Goal: Communication & Community: Answer question/provide support

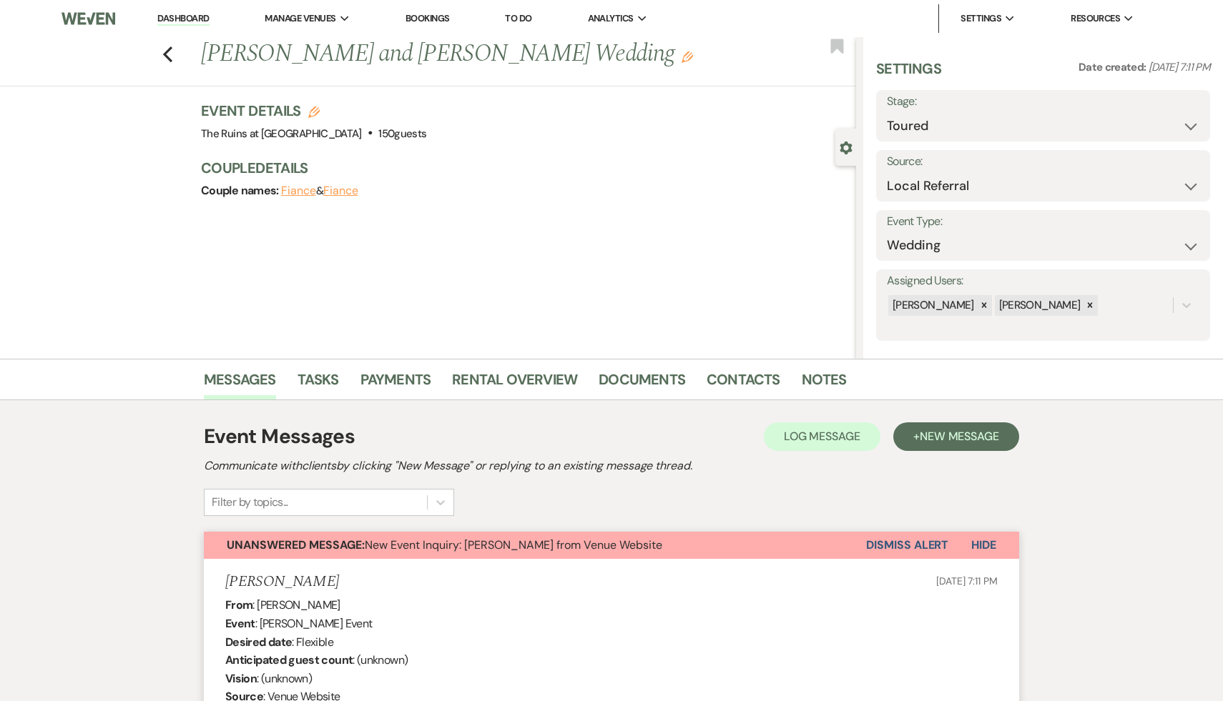
select select "5"
select select "20"
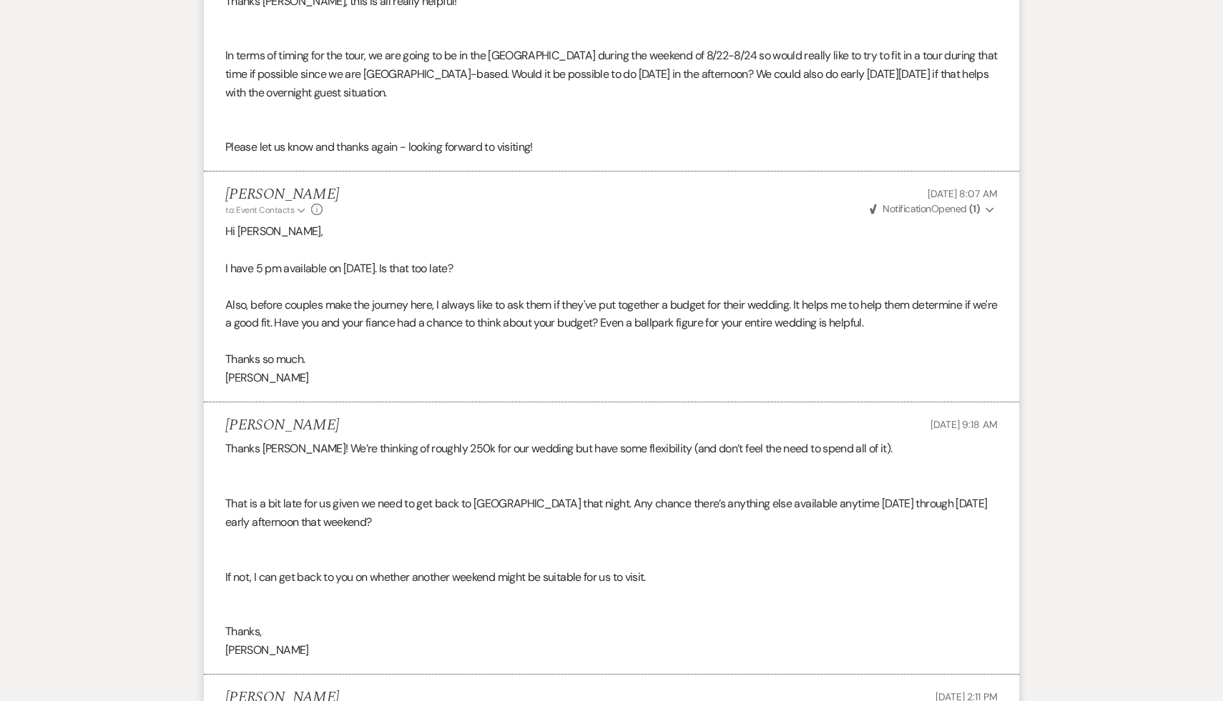
scroll to position [1667, 0]
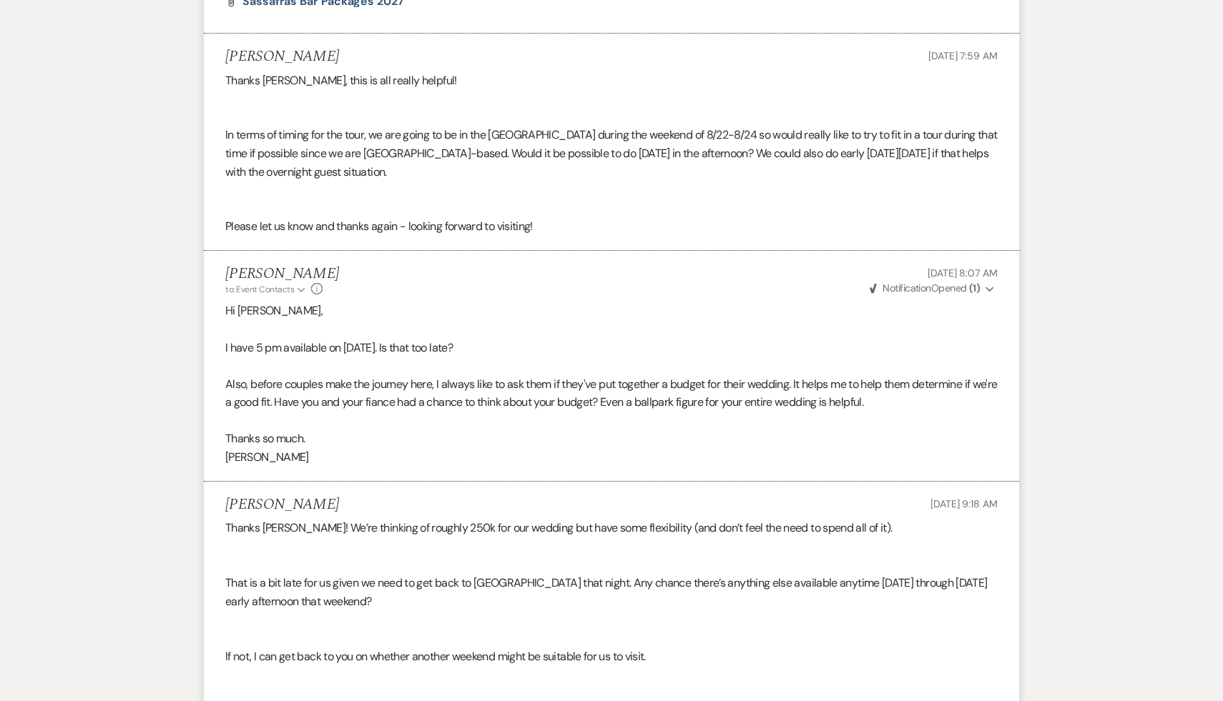
scroll to position [225, 0]
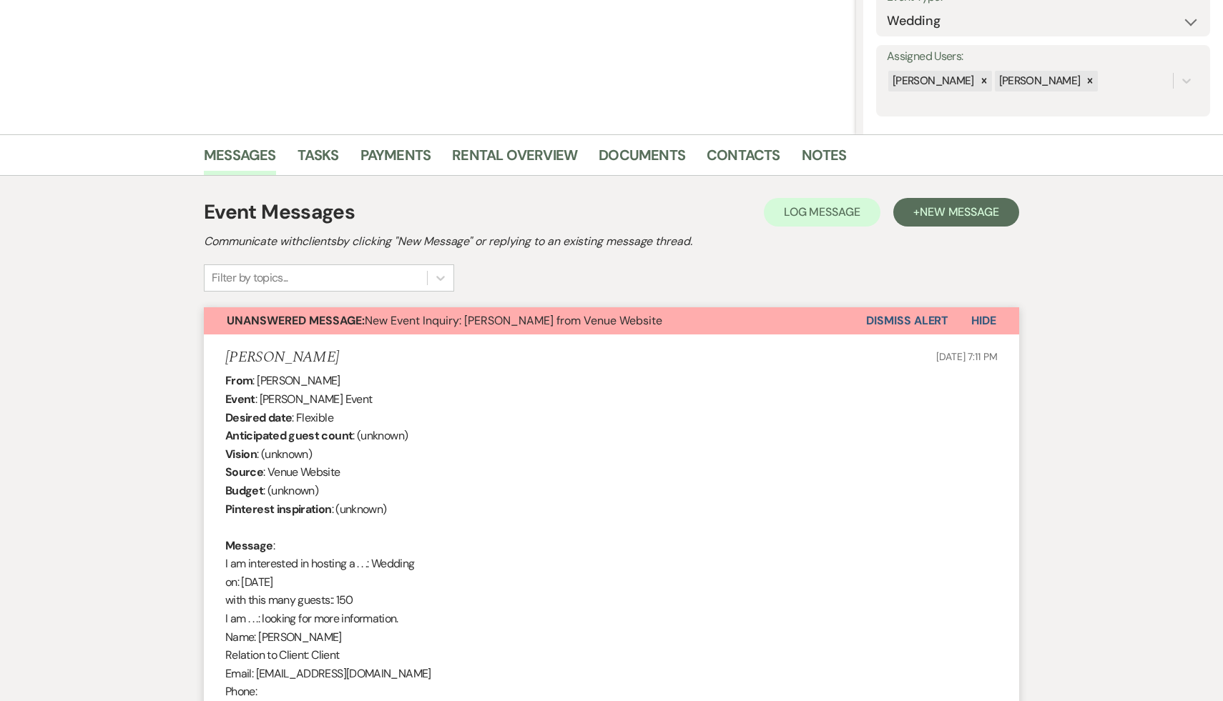
select select "5"
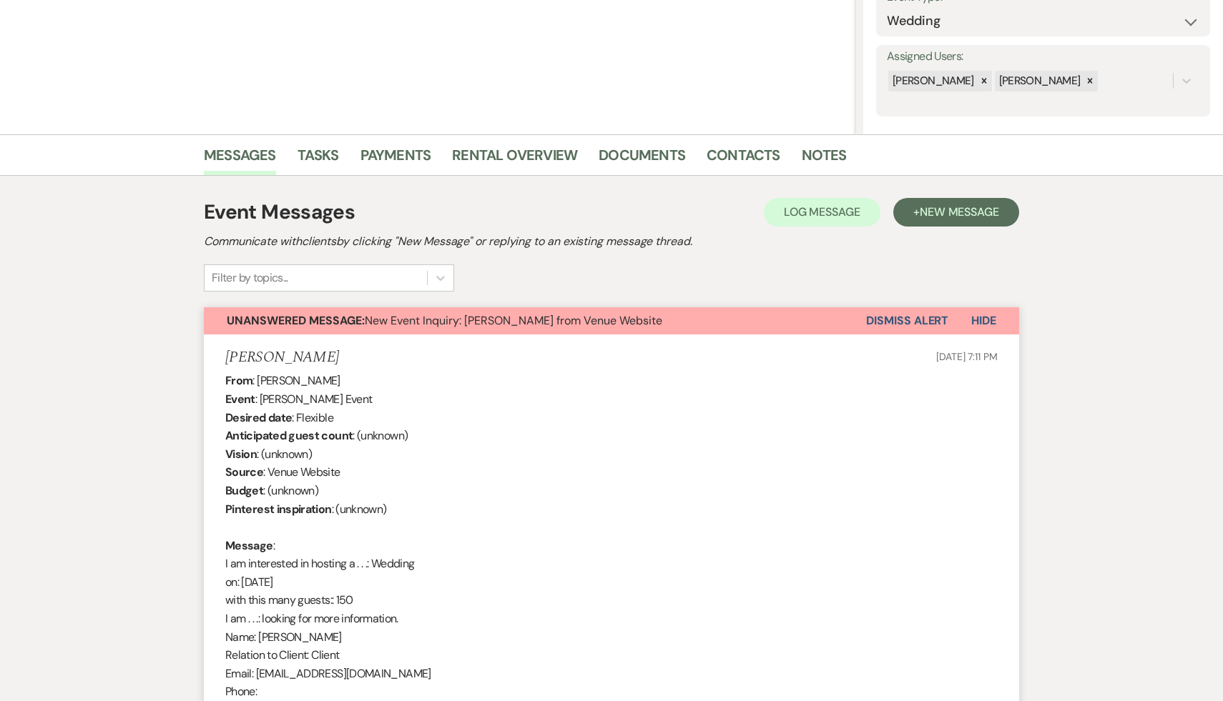
select select "5"
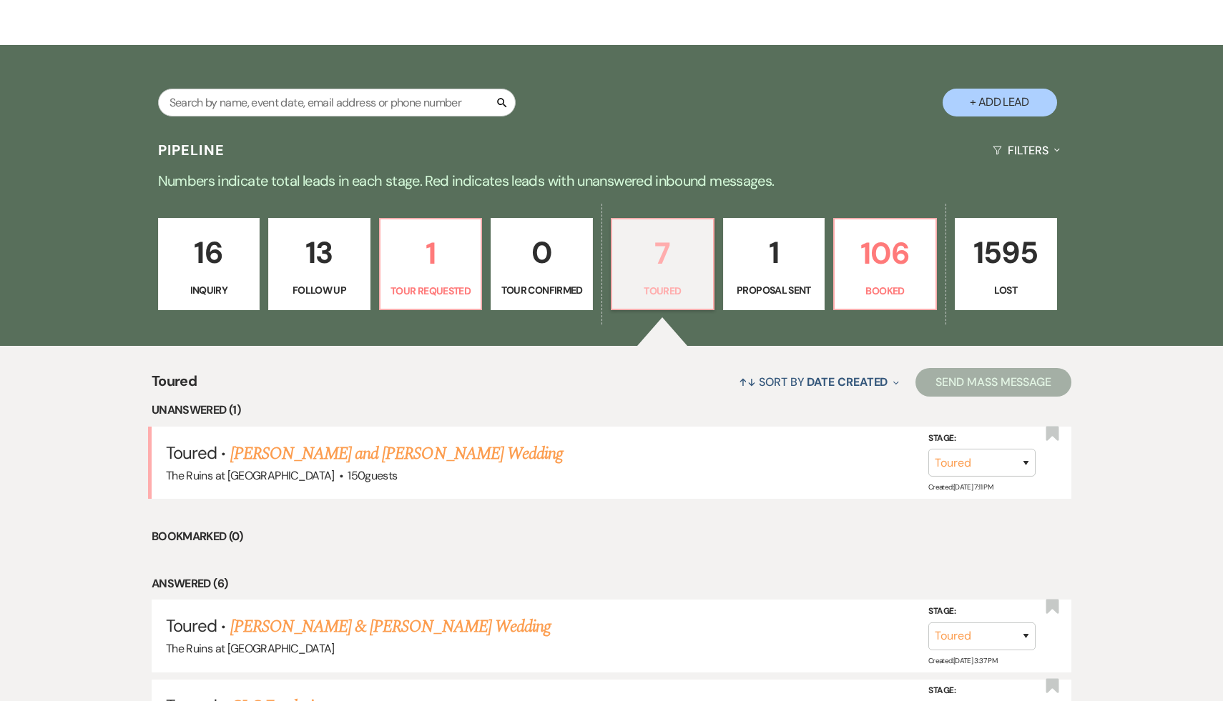
click at [661, 260] on p "7" at bounding box center [663, 254] width 84 height 48
click at [399, 448] on link "[PERSON_NAME] and [PERSON_NAME] Wedding" at bounding box center [396, 454] width 333 height 26
select select "5"
select select "20"
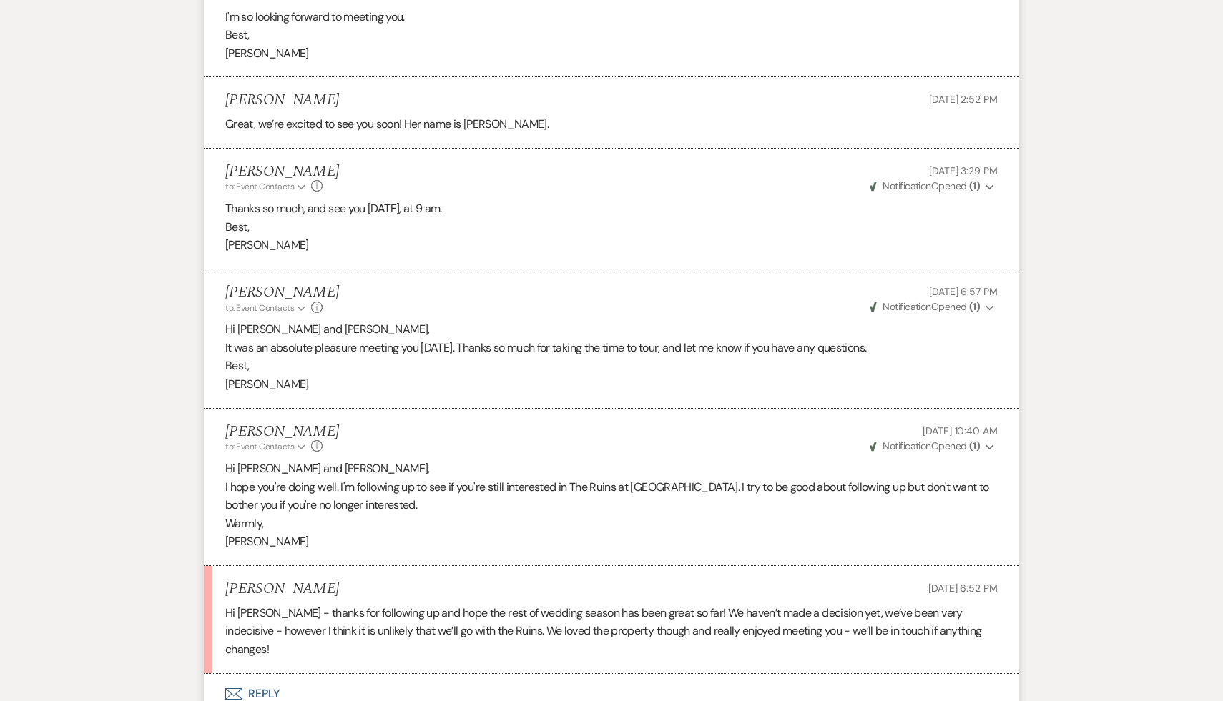
scroll to position [3377, 0]
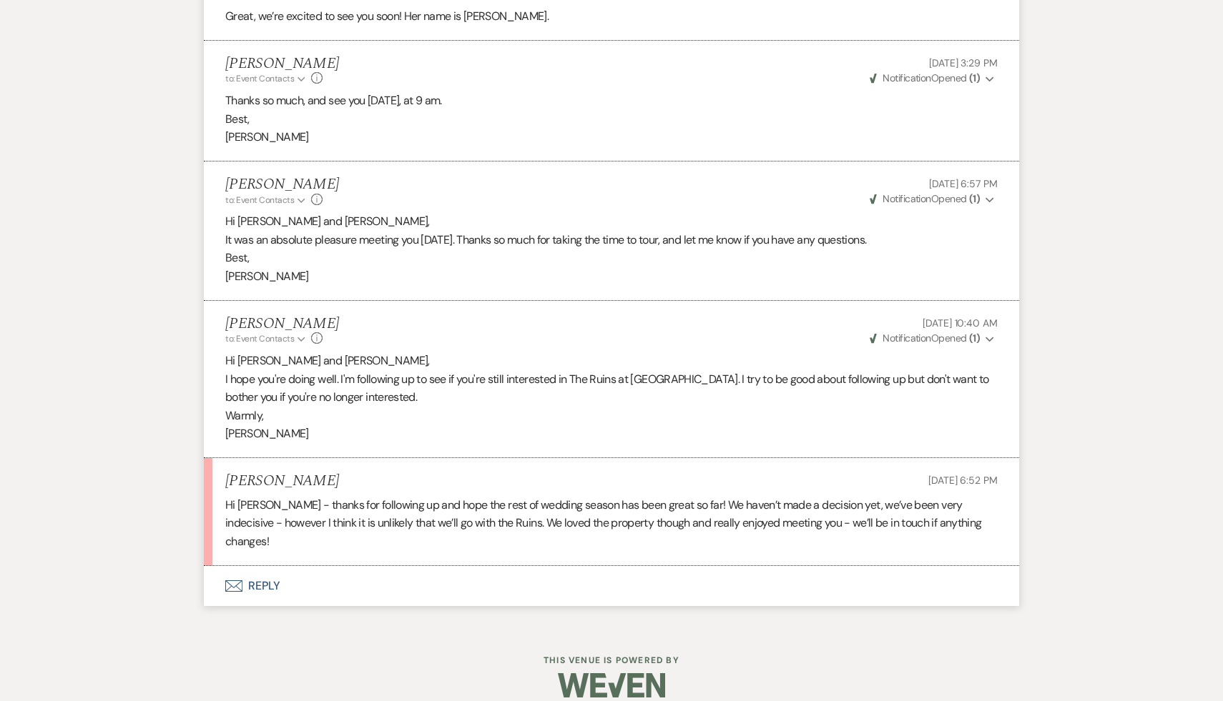
click at [262, 566] on button "Envelope Reply" at bounding box center [611, 586] width 815 height 40
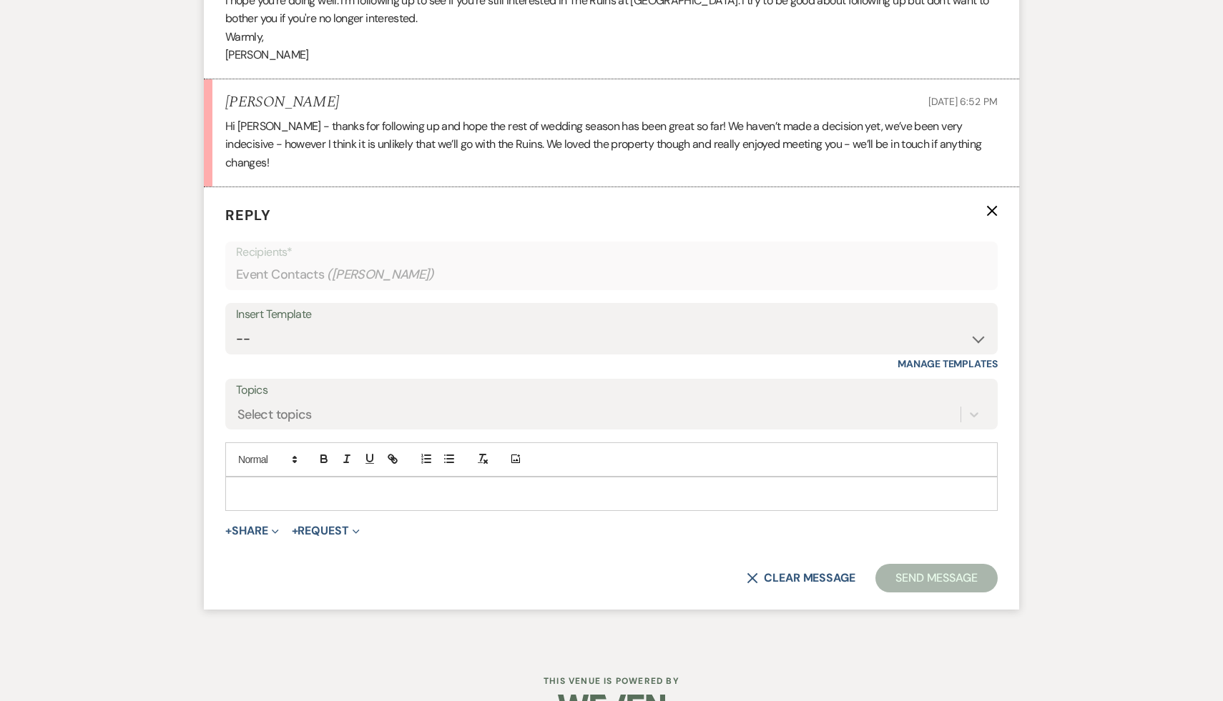
scroll to position [3777, 0]
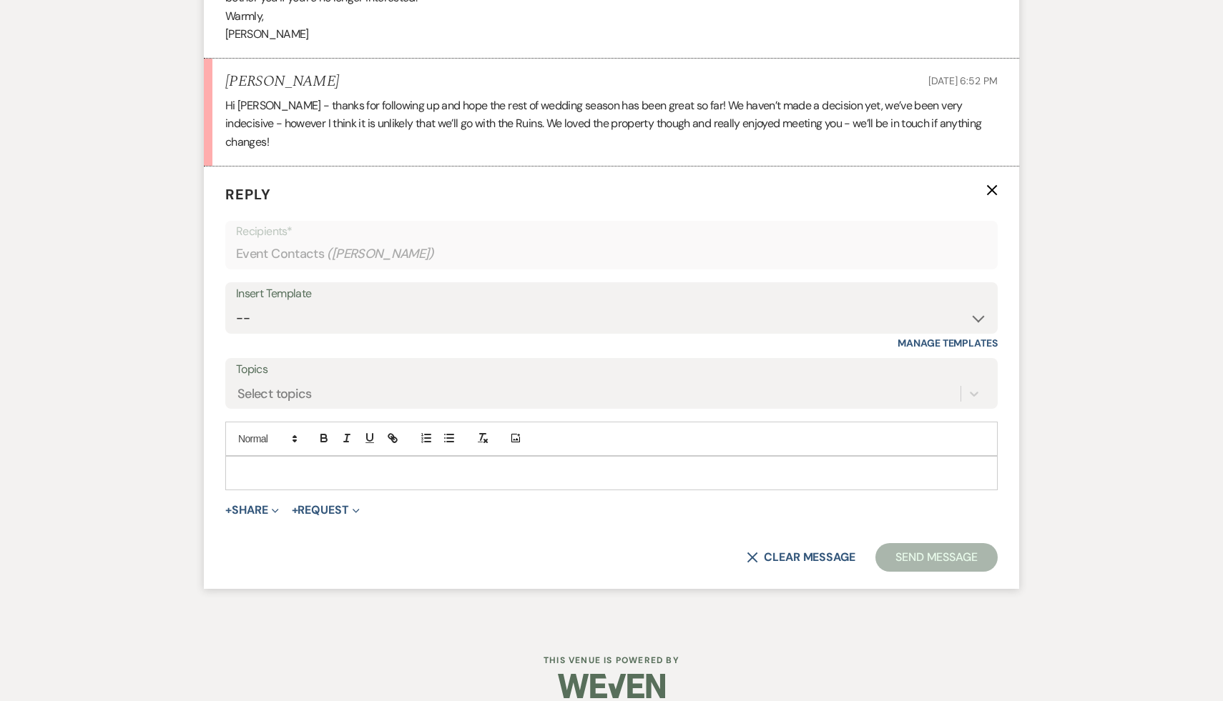
click at [388, 465] on p at bounding box center [611, 473] width 749 height 16
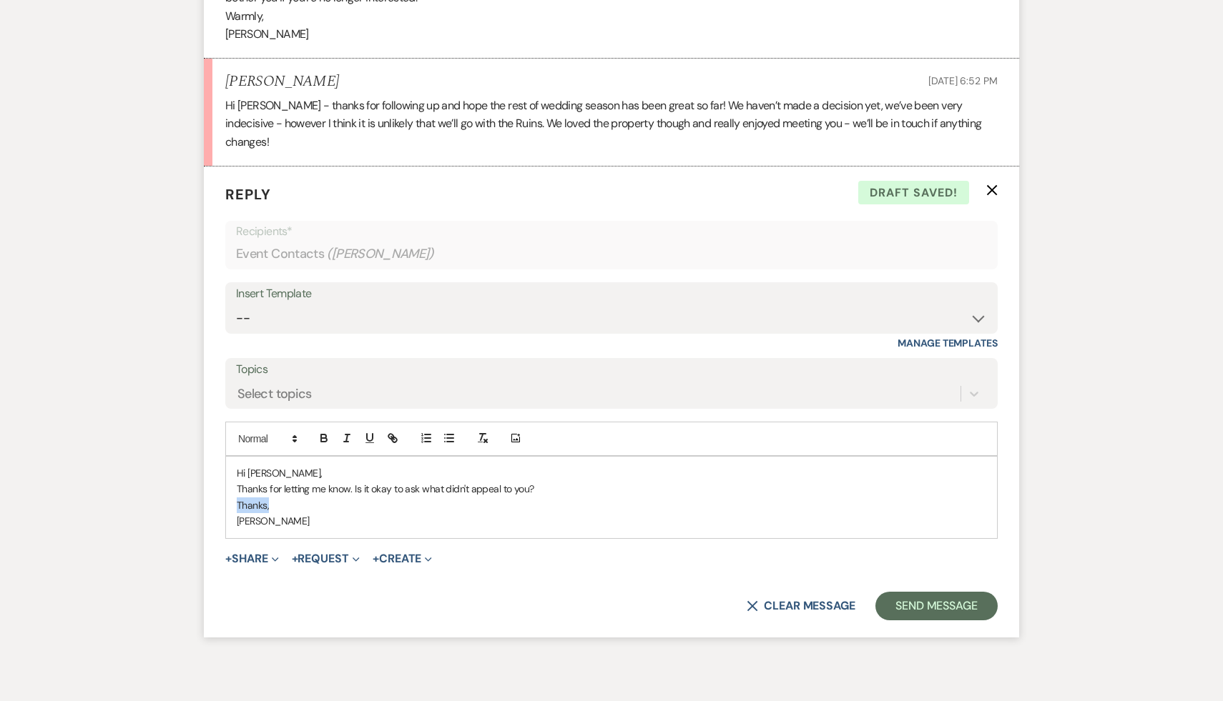
drag, startPoint x: 267, startPoint y: 487, endPoint x: 212, endPoint y: 487, distance: 55.8
click at [212, 487] on form "Reply X Draft saved! Recipients* Event Contacts ( [PERSON_NAME] ) Insert Templa…" at bounding box center [611, 402] width 815 height 471
click at [940, 592] on button "Send Message" at bounding box center [936, 606] width 122 height 29
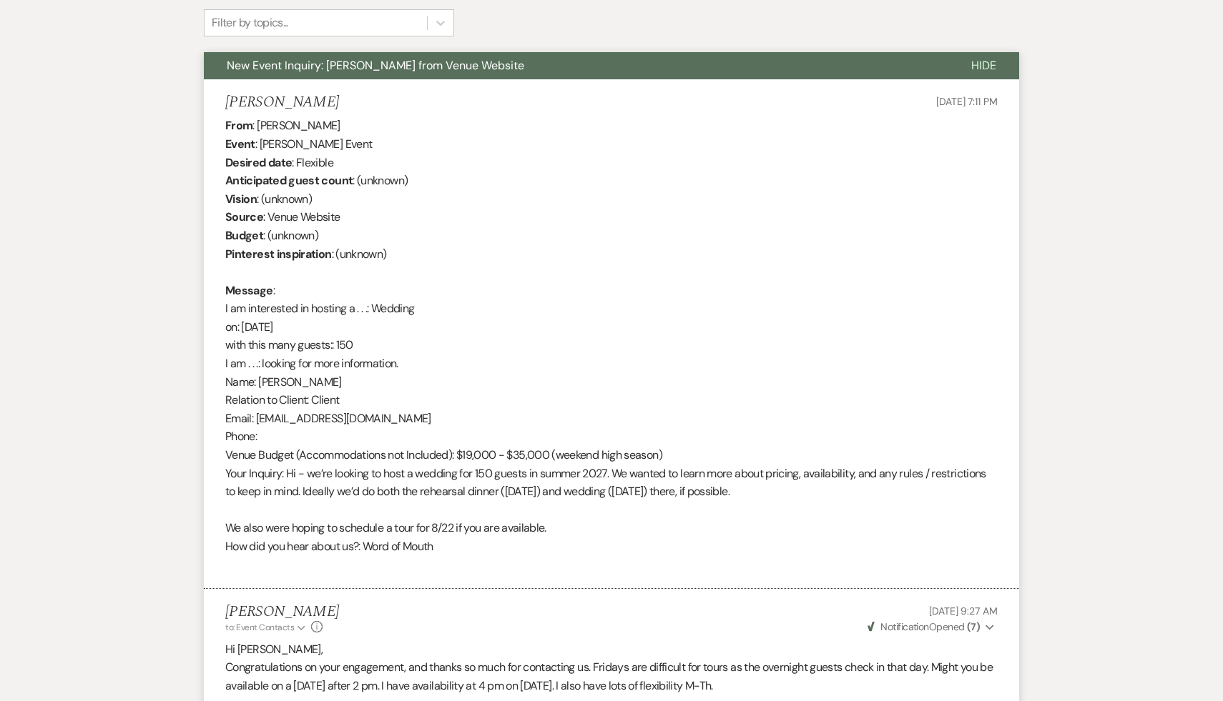
scroll to position [0, 0]
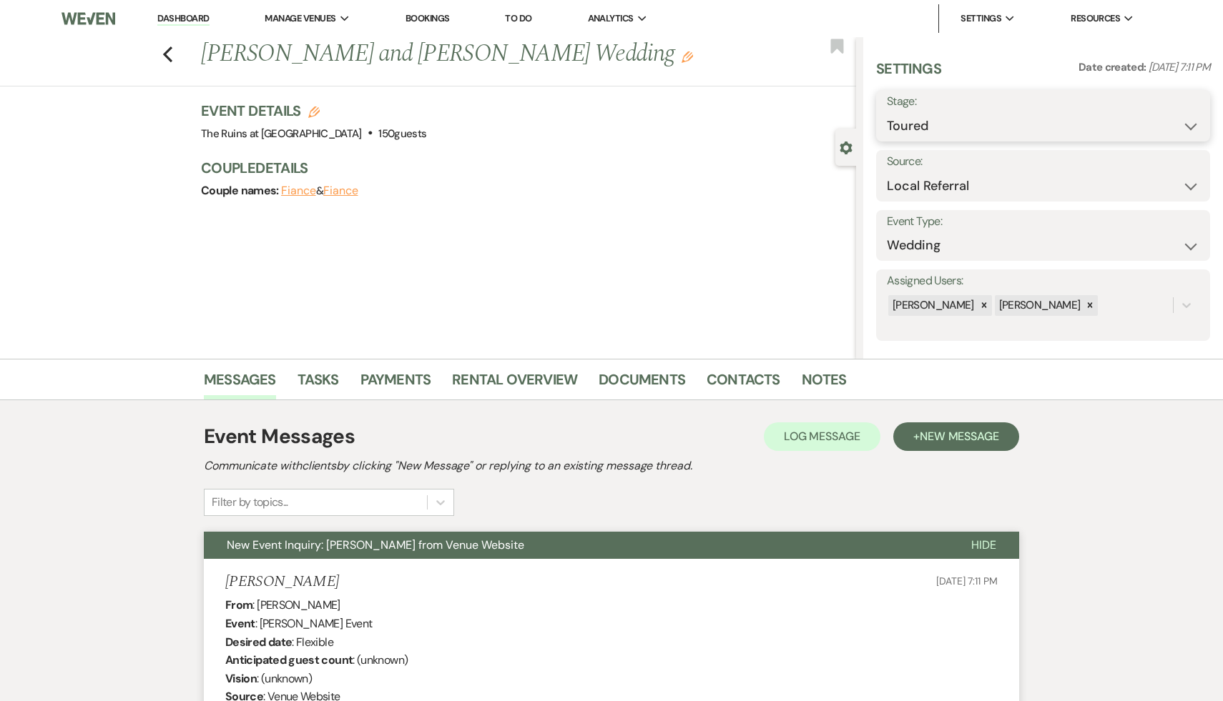
click at [1190, 124] on select "Inquiry Follow Up Tour Requested Tour Confirmed Toured Proposal Sent Booked Lost" at bounding box center [1043, 126] width 312 height 28
select select "8"
click at [887, 112] on select "Inquiry Follow Up Tour Requested Tour Confirmed Toured Proposal Sent Booked Lost" at bounding box center [1043, 126] width 312 height 28
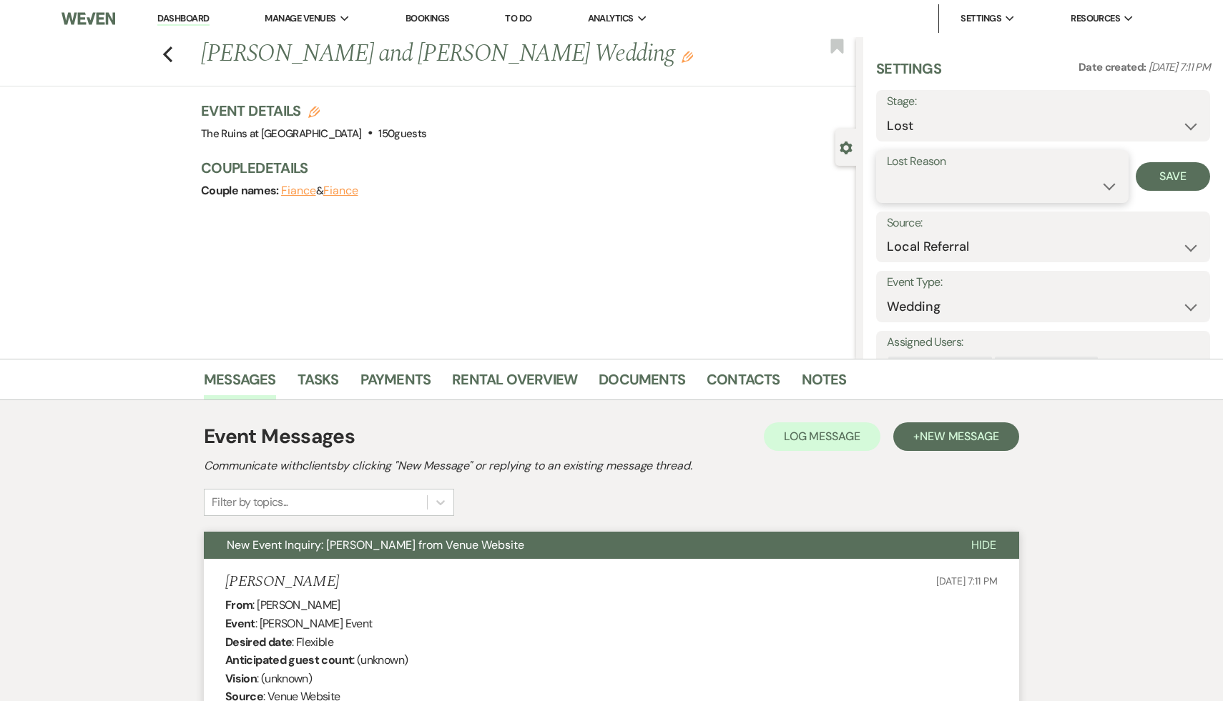
click at [1105, 183] on select "Booked Elsewhere Budget Date Unavailable No Response Not a Good Match Capacity …" at bounding box center [1002, 186] width 231 height 28
select select "10"
click at [887, 172] on select "Booked Elsewhere Budget Date Unavailable No Response Not a Good Match Capacity …" at bounding box center [1002, 186] width 231 height 28
click at [1183, 174] on button "Save" at bounding box center [1172, 176] width 74 height 29
click at [164, 52] on icon "Previous" at bounding box center [167, 54] width 11 height 17
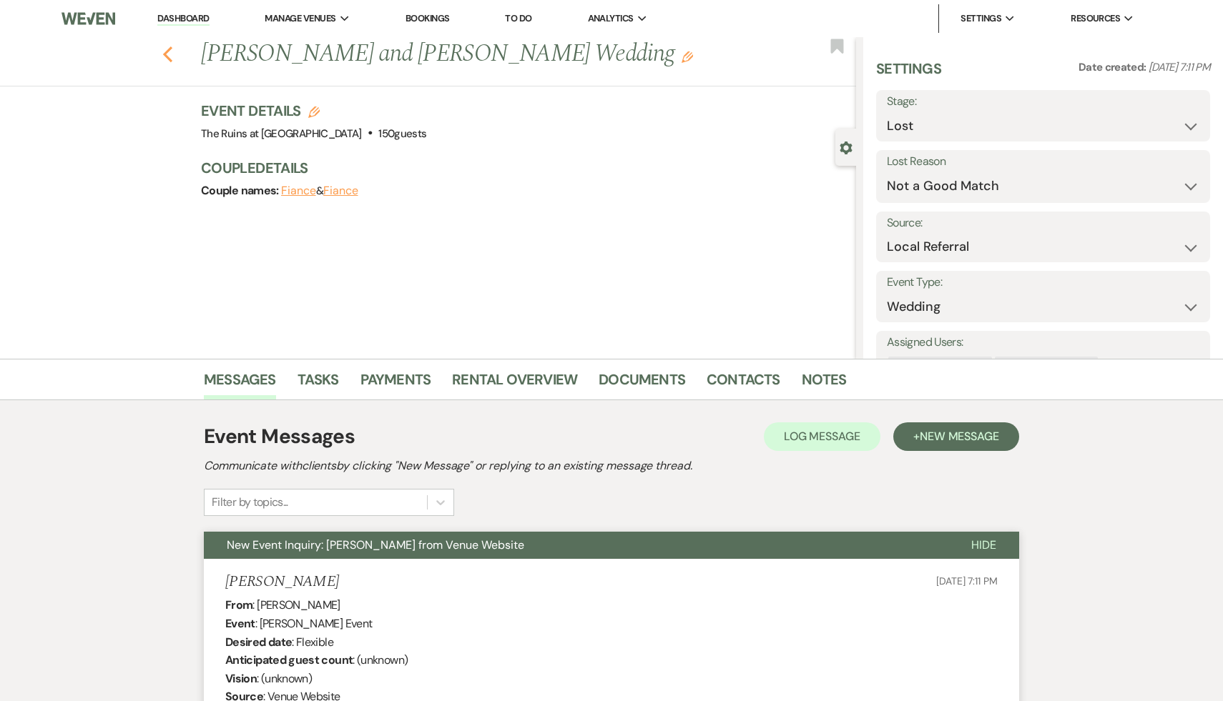
scroll to position [225, 0]
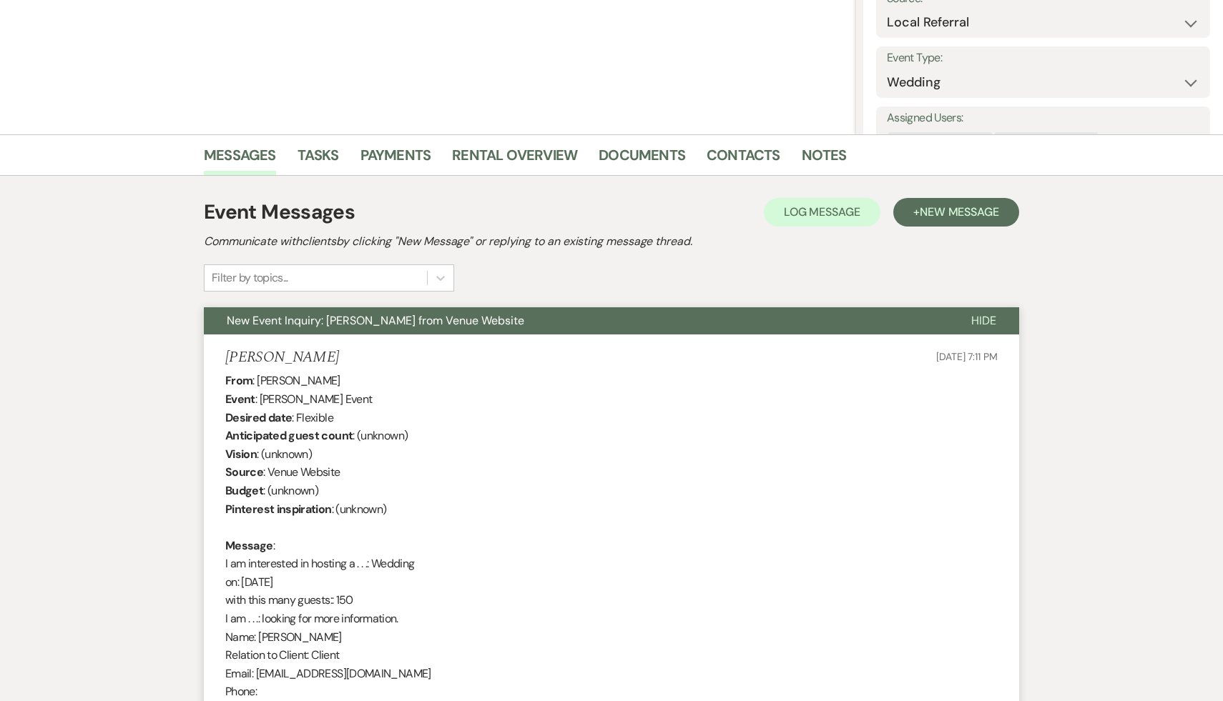
select select "5"
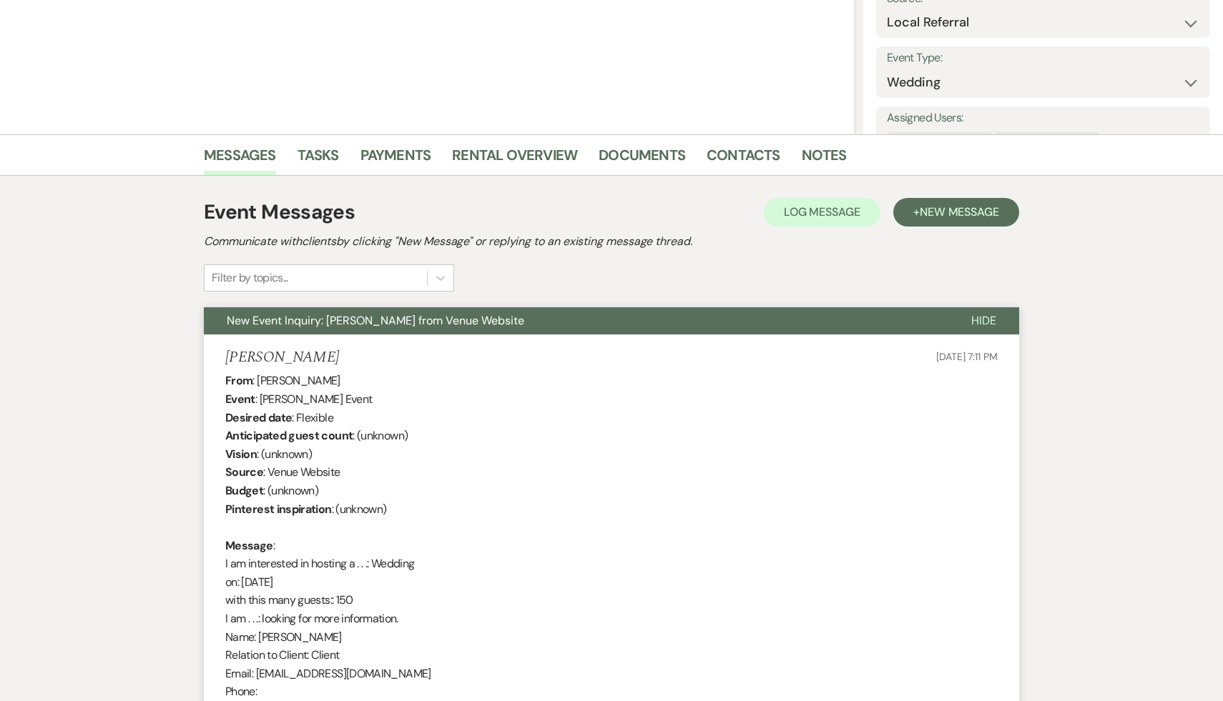
select select "5"
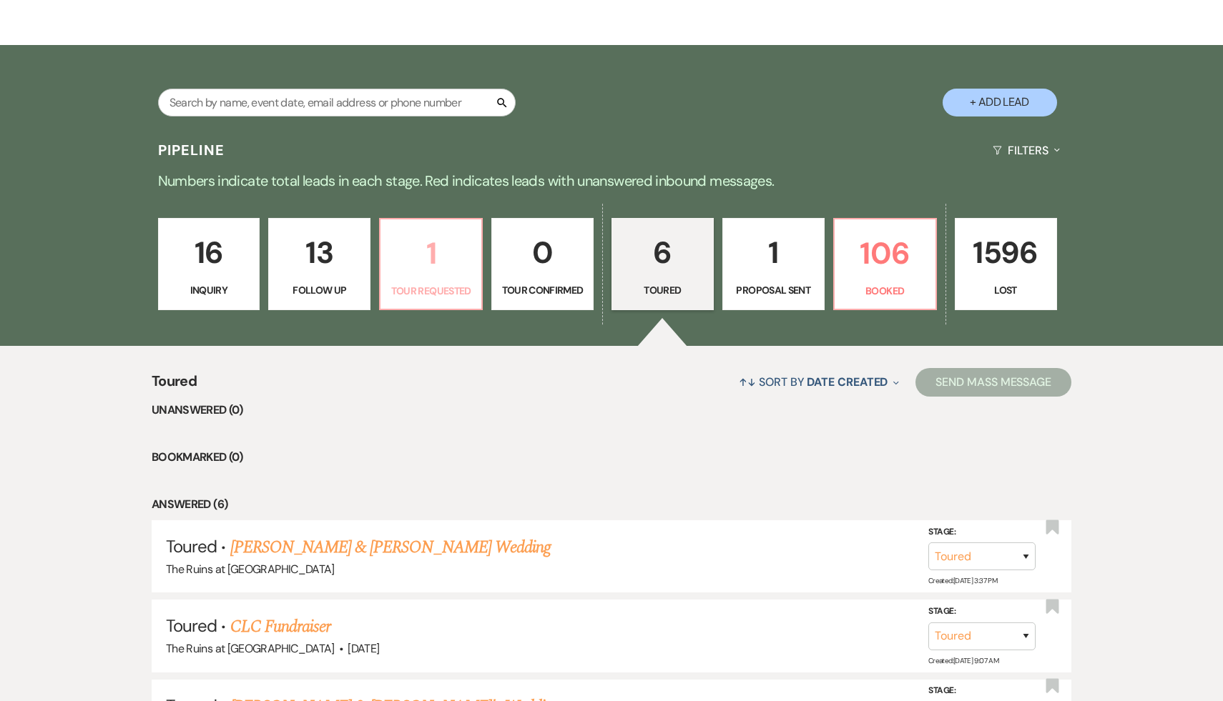
click at [433, 247] on p "1" at bounding box center [431, 254] width 84 height 48
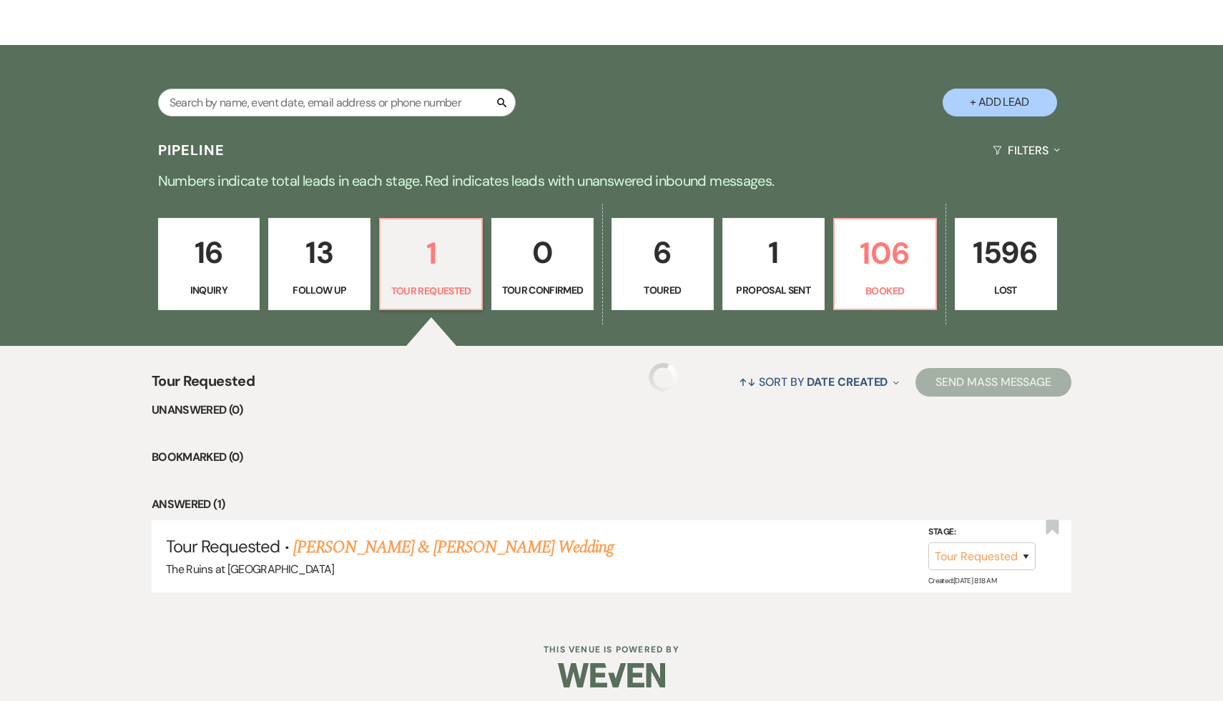
select select "2"
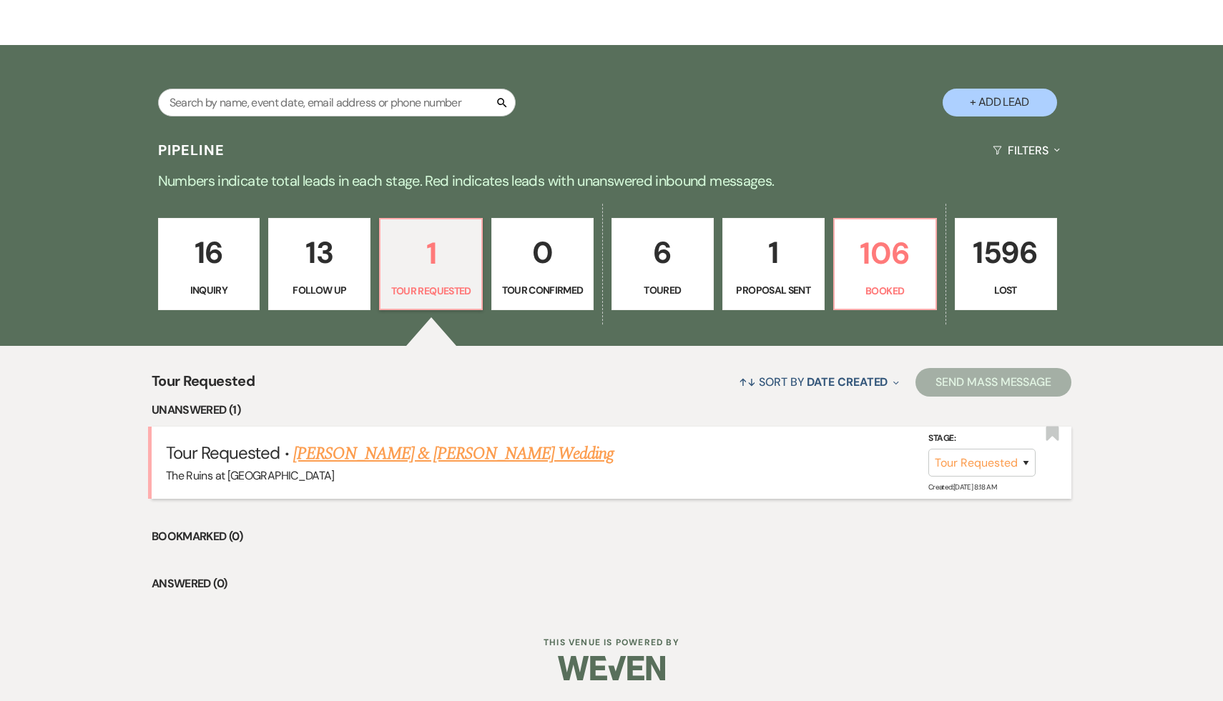
click at [425, 455] on link "[PERSON_NAME] & [PERSON_NAME] Wedding" at bounding box center [453, 454] width 320 height 26
select select "2"
select select "12"
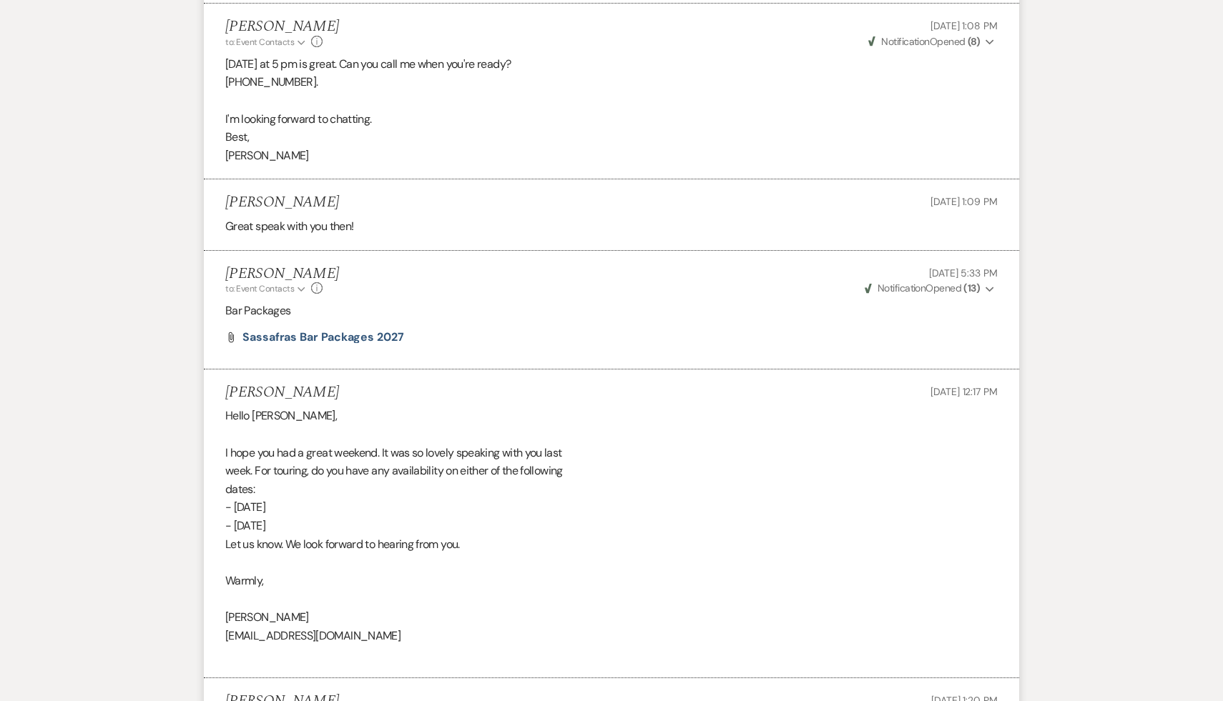
scroll to position [3601, 0]
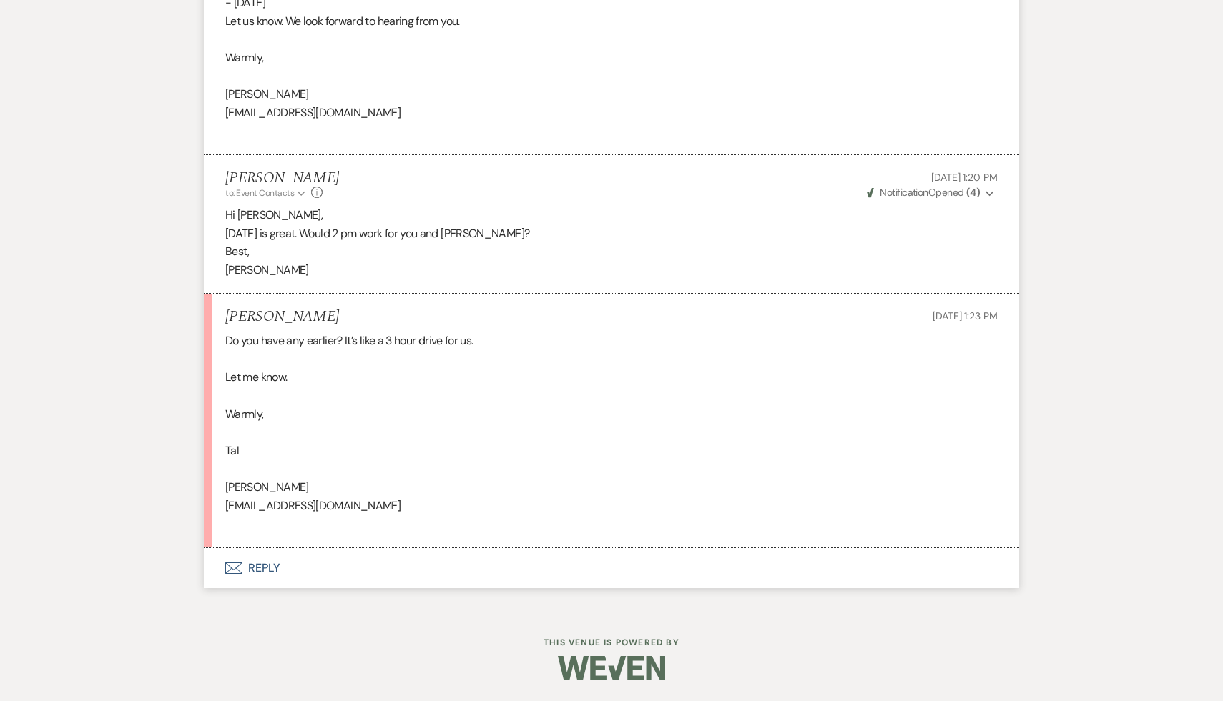
click at [260, 567] on button "Envelope Reply" at bounding box center [611, 568] width 815 height 40
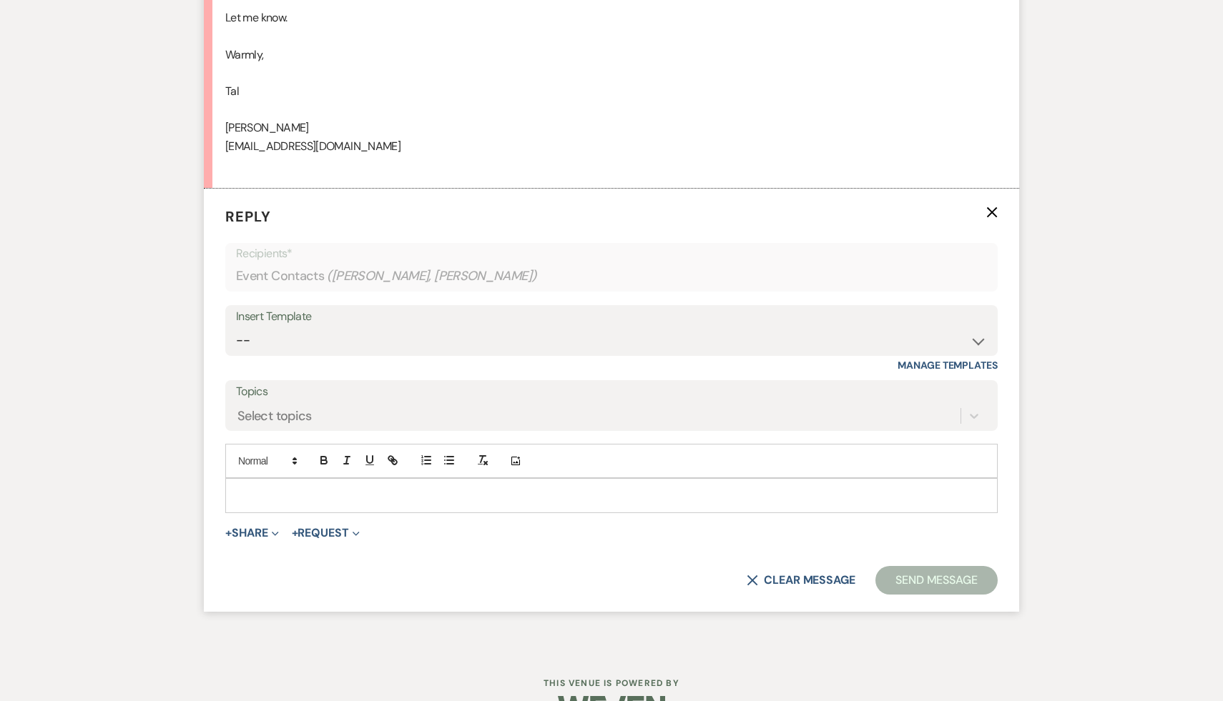
scroll to position [4001, 0]
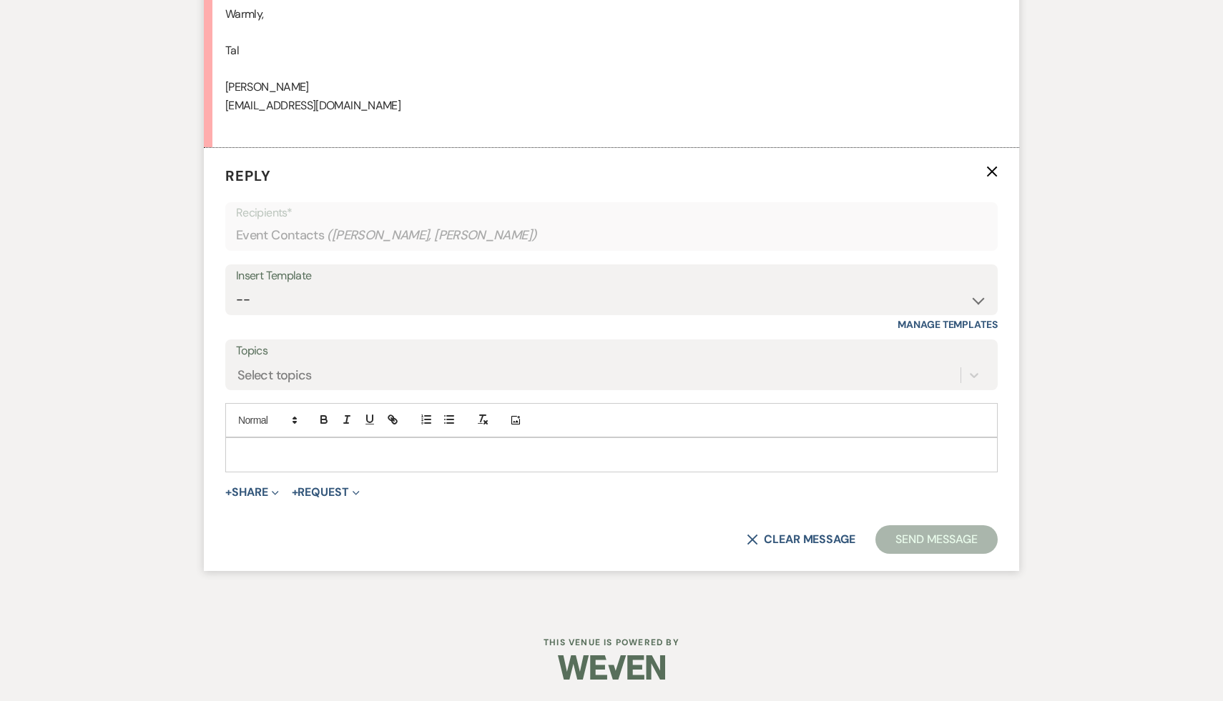
click at [388, 455] on p at bounding box center [611, 455] width 749 height 16
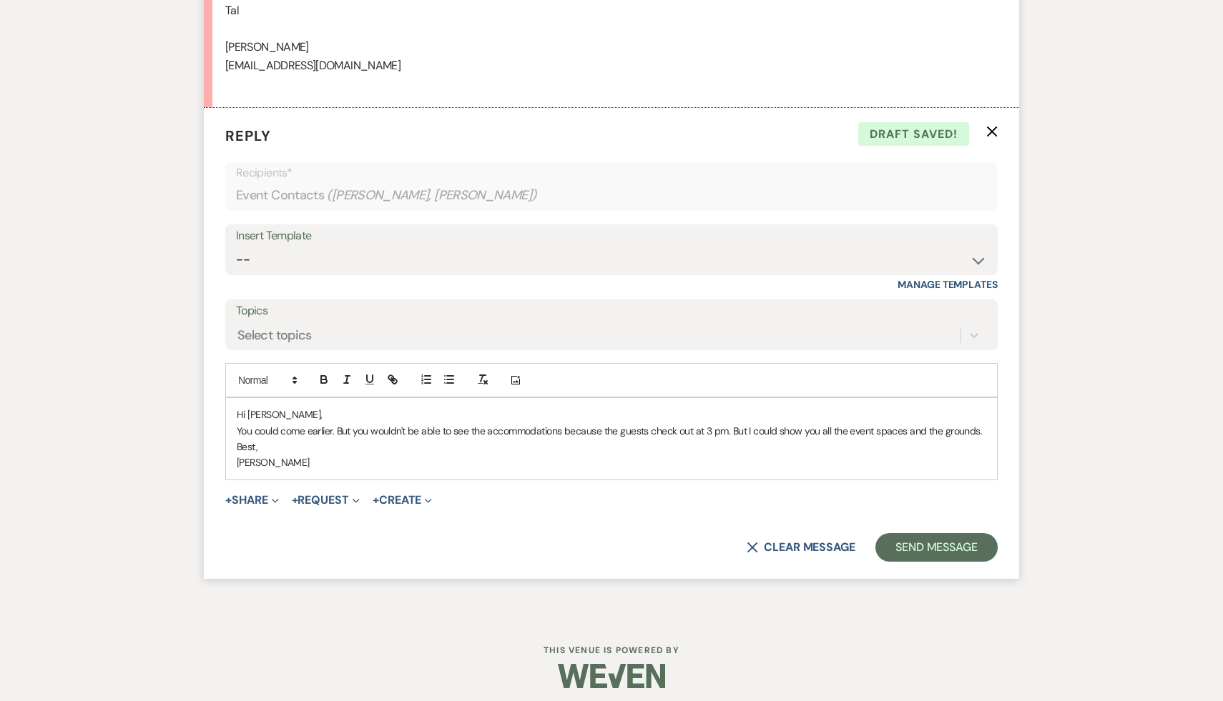
scroll to position [4049, 0]
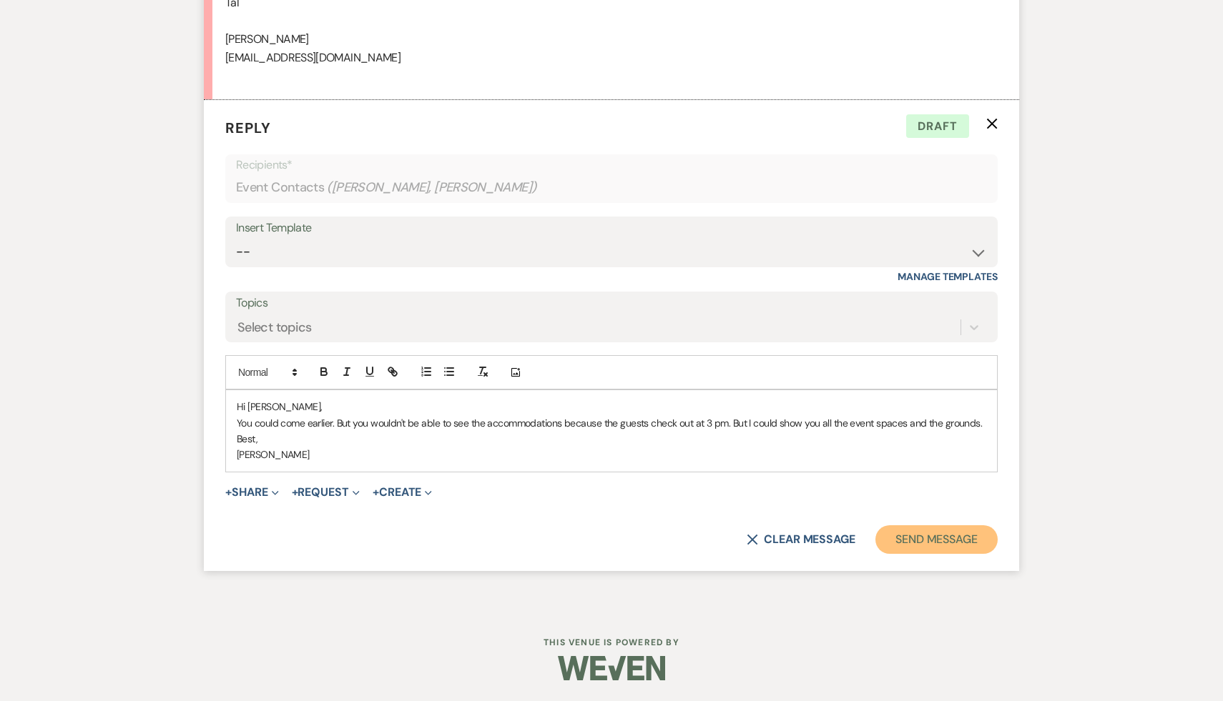
click at [947, 536] on button "Send Message" at bounding box center [936, 540] width 122 height 29
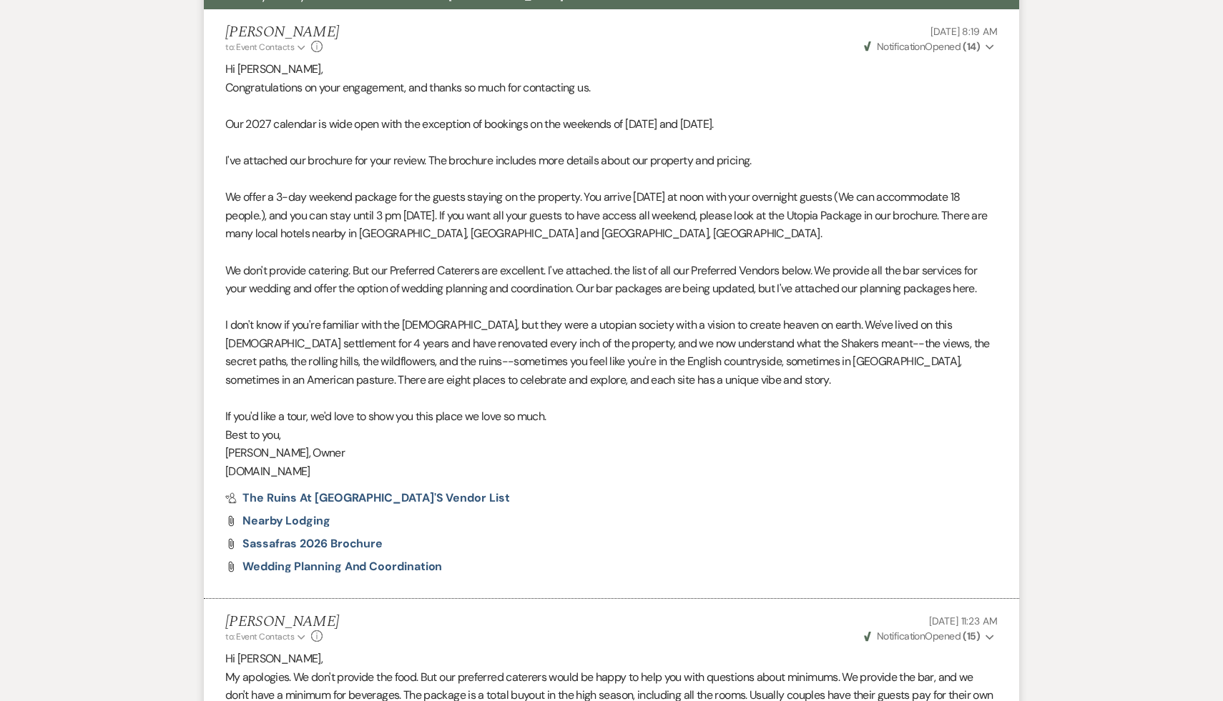
scroll to position [0, 0]
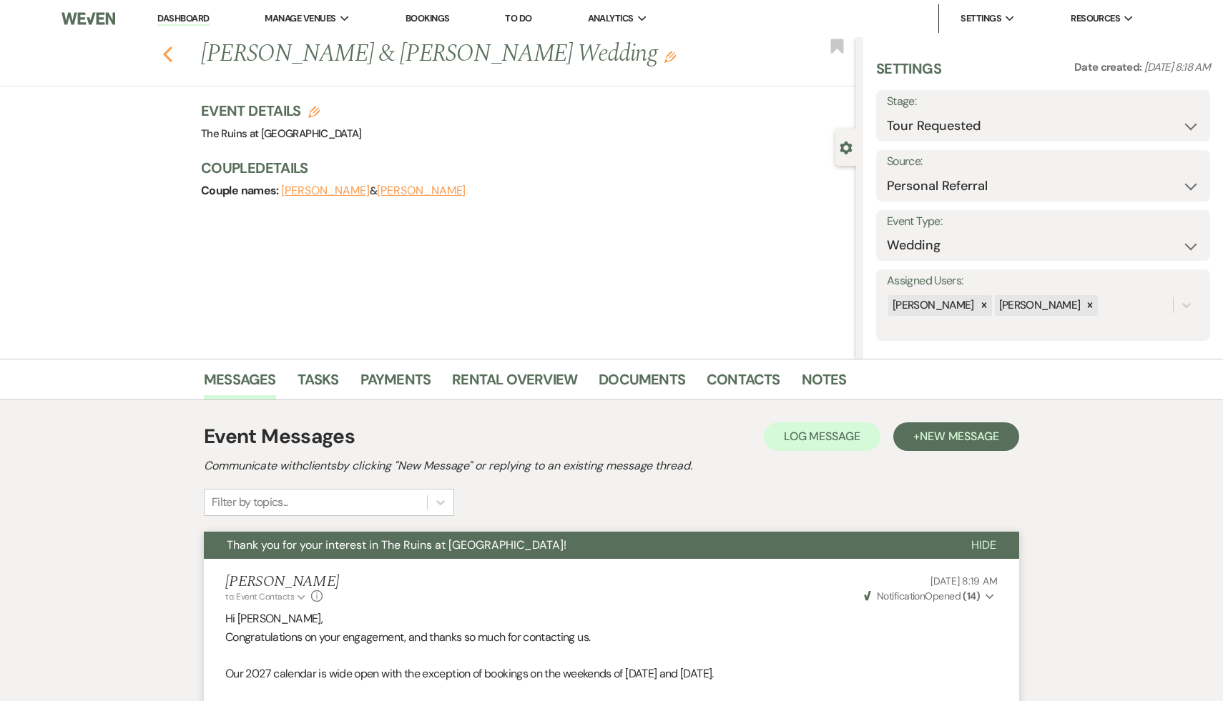
click at [163, 51] on icon "Previous" at bounding box center [167, 54] width 11 height 17
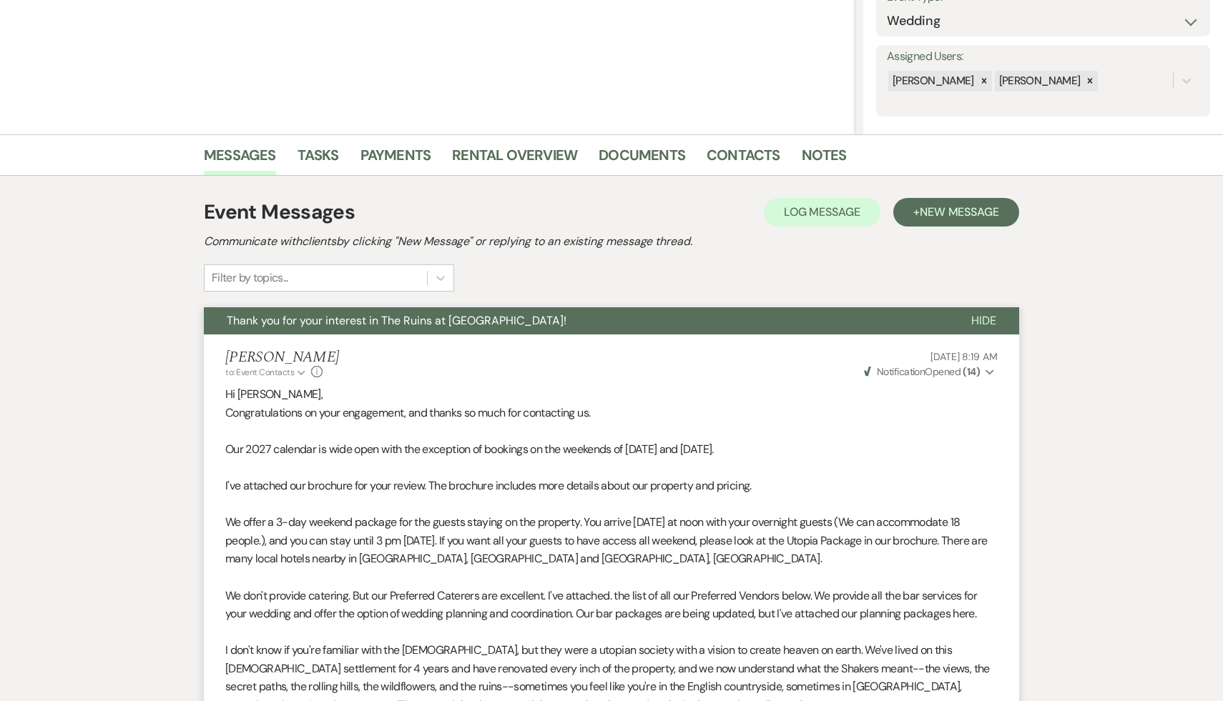
select select "2"
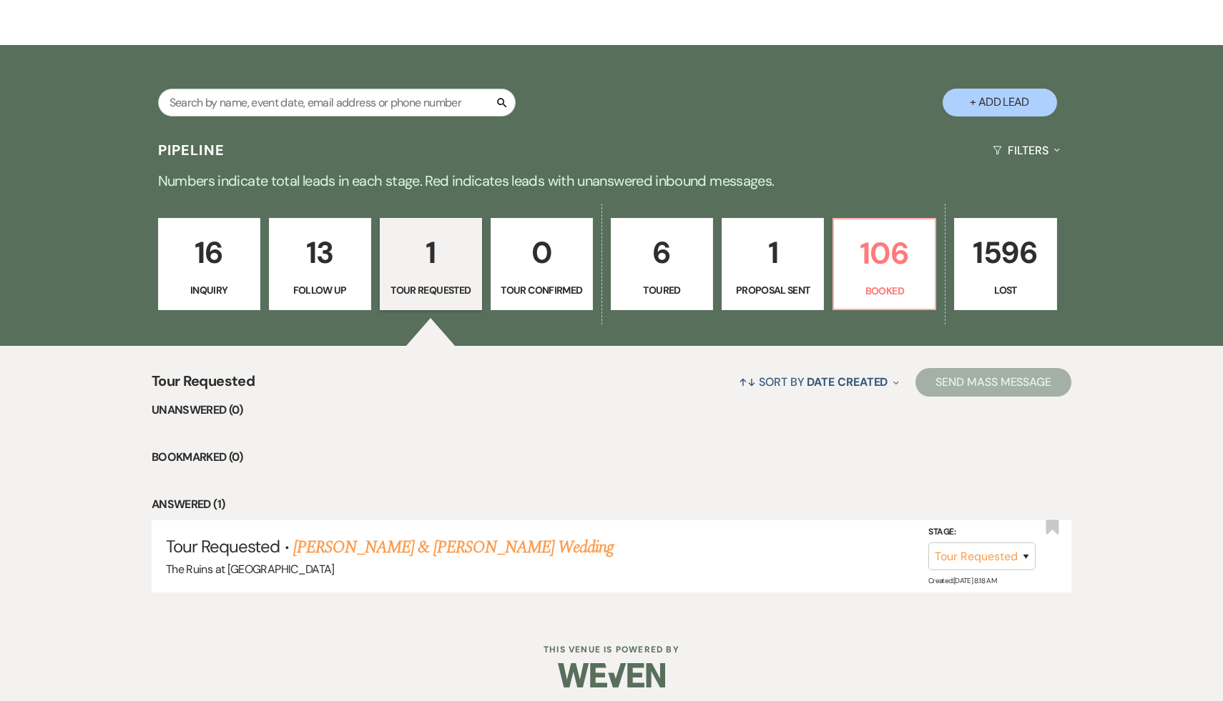
click at [1007, 109] on button "+ Add Lead" at bounding box center [999, 103] width 114 height 28
select select "534"
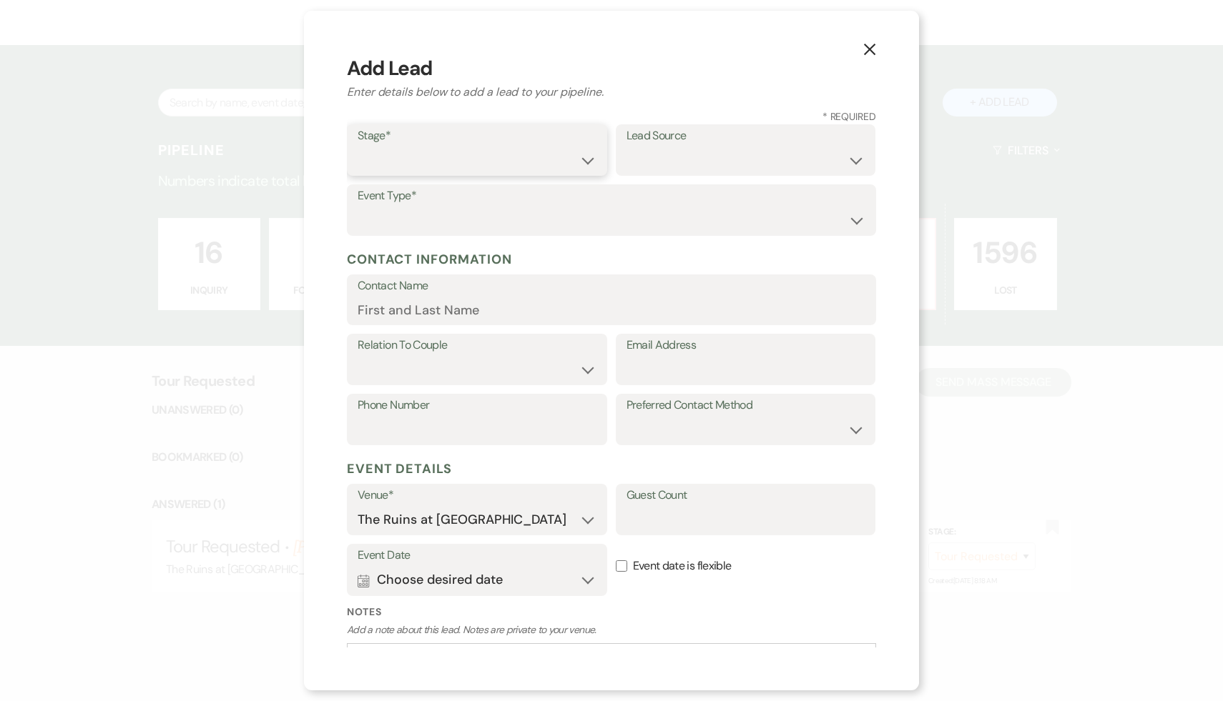
click at [586, 164] on select "Inquiry Follow Up Tour Requested Tour Confirmed Toured Proposal Sent Booked Lost" at bounding box center [477, 161] width 239 height 28
select select "1"
click at [358, 147] on select "Inquiry Follow Up Tour Requested Tour Confirmed Toured Proposal Sent Booked Lost" at bounding box center [477, 161] width 239 height 28
click at [852, 161] on select "Weven Venue Website Instagram Facebook Pinterest Google The Knot Wedding Wire H…" at bounding box center [745, 161] width 239 height 28
select select "6"
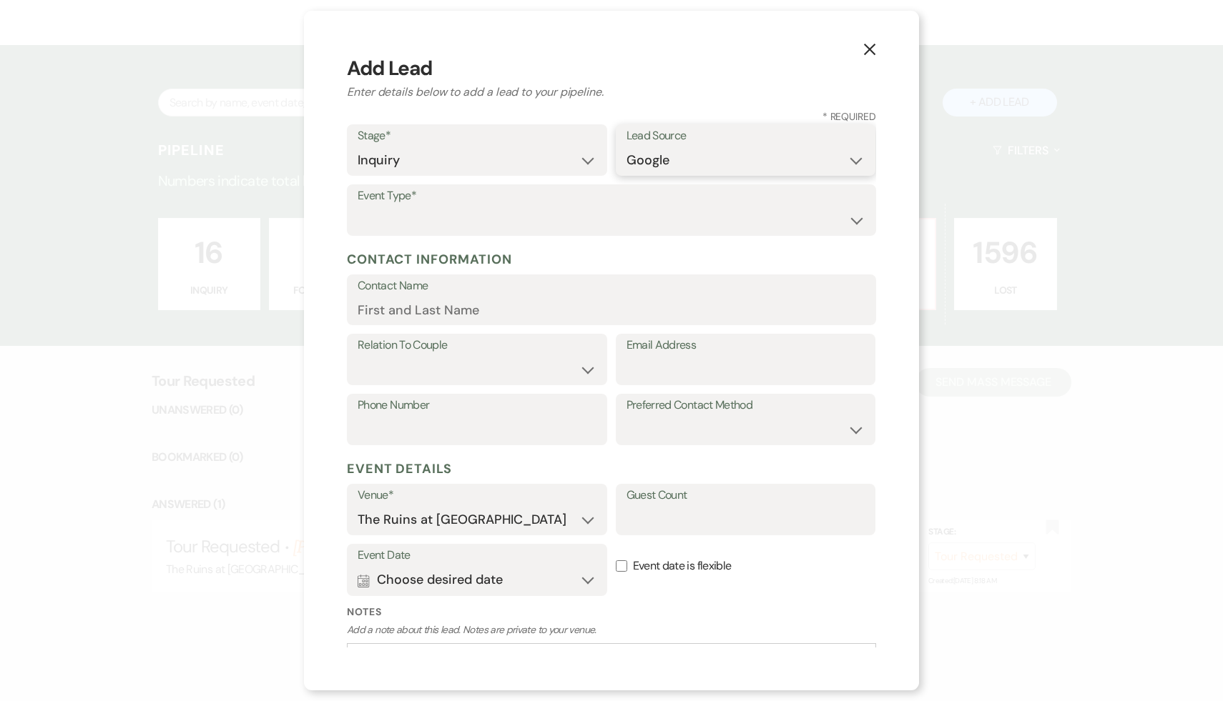
click at [626, 147] on select "Weven Venue Website Instagram Facebook Pinterest Google The Knot Wedding Wire H…" at bounding box center [745, 161] width 239 height 28
click at [854, 218] on select "Wedding Anniversary Party Baby Shower Bachelorette / Bachelor Party Birthday Pa…" at bounding box center [612, 221] width 508 height 28
select select "1"
click at [358, 207] on select "Wedding Anniversary Party Baby Shower Bachelorette / Bachelor Party Birthday Pa…" at bounding box center [612, 221] width 508 height 28
click at [513, 309] on input "Contact Name" at bounding box center [612, 310] width 508 height 28
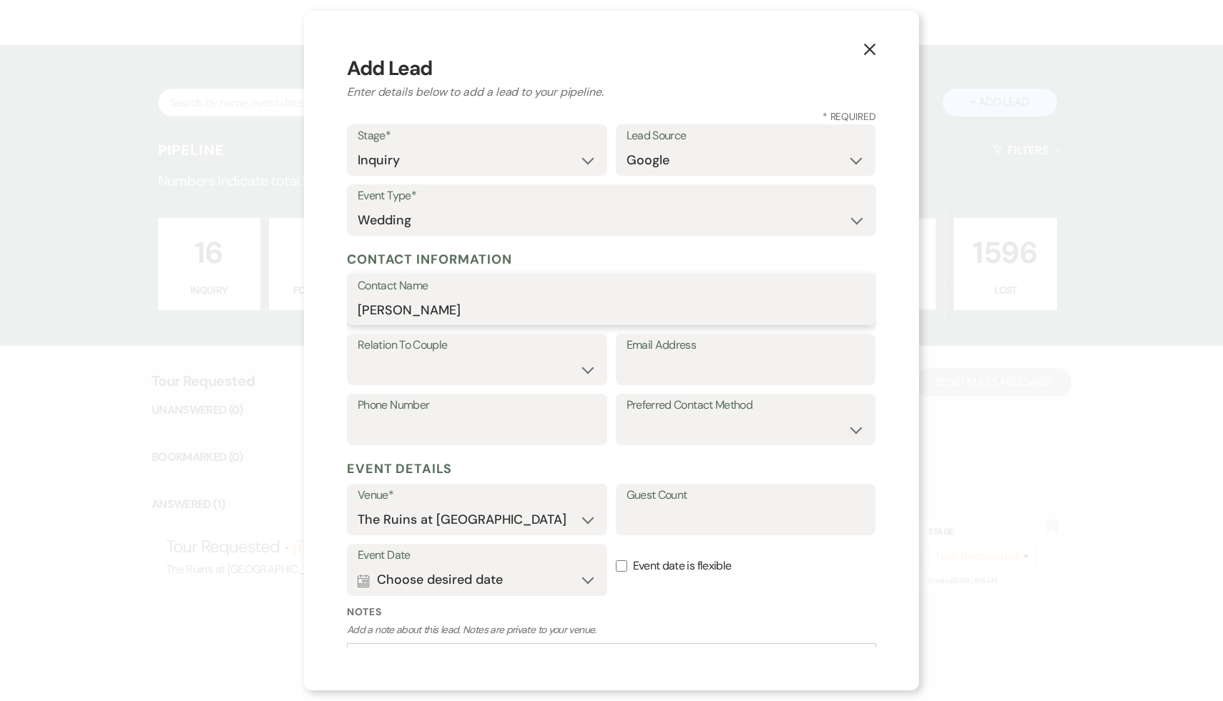
type input "[PERSON_NAME]"
click at [651, 365] on input "Email Address" at bounding box center [745, 370] width 239 height 28
type input "[EMAIL_ADDRESS][DOMAIN_NAME]"
click at [587, 368] on select "Couple Planner Parent of Couple Family Member Friend Other" at bounding box center [477, 370] width 239 height 28
select select "1"
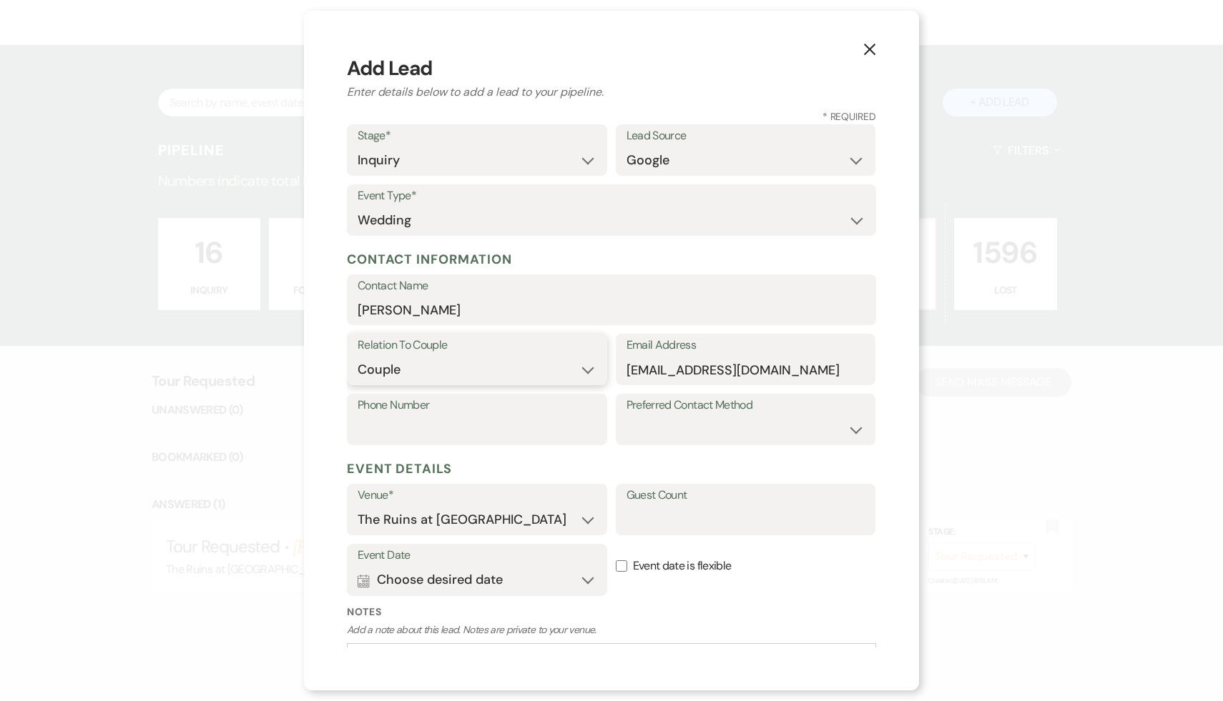
click at [358, 356] on select "Couple Planner Parent of Couple Family Member Friend Other" at bounding box center [477, 370] width 239 height 28
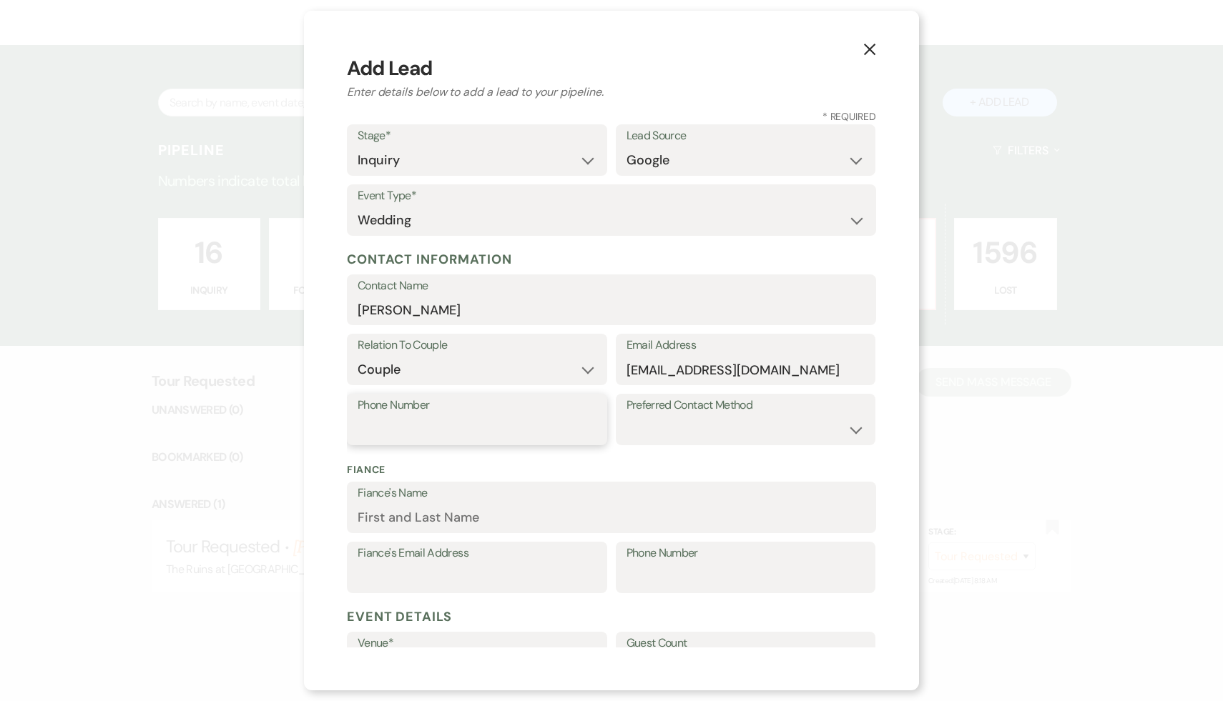
click at [471, 433] on input "Phone Number" at bounding box center [477, 430] width 239 height 28
click at [967, 520] on div "X Add Lead Enter details below to add a lead to your pipeline. * Required Stage…" at bounding box center [611, 350] width 1223 height 701
click at [385, 428] on input "8606047751" at bounding box center [477, 430] width 239 height 28
click at [414, 430] on input "860-6047751" at bounding box center [477, 430] width 239 height 28
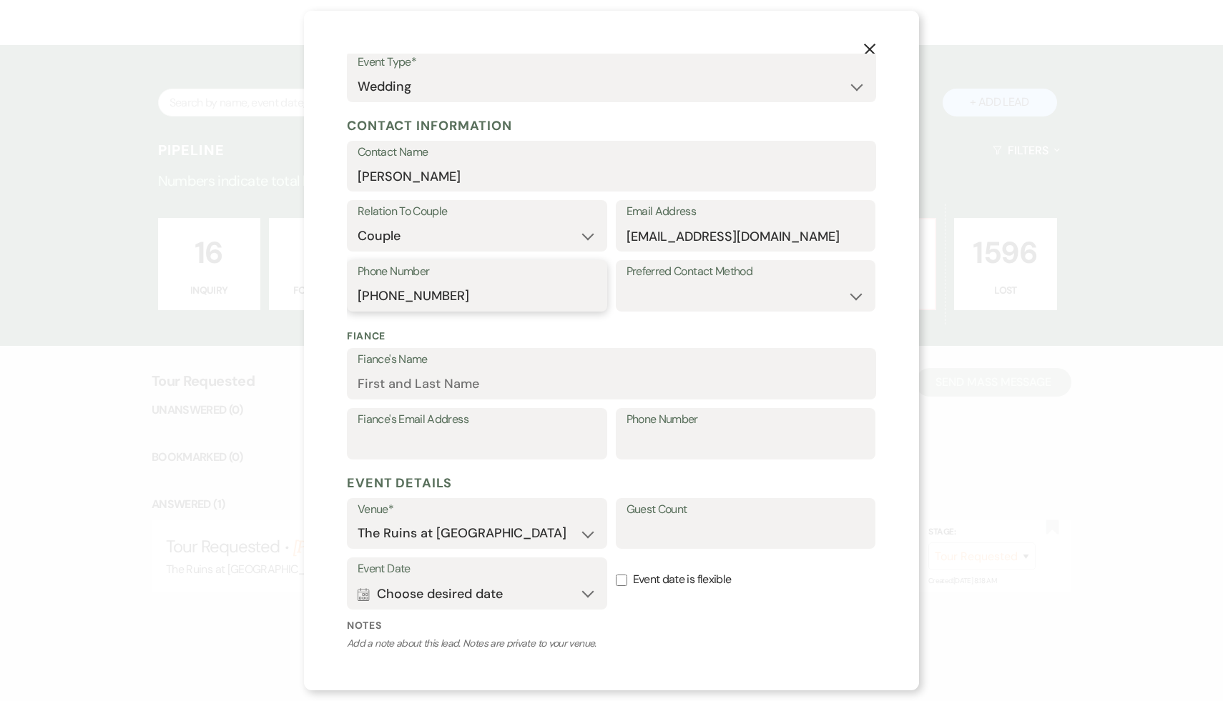
scroll to position [255, 0]
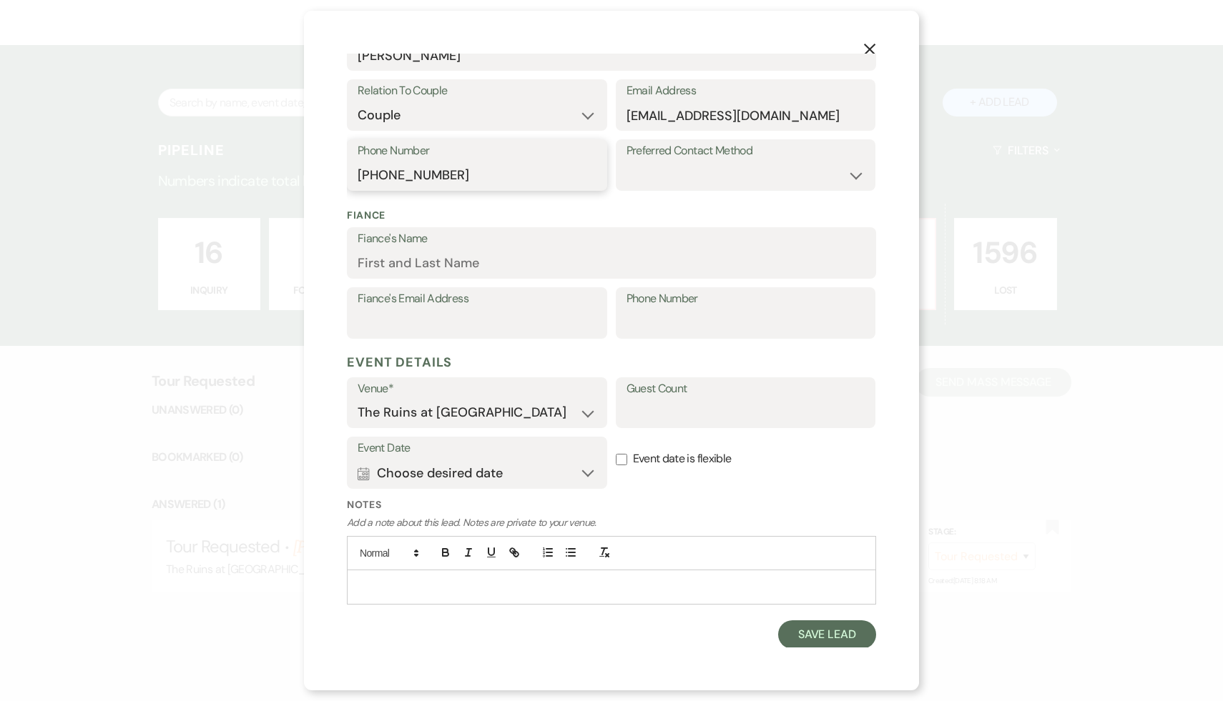
type input "[PHONE_NUMBER]"
click at [664, 416] on input "Guest Count" at bounding box center [745, 413] width 239 height 28
type input "150"
click at [848, 633] on button "Save Lead" at bounding box center [827, 635] width 98 height 29
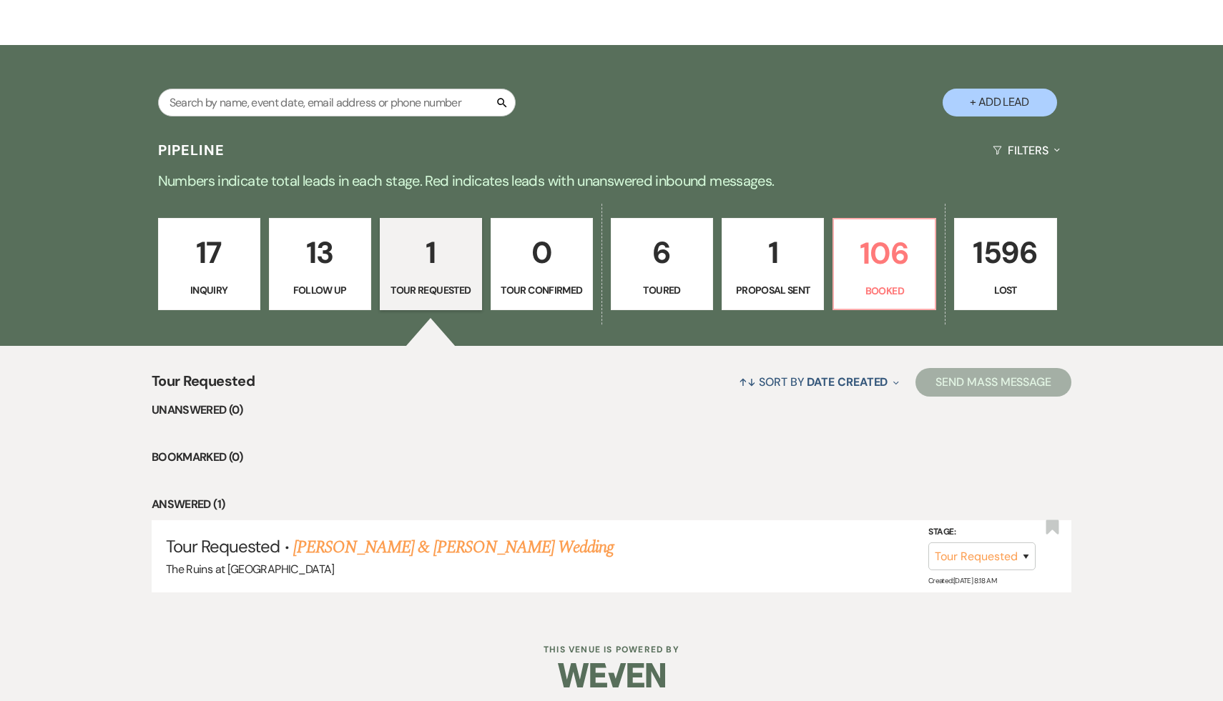
click at [214, 253] on p "17" at bounding box center [209, 253] width 84 height 48
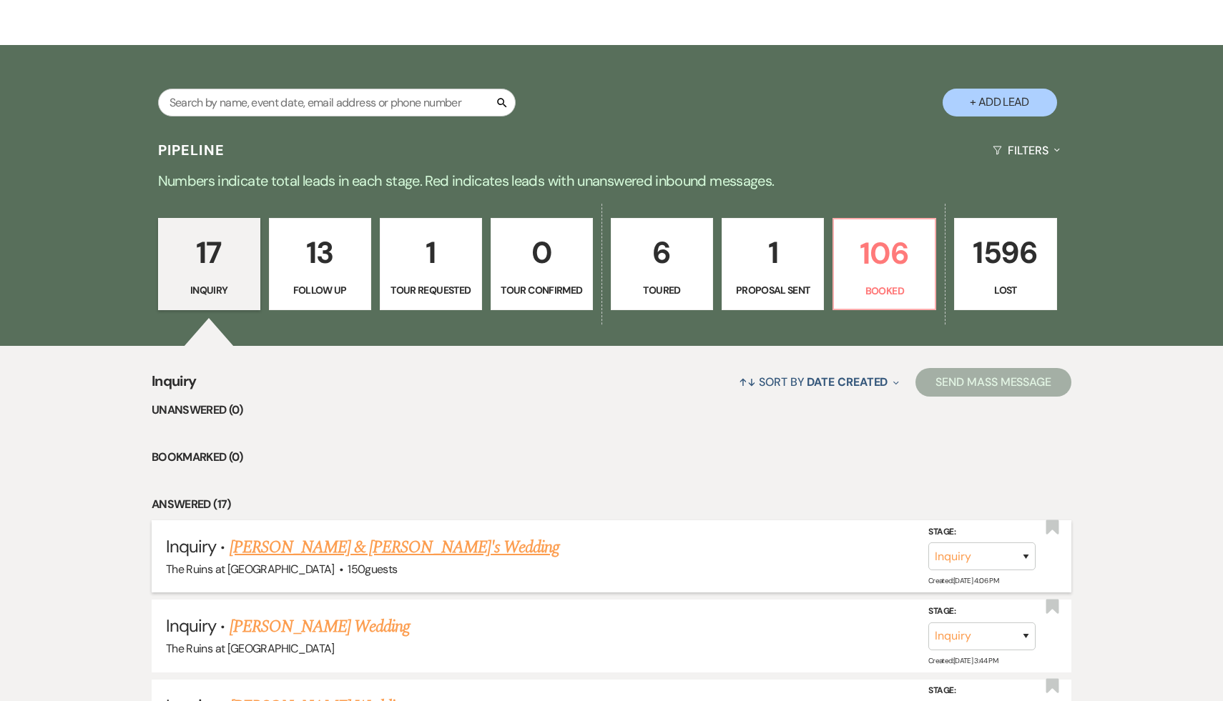
click at [341, 546] on link "[PERSON_NAME] & [PERSON_NAME]'s Wedding" at bounding box center [395, 548] width 330 height 26
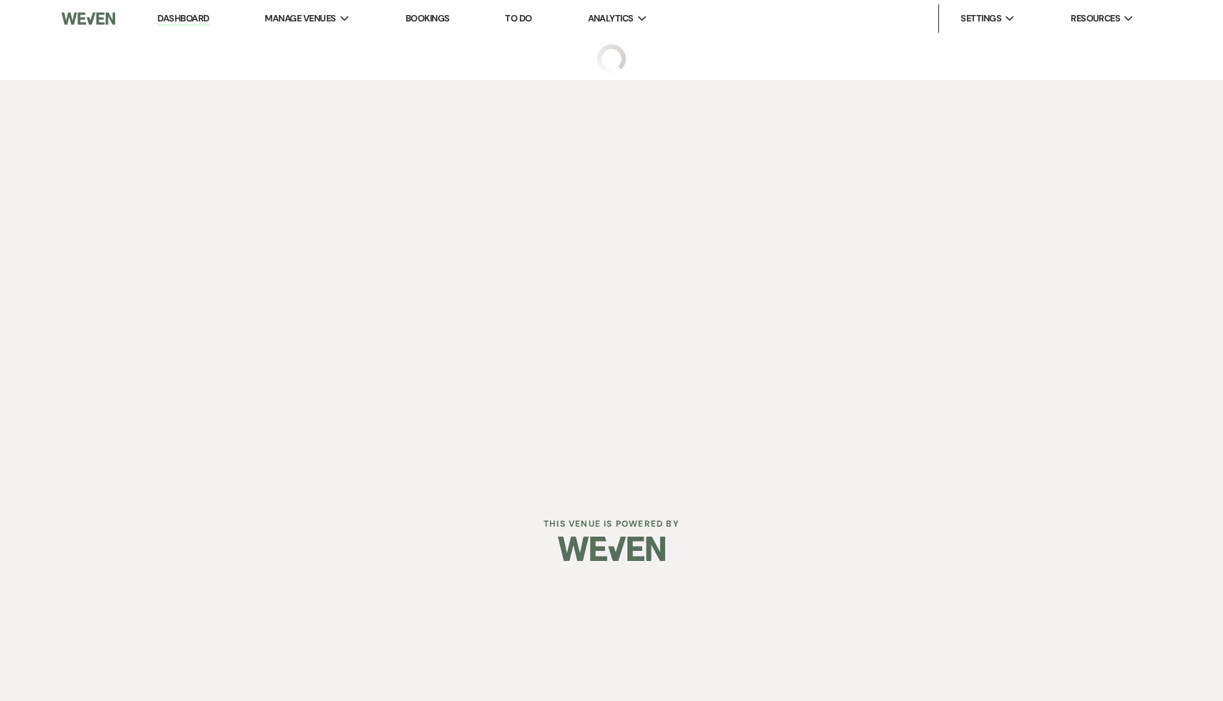
select select "6"
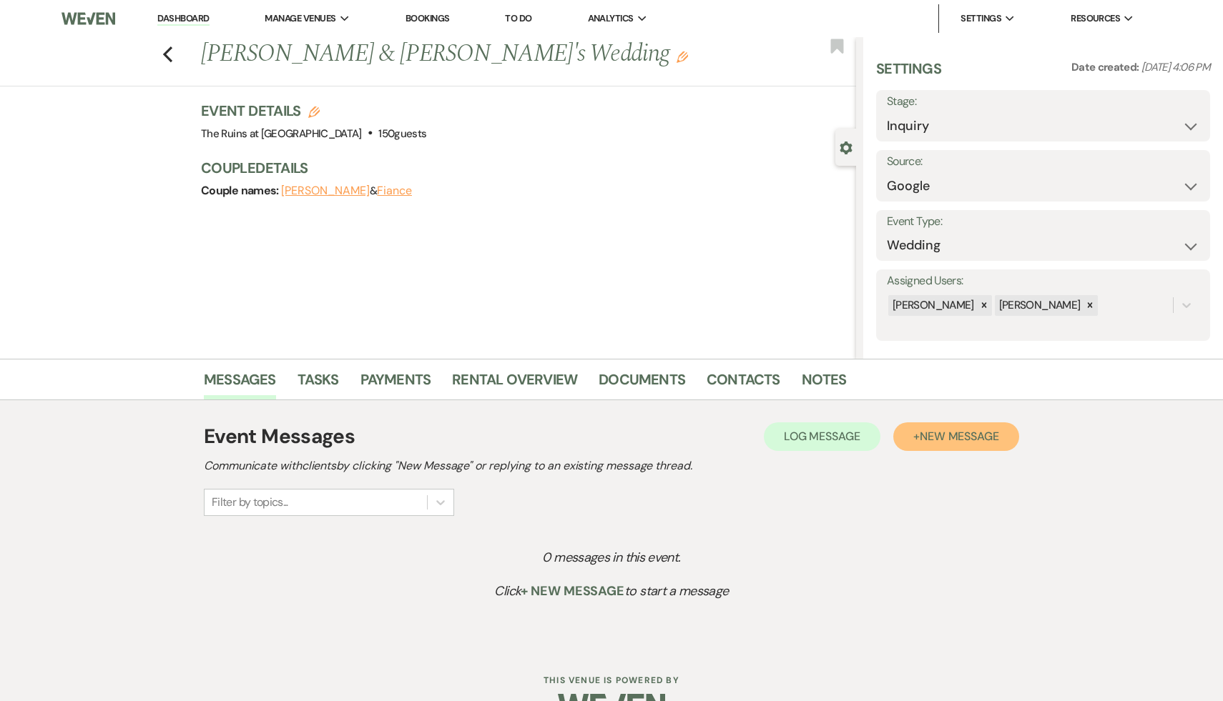
click at [940, 433] on span "New Message" at bounding box center [959, 436] width 79 height 15
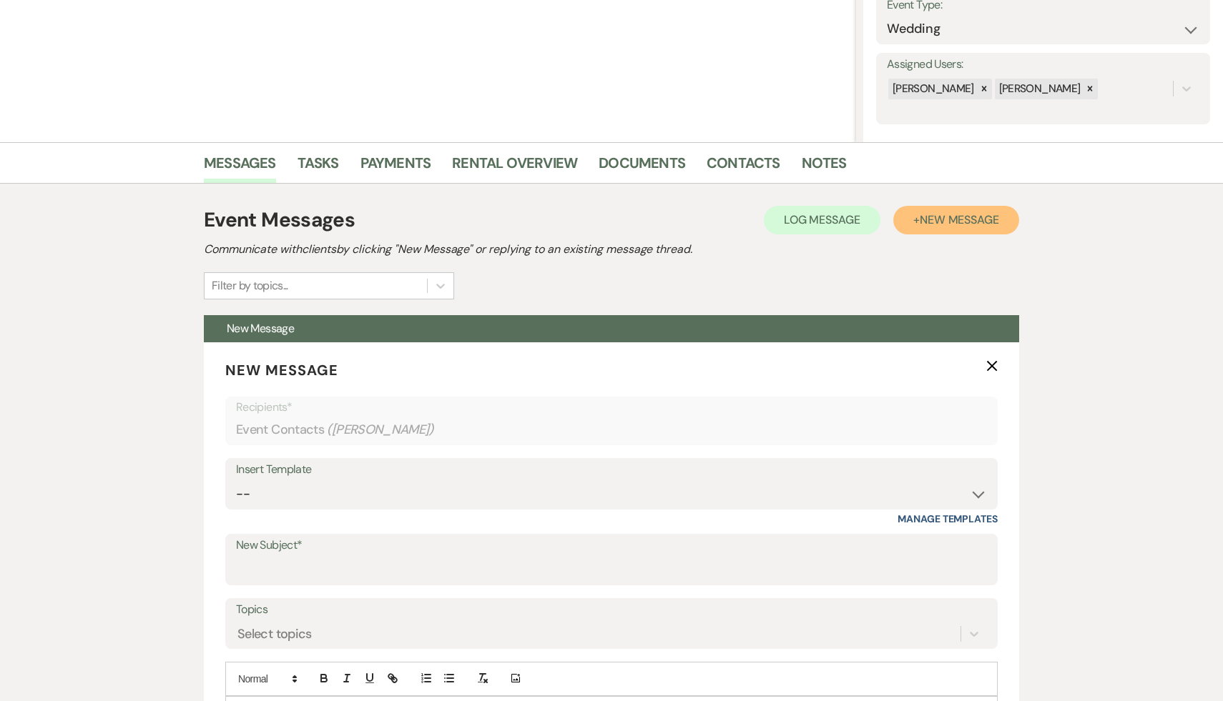
scroll to position [425, 0]
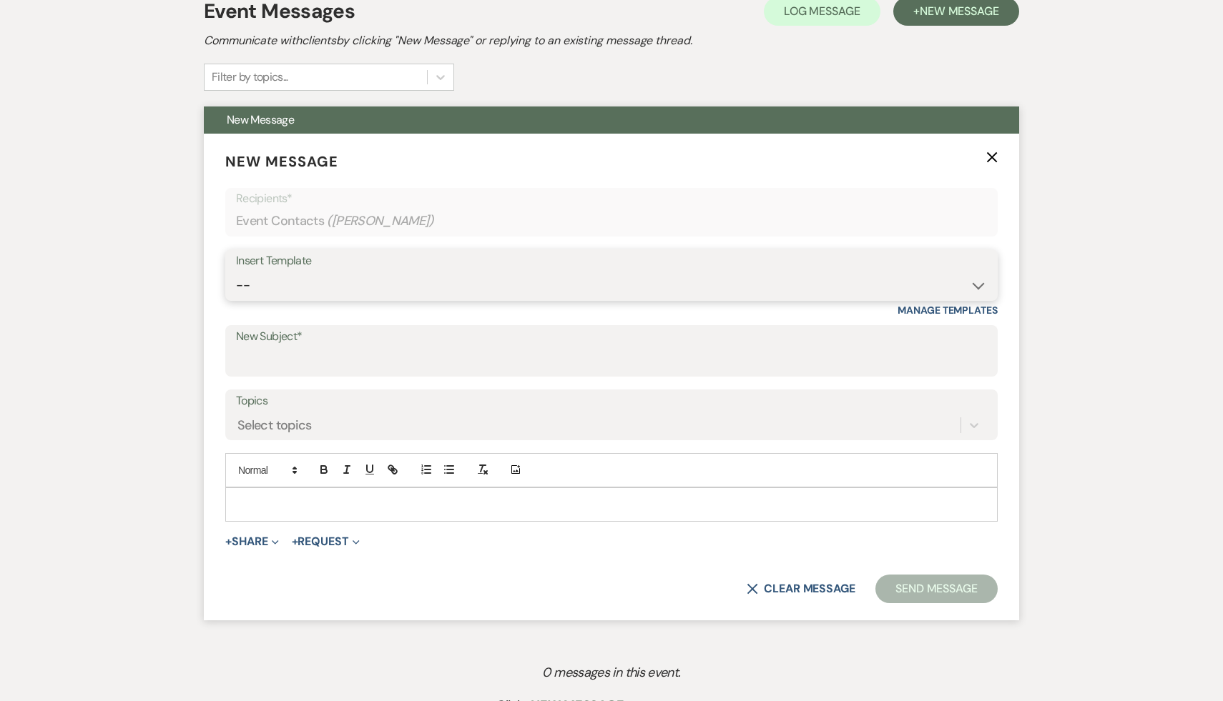
click at [973, 285] on select "-- Weven Planning Portal Introduction (Booked Events) Initial Inquiry Response …" at bounding box center [611, 286] width 751 height 28
select select "566"
click at [236, 272] on select "-- Weven Planning Portal Introduction (Booked Events) Initial Inquiry Response …" at bounding box center [611, 286] width 751 height 28
type input "Thank you for your interest in The Ruins at [GEOGRAPHIC_DATA]!"
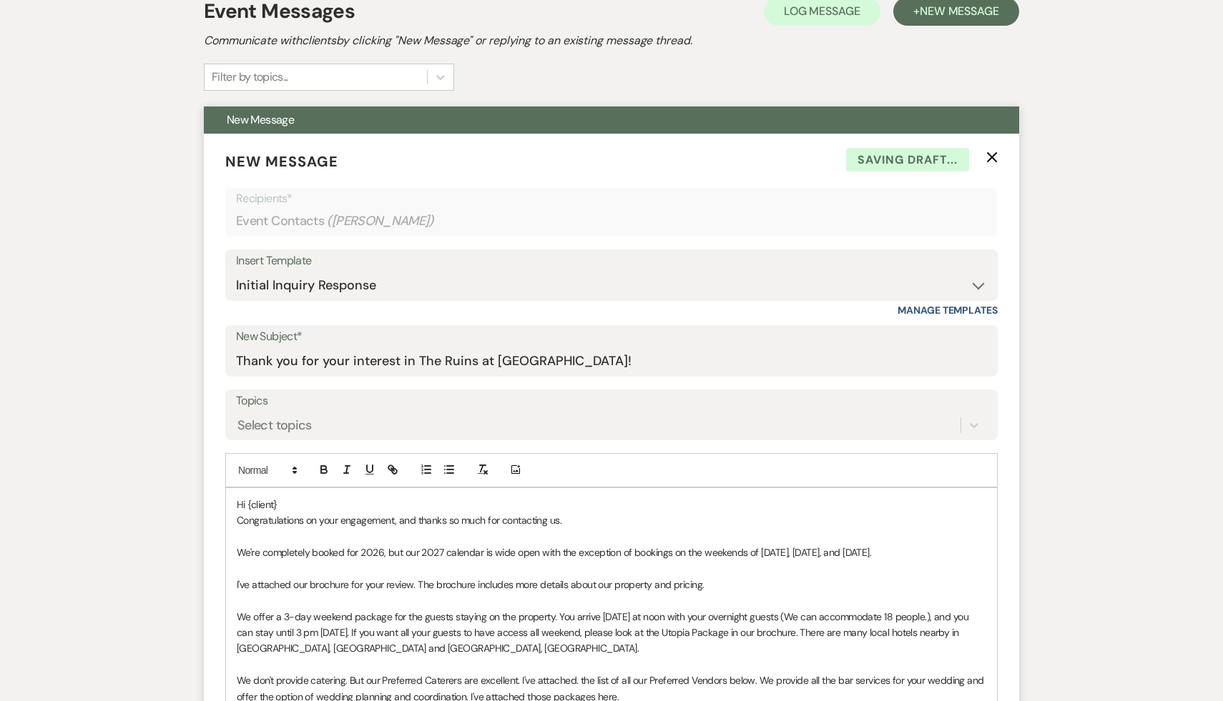
click at [294, 504] on p "Hi {client}" at bounding box center [611, 505] width 749 height 16
drag, startPoint x: 569, startPoint y: 522, endPoint x: 227, endPoint y: 521, distance: 341.8
click at [227, 521] on div "Hi [PERSON_NAME], Congratulations on your engagement, and thanks so much for co…" at bounding box center [611, 680] width 771 height 385
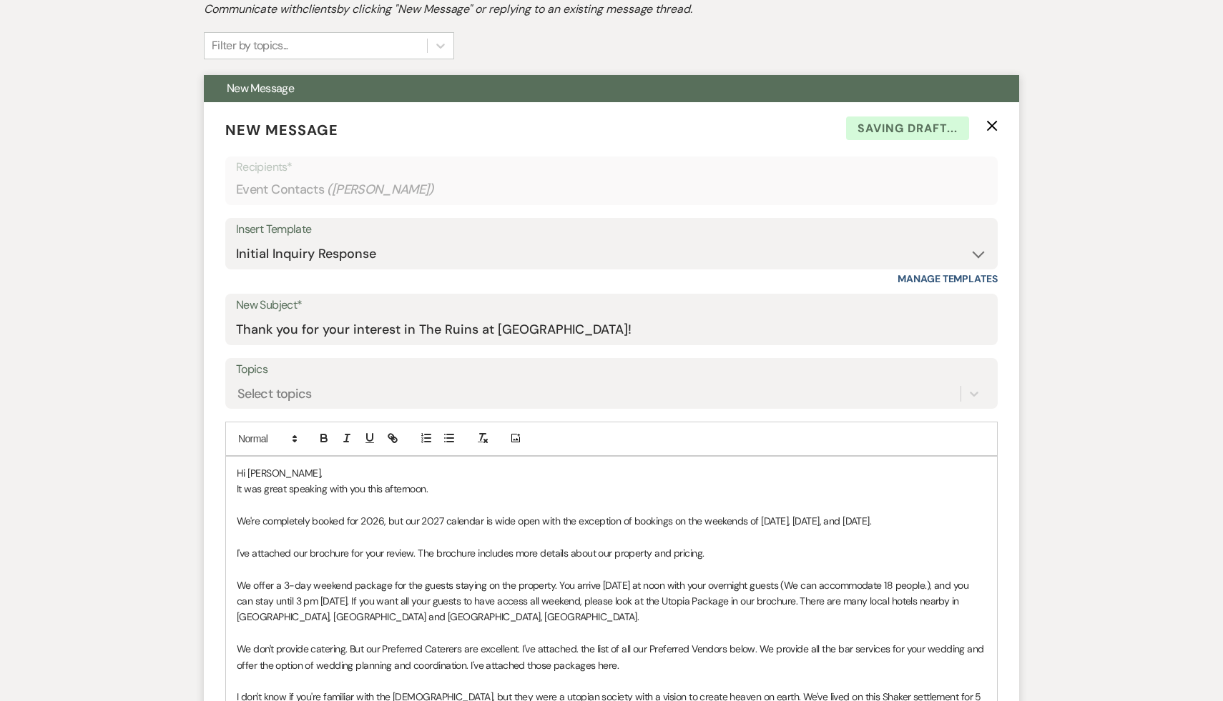
scroll to position [459, 0]
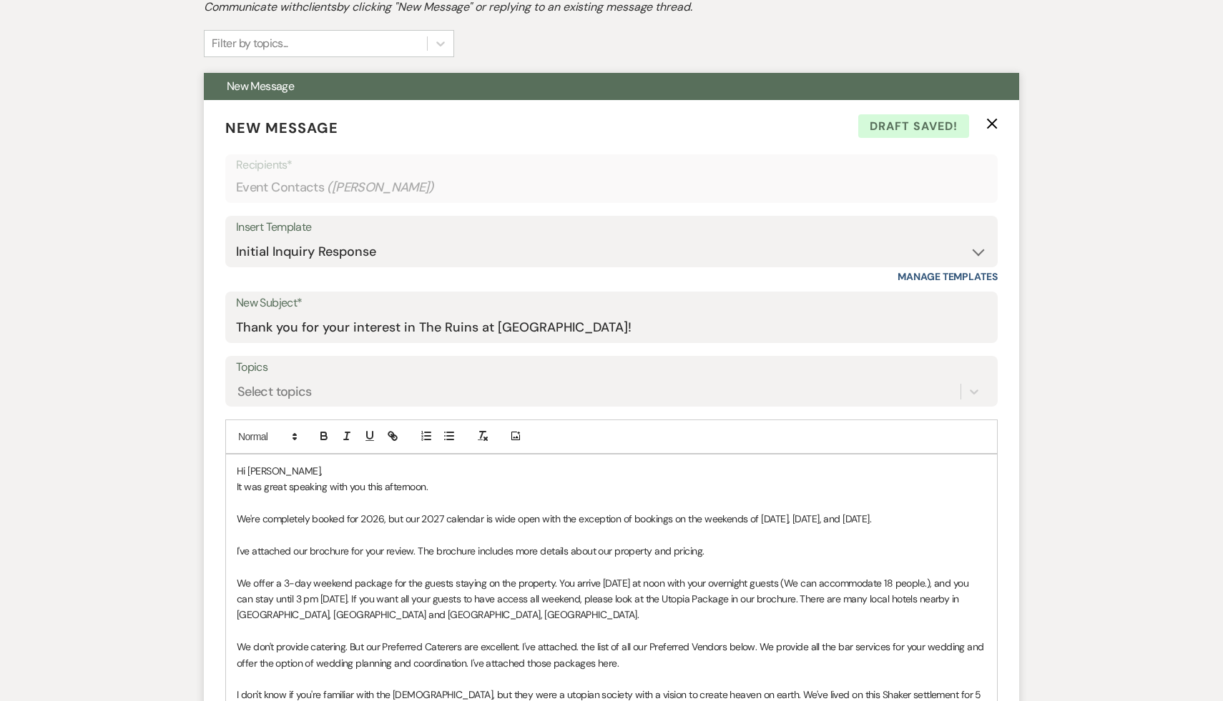
drag, startPoint x: 922, startPoint y: 516, endPoint x: 227, endPoint y: 506, distance: 694.4
click at [227, 506] on div "Hi [PERSON_NAME], It was great speaking with you this afternoon. We're complete…" at bounding box center [611, 647] width 771 height 385
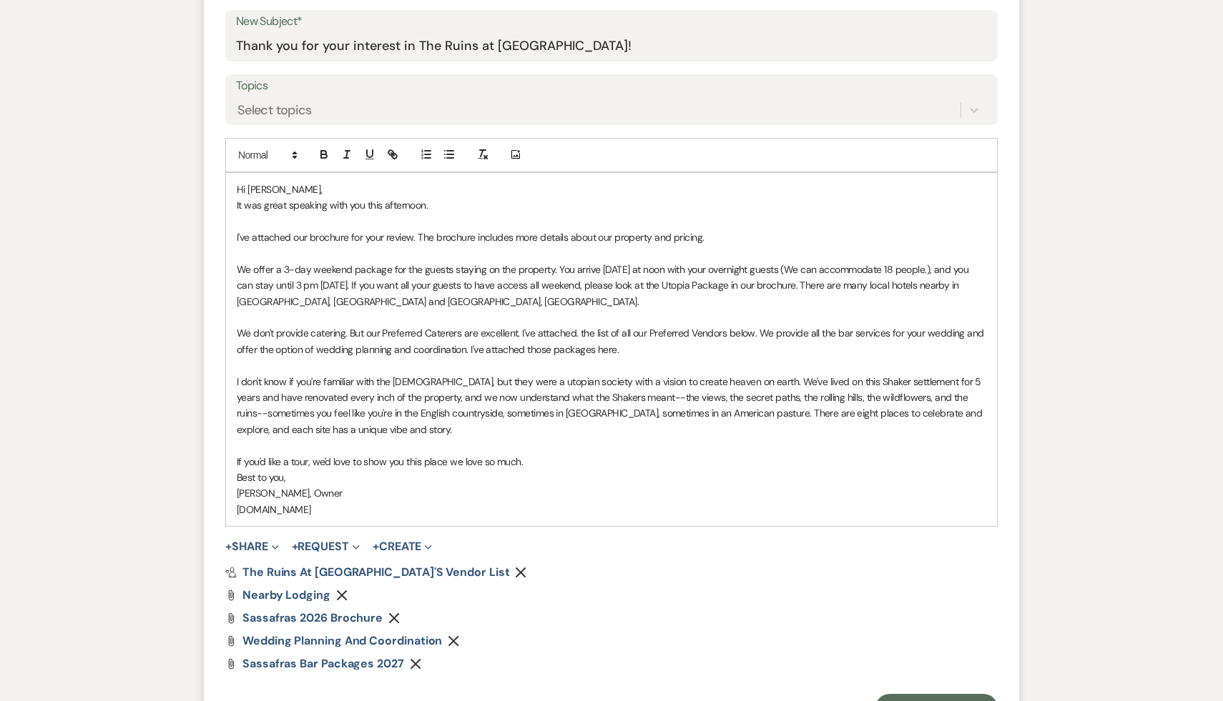
scroll to position [820, 0]
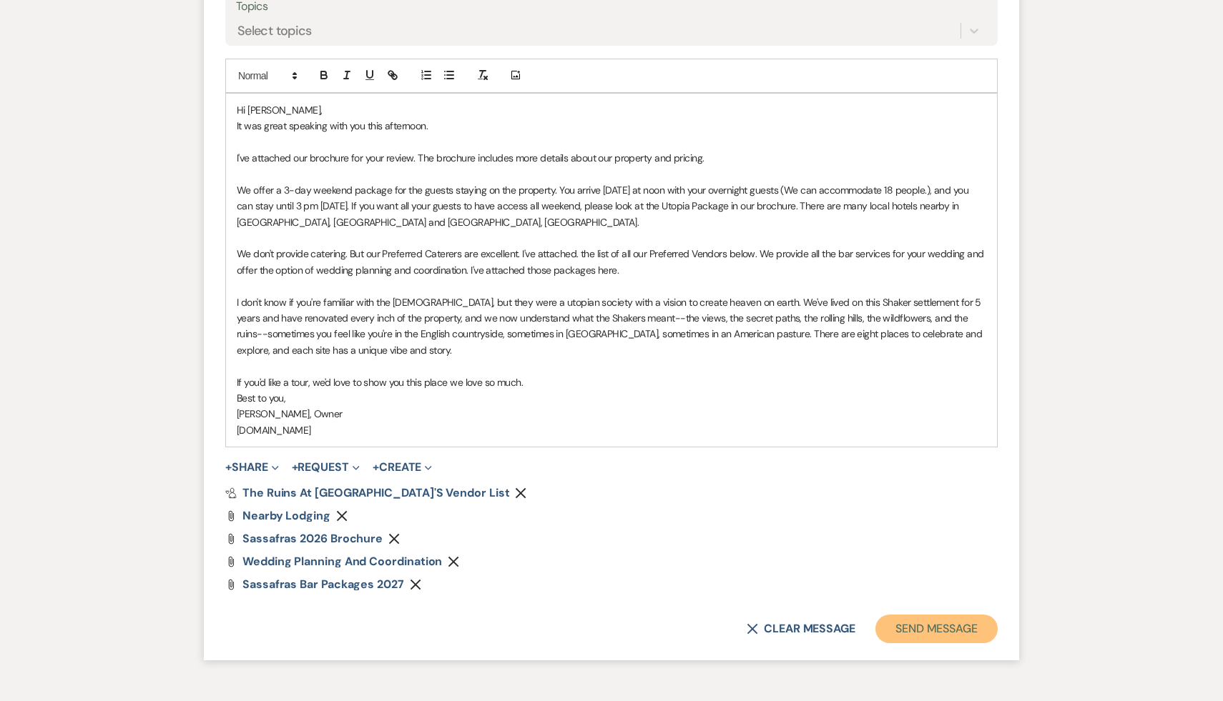
click at [962, 631] on button "Send Message" at bounding box center [936, 629] width 122 height 29
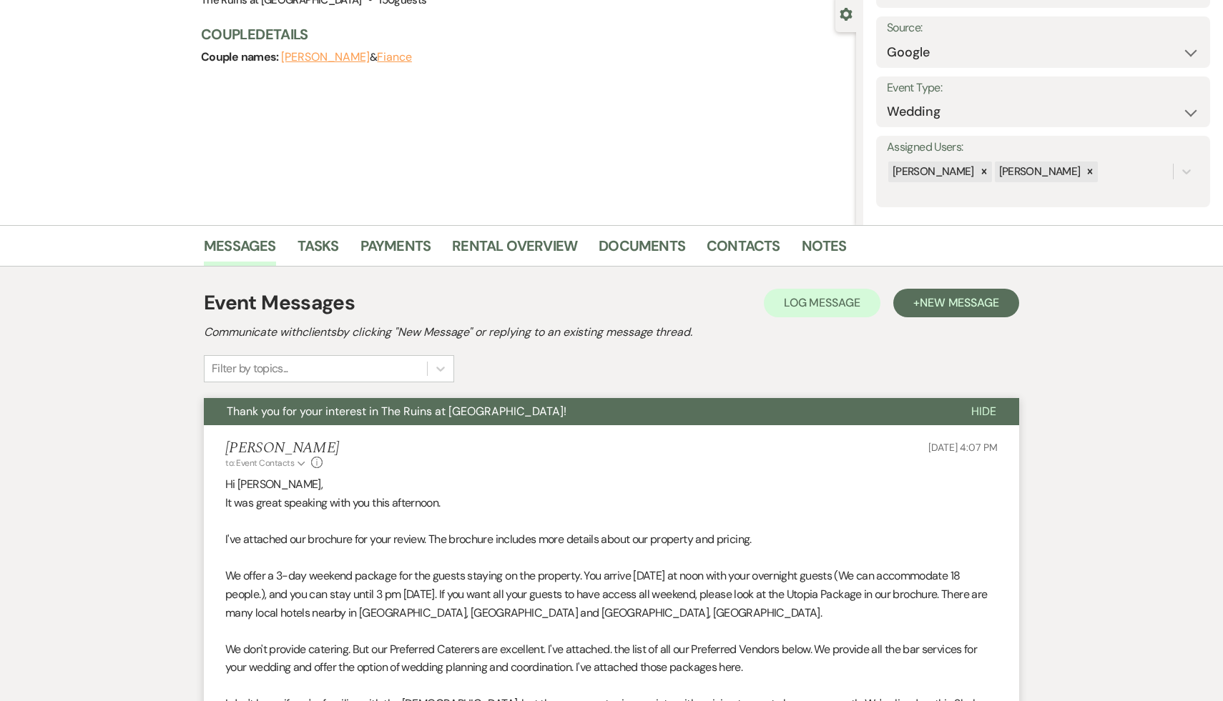
scroll to position [0, 0]
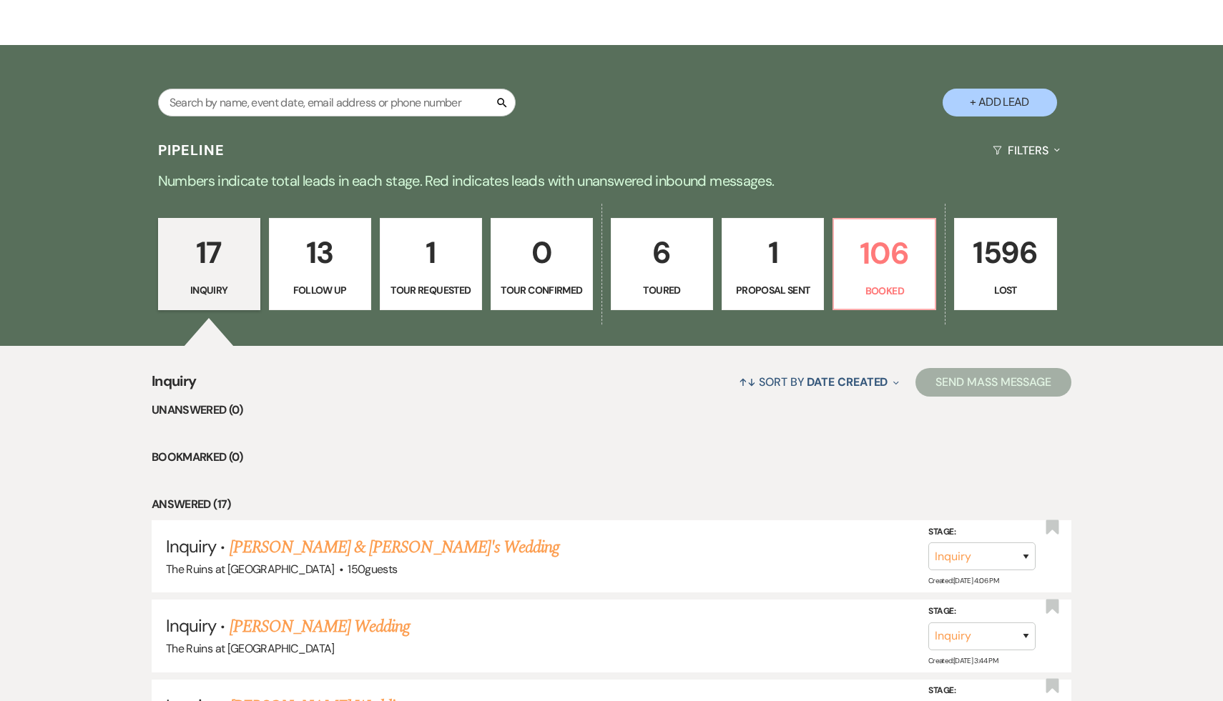
scroll to position [229, 0]
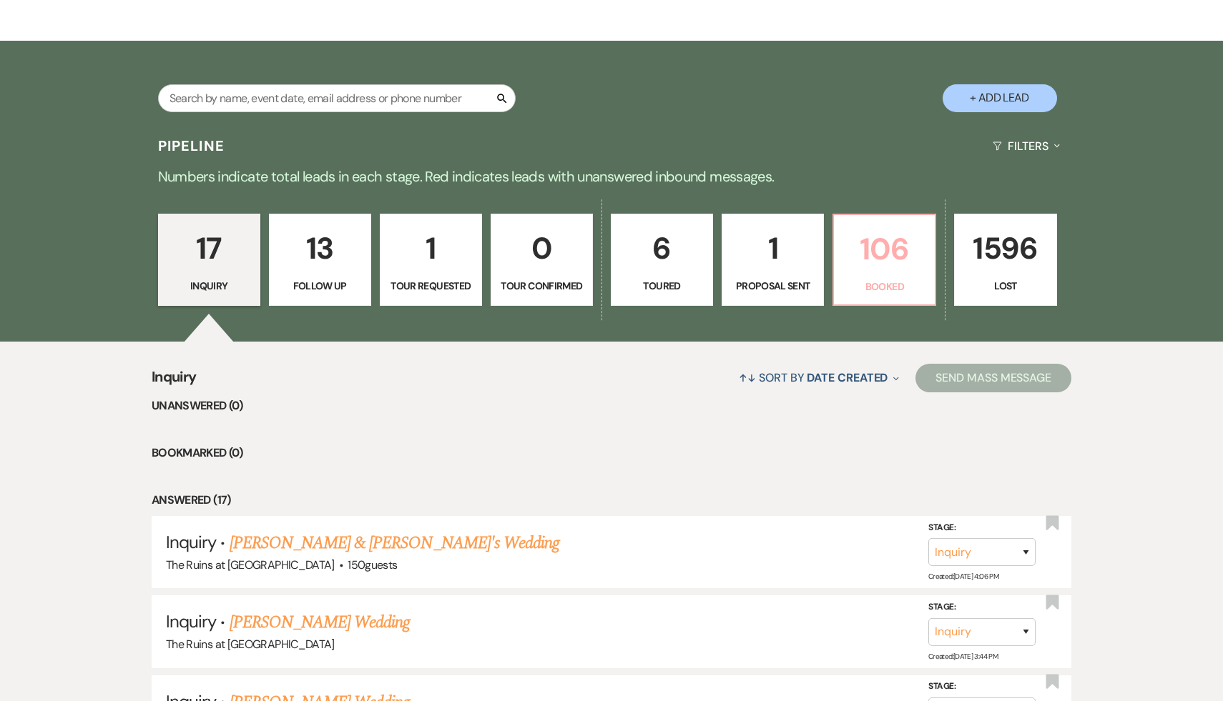
click at [898, 245] on p "106" at bounding box center [884, 249] width 84 height 48
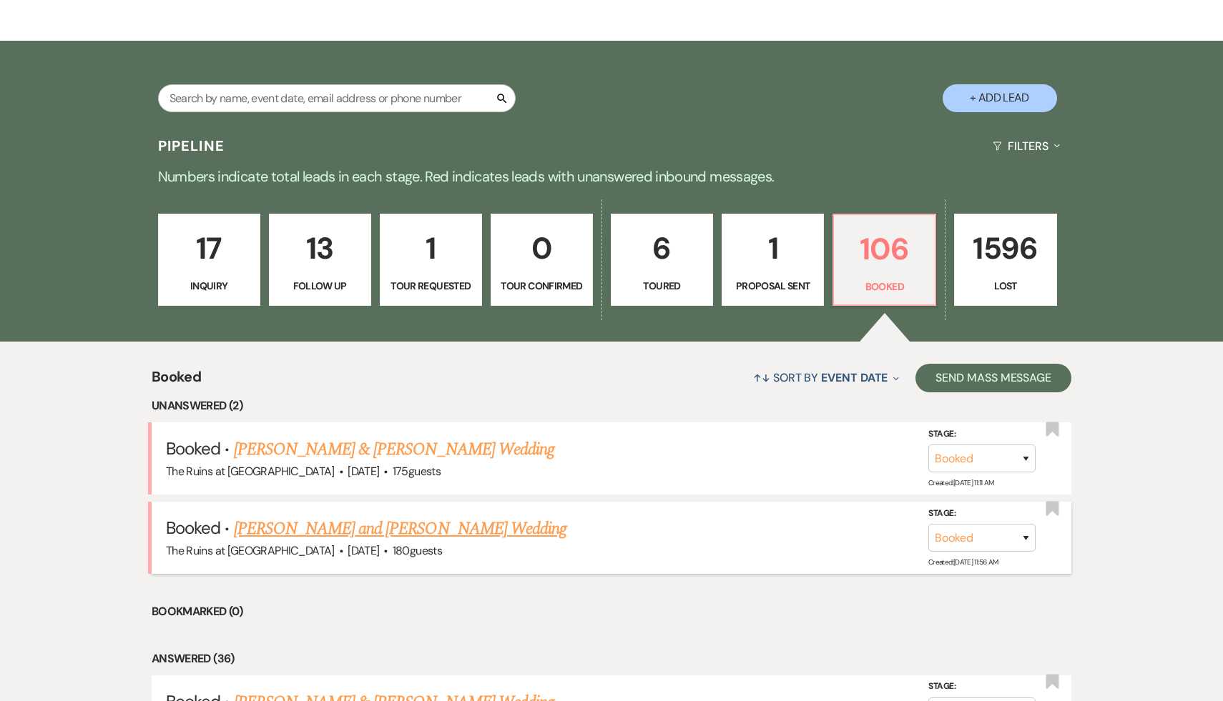
click at [447, 531] on link "[PERSON_NAME] and [PERSON_NAME] Wedding" at bounding box center [400, 529] width 333 height 26
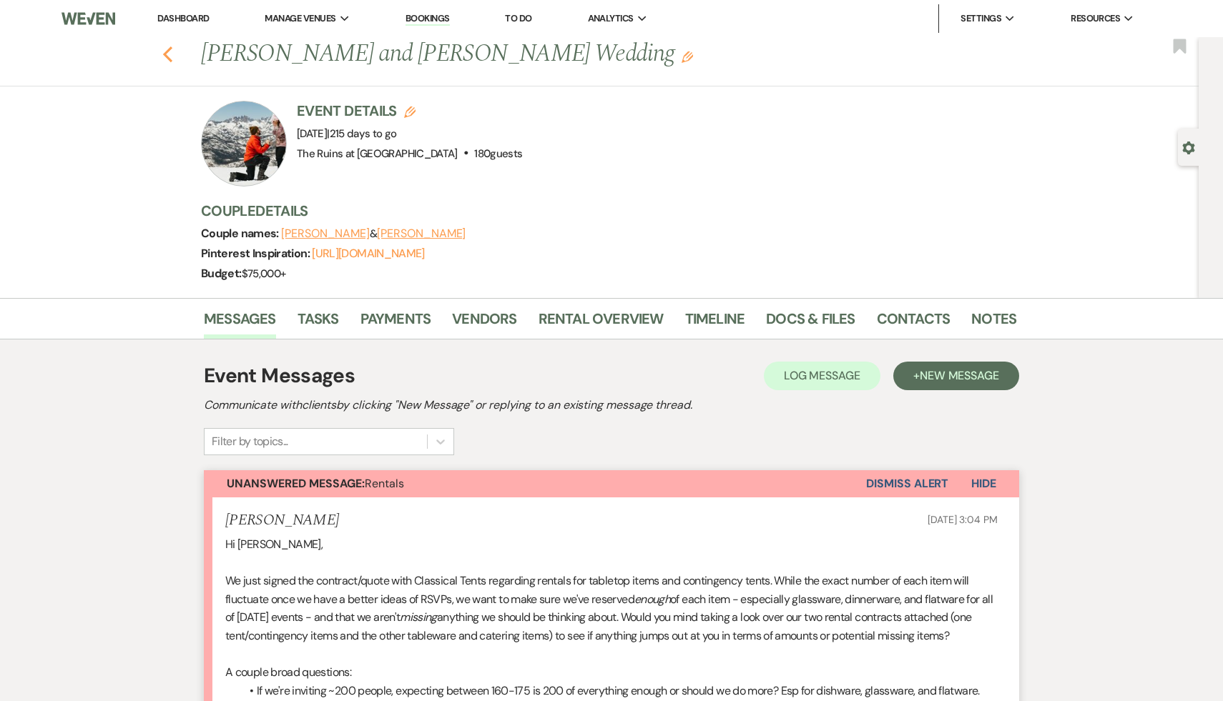
click at [166, 49] on icon "Previous" at bounding box center [167, 54] width 11 height 17
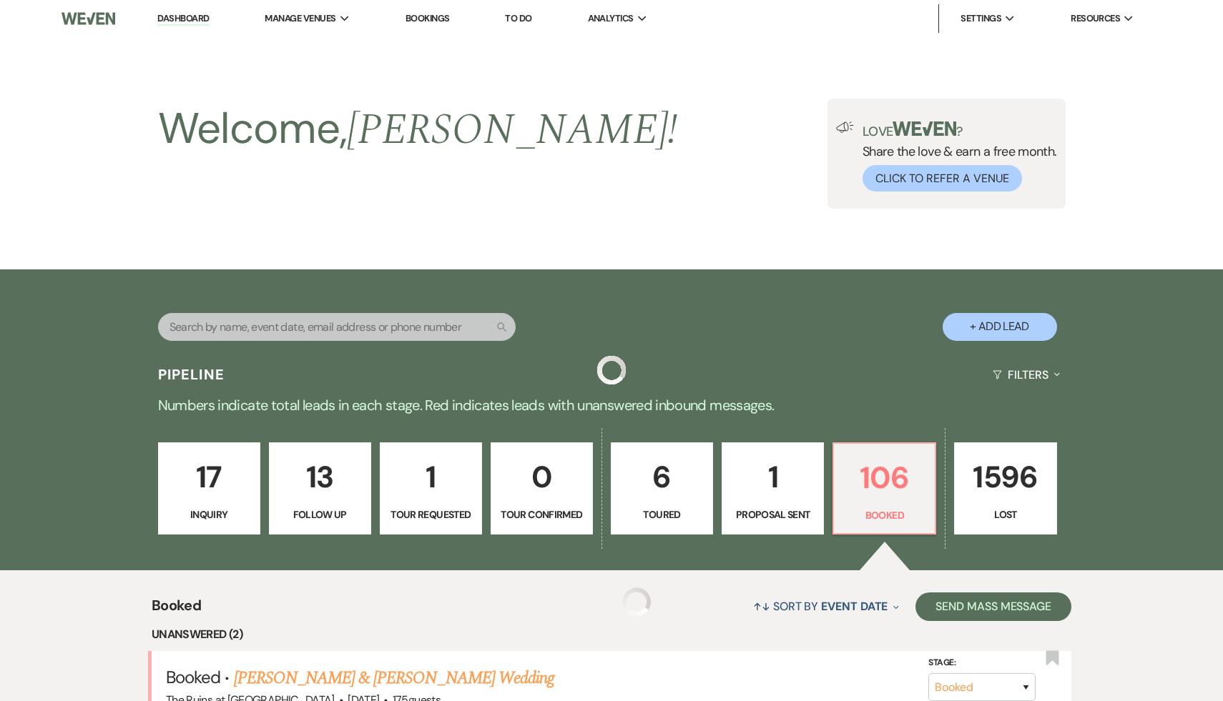
scroll to position [229, 0]
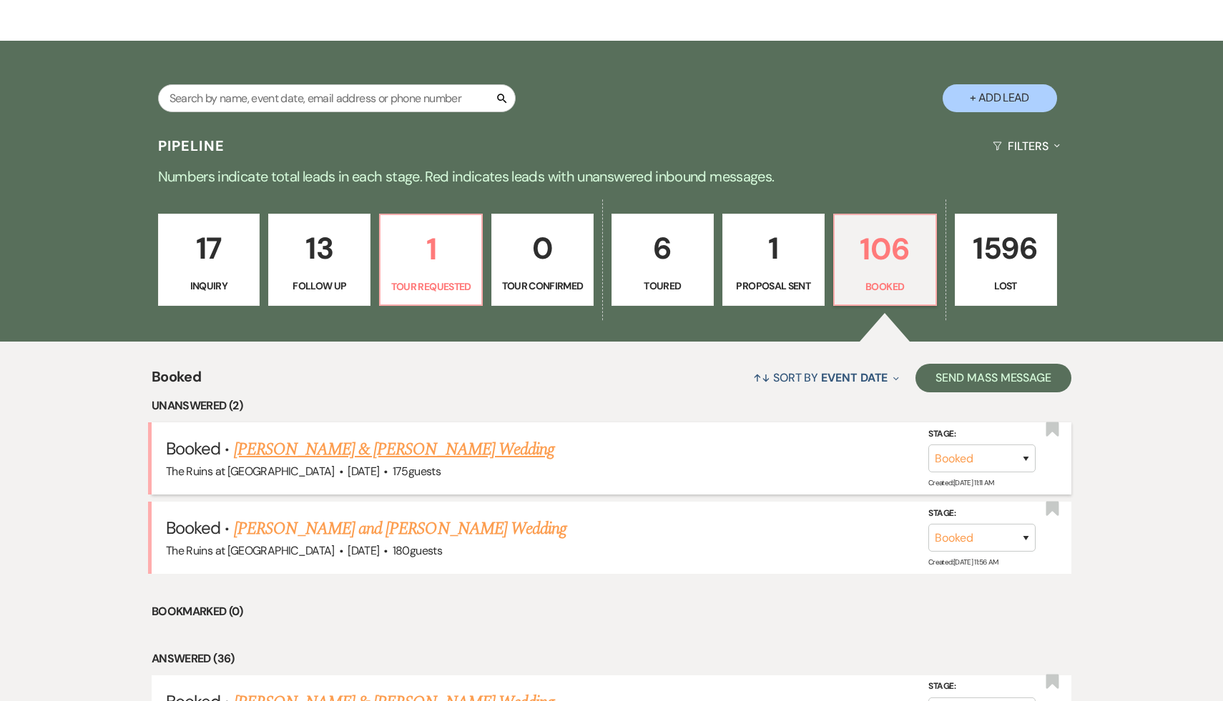
click at [324, 453] on link "[PERSON_NAME] & [PERSON_NAME] Wedding" at bounding box center [394, 450] width 320 height 26
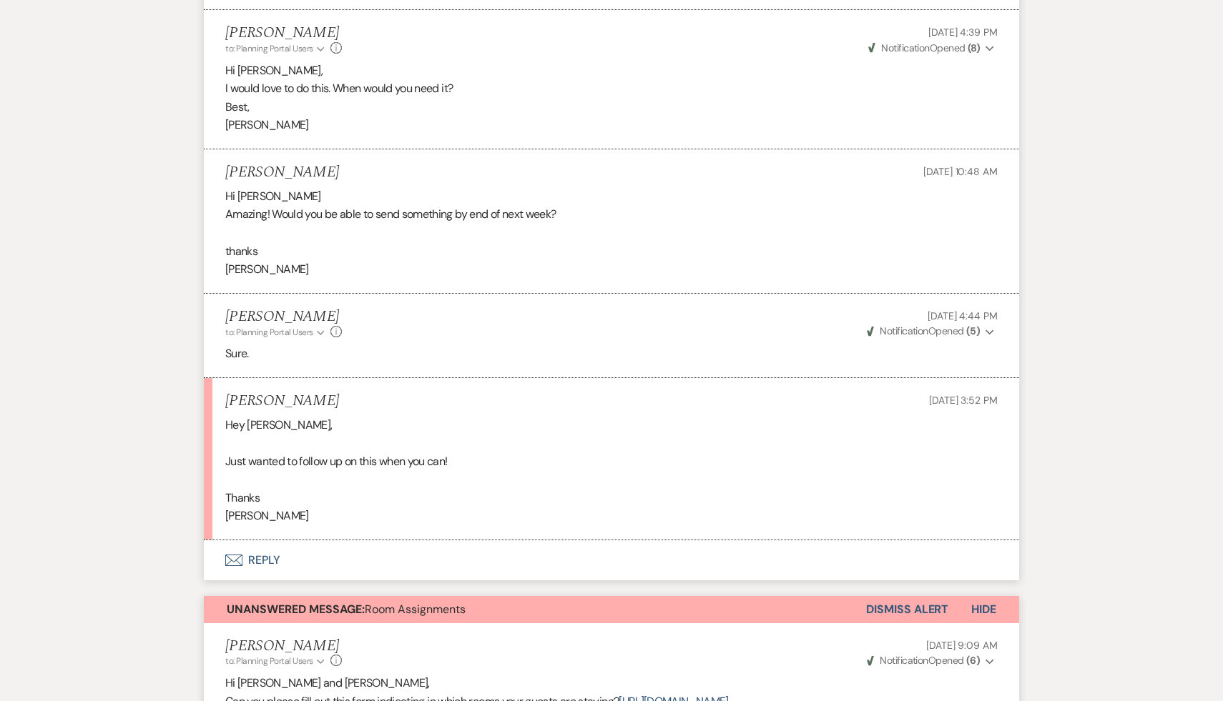
scroll to position [596, 0]
click at [270, 561] on button "Envelope Reply" at bounding box center [611, 560] width 815 height 40
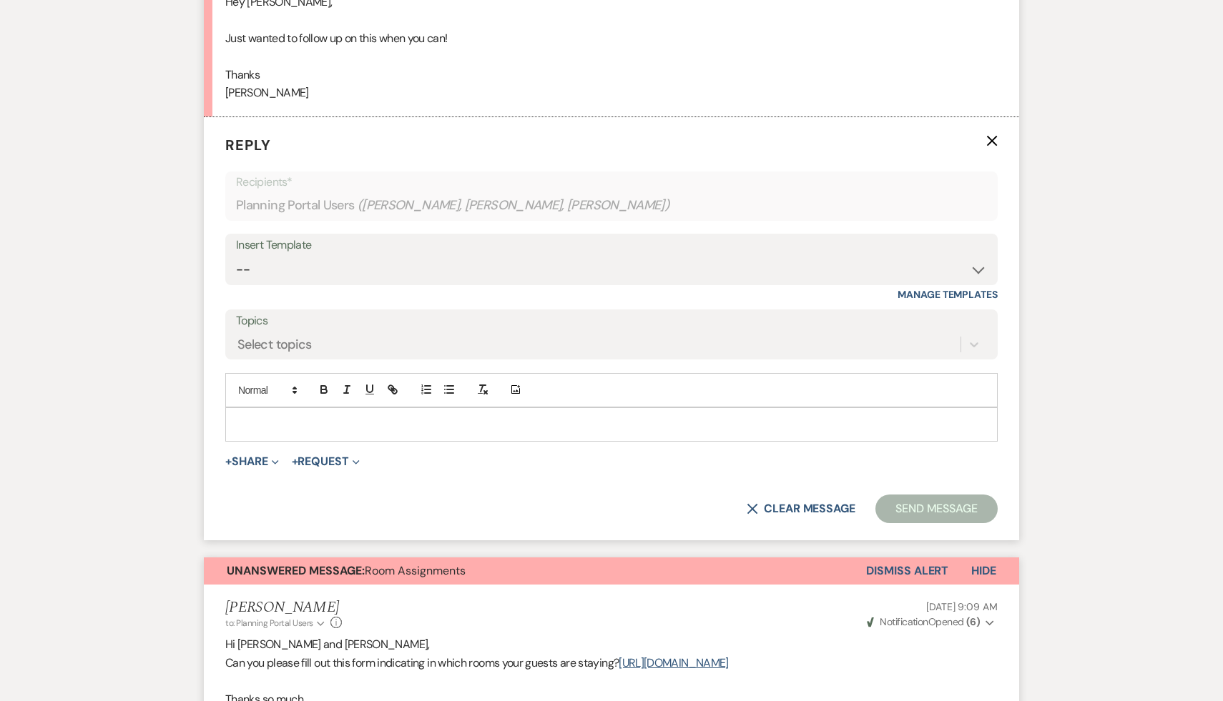
scroll to position [1029, 0]
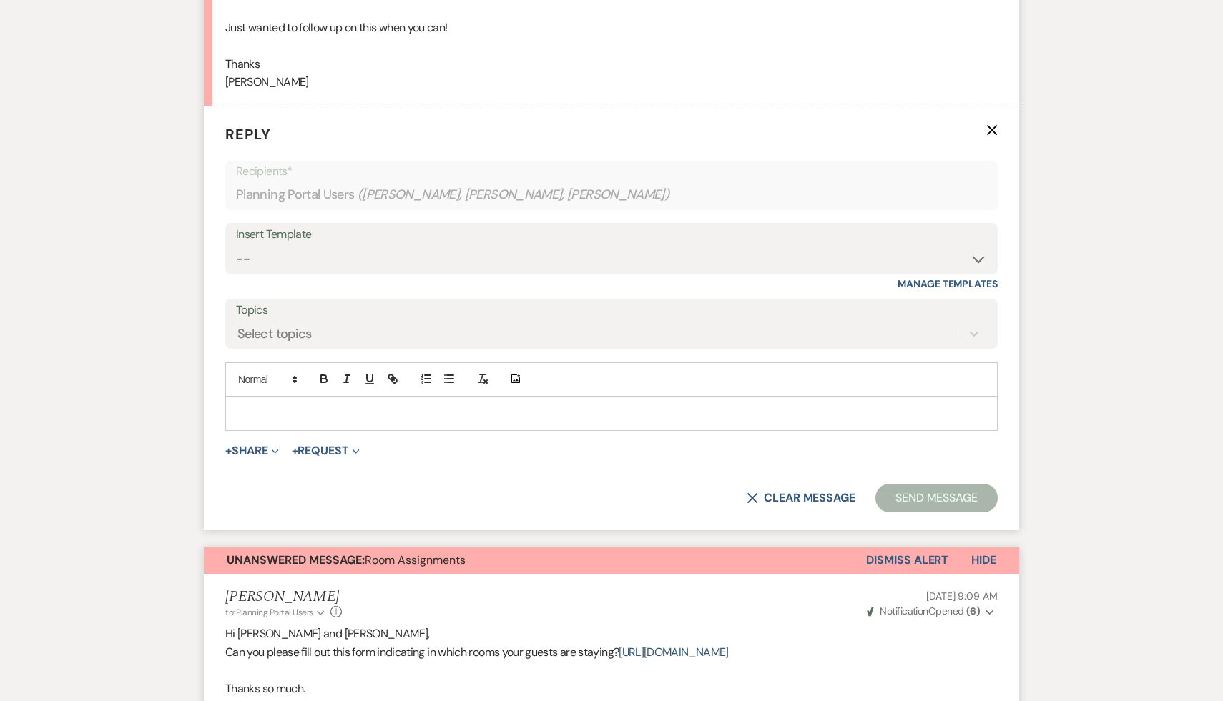
click at [347, 408] on p at bounding box center [611, 414] width 749 height 16
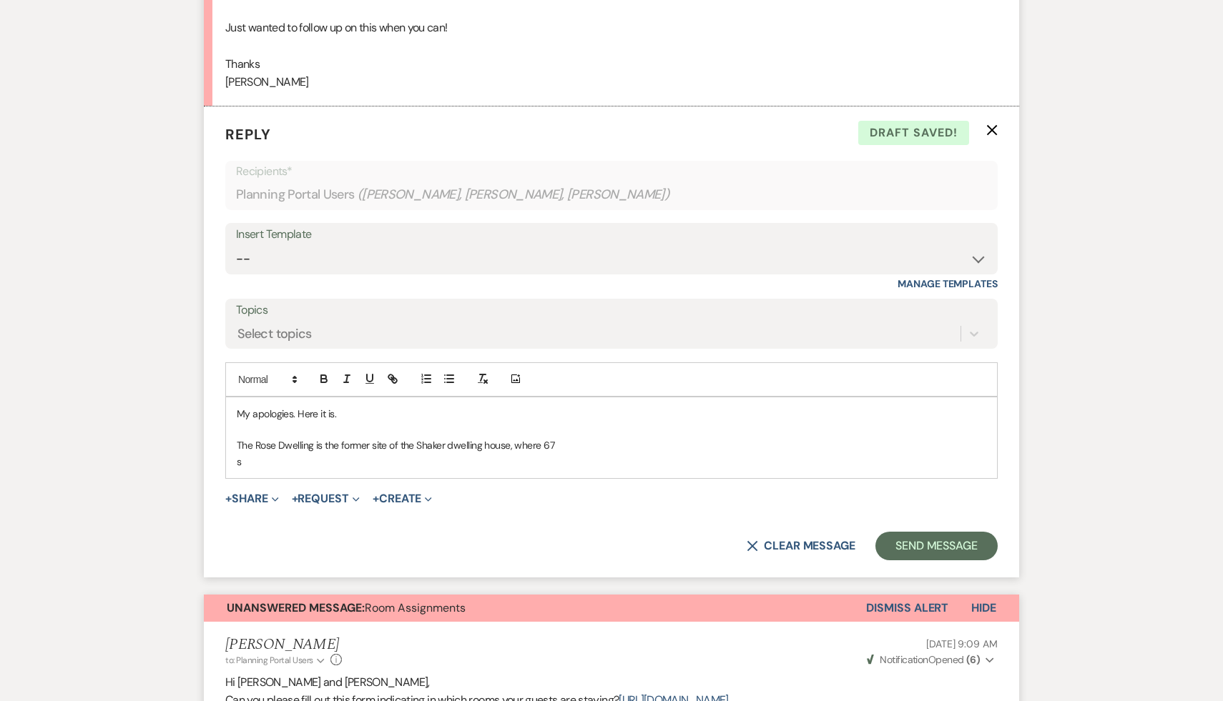
click at [579, 442] on p "The Rose Dwelling is the former site of the Shaker dwelling house, where 67" at bounding box center [611, 446] width 749 height 16
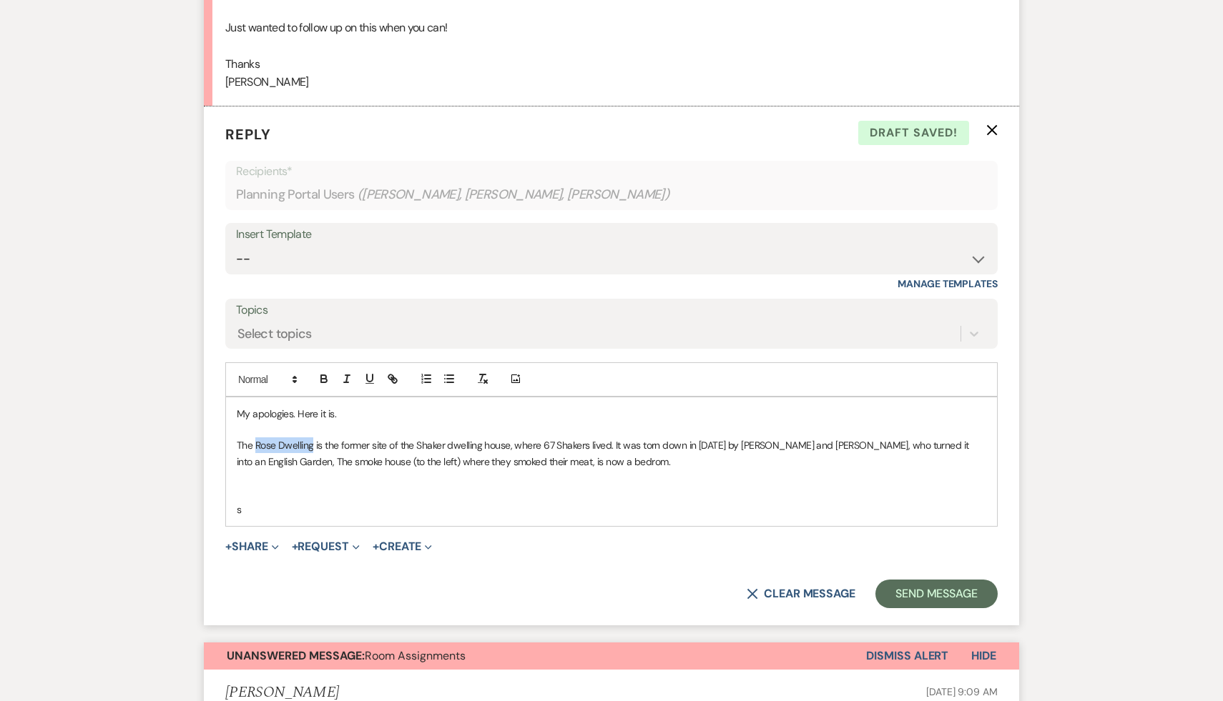
drag, startPoint x: 311, startPoint y: 445, endPoint x: 255, endPoint y: 443, distance: 56.5
click at [255, 443] on p "The Rose Dwelling is the former site of the Shaker dwelling house, where 67 Sha…" at bounding box center [611, 454] width 749 height 32
click at [324, 375] on icon "button" at bounding box center [323, 377] width 5 height 4
click at [462, 506] on p "s" at bounding box center [611, 510] width 749 height 16
click at [658, 459] on p "The Rose Dwelling is the former site of the Shaker dwelling house, where 67 Sha…" at bounding box center [611, 454] width 749 height 32
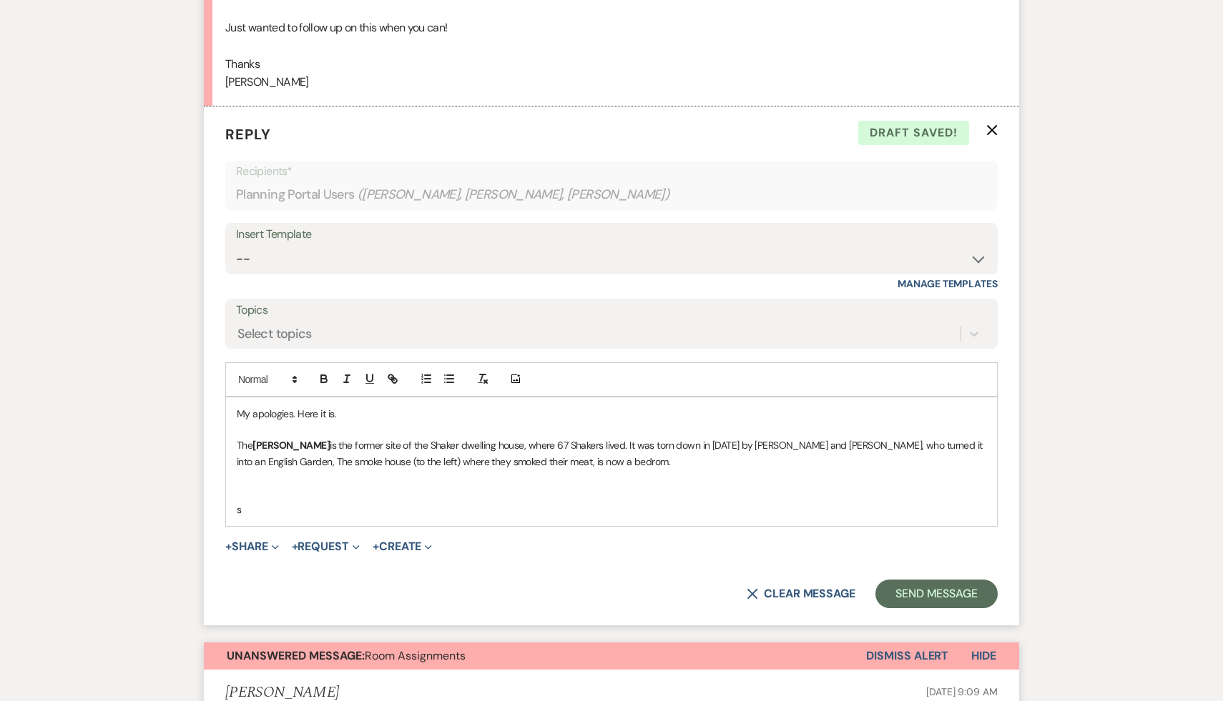
click at [575, 516] on p "s" at bounding box center [611, 510] width 749 height 16
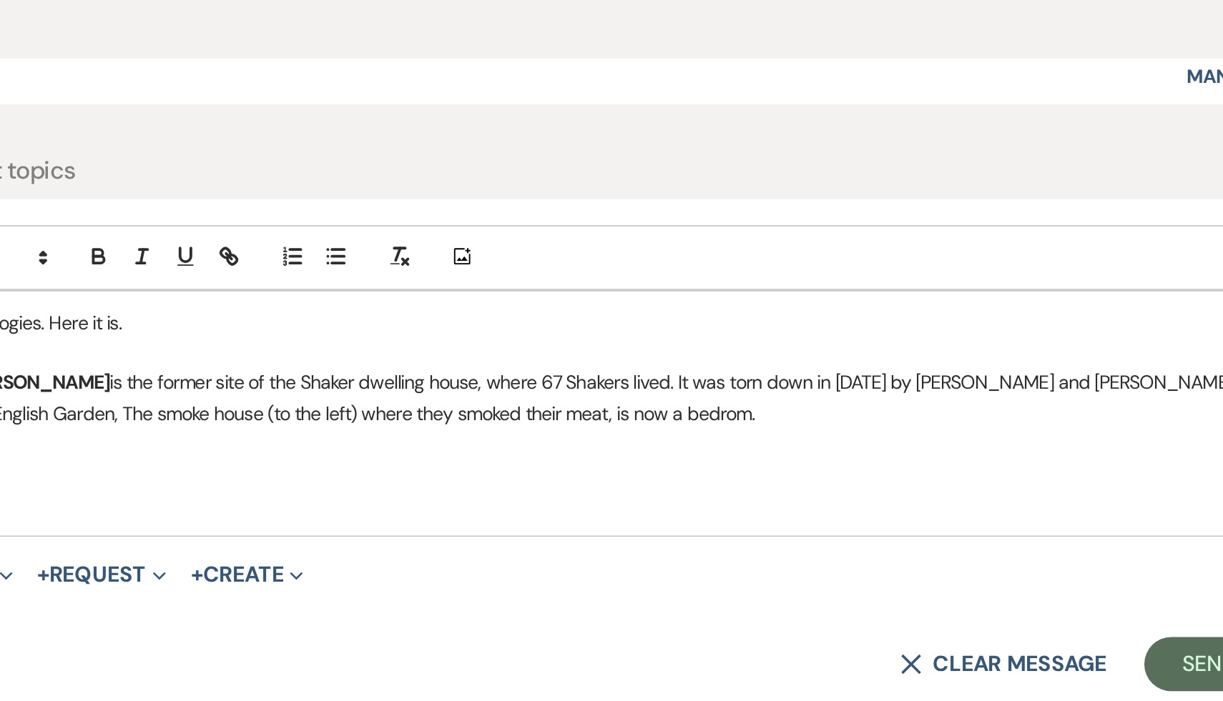
click at [629, 461] on p "The Rose Dwelling is the former site of the Shaker dwelling house, where 67 Sha…" at bounding box center [611, 454] width 749 height 32
click at [667, 460] on p "The Rose Dwelling is the former site of the Shaker dwelling house, where 67 Sha…" at bounding box center [611, 454] width 749 height 32
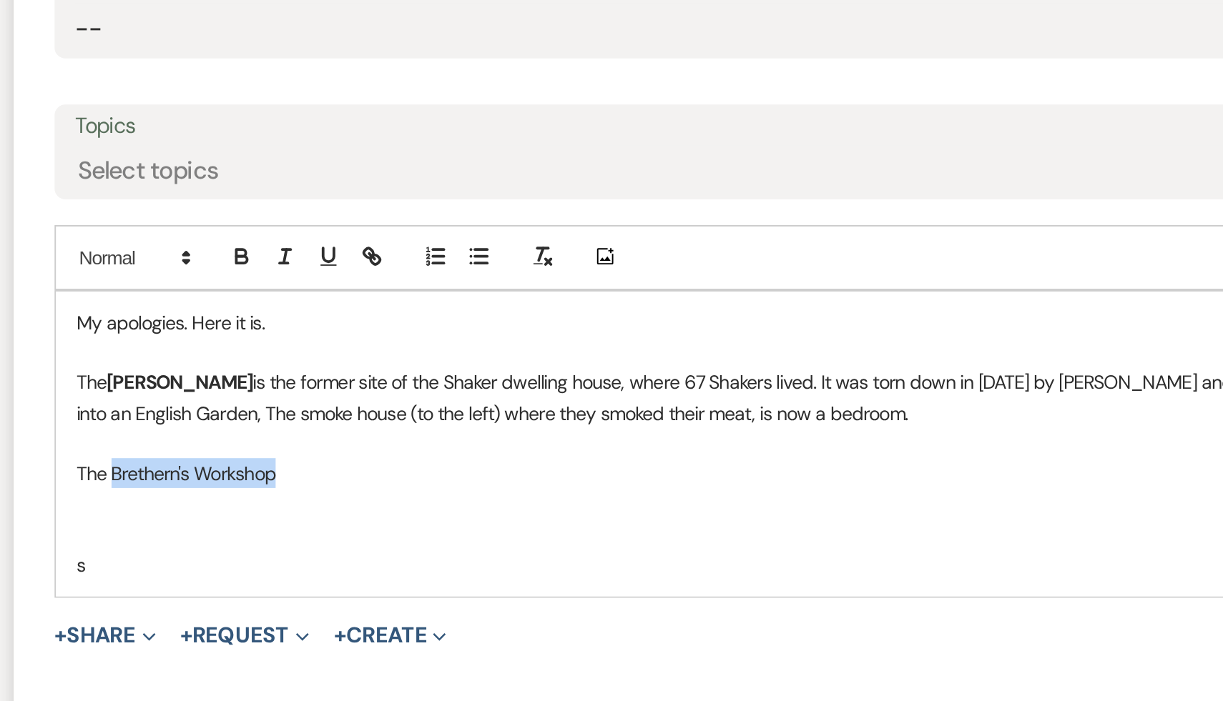
drag, startPoint x: 350, startPoint y: 496, endPoint x: 255, endPoint y: 496, distance: 95.1
click at [255, 496] on p "The Brethern's Workshop" at bounding box center [611, 494] width 749 height 16
click at [324, 379] on icon "button" at bounding box center [324, 381] width 6 height 4
click at [385, 486] on p "The Brethern's Workshop" at bounding box center [611, 494] width 749 height 16
click at [325, 378] on icon "button" at bounding box center [323, 379] width 13 height 13
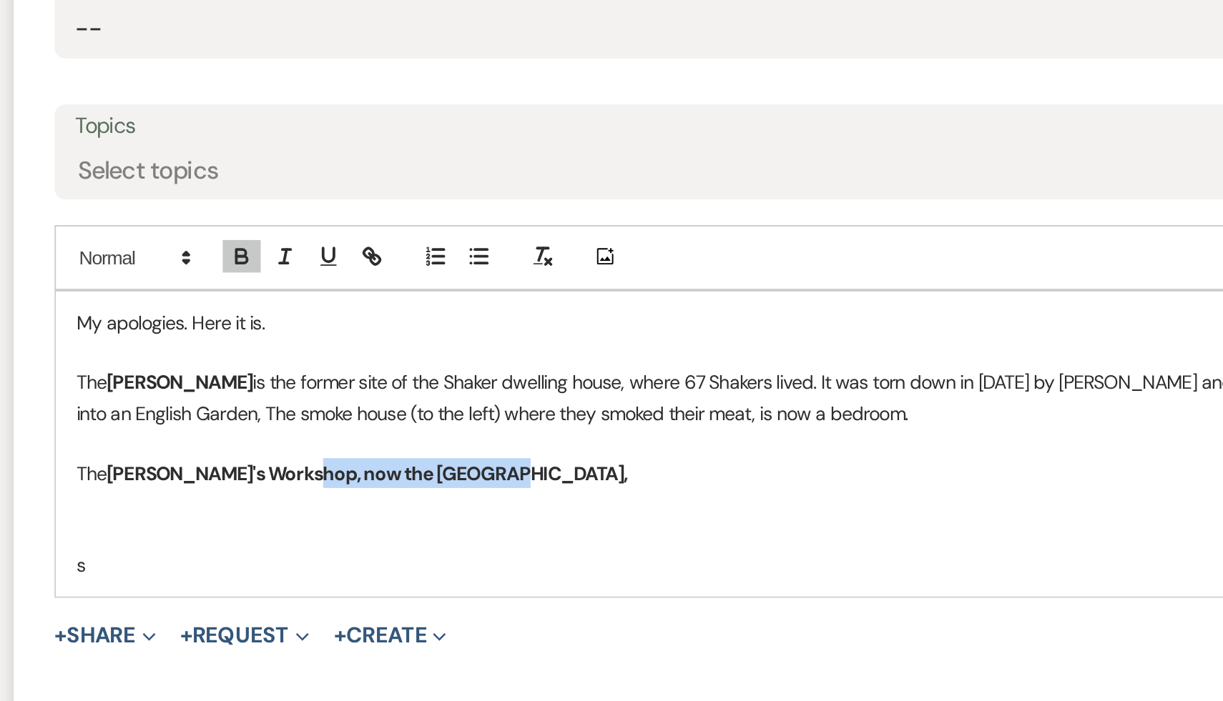
drag, startPoint x: 455, startPoint y: 492, endPoint x: 353, endPoint y: 494, distance: 102.3
click at [353, 494] on p "The Brethern's Workshop, now the [GEOGRAPHIC_DATA]," at bounding box center [611, 494] width 749 height 16
click at [323, 381] on icon "button" at bounding box center [323, 379] width 13 height 13
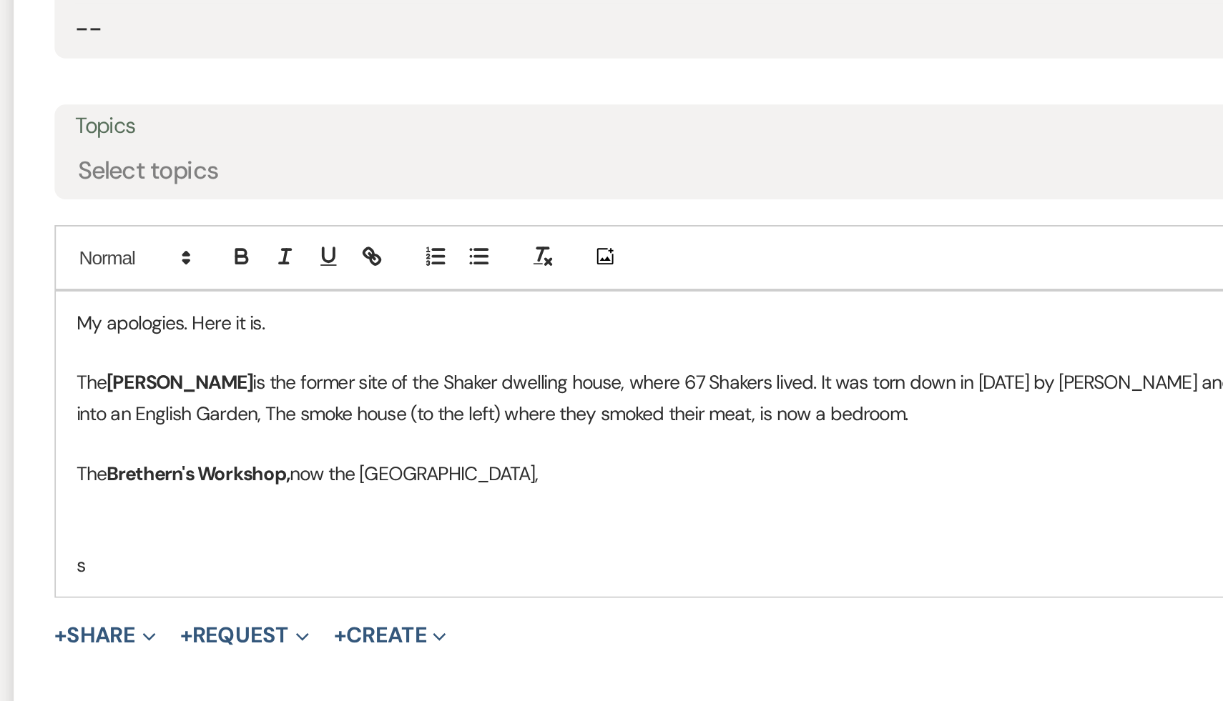
click at [509, 502] on p at bounding box center [611, 510] width 749 height 16
click at [458, 496] on p "The Brethern's Workshop, now the [GEOGRAPHIC_DATA]," at bounding box center [611, 494] width 749 height 16
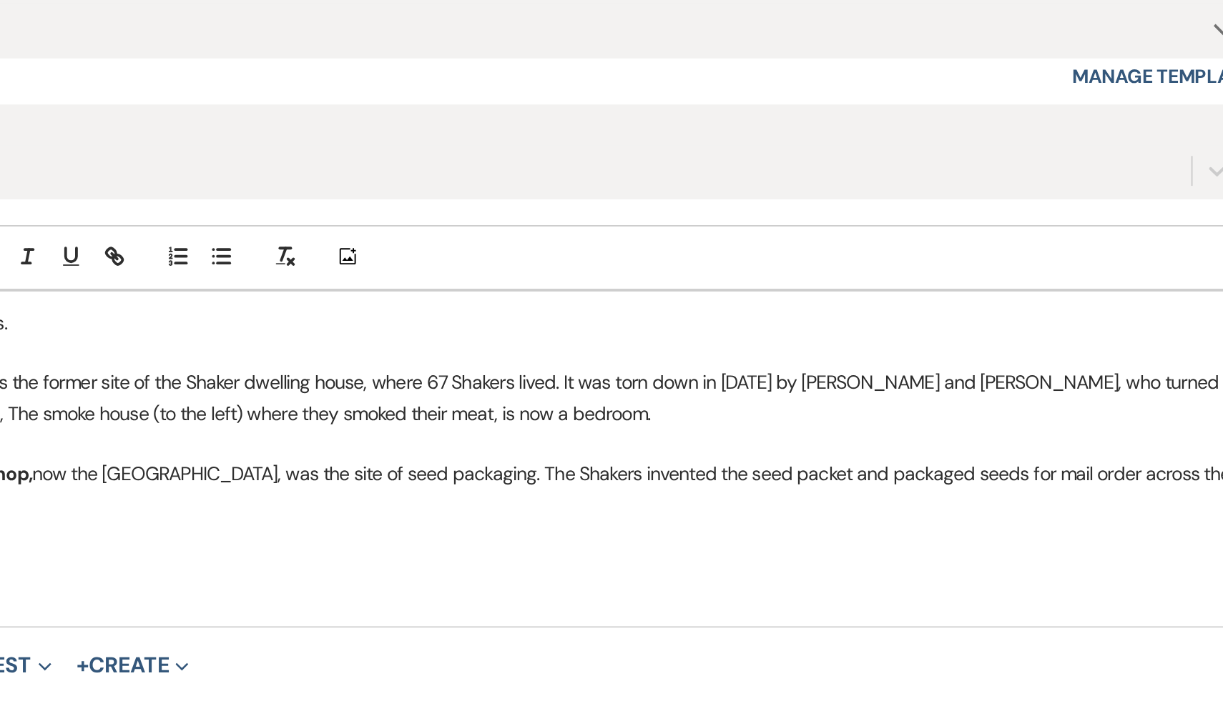
click at [968, 493] on p "The Brethern's Workshop, now the [GEOGRAPHIC_DATA], was the site of seed packag…" at bounding box center [611, 502] width 749 height 32
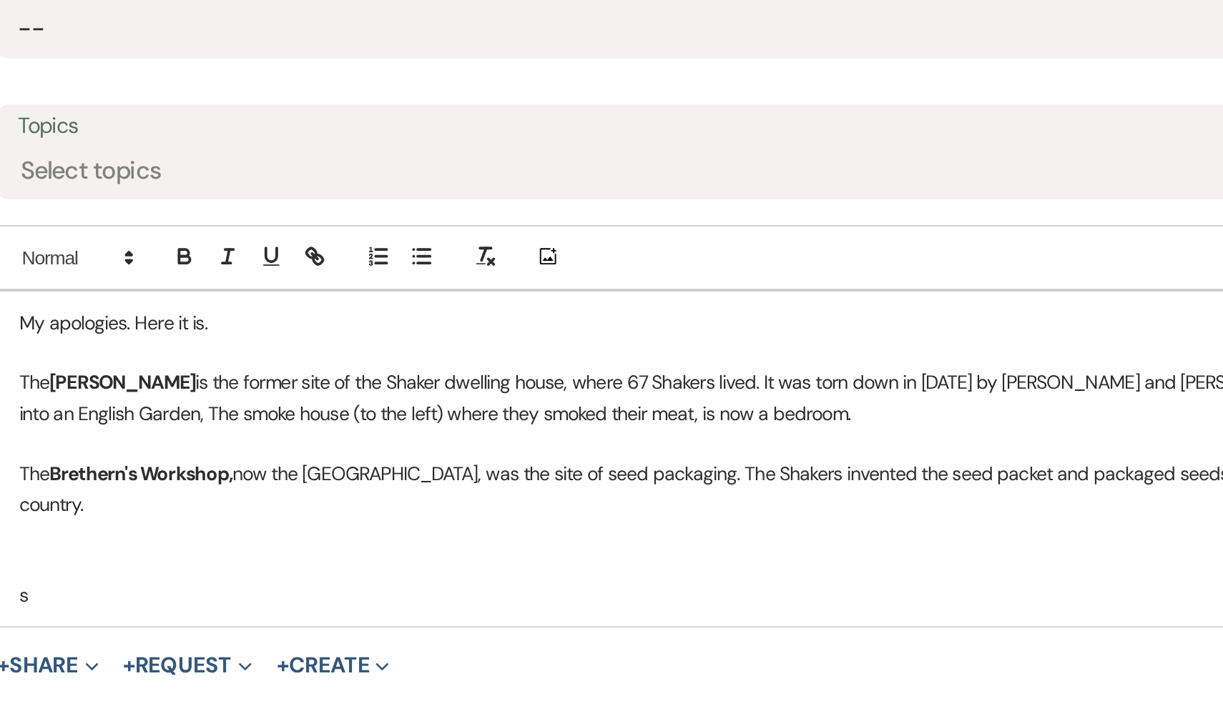
click at [639, 451] on p "The Rose Dwelling is the former site of the Shaker dwelling house, where 67 Sha…" at bounding box center [611, 454] width 749 height 32
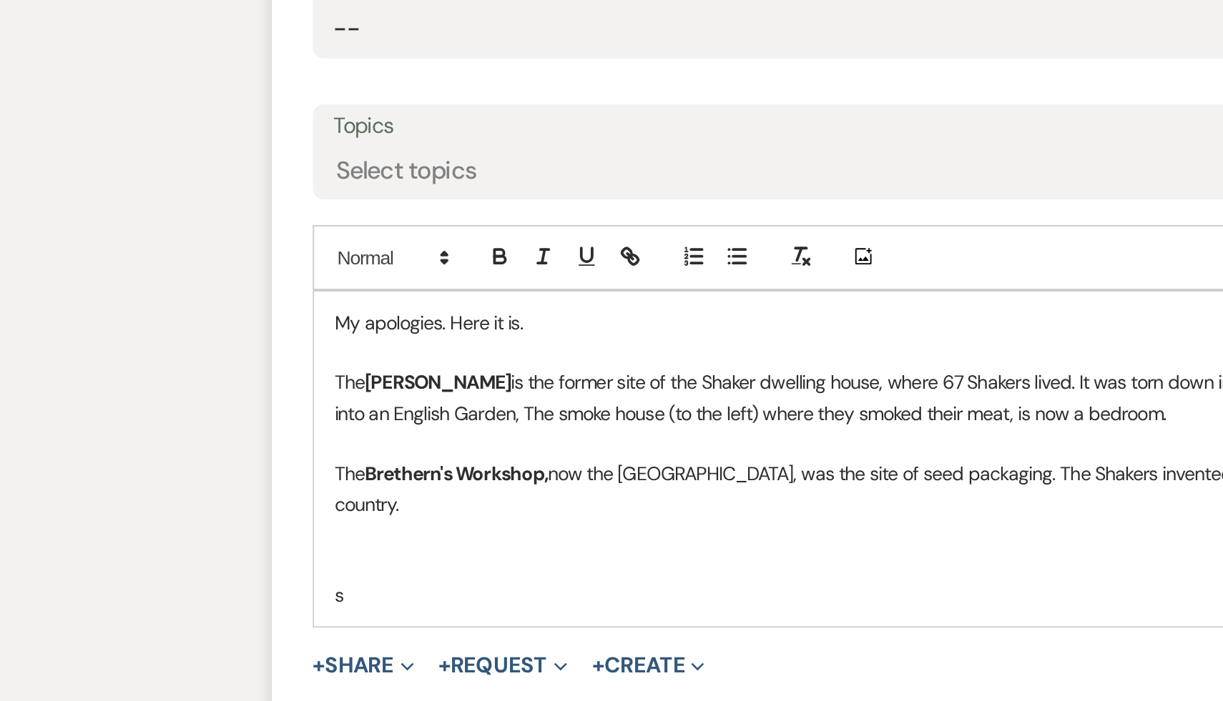
click at [302, 463] on p "The Rose Dwelling is the former site of the Shaker dwelling house, where 67 Sha…" at bounding box center [611, 454] width 749 height 32
click at [333, 490] on strong "Brethern's Workshop," at bounding box center [300, 493] width 97 height 13
click at [429, 461] on p "The Rose Dwelling is the former site of the Shaker dwelling house, where 67 Sha…" at bounding box center [611, 454] width 749 height 32
click at [445, 495] on p "The Brethern's Workshop, now the [GEOGRAPHIC_DATA], was the site of seed packag…" at bounding box center [611, 502] width 749 height 32
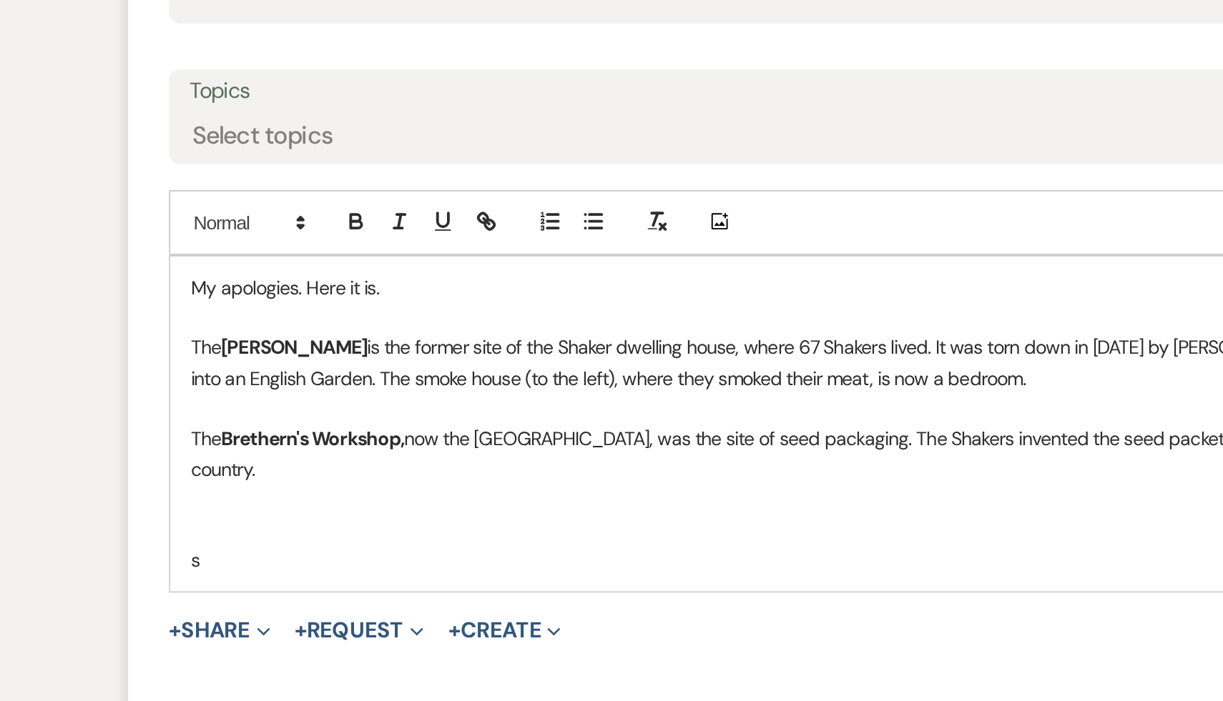
click at [512, 494] on p "The Brethern's Workshop, now the [GEOGRAPHIC_DATA], was the site of seed packag…" at bounding box center [611, 502] width 749 height 32
click at [563, 525] on p at bounding box center [611, 526] width 749 height 16
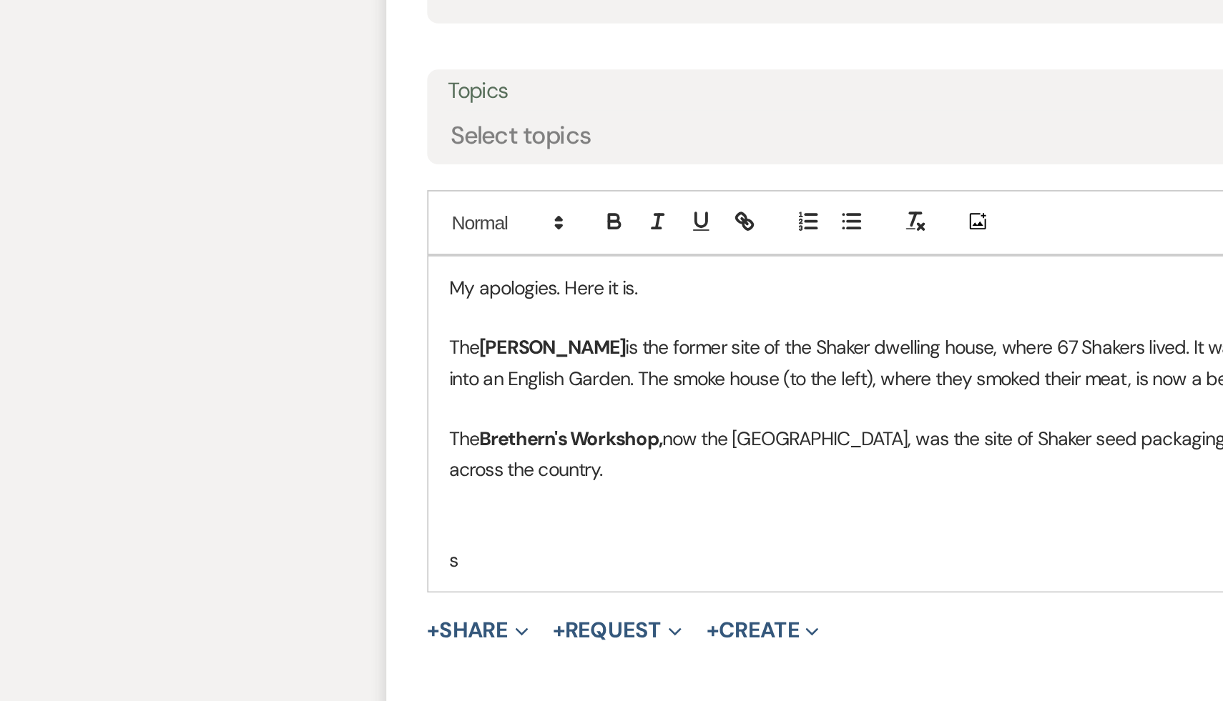
click at [305, 510] on p "The Brethern's Workshop, now the [GEOGRAPHIC_DATA], was the site of Shaker seed…" at bounding box center [611, 502] width 749 height 32
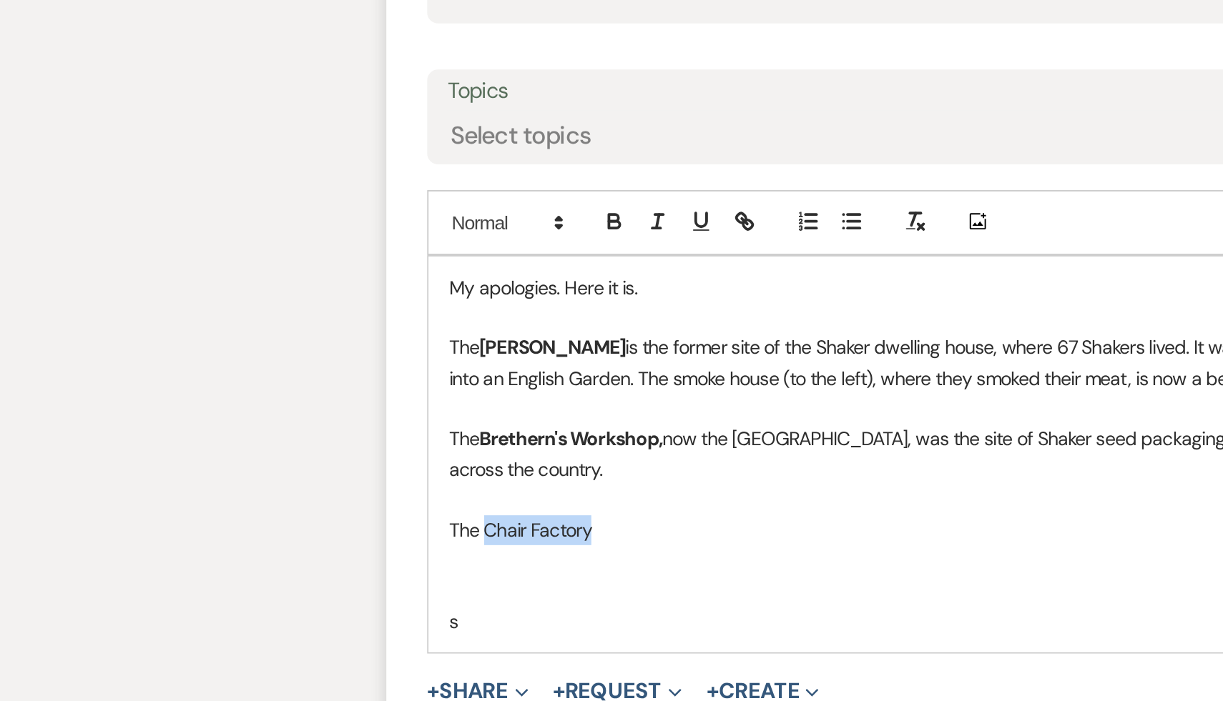
drag, startPoint x: 315, startPoint y: 538, endPoint x: 254, endPoint y: 536, distance: 60.8
click at [254, 536] on p "The Chair Factory" at bounding box center [611, 542] width 749 height 16
click at [324, 379] on icon "button" at bounding box center [324, 381] width 6 height 4
click at [328, 537] on p "The Chair Factory" at bounding box center [611, 542] width 749 height 16
click at [255, 541] on strong "Chair Factory" at bounding box center [282, 542] width 61 height 13
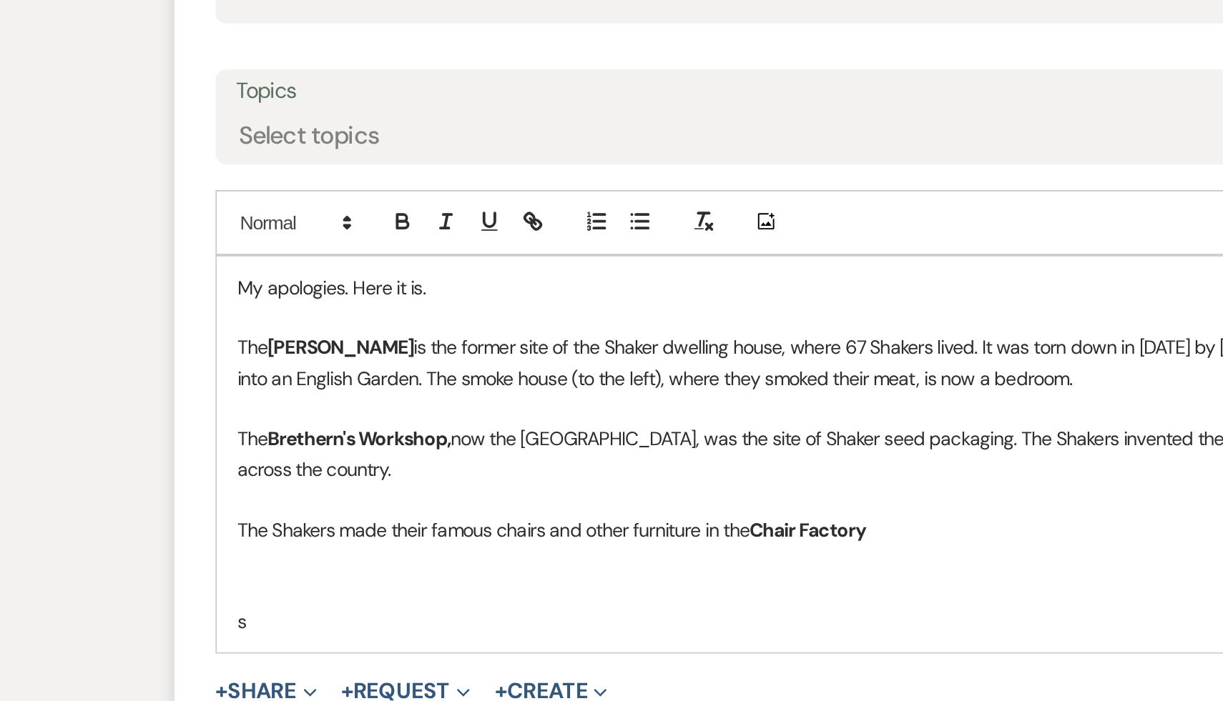
click at [582, 540] on p "The Shakers made their famous chairs and other furniture in the Chair Factory" at bounding box center [611, 542] width 749 height 16
click at [321, 377] on icon "button" at bounding box center [323, 377] width 5 height 4
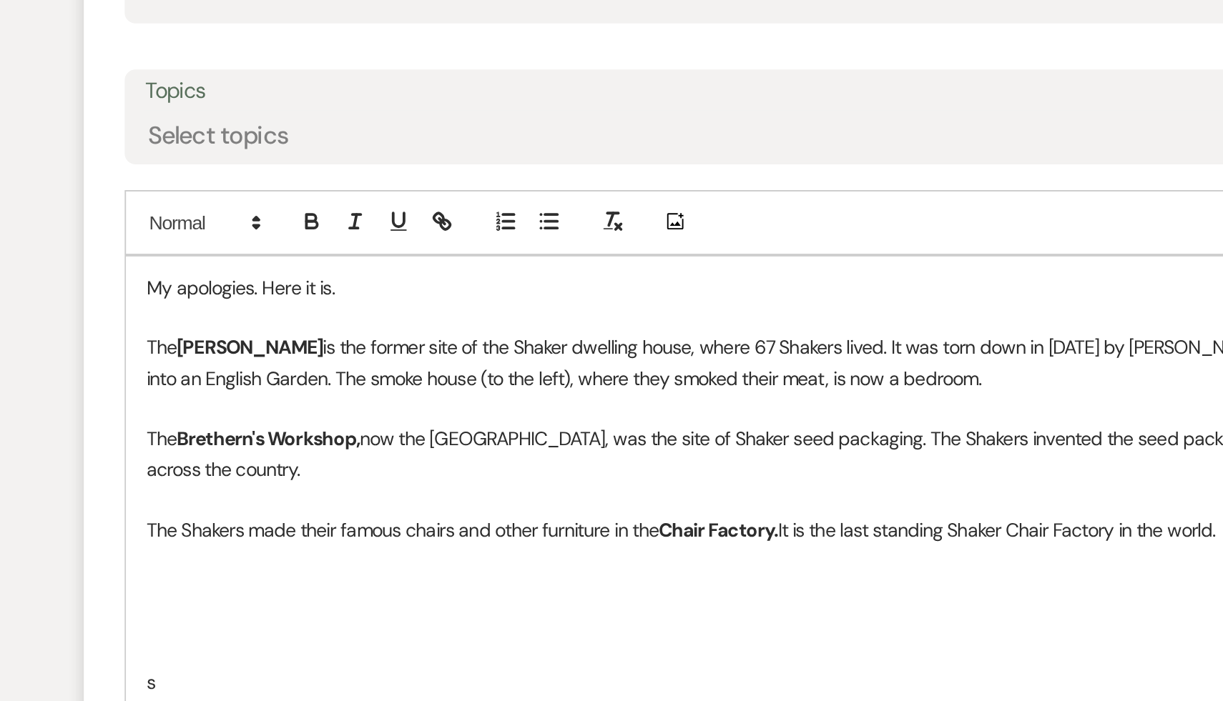
click at [570, 543] on strong "Chair Factory." at bounding box center [538, 542] width 63 height 13
click at [277, 569] on p at bounding box center [611, 574] width 749 height 16
drag, startPoint x: 333, startPoint y: 573, endPoint x: 255, endPoint y: 568, distance: 78.1
click at [255, 568] on p "The Sister's Workshop" at bounding box center [611, 574] width 749 height 16
click at [324, 378] on icon "button" at bounding box center [323, 379] width 13 height 13
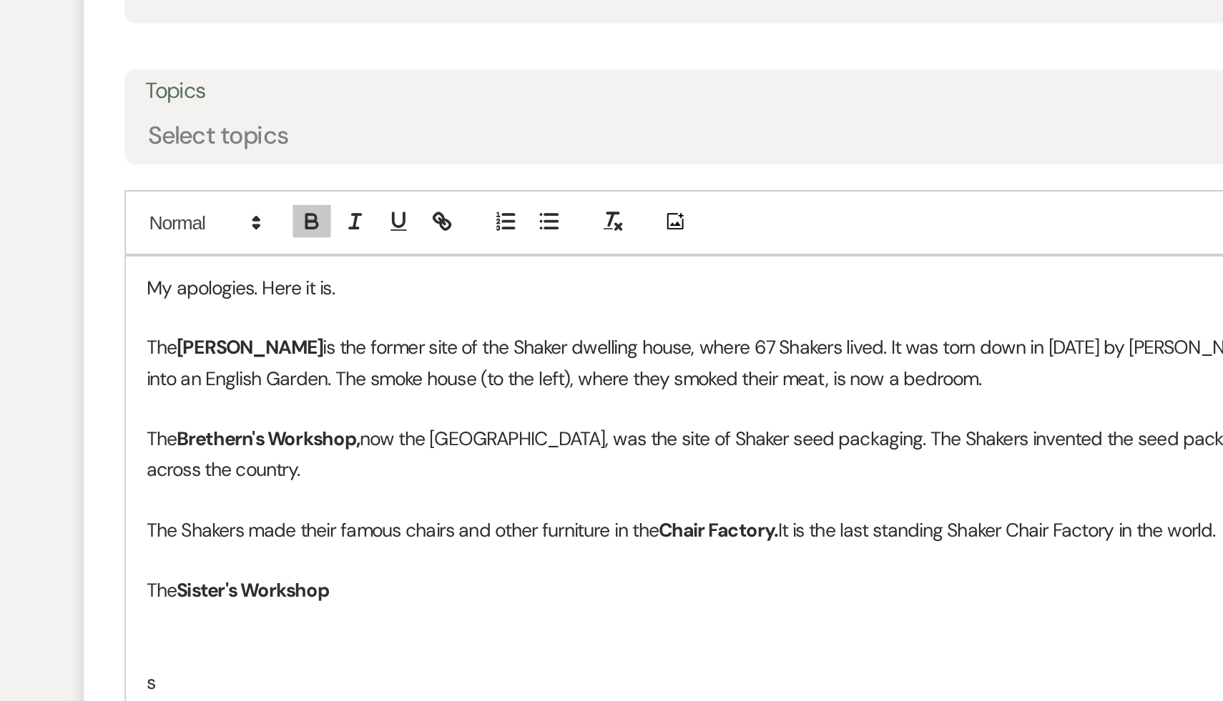
click at [360, 577] on p "The Sister's Workshop" at bounding box center [611, 574] width 749 height 16
click at [237, 574] on p "The Sister's Workshop" at bounding box center [611, 574] width 749 height 16
click at [240, 573] on p "The Sister's Workshop" at bounding box center [611, 574] width 749 height 16
click at [237, 573] on p "The Sister's Workshop" at bounding box center [611, 574] width 749 height 16
click at [355, 574] on p "In the Sister's Workshop" at bounding box center [611, 574] width 749 height 16
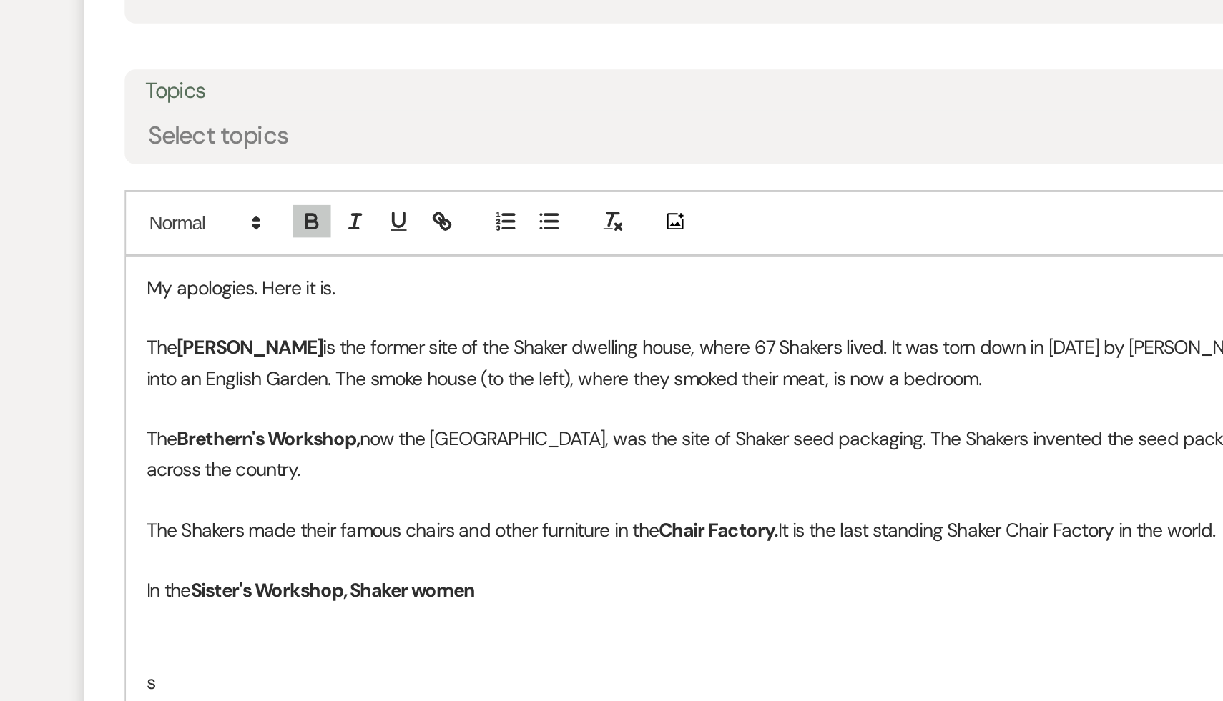
drag, startPoint x: 416, startPoint y: 576, endPoint x: 347, endPoint y: 572, distance: 69.5
click at [347, 572] on p "In the Sister's Workshop, Shaker women" at bounding box center [611, 574] width 749 height 16
click at [326, 383] on icon "button" at bounding box center [324, 381] width 6 height 4
click at [427, 575] on p "In the Sister's Workshop, Shaker women" at bounding box center [611, 574] width 749 height 16
click at [349, 574] on p "In the Sister's Workshop, Shaker women" at bounding box center [611, 574] width 749 height 16
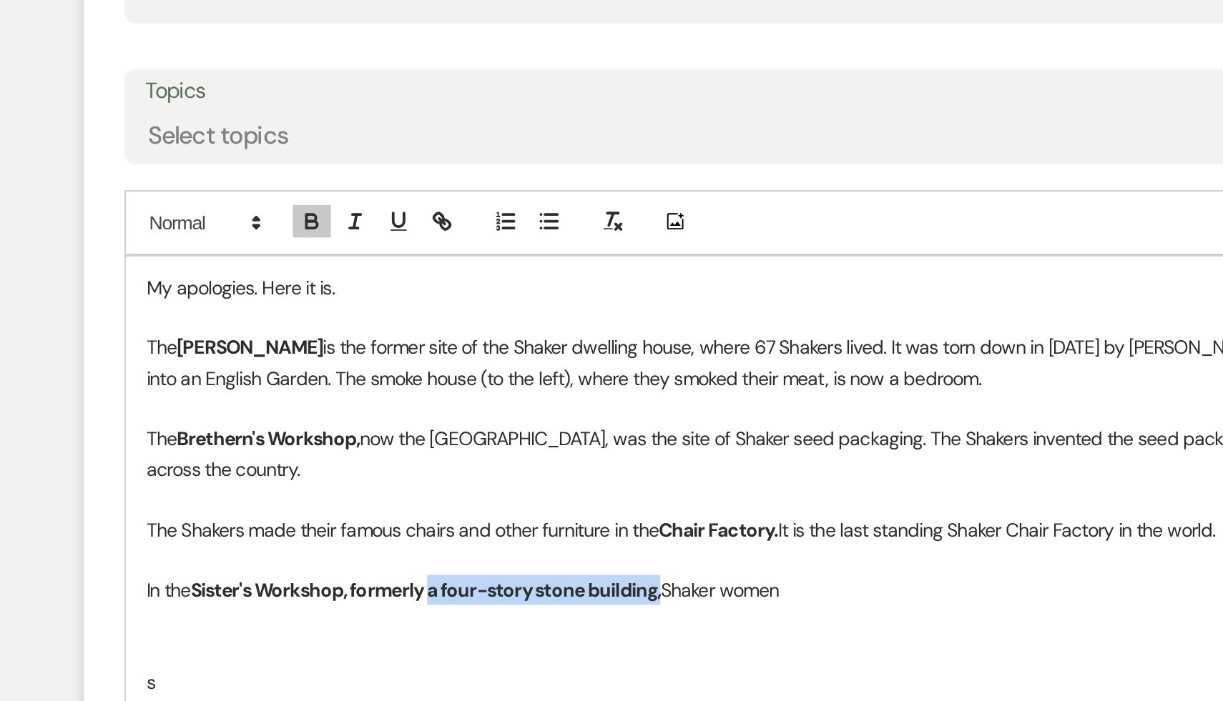
drag, startPoint x: 511, startPoint y: 573, endPoint x: 388, endPoint y: 575, distance: 122.3
click at [388, 575] on strong "Sister's Workshop, formerly a four-story stone building," at bounding box center [384, 573] width 248 height 13
click at [322, 378] on icon "button" at bounding box center [323, 379] width 13 height 13
click at [363, 607] on p at bounding box center [611, 606] width 749 height 16
drag, startPoint x: 388, startPoint y: 573, endPoint x: 346, endPoint y: 572, distance: 41.5
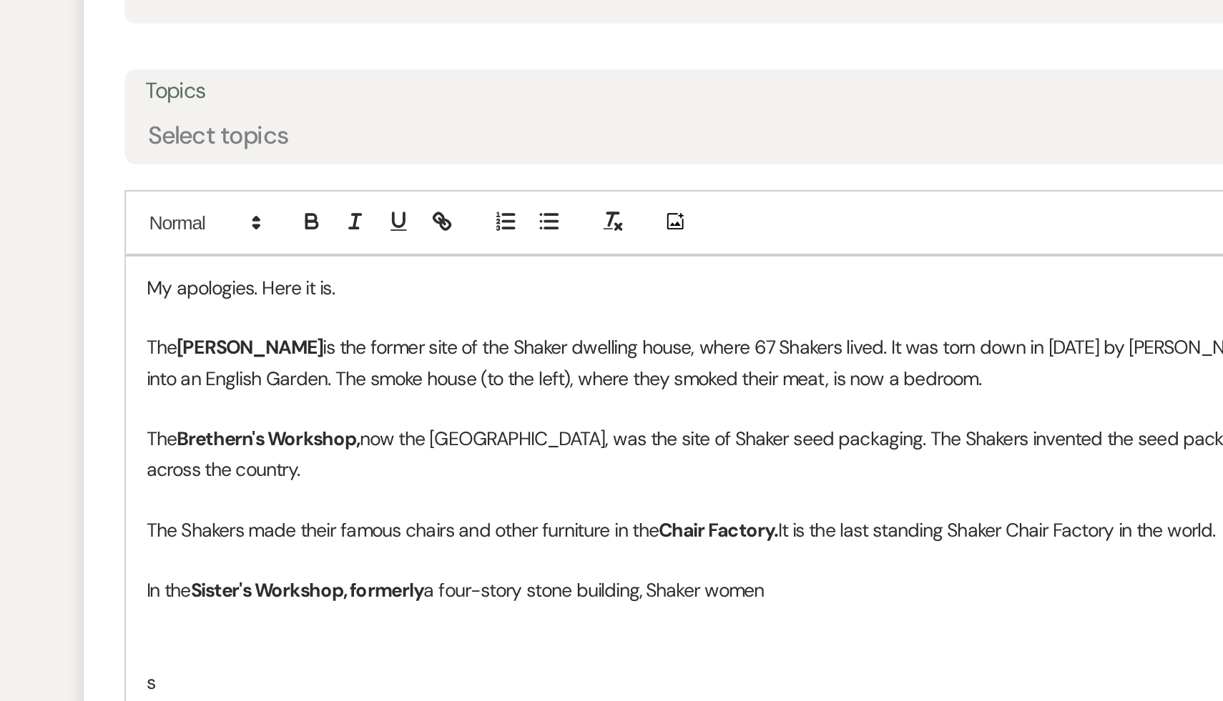
click at [346, 572] on strong "Sister's Workshop, formerly" at bounding box center [321, 573] width 123 height 13
click at [322, 379] on icon "button" at bounding box center [324, 381] width 6 height 4
click at [357, 614] on p "s" at bounding box center [611, 622] width 749 height 16
click at [574, 575] on p "In the Sister's Workshop, formerly a four-story stone building, Shaker women" at bounding box center [611, 574] width 749 height 16
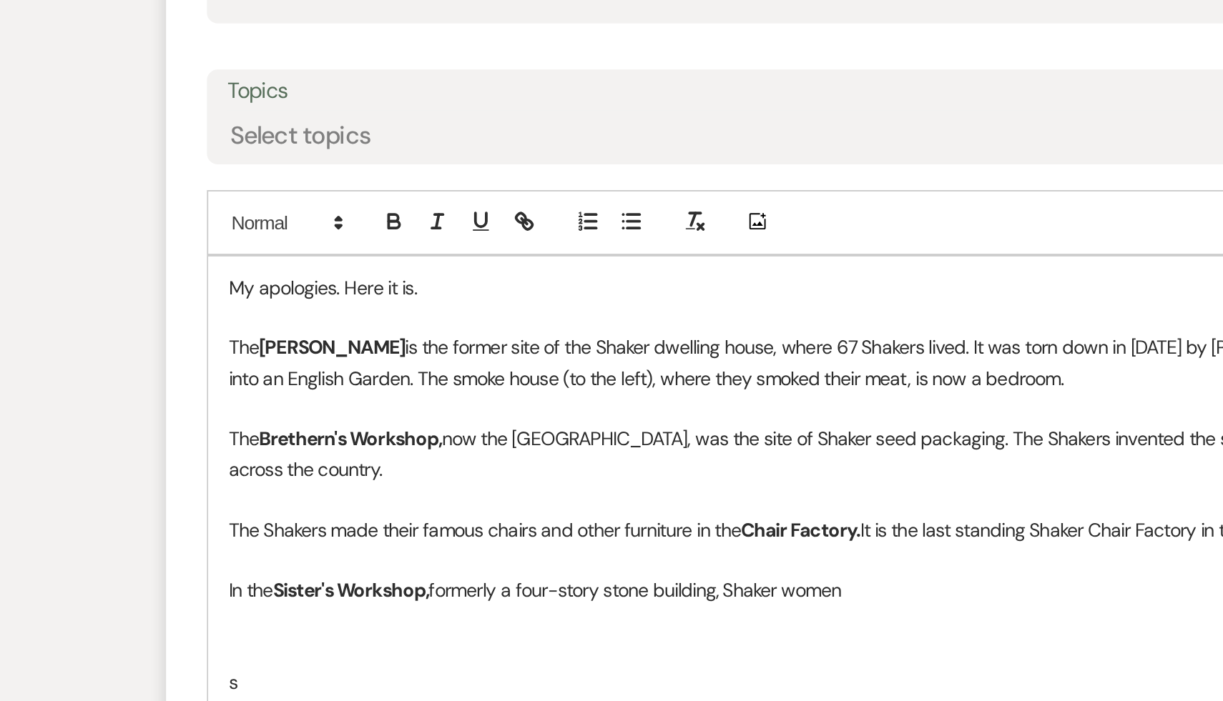
click at [567, 608] on p at bounding box center [611, 606] width 749 height 16
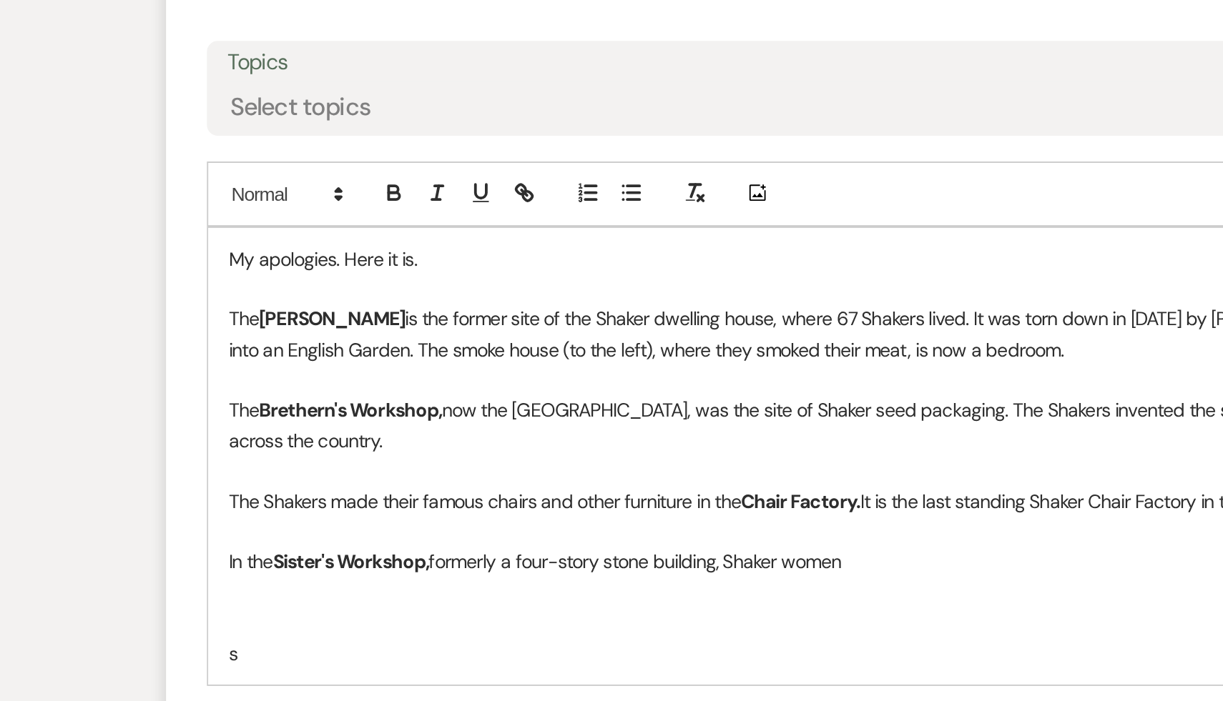
click at [550, 624] on p "s" at bounding box center [611, 622] width 749 height 16
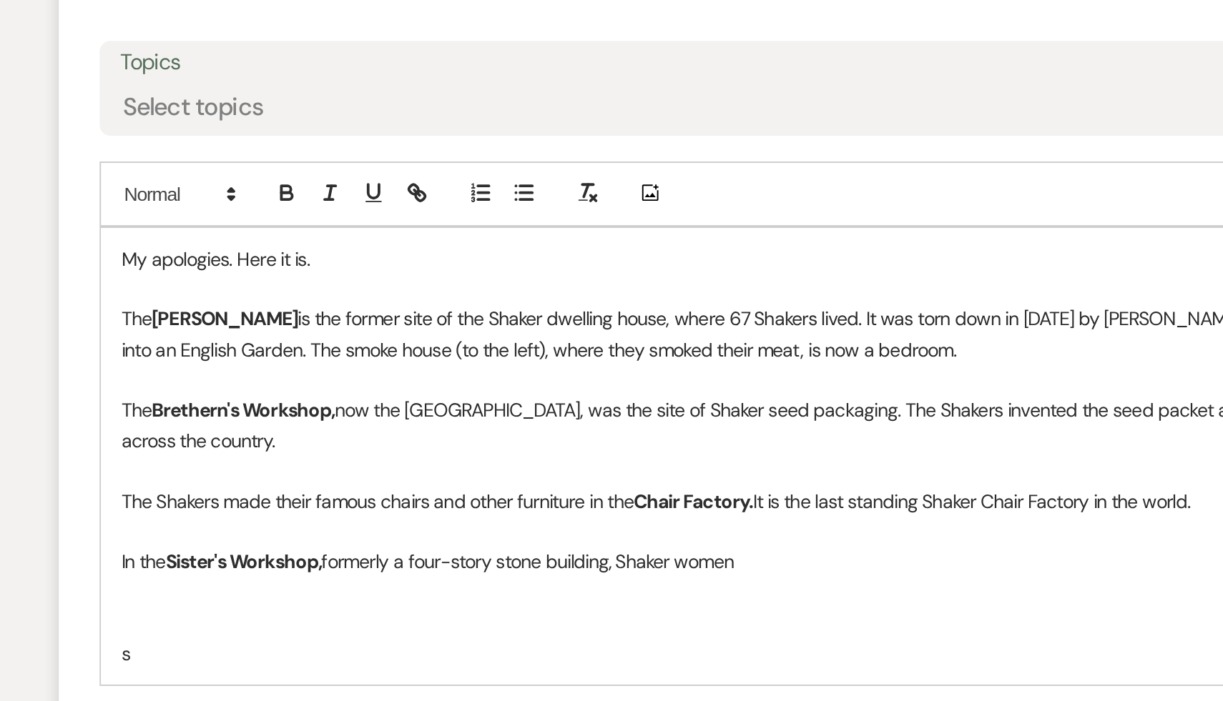
click at [668, 462] on p "The Rose Dwelling is the former site of the Shaker dwelling house, where 67 Sha…" at bounding box center [611, 454] width 749 height 32
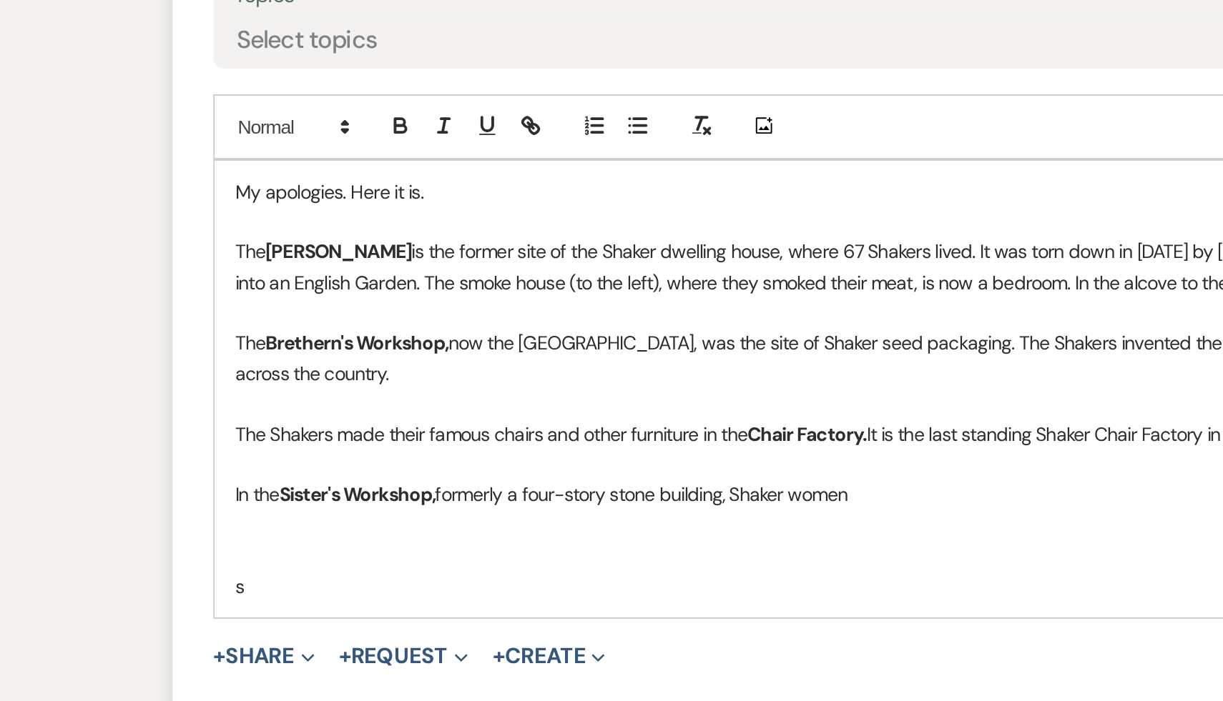
click at [402, 610] on p at bounding box center [611, 606] width 749 height 16
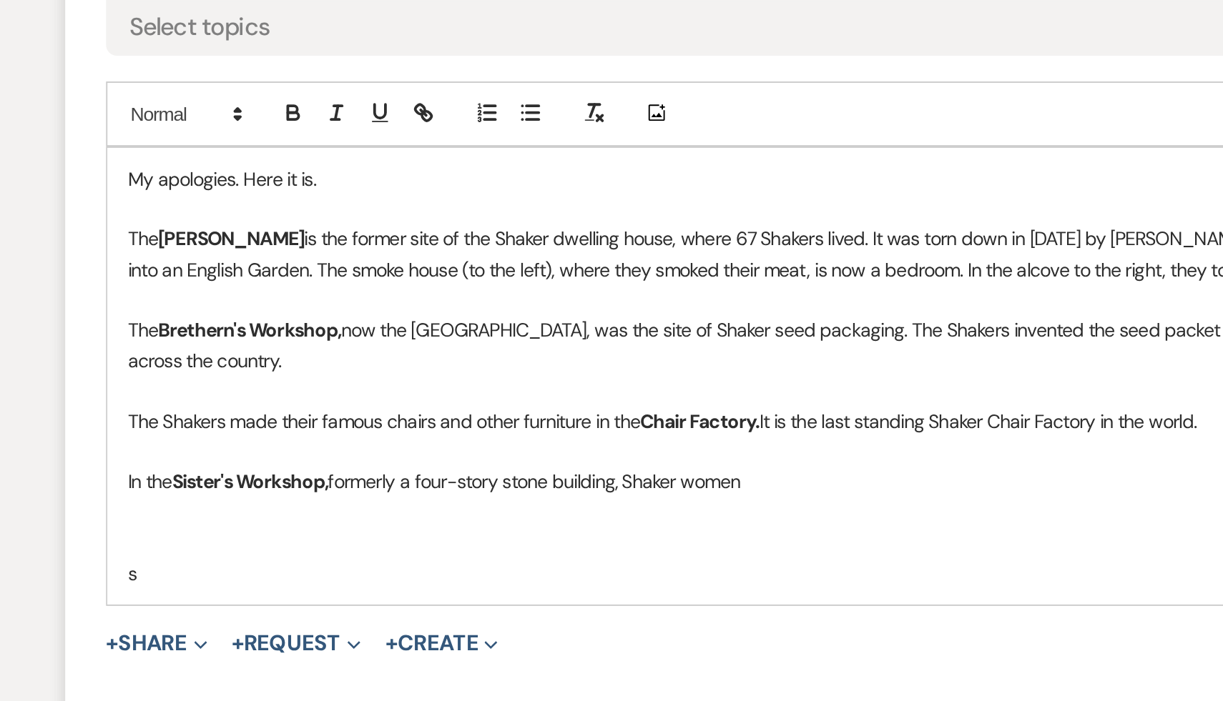
click at [380, 595] on p at bounding box center [611, 590] width 749 height 16
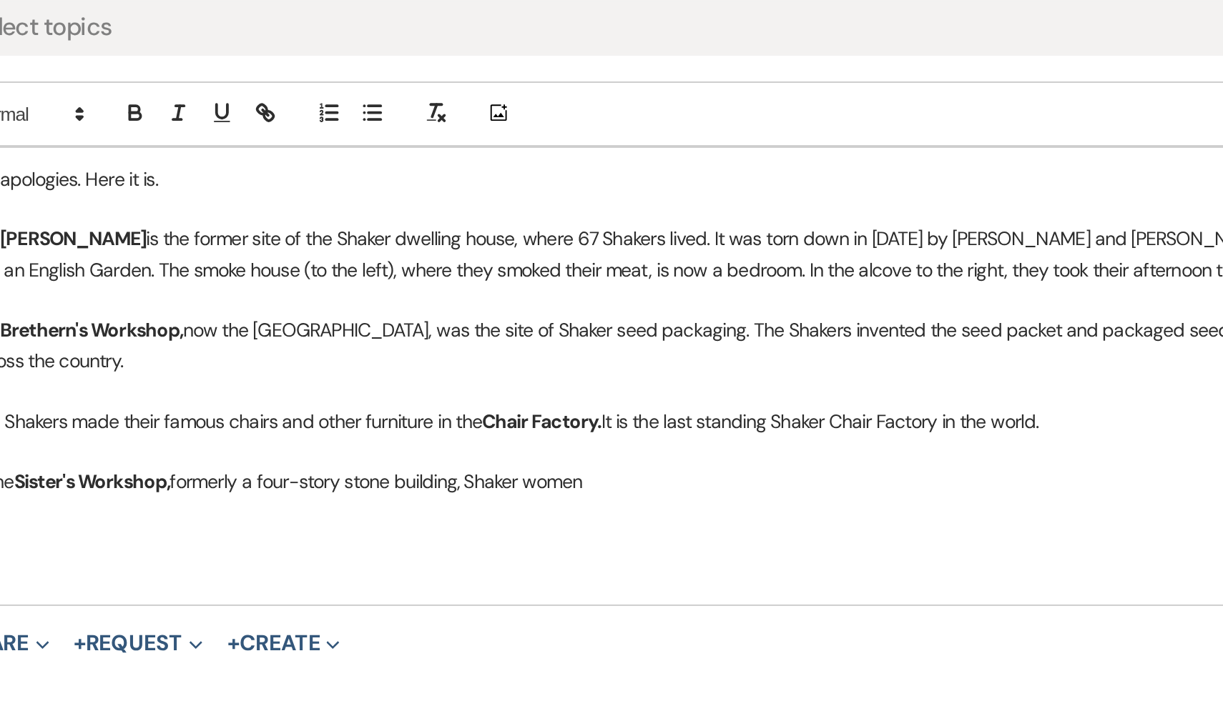
click at [419, 588] on p at bounding box center [611, 590] width 749 height 16
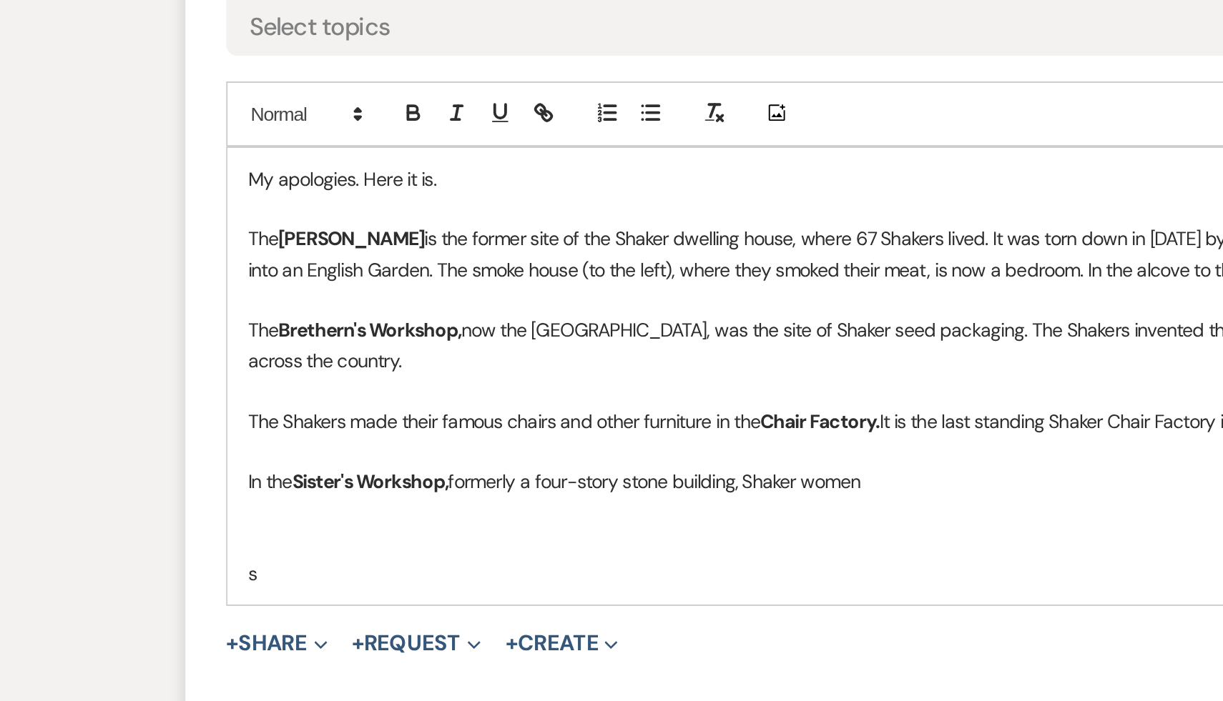
click at [282, 601] on p at bounding box center [611, 606] width 749 height 16
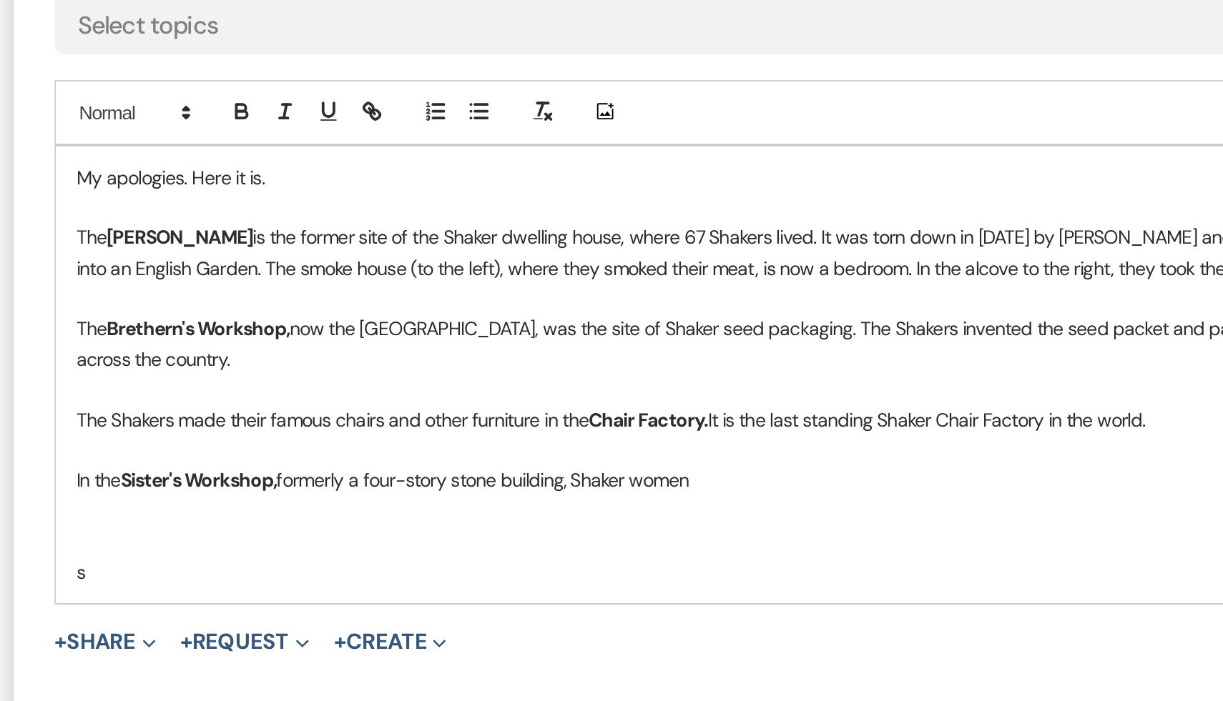
click at [580, 573] on p "In the Sister's Workshop, formerly a four-story stone building, Shaker women" at bounding box center [611, 574] width 749 height 16
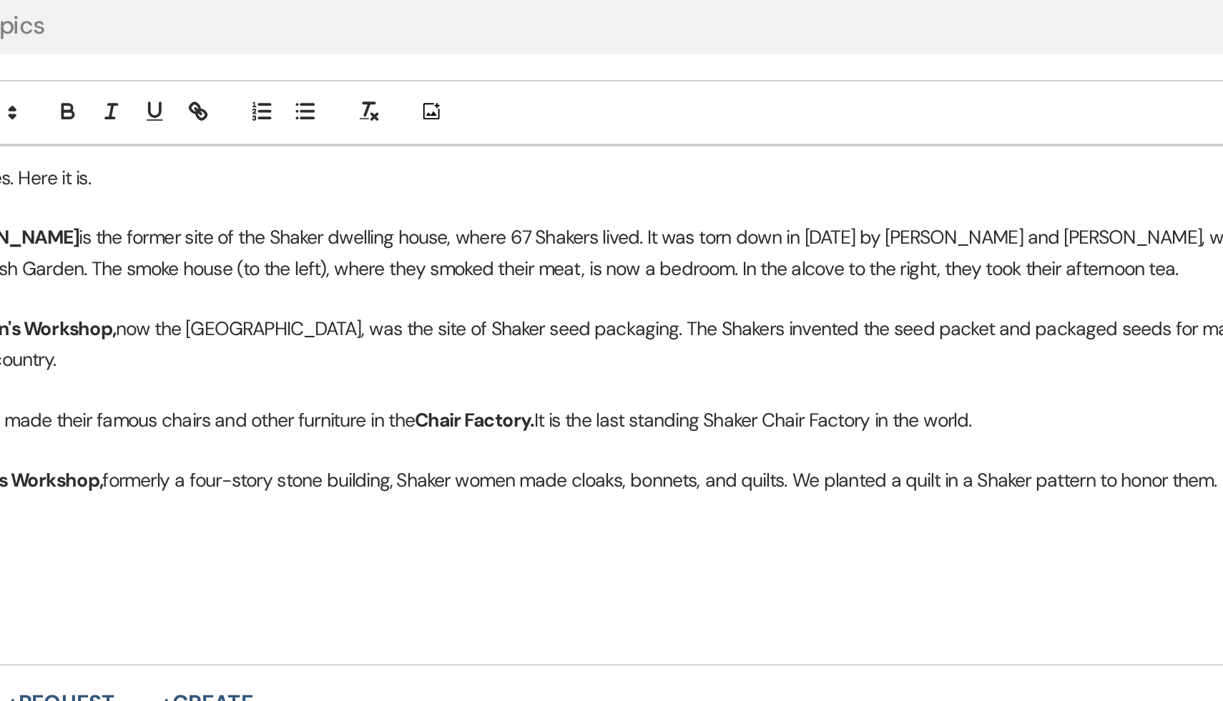
click at [689, 603] on p at bounding box center [611, 606] width 749 height 16
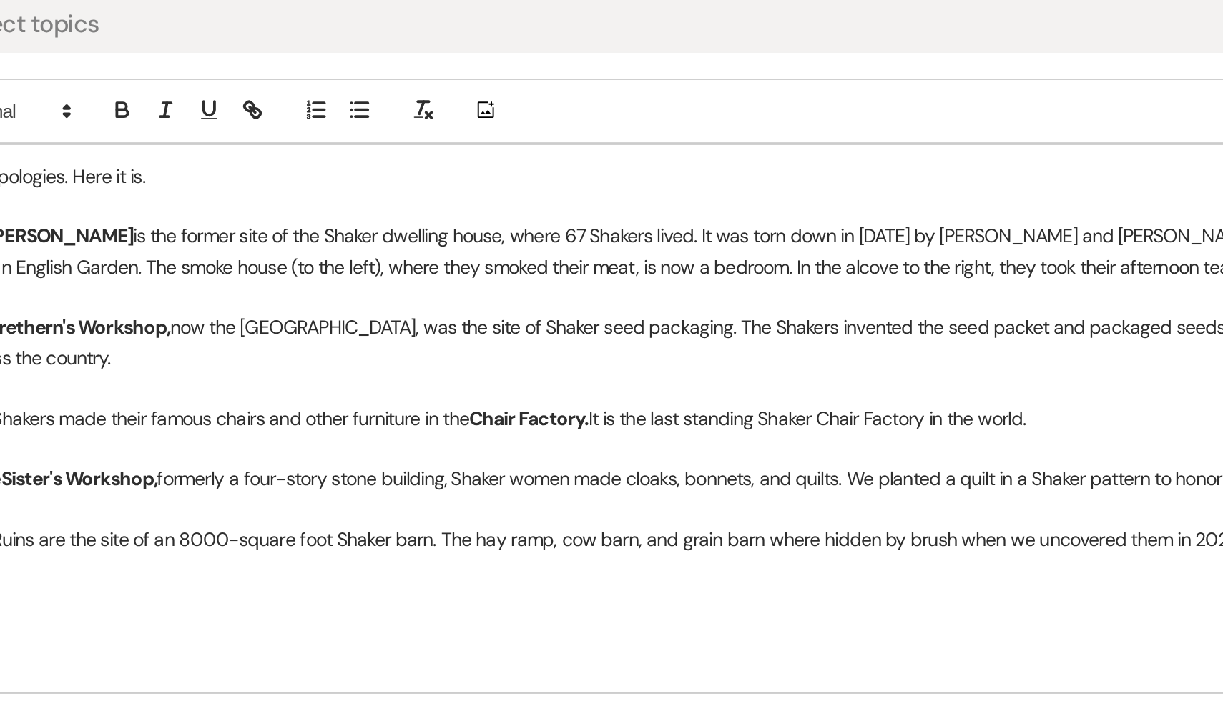
click at [902, 604] on p "The Ruins are the site of an 8000-square foot Shaker barn. The hay ramp, cow ba…" at bounding box center [611, 606] width 749 height 16
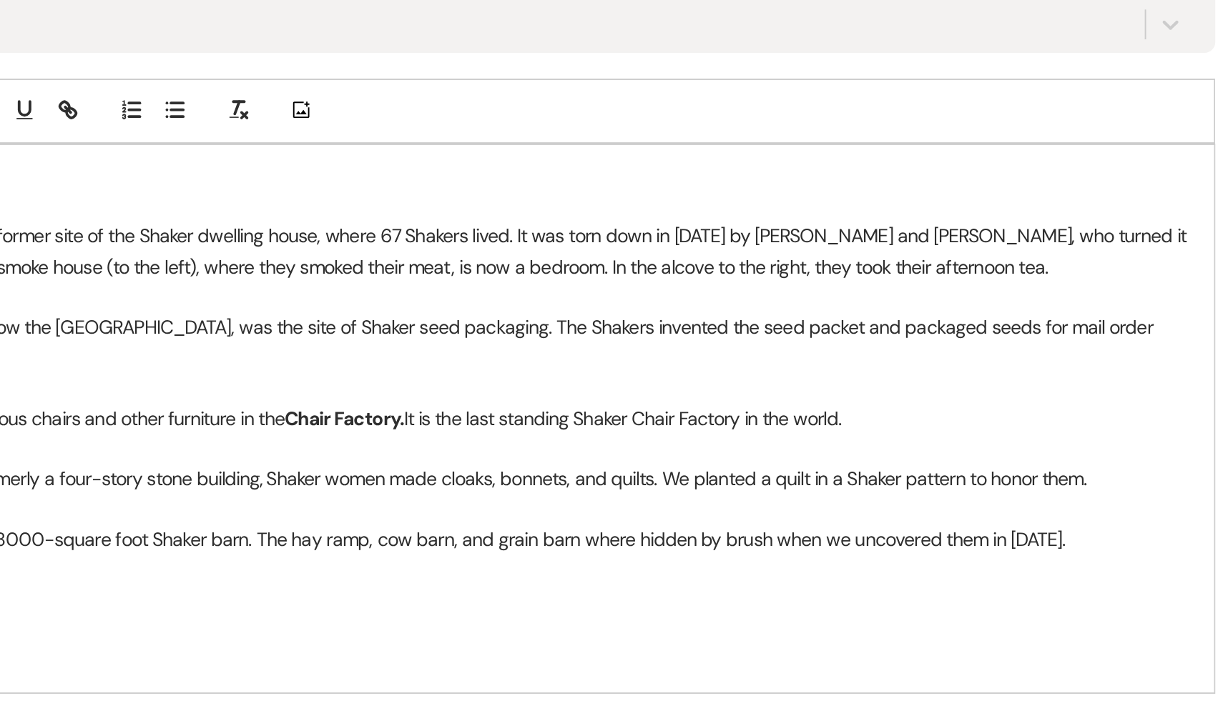
click at [913, 605] on p "The Ruins are the site of an 8000-square foot Shaker barn. The hay ramp, cow ba…" at bounding box center [611, 606] width 749 height 16
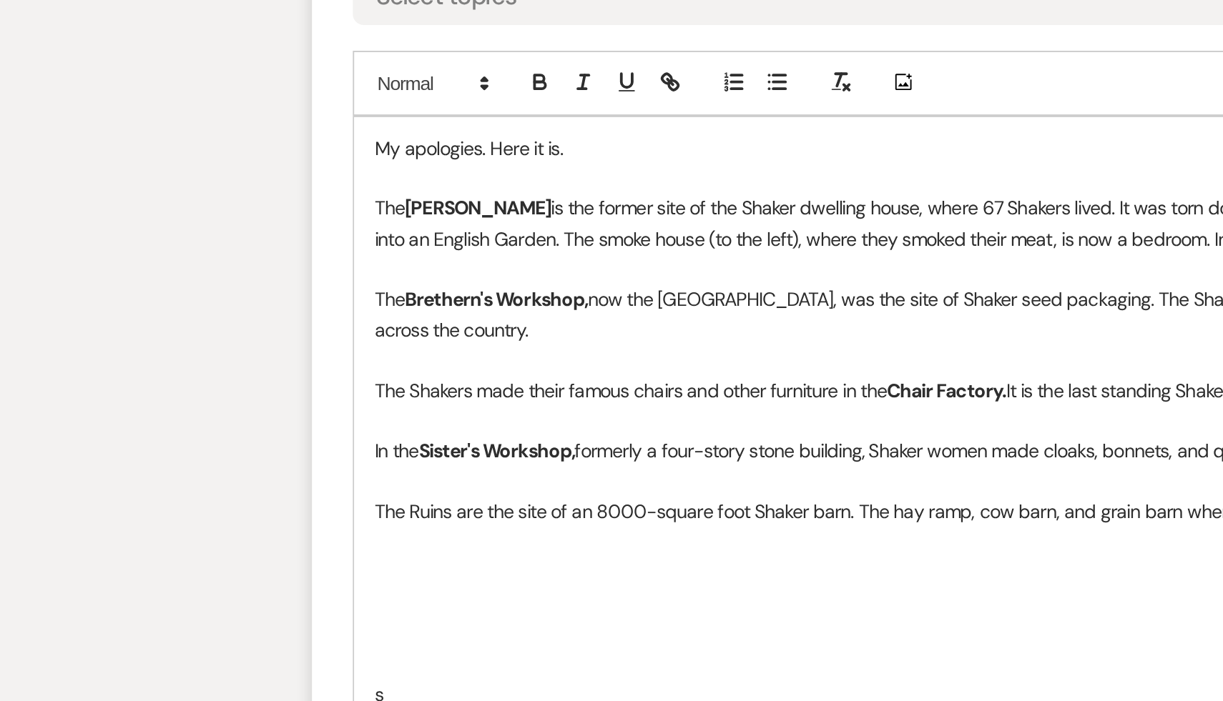
scroll to position [1035, 0]
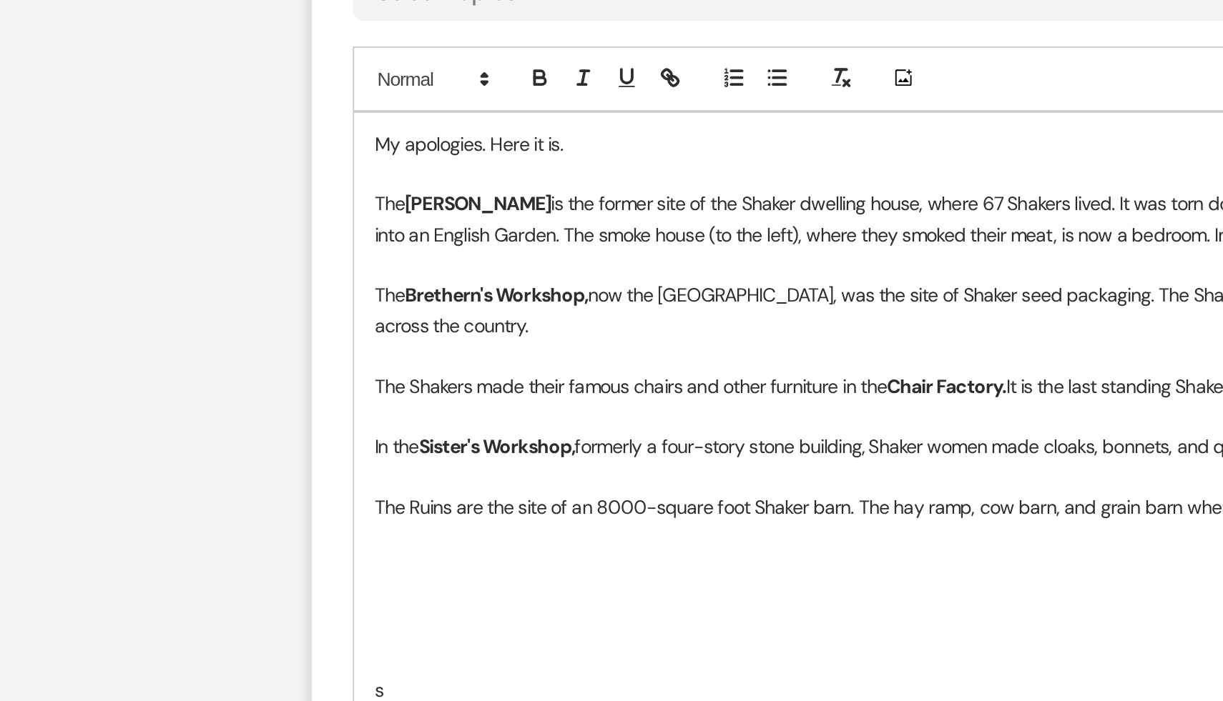
click at [534, 586] on p at bounding box center [611, 584] width 749 height 16
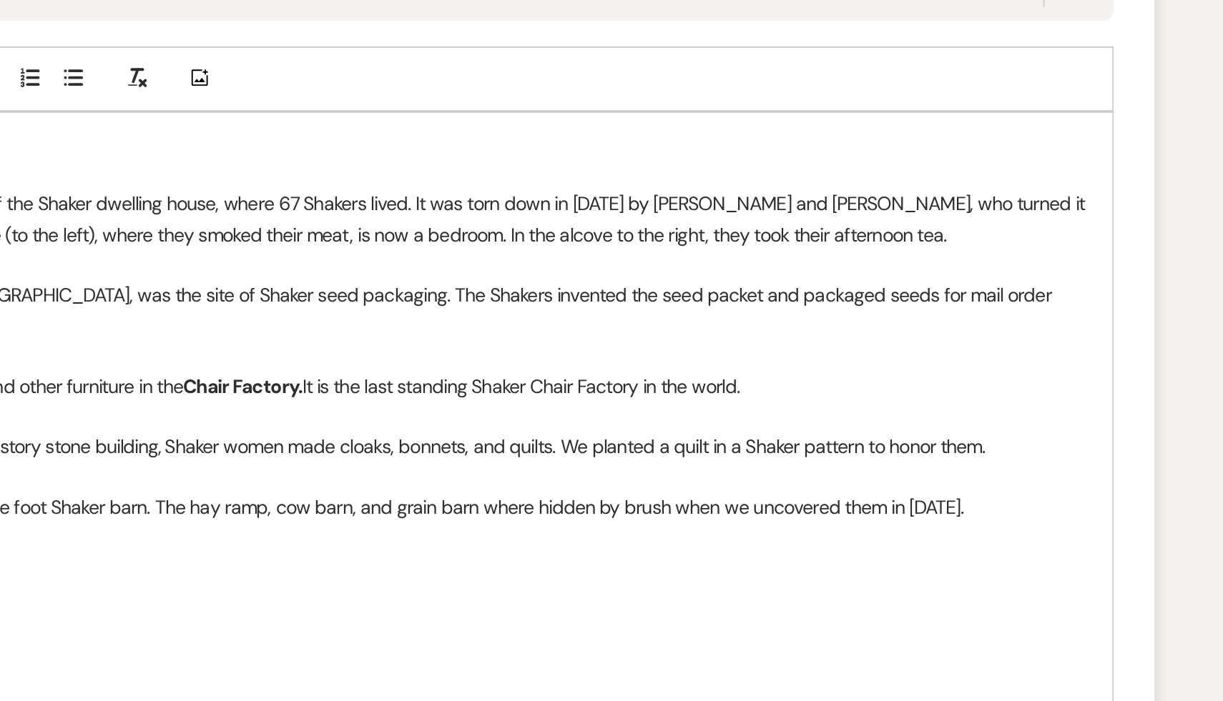
click at [878, 440] on p "The Rose Dwelling is the former site of the Shaker dwelling house, where 67 Sha…" at bounding box center [611, 447] width 749 height 32
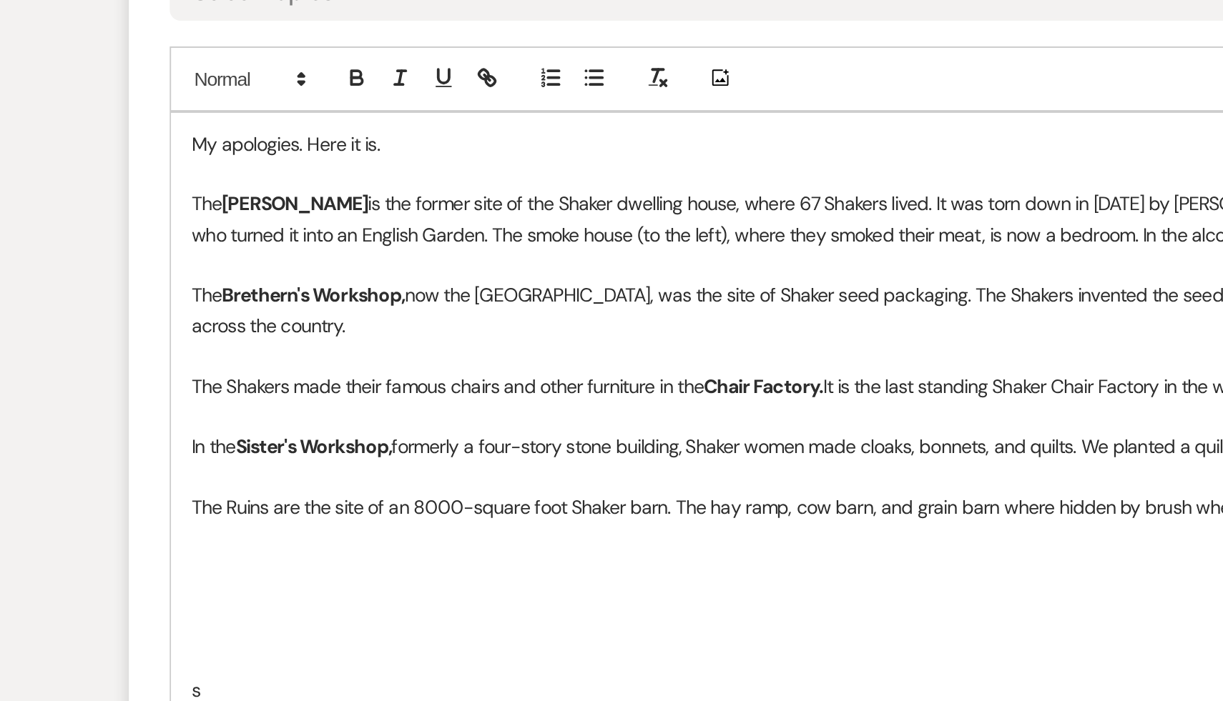
scroll to position [1049, 0]
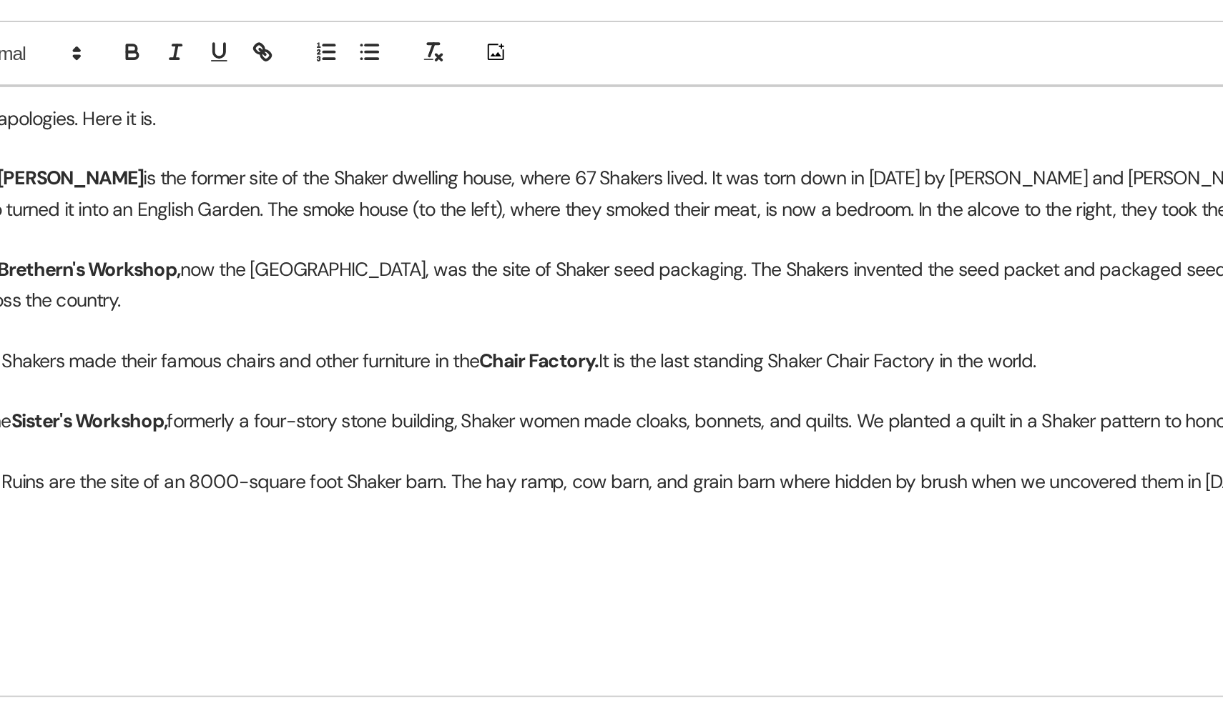
click at [460, 608] on p at bounding box center [611, 602] width 749 height 16
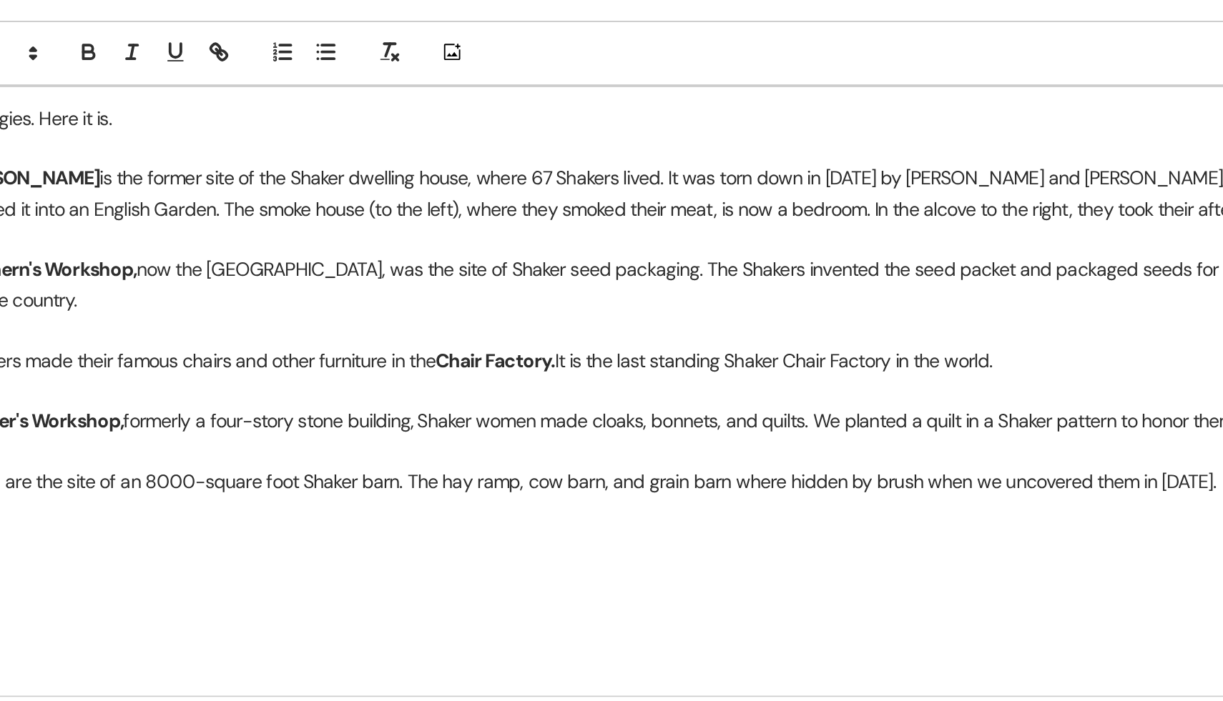
click at [443, 624] on p at bounding box center [611, 618] width 749 height 16
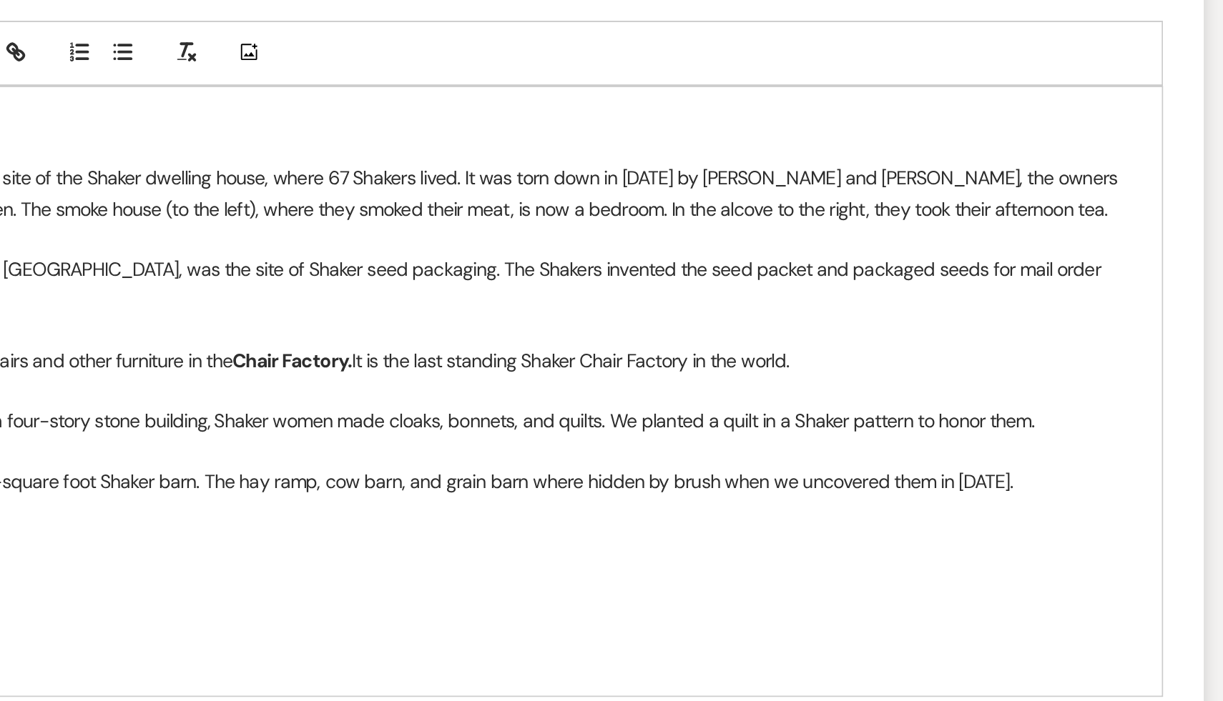
click at [513, 473] on p "The Brethern's Workshop, now the [GEOGRAPHIC_DATA], was the site of Shaker seed…" at bounding box center [611, 481] width 749 height 32
click at [626, 474] on p "The Brethern's Workshop, now the [GEOGRAPHIC_DATA], was the site of the Shaker …" at bounding box center [611, 481] width 749 height 32
click at [634, 518] on p "The Shakers made their famous chairs and other furniture in the Chair Factory. …" at bounding box center [611, 522] width 749 height 16
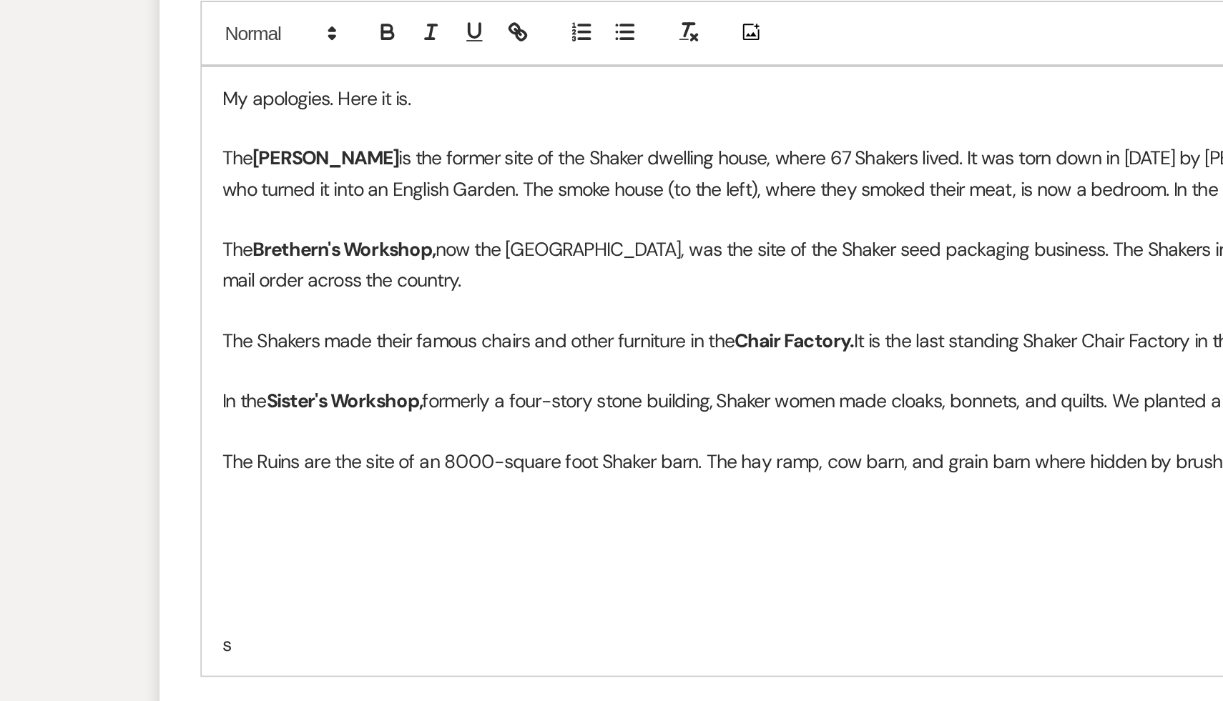
scroll to position [1060, 0]
click at [417, 638] on p at bounding box center [611, 639] width 749 height 16
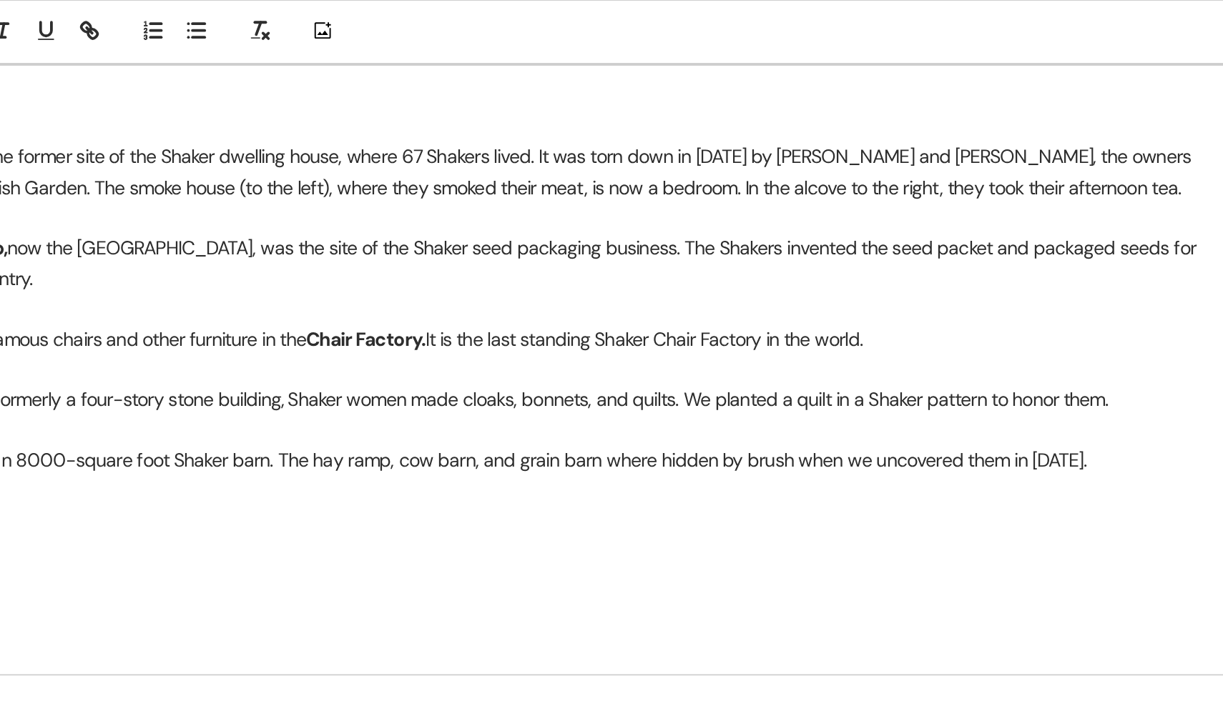
click at [981, 463] on p "The Brethern's Workshop, now the [GEOGRAPHIC_DATA], was the site of the Shaker …" at bounding box center [611, 470] width 749 height 32
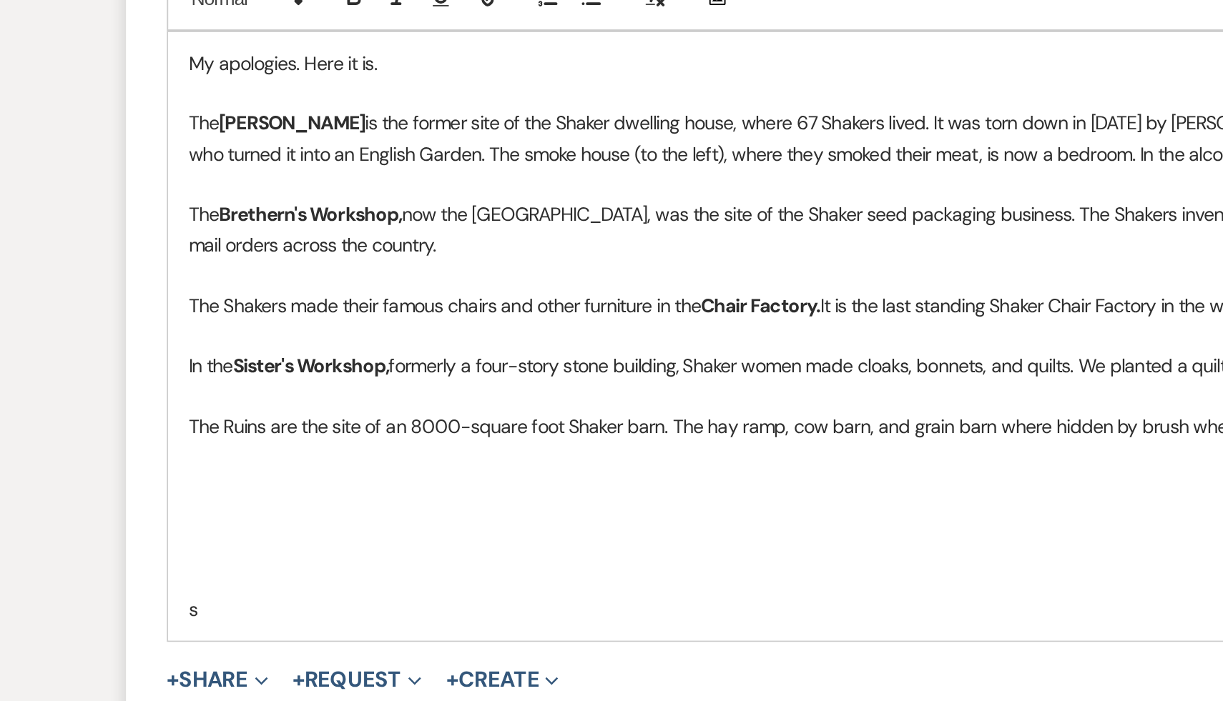
scroll to position [1080, 0]
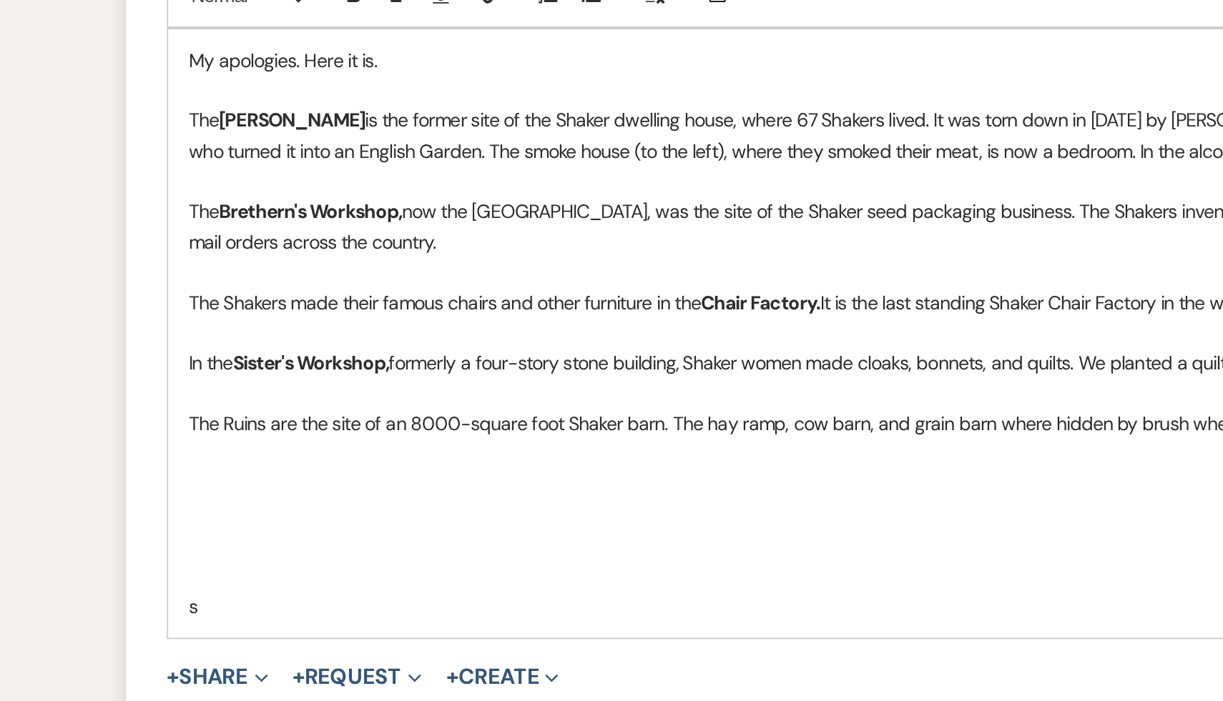
click at [498, 585] on p at bounding box center [611, 587] width 749 height 16
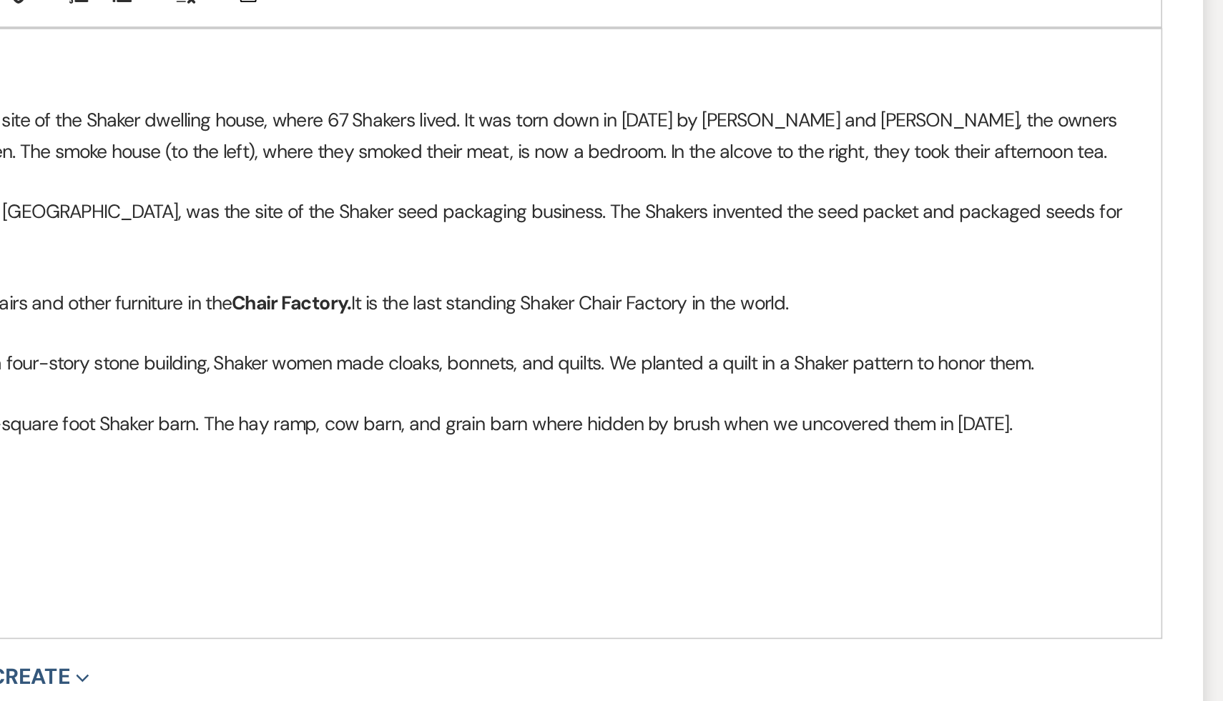
click at [945, 522] on p "In the Sister's Workshop, formerly a four-story stone building, Shaker women ma…" at bounding box center [611, 523] width 749 height 16
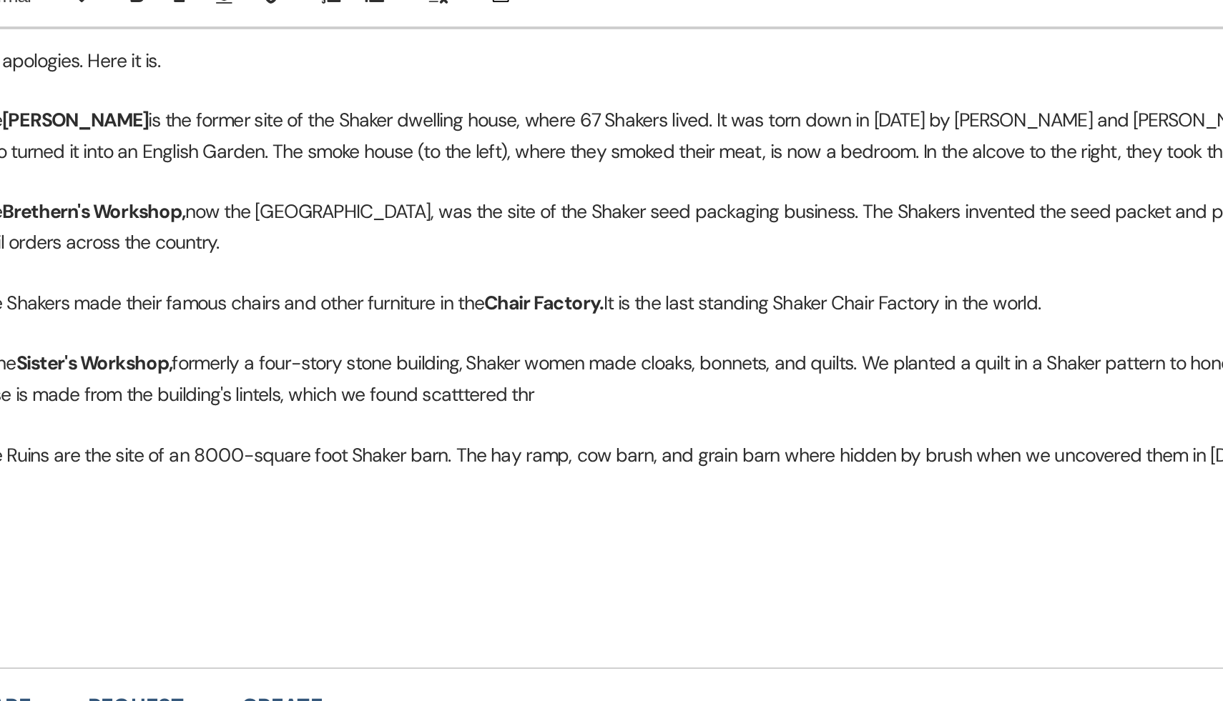
click at [493, 539] on p "In the Sister's Workshop, formerly a four-story stone building, Shaker women ma…" at bounding box center [611, 531] width 749 height 32
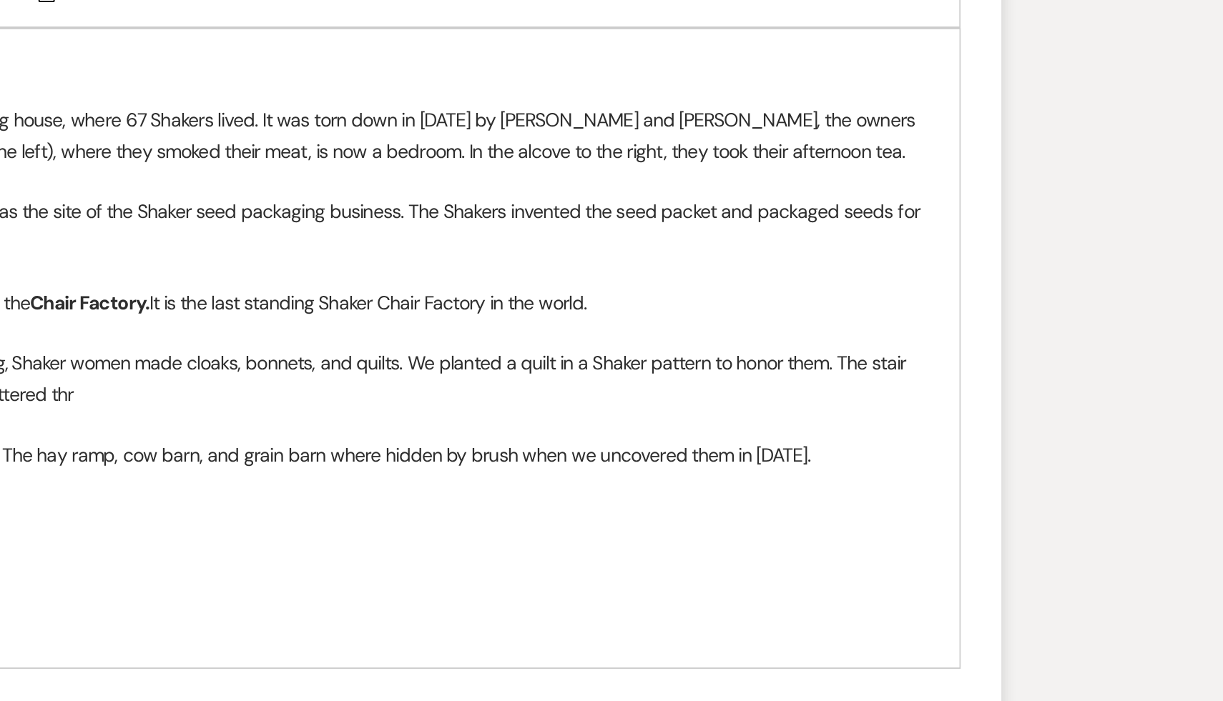
click at [936, 523] on p "In the Sister's Workshop, formerly a four-story stone building, Shaker women ma…" at bounding box center [611, 531] width 749 height 32
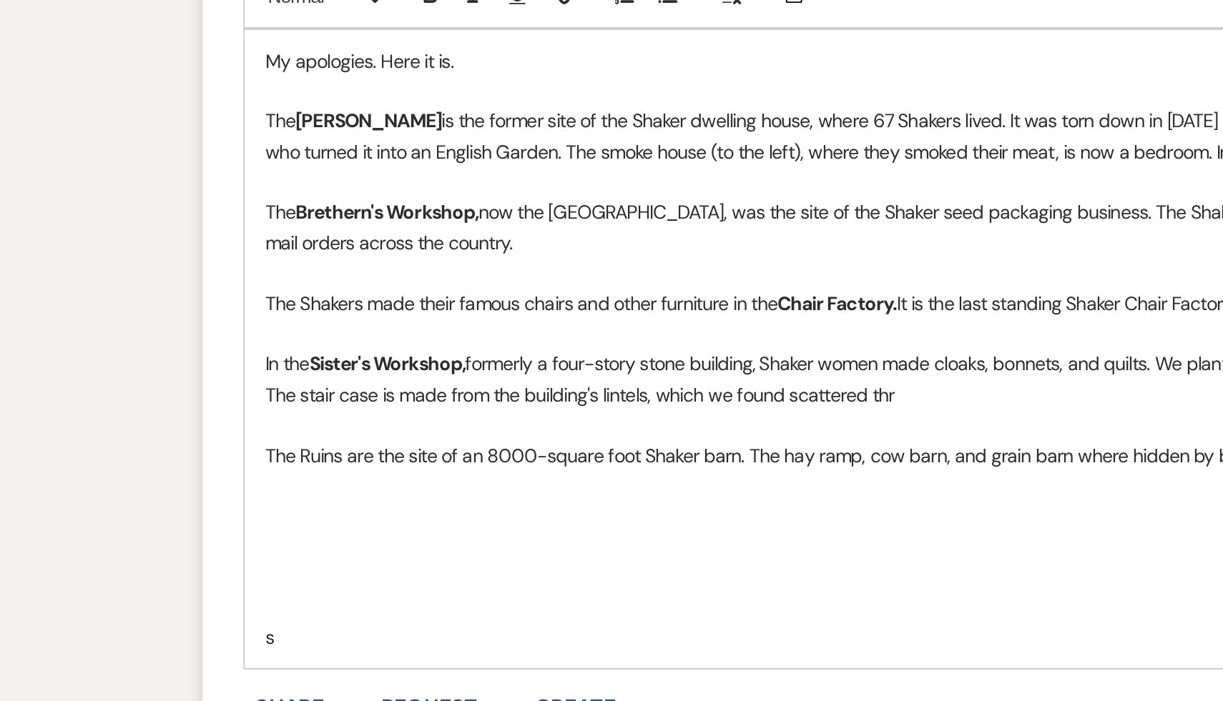
click at [241, 537] on p "In the Sister's Workshop, formerly a four-story stone building, Shaker women ma…" at bounding box center [611, 531] width 749 height 32
click at [275, 539] on p "In the Sister's Workshop, formerly a four-story stone building, Shaker women ma…" at bounding box center [611, 531] width 749 height 32
click at [327, 540] on p "In the Sister's Workshop, formerly a four-story stone building, Shaker women ma…" at bounding box center [611, 531] width 749 height 32
click at [529, 540] on p "In the Sister's Workshop, formerly a four-story stone building, Shaker women ma…" at bounding box center [611, 531] width 749 height 32
click at [408, 627] on p at bounding box center [611, 635] width 749 height 16
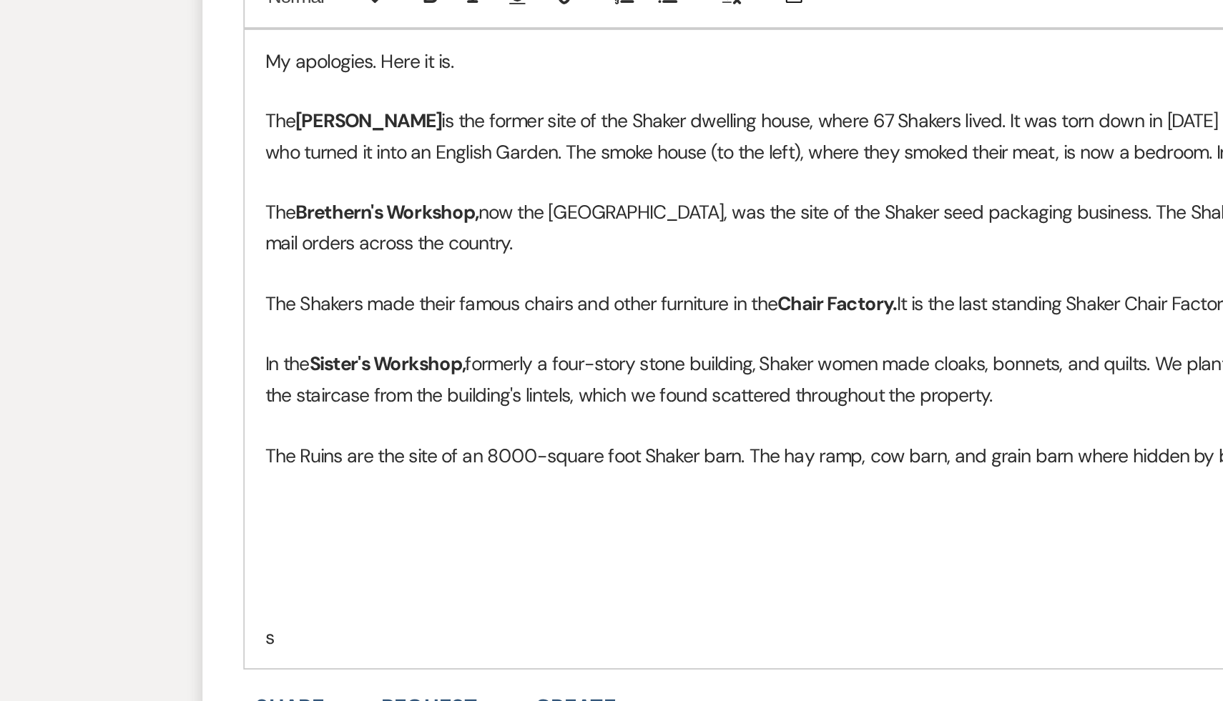
scroll to position [1095, 0]
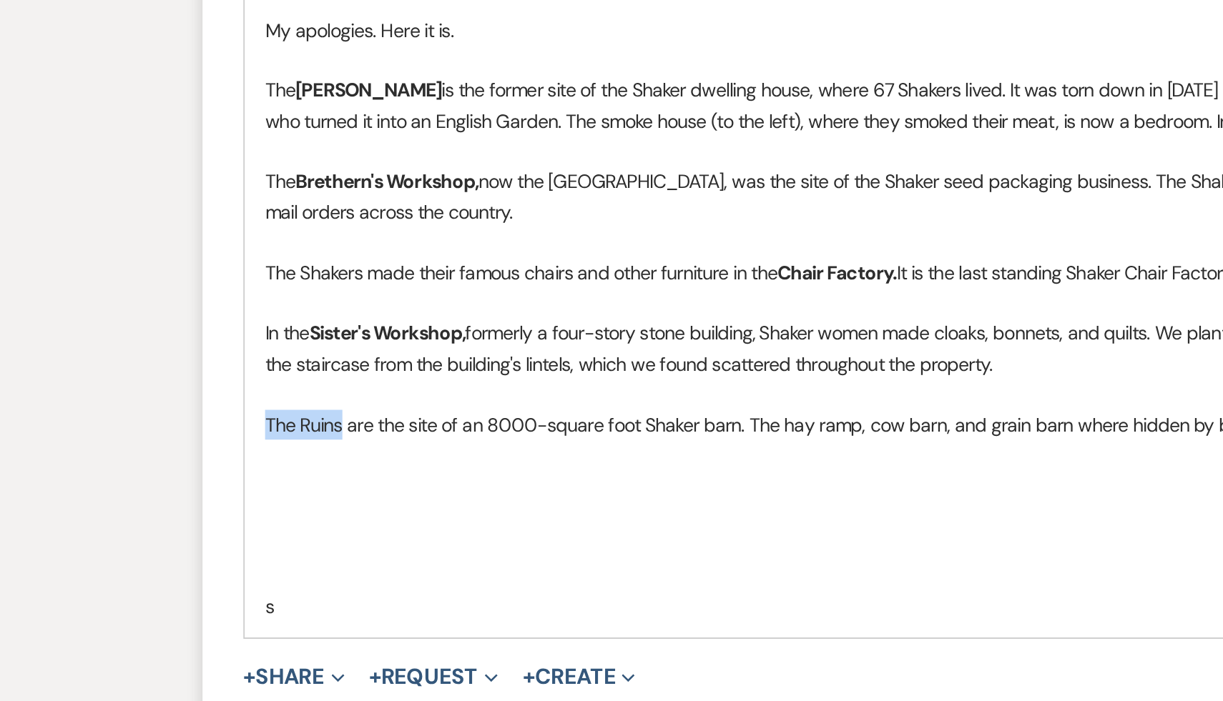
drag, startPoint x: 278, startPoint y: 556, endPoint x: 222, endPoint y: 555, distance: 56.5
click at [222, 555] on form "Reply X Draft saved! Recipients* Planning Portal Users ( [PERSON_NAME], [PERSON…" at bounding box center [611, 403] width 815 height 727
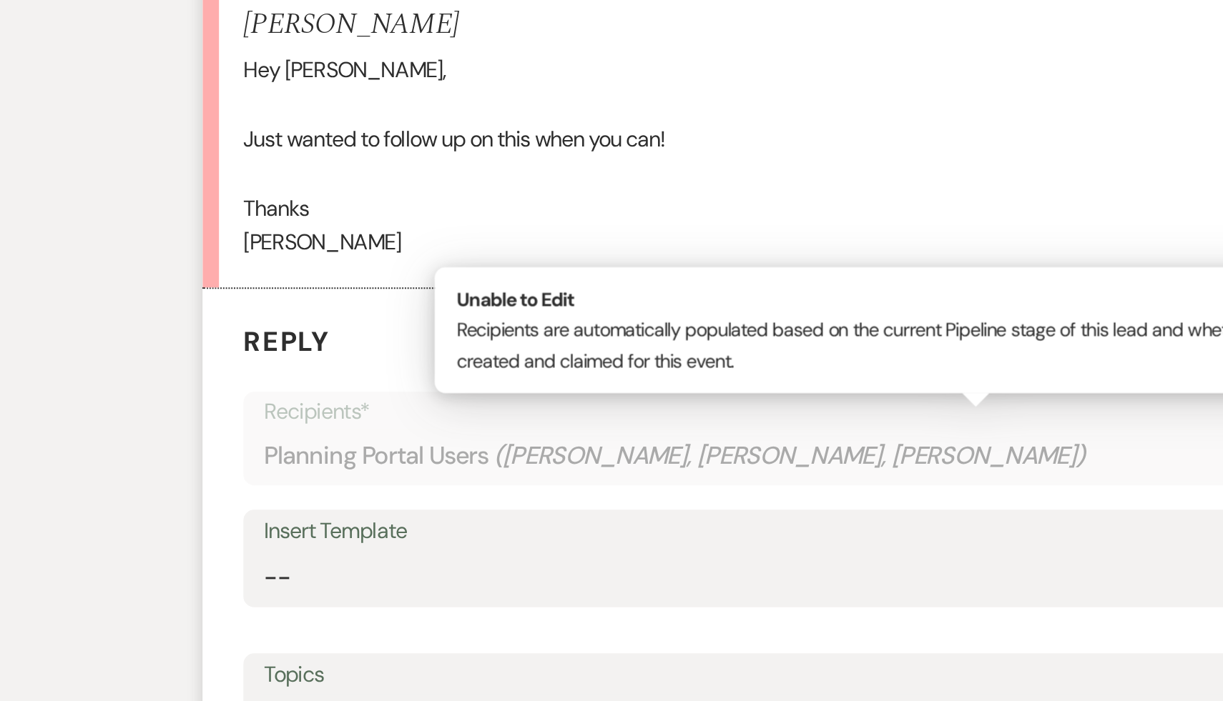
scroll to position [918, 0]
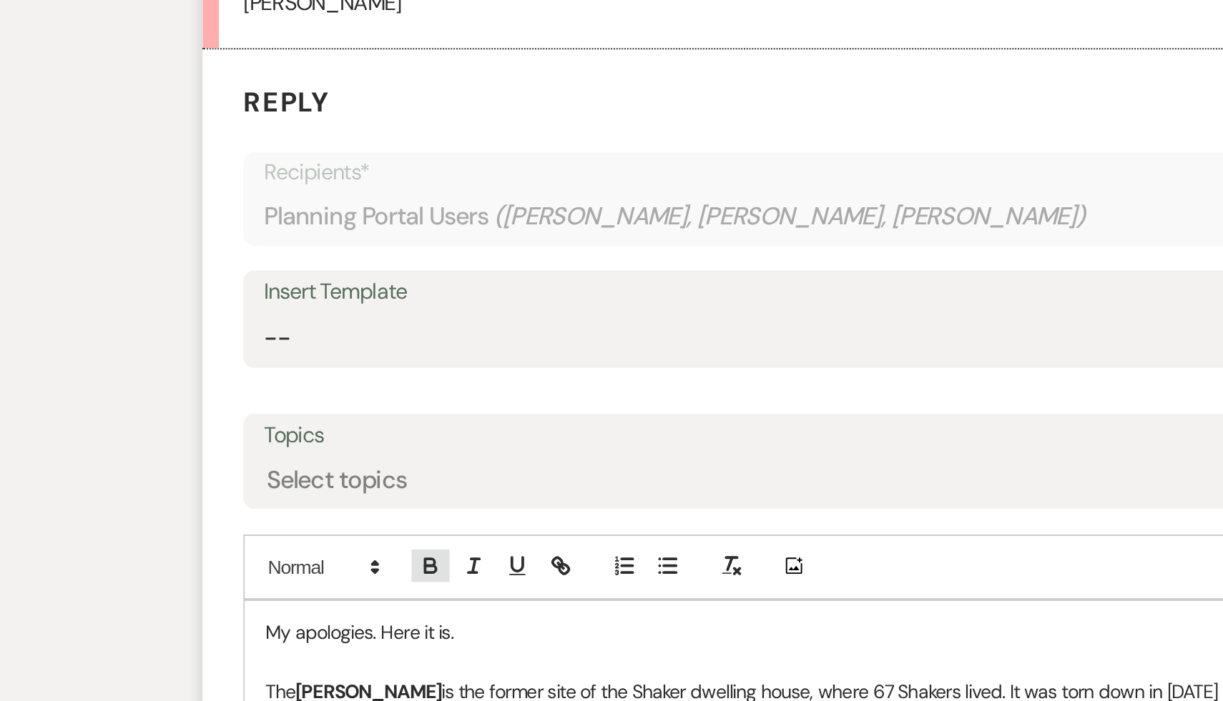
click at [326, 493] on icon "button" at bounding box center [324, 492] width 6 height 4
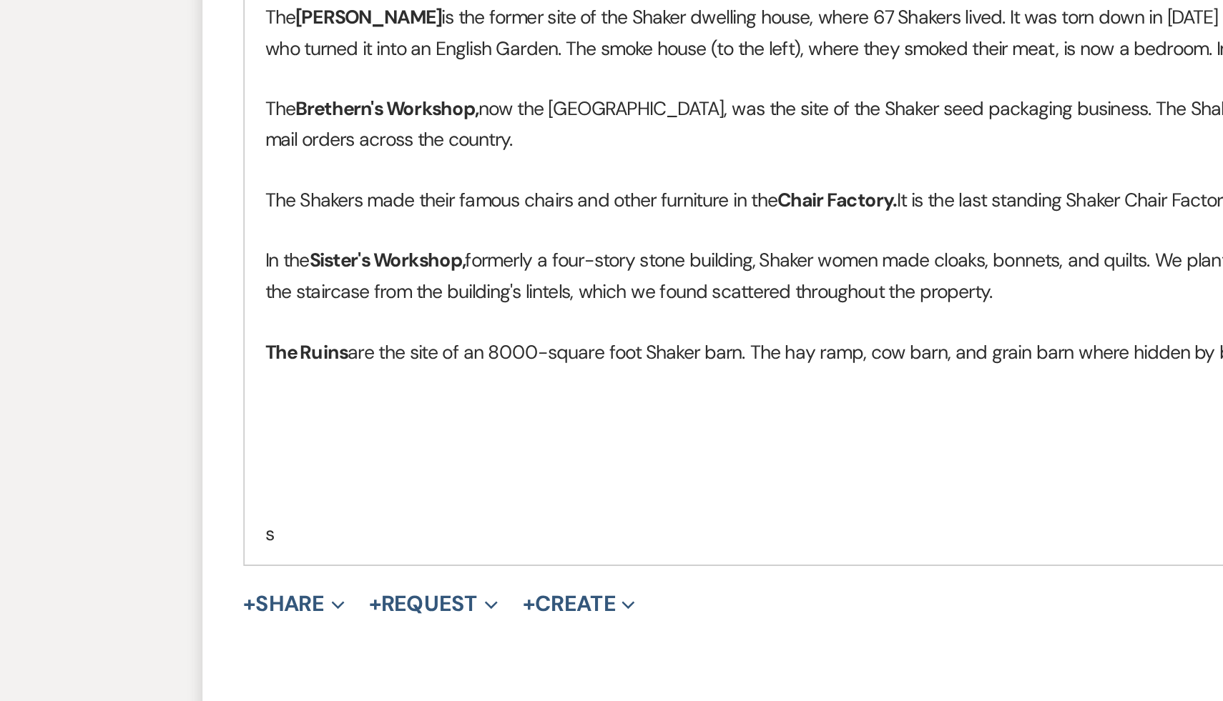
scroll to position [1157, 0]
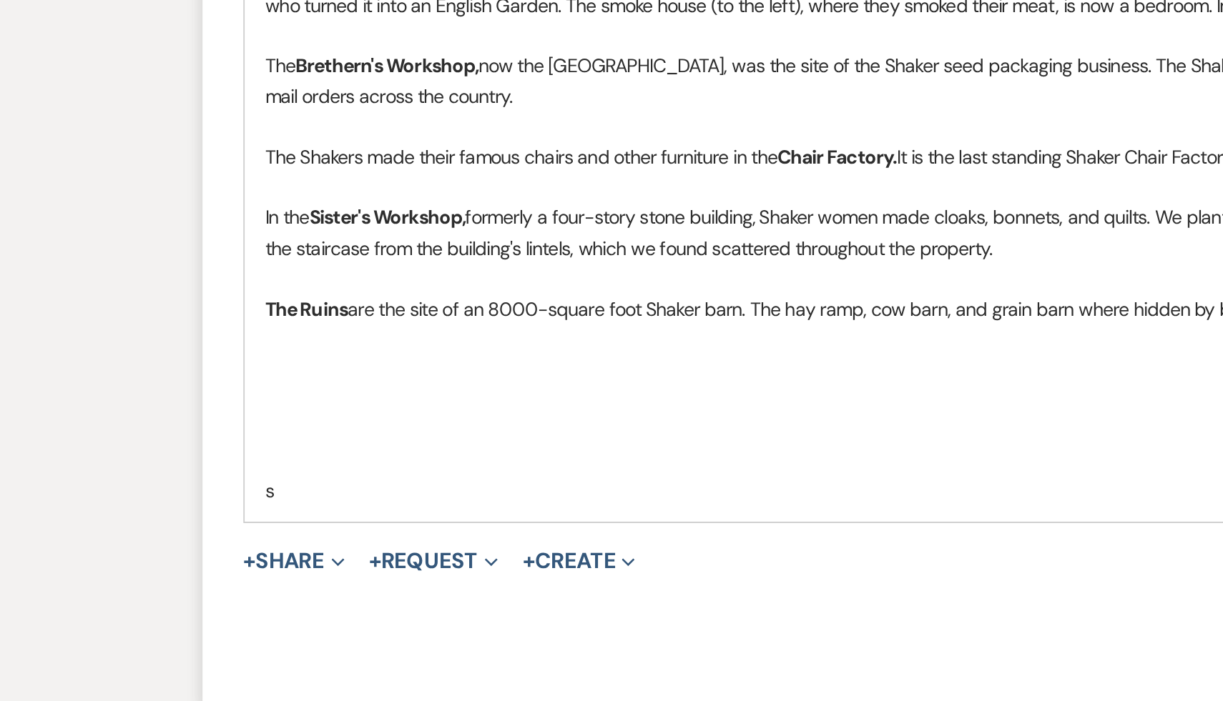
click at [374, 578] on p at bounding box center [611, 574] width 749 height 16
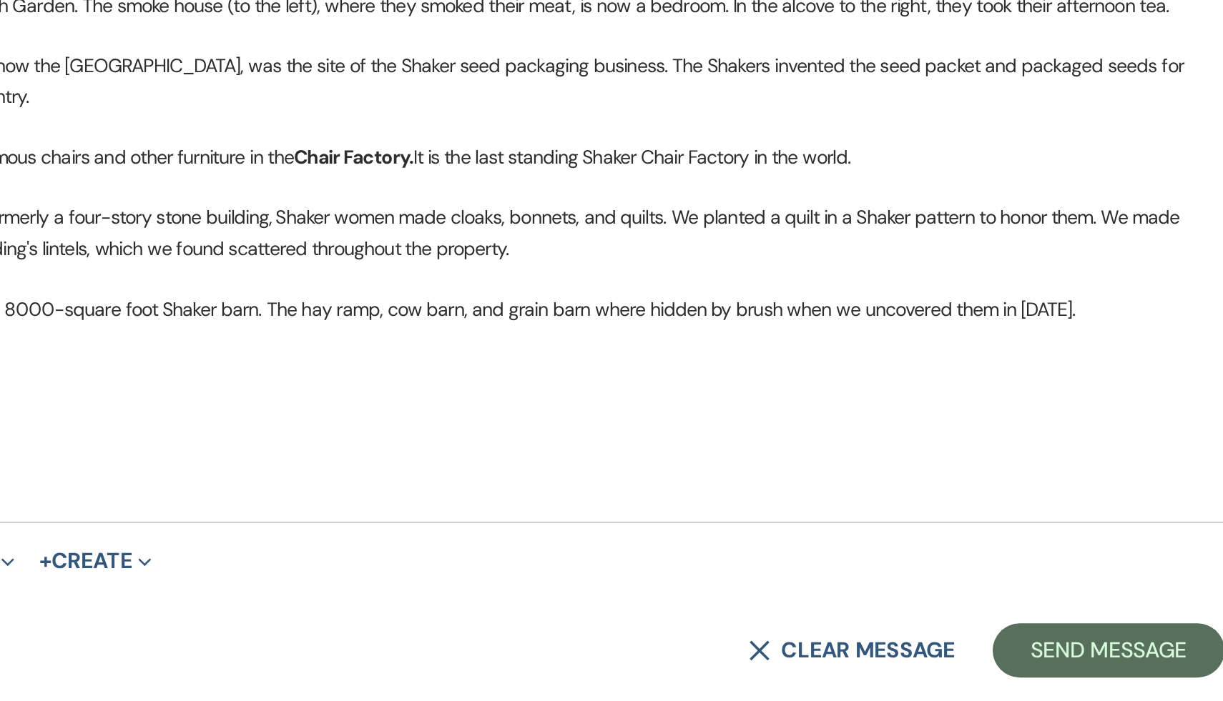
click at [601, 551] on p at bounding box center [611, 558] width 749 height 16
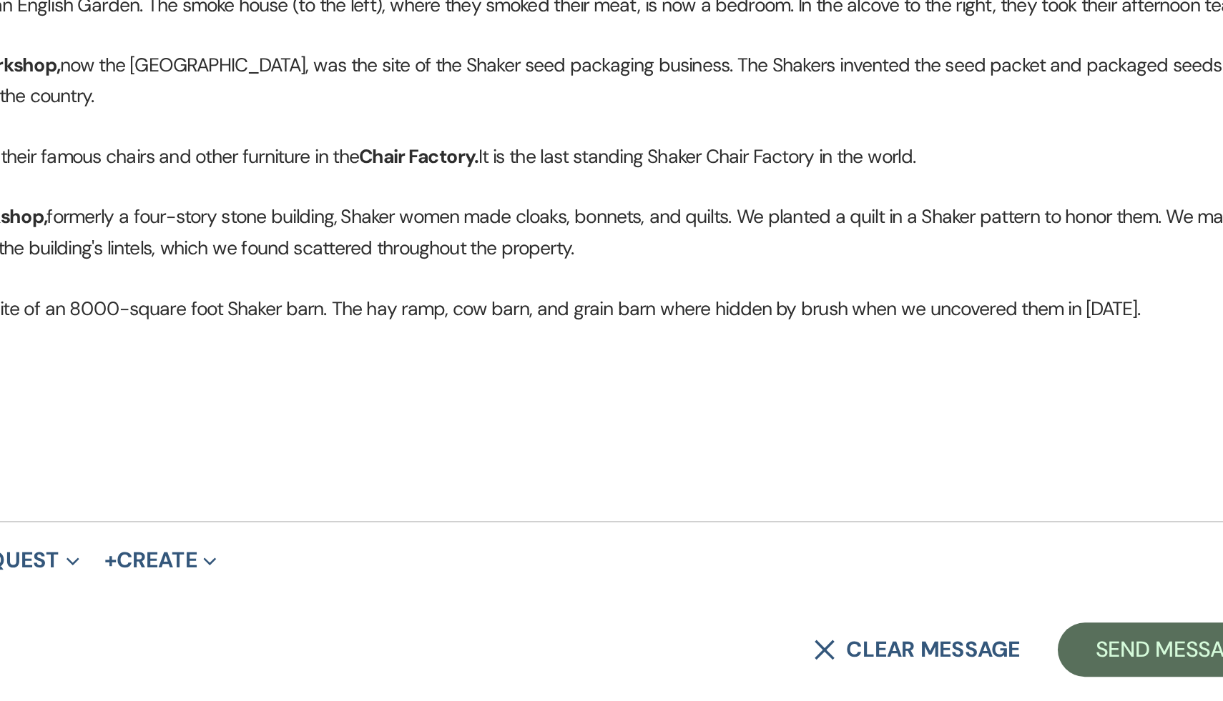
scroll to position [1163, 0]
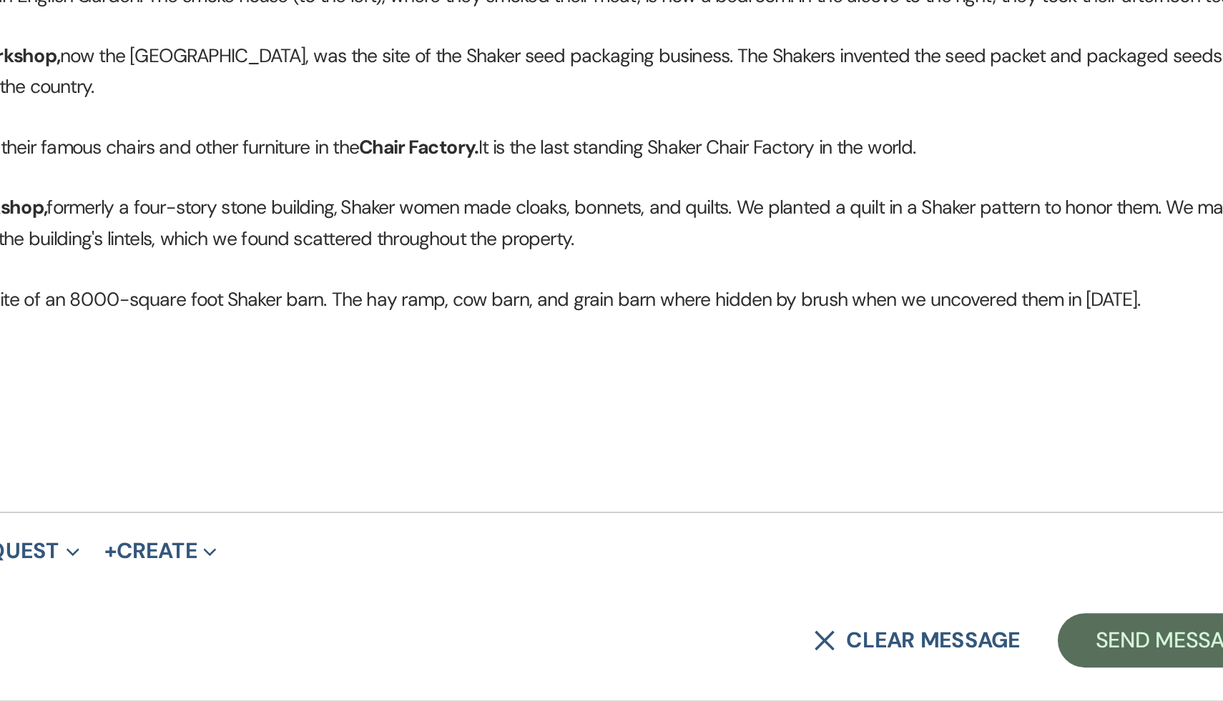
drag, startPoint x: 629, startPoint y: 550, endPoint x: 568, endPoint y: 550, distance: 61.5
click at [568, 550] on p at bounding box center [611, 552] width 749 height 16
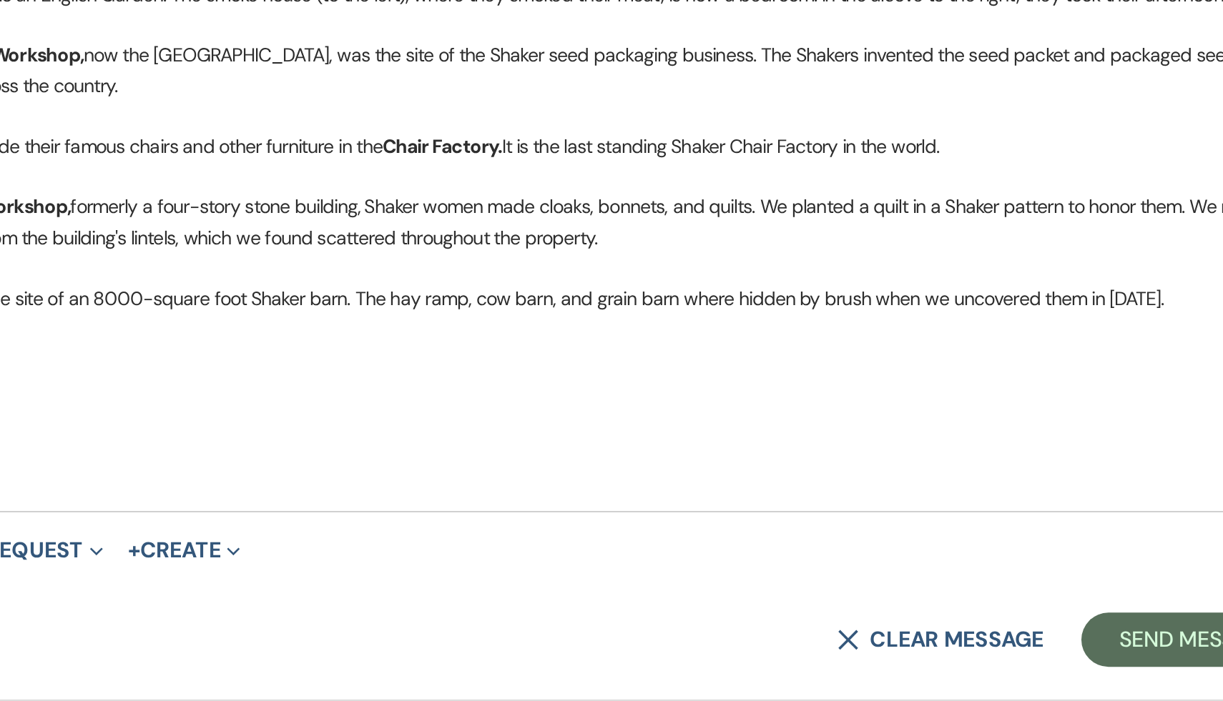
click at [674, 488] on p "The Ruins are the site of an 8000-square foot Shaker barn. The hay ramp, cow ba…" at bounding box center [611, 489] width 749 height 16
click at [723, 533] on p at bounding box center [611, 536] width 749 height 16
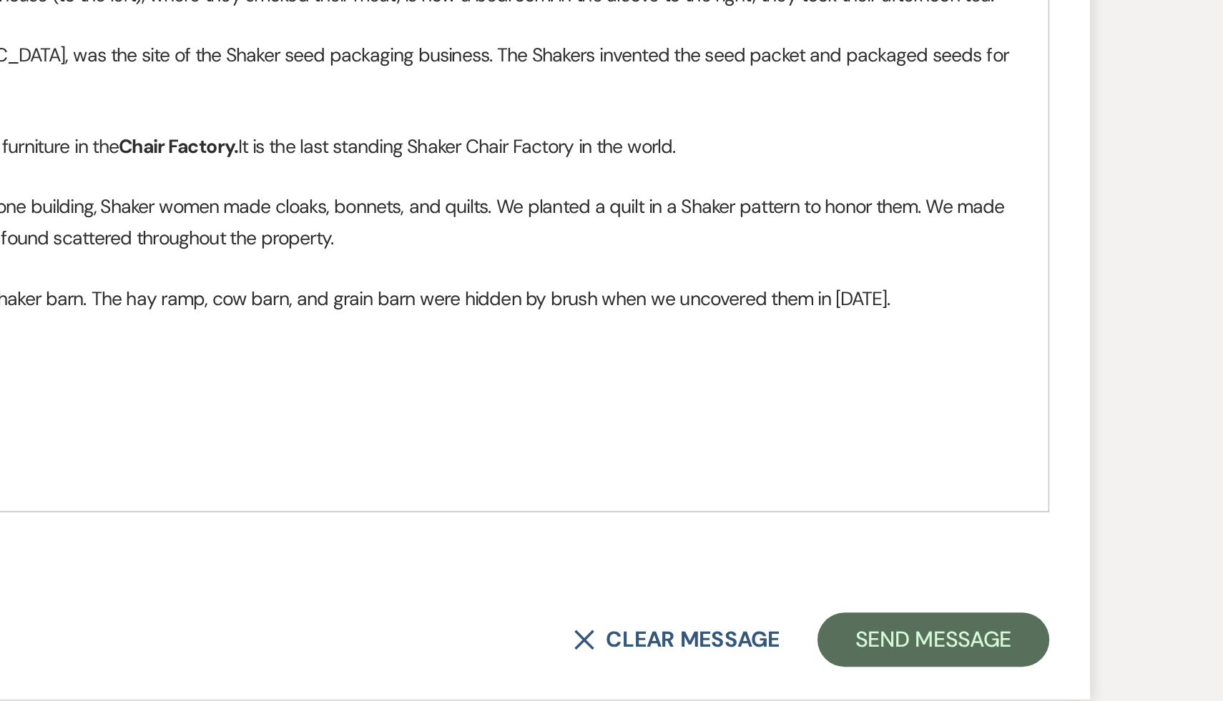
click at [920, 488] on p "The Ruins are the site of an 8000-square foot Shaker barn. The hay ramp, cow ba…" at bounding box center [611, 489] width 749 height 16
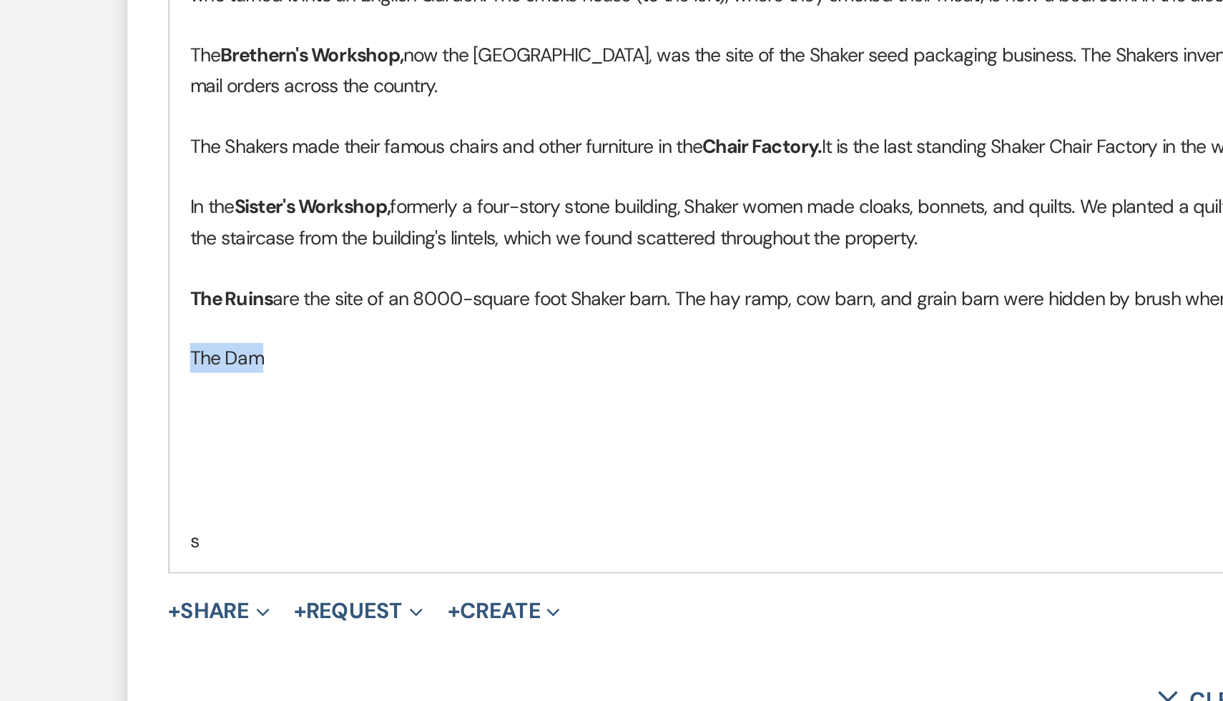
drag, startPoint x: 282, startPoint y: 521, endPoint x: 230, endPoint y: 521, distance: 52.2
click at [230, 521] on div "My apologies. Here it is. The [PERSON_NAME] is the former site of the Shaker dw…" at bounding box center [611, 449] width 771 height 370
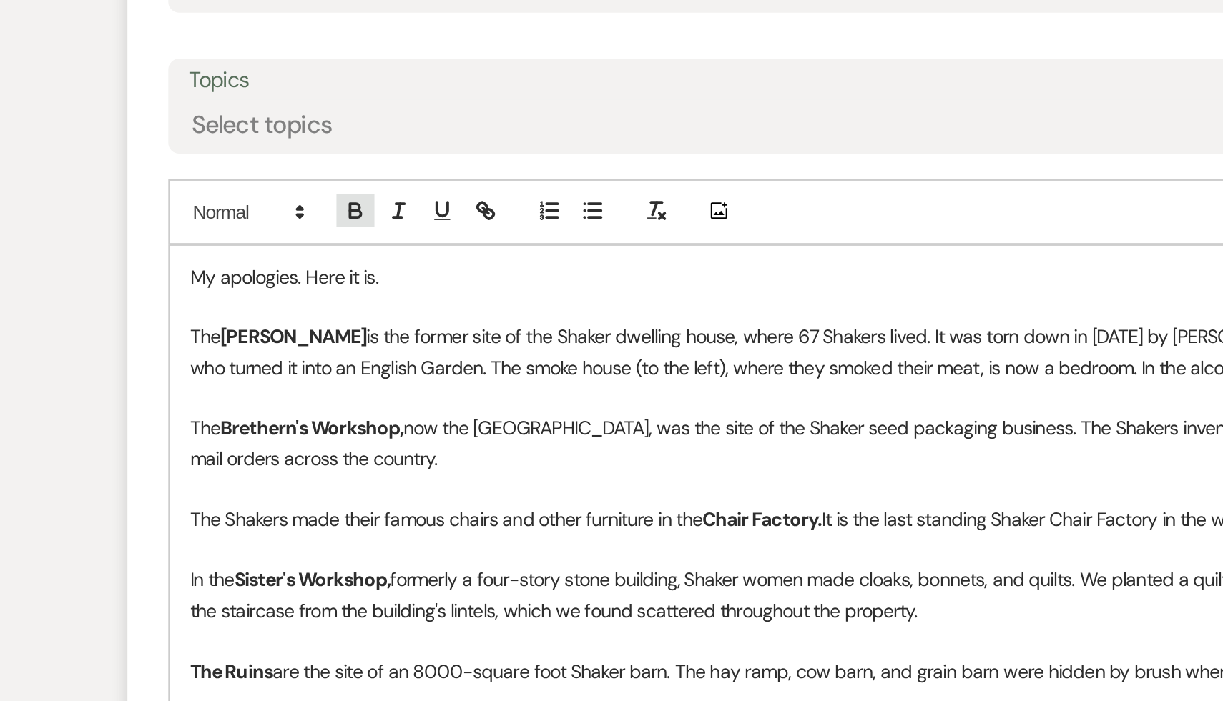
click at [322, 245] on icon "button" at bounding box center [324, 247] width 6 height 4
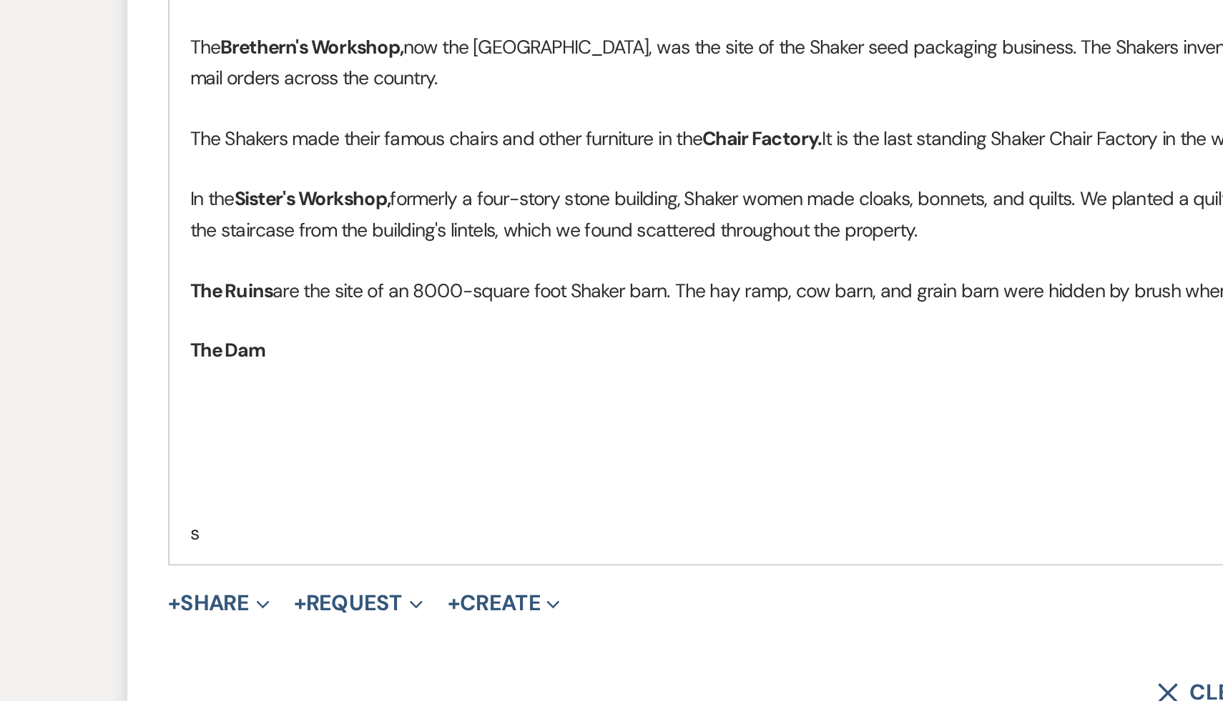
click at [311, 518] on p "The Dam" at bounding box center [611, 516] width 749 height 16
click at [445, 519] on p "The Dam, to the south and east of The Ruins," at bounding box center [611, 516] width 749 height 16
drag, startPoint x: 390, startPoint y: 514, endPoint x: 321, endPoint y: 513, distance: 68.7
click at [321, 513] on strong "The Dam, to the south and east of The Ruins," at bounding box center [335, 516] width 196 height 13
click at [380, 569] on p at bounding box center [611, 565] width 749 height 16
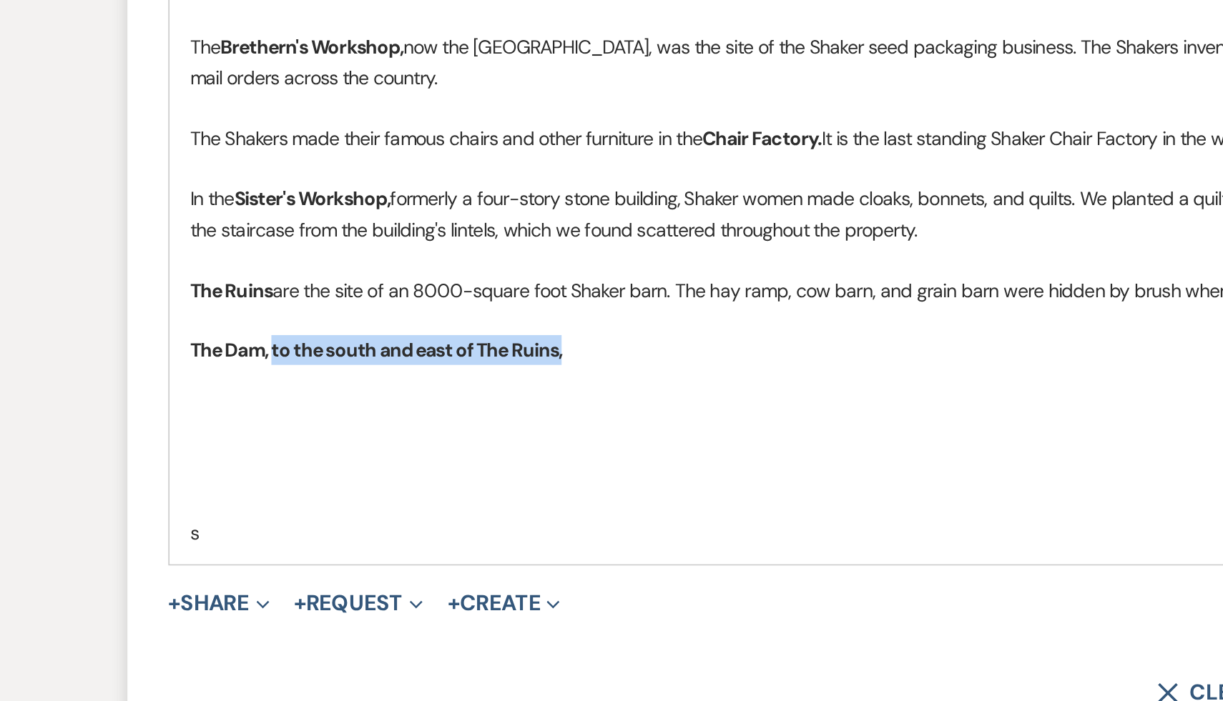
drag, startPoint x: 449, startPoint y: 517, endPoint x: 280, endPoint y: 518, distance: 169.5
click at [280, 518] on p "The Dam, to the south and east of The Ruins," at bounding box center [611, 516] width 749 height 16
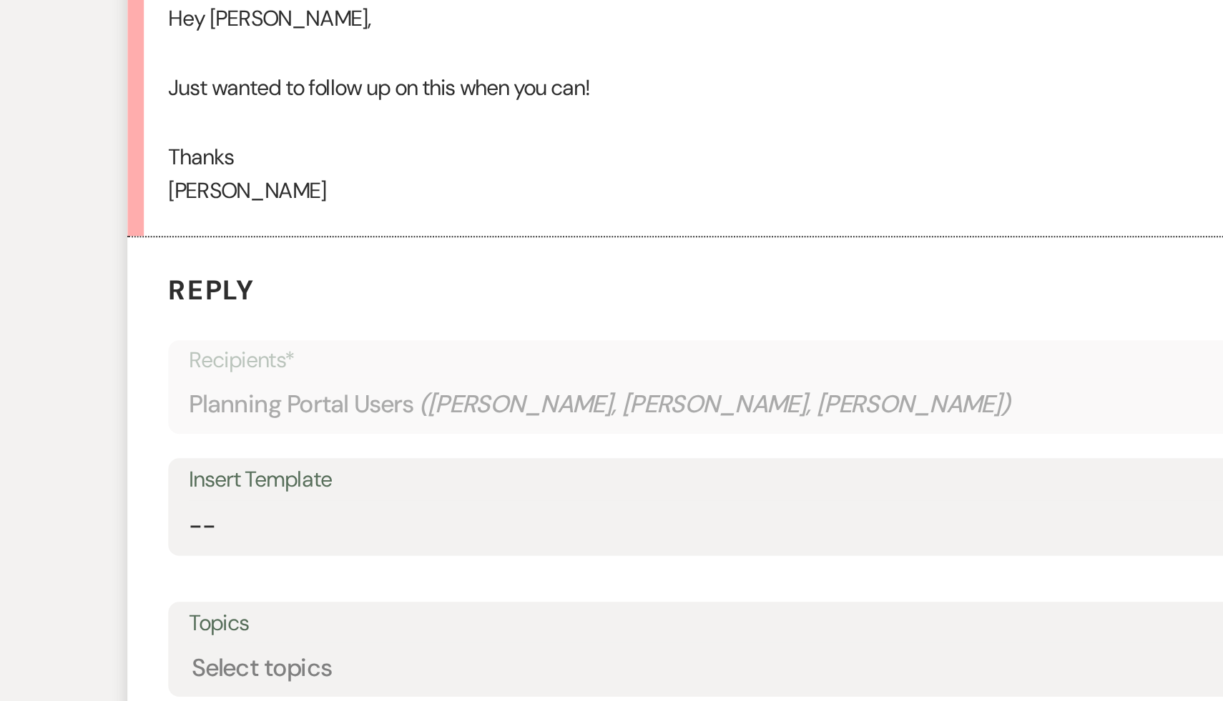
scroll to position [1003, 0]
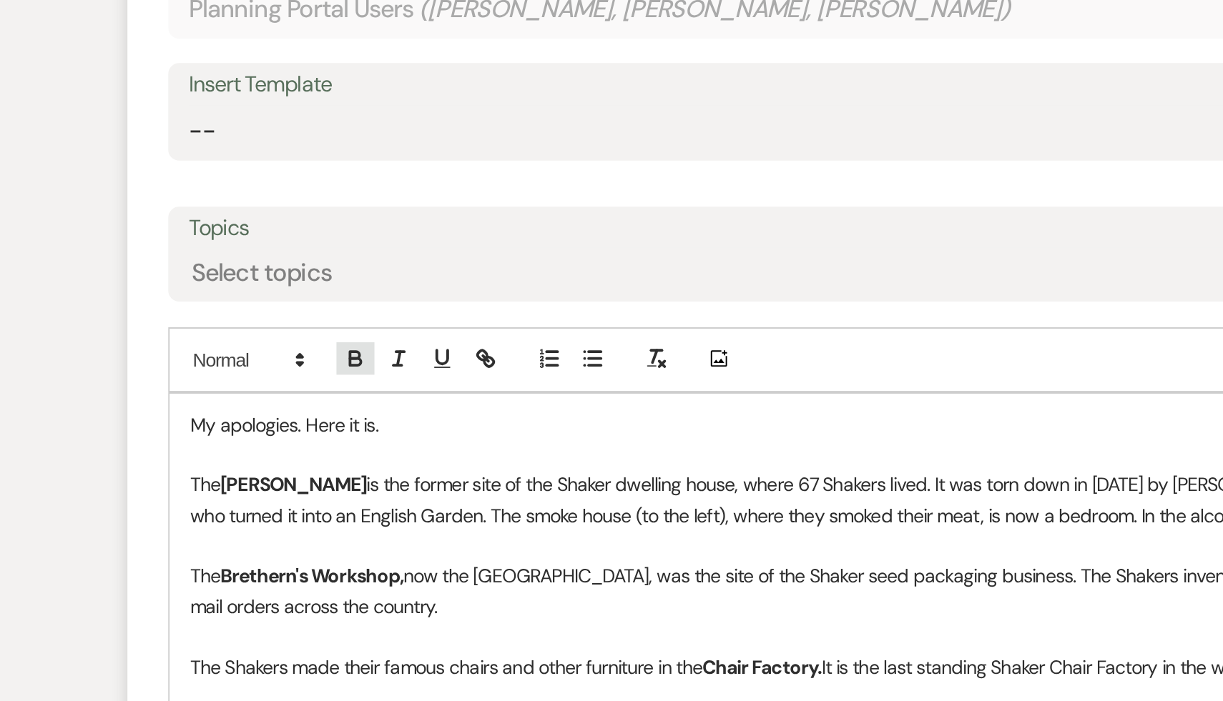
click at [322, 403] on icon "button" at bounding box center [323, 404] width 13 height 13
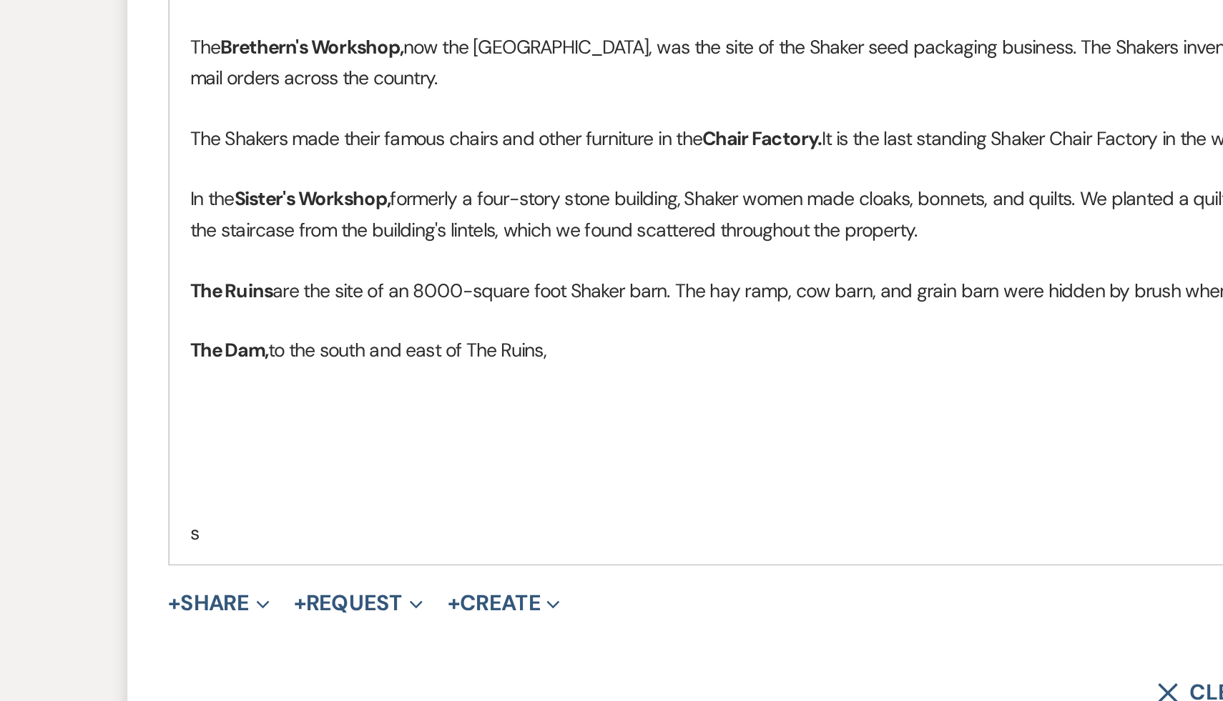
click at [344, 563] on p at bounding box center [611, 565] width 749 height 16
click at [448, 518] on p "The Dam, to the south and east of The Ruins," at bounding box center [611, 516] width 749 height 16
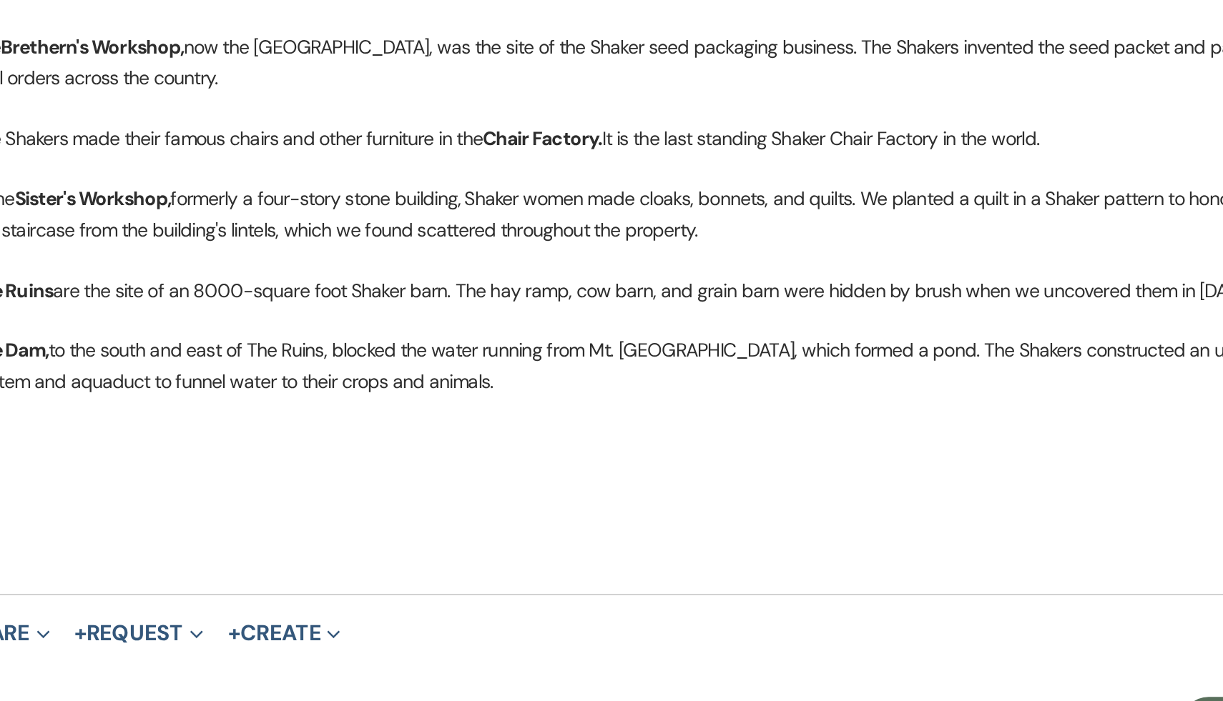
click at [541, 560] on p at bounding box center [611, 565] width 749 height 16
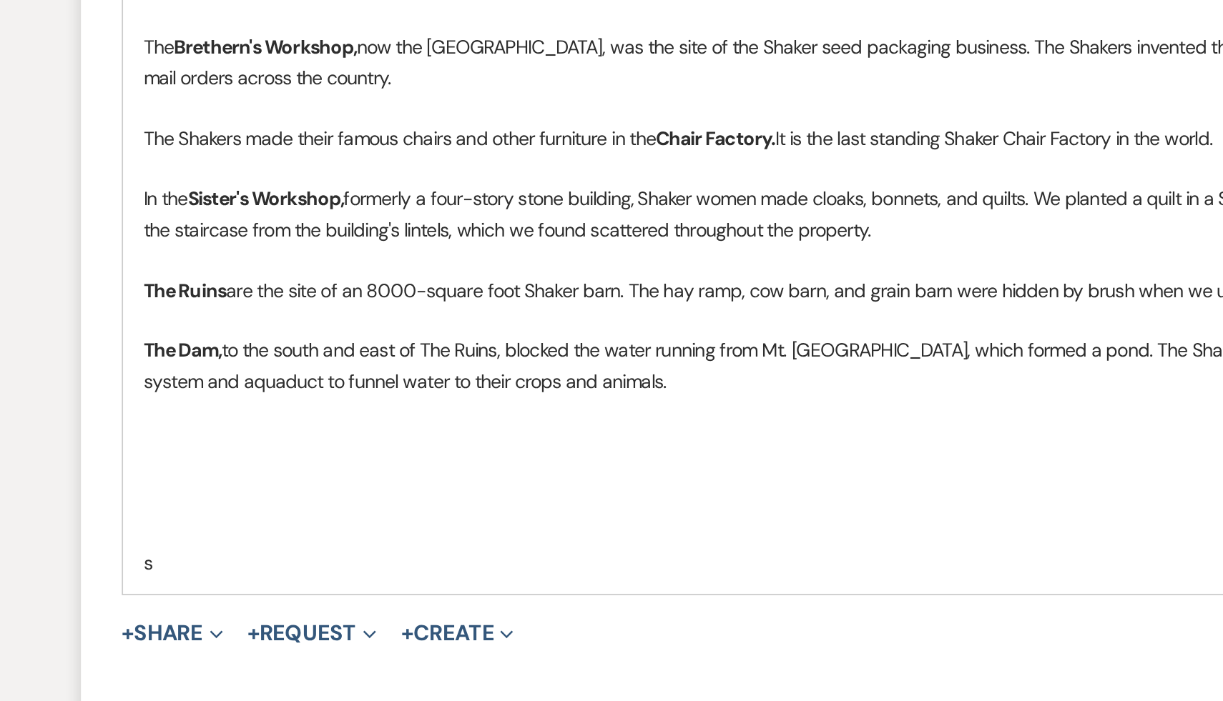
click at [481, 562] on p at bounding box center [611, 565] width 749 height 16
click at [647, 517] on p "The Dam, to the south and east of The Ruins, blocked the water running from Mt.…" at bounding box center [611, 524] width 749 height 32
click at [702, 518] on p "The Dam, to the south and east of The Ruins, blocked the water running from Mt.…" at bounding box center [611, 524] width 749 height 32
click at [541, 538] on p "The Dam, to the south and east of The Ruins, blocked the water running from Mt.…" at bounding box center [611, 524] width 749 height 32
click at [467, 581] on p at bounding box center [611, 581] width 749 height 16
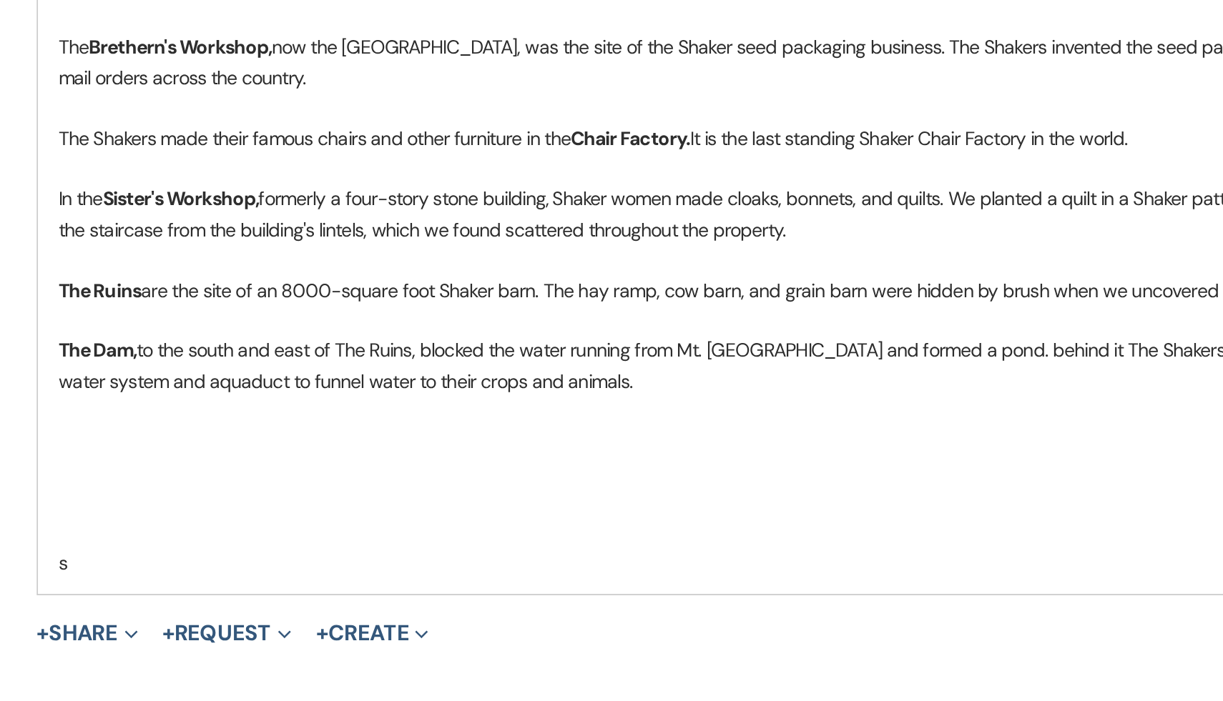
click at [704, 517] on p "The Dam, to the south and east of The Ruins, blocked the water running from Mt.…" at bounding box center [611, 524] width 749 height 32
click at [719, 564] on p at bounding box center [611, 565] width 749 height 16
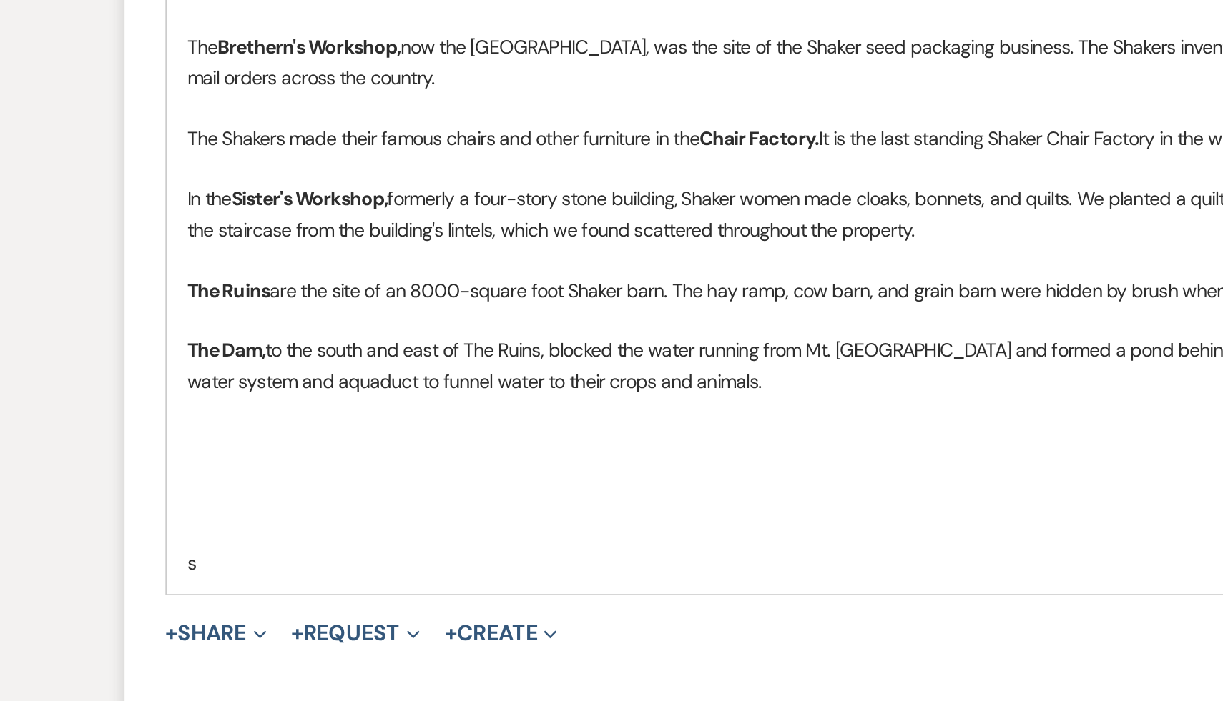
click at [287, 533] on p "The Dam, to the south and east of The Ruins, blocked the water running from Mt.…" at bounding box center [611, 524] width 749 height 32
click at [298, 532] on p "The Dam, to the south and east of The Ruins, blocked the water running from Mt.…" at bounding box center [611, 524] width 749 height 32
click at [320, 554] on p at bounding box center [611, 549] width 749 height 16
drag, startPoint x: 297, startPoint y: 532, endPoint x: 256, endPoint y: 530, distance: 41.5
click at [256, 530] on p "The Dam, to the south and east of The Ruins, blocked the water running from Mt.…" at bounding box center [611, 524] width 749 height 32
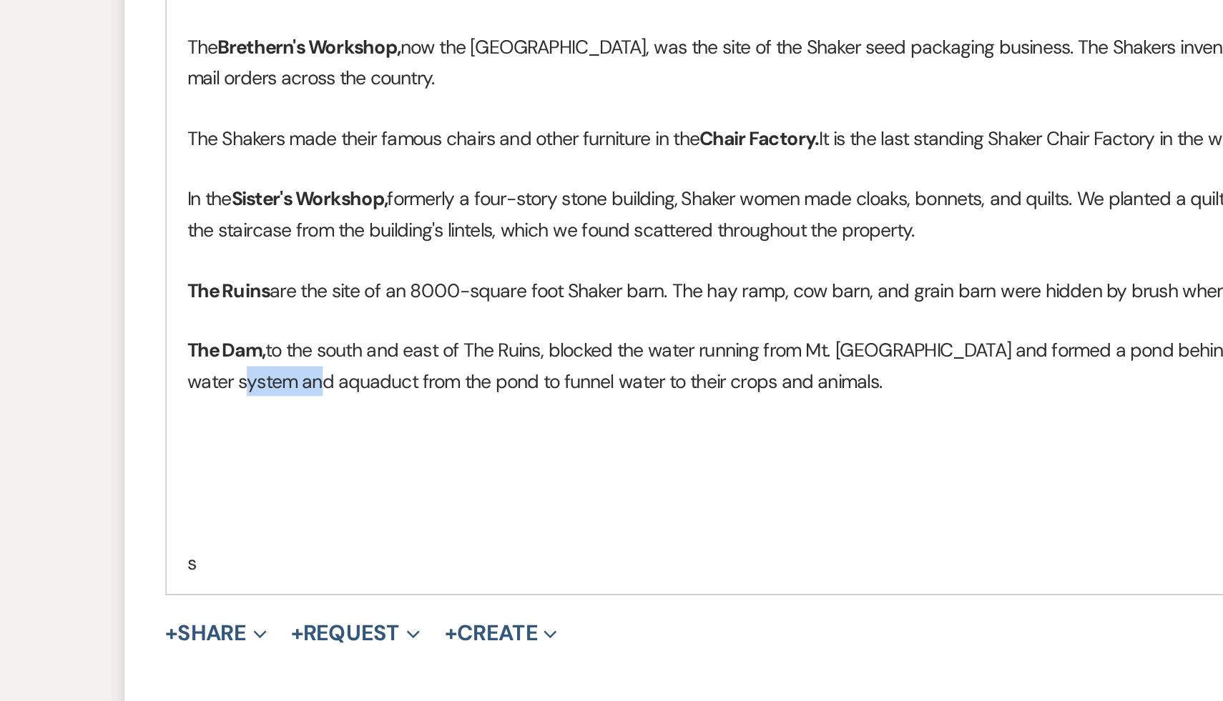
copy p "aquaduct"
click at [403, 532] on p "The Dam, to the south and east of The Ruins, blocked the water running from Mt.…" at bounding box center [611, 524] width 749 height 32
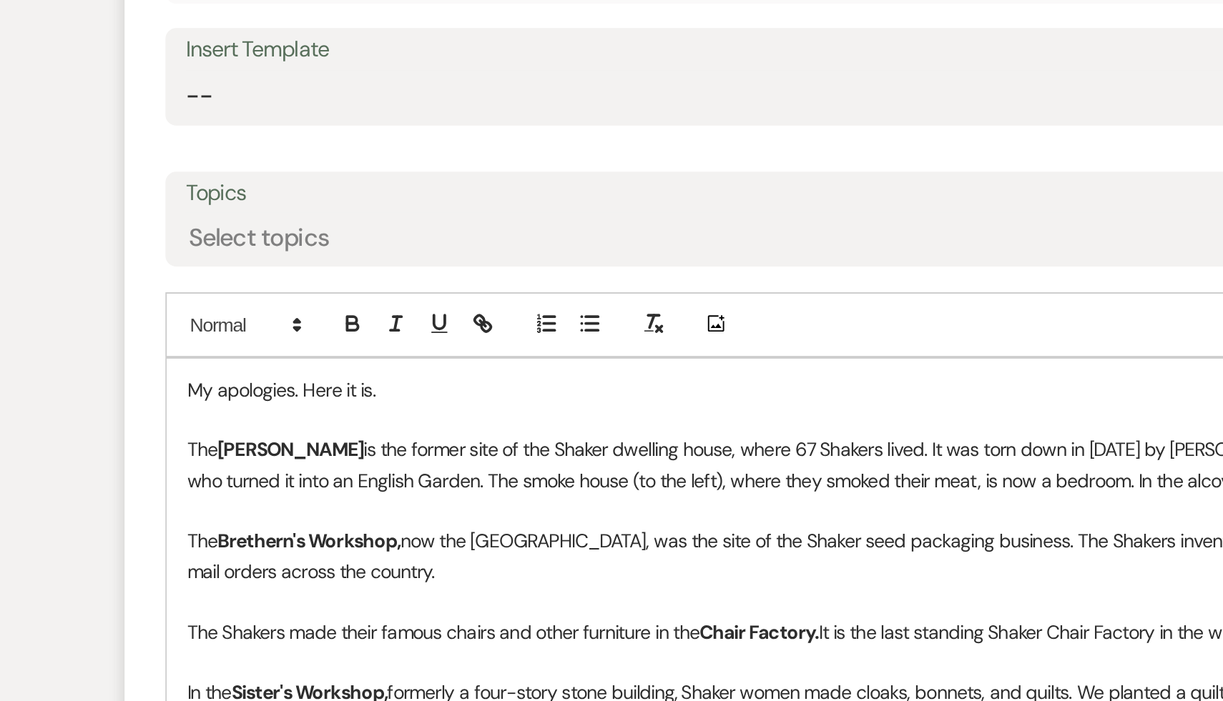
click at [354, 275] on p "My apologies. Here it is." at bounding box center [611, 277] width 749 height 16
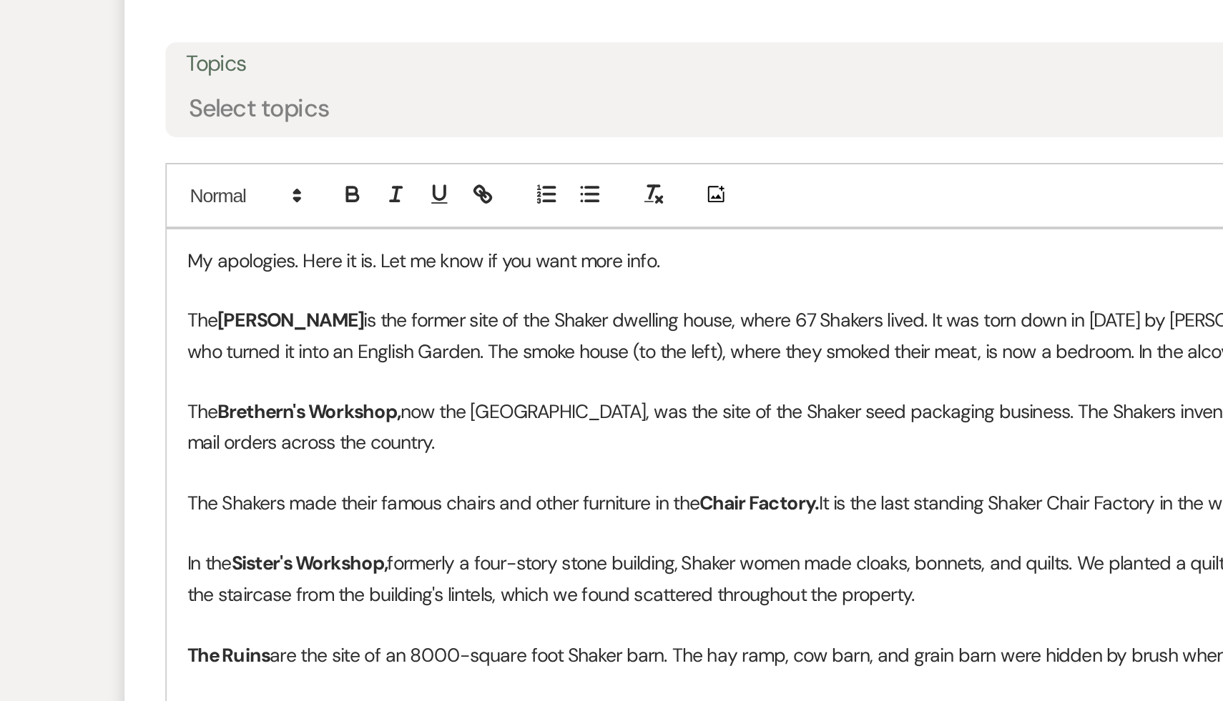
click at [305, 421] on p at bounding box center [611, 421] width 749 height 16
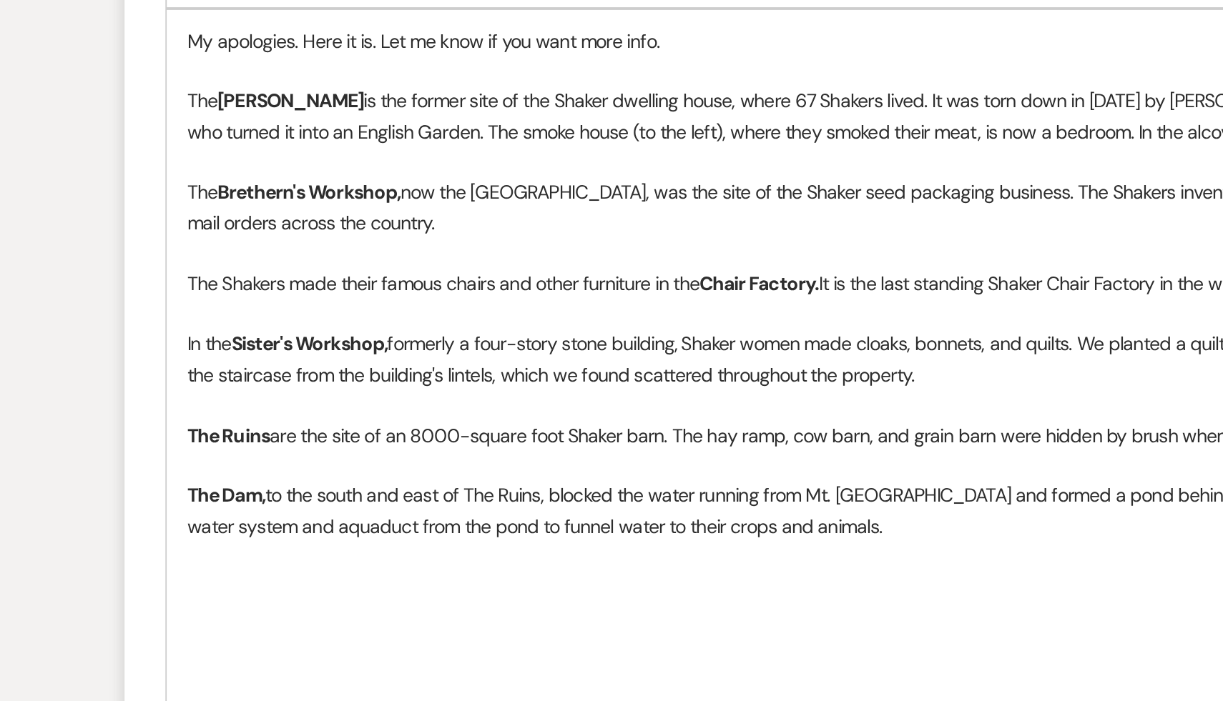
scroll to position [1125, 0]
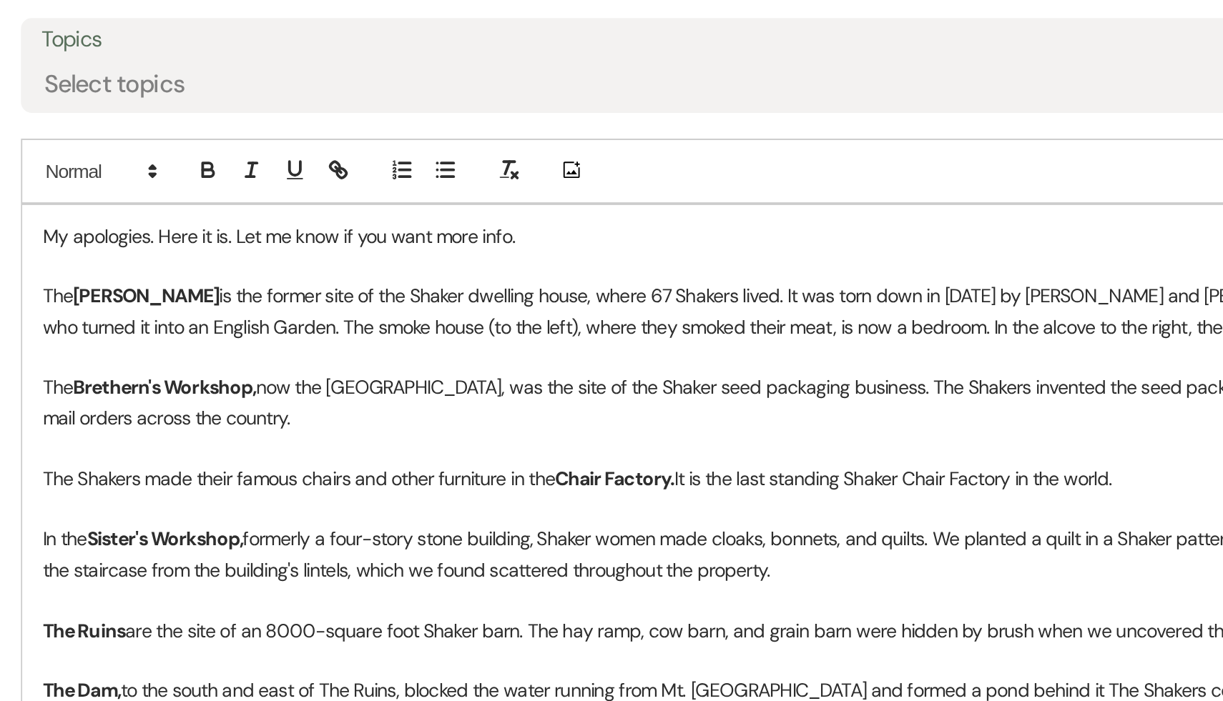
click at [460, 429] on p at bounding box center [611, 429] width 749 height 16
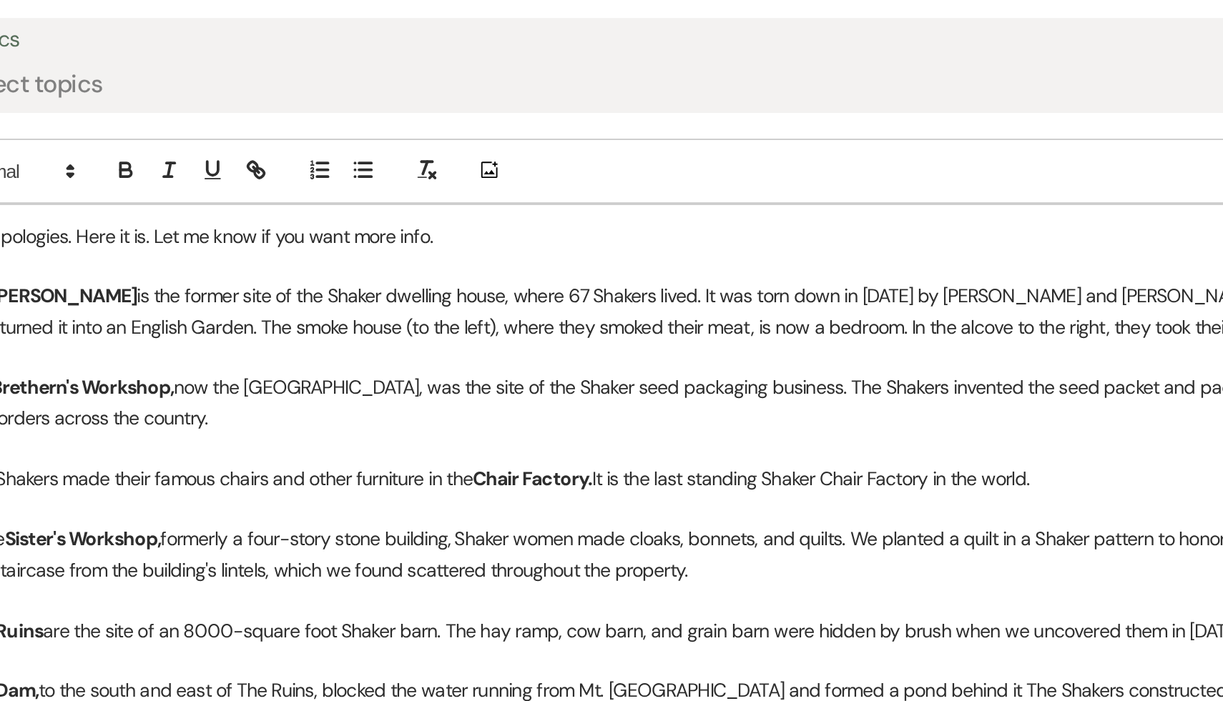
click at [614, 349] on p "The Rose Dwelling is the former site of the Shaker dwelling house, where 67 Sha…" at bounding box center [611, 357] width 749 height 32
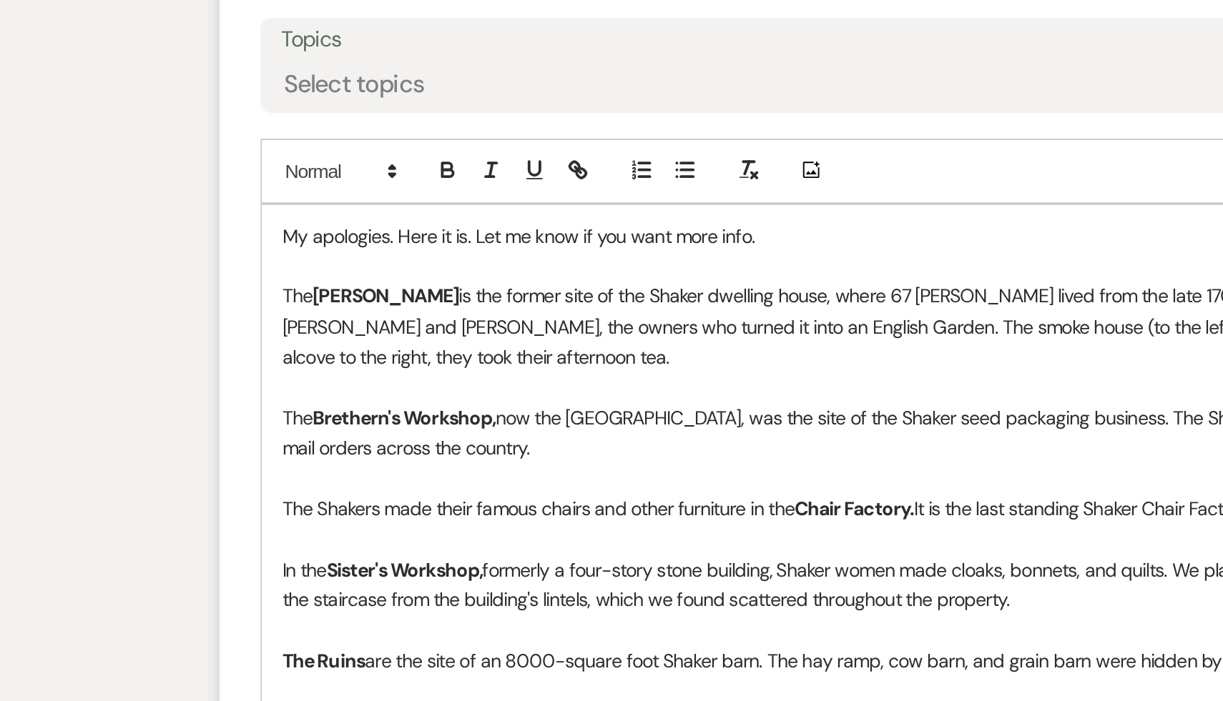
click at [516, 396] on p at bounding box center [611, 397] width 749 height 16
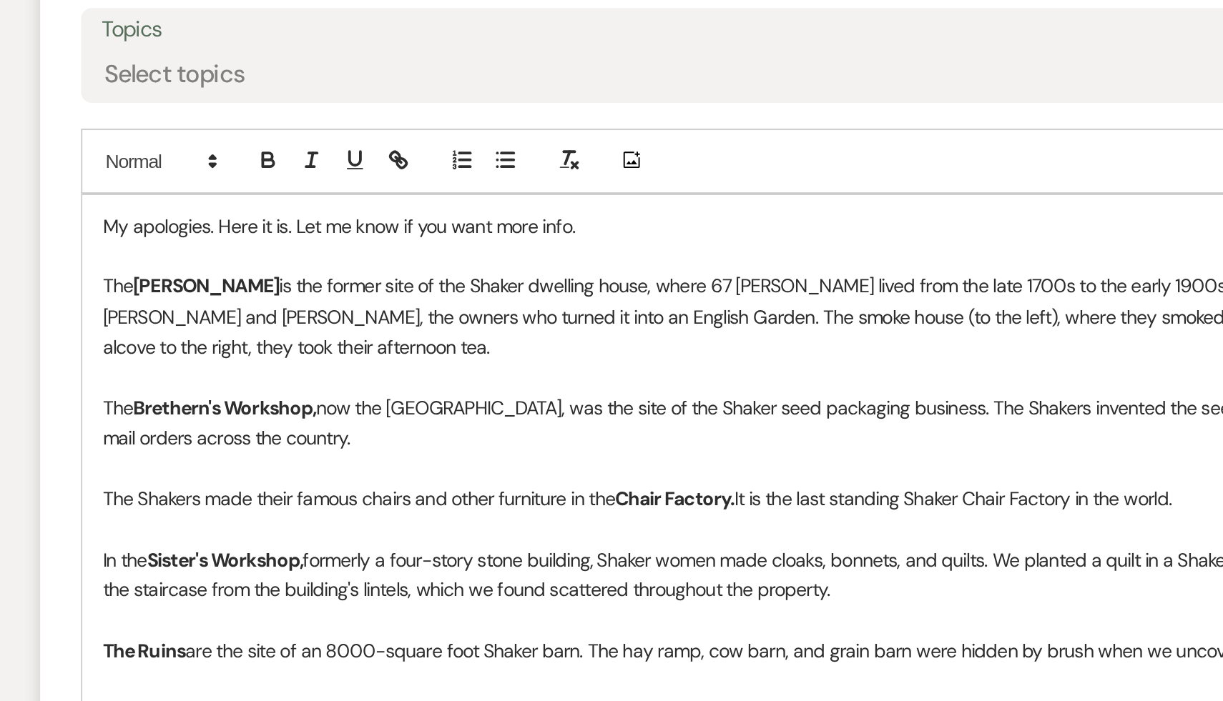
click at [455, 440] on p at bounding box center [611, 446] width 749 height 16
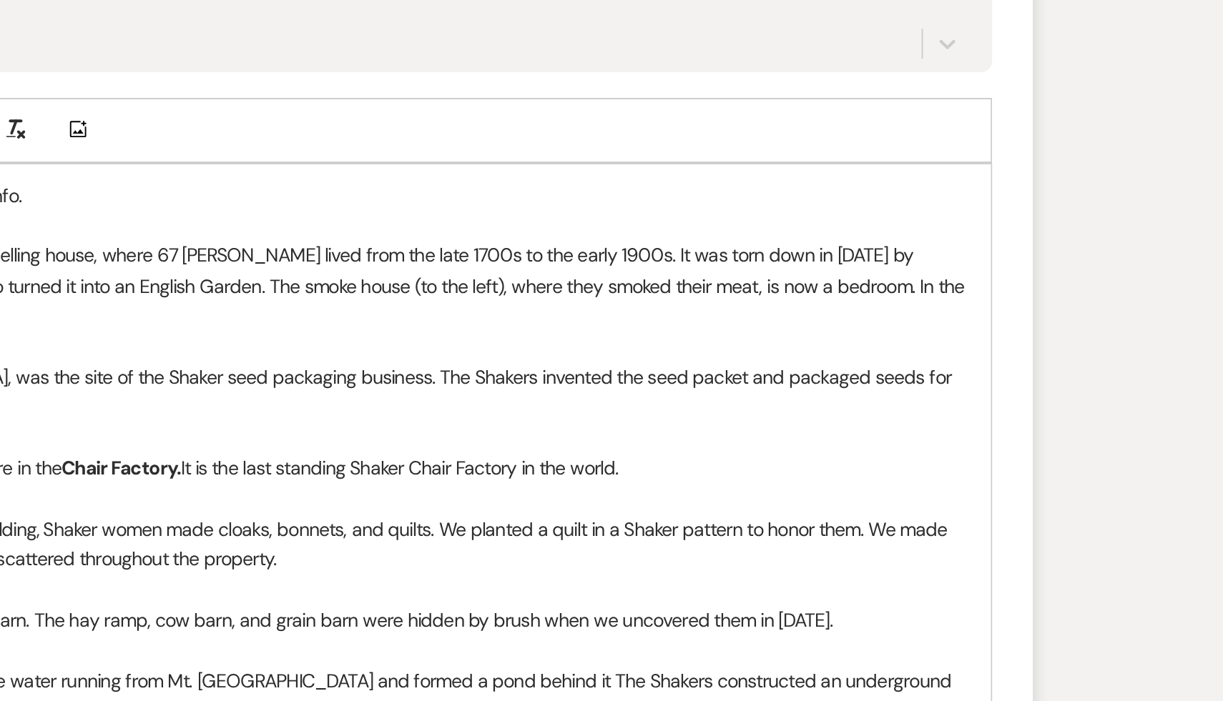
click at [985, 364] on p "The Rose Dwelling is the former site of the Shaker dwelling house, where 67 Sha…" at bounding box center [611, 365] width 749 height 48
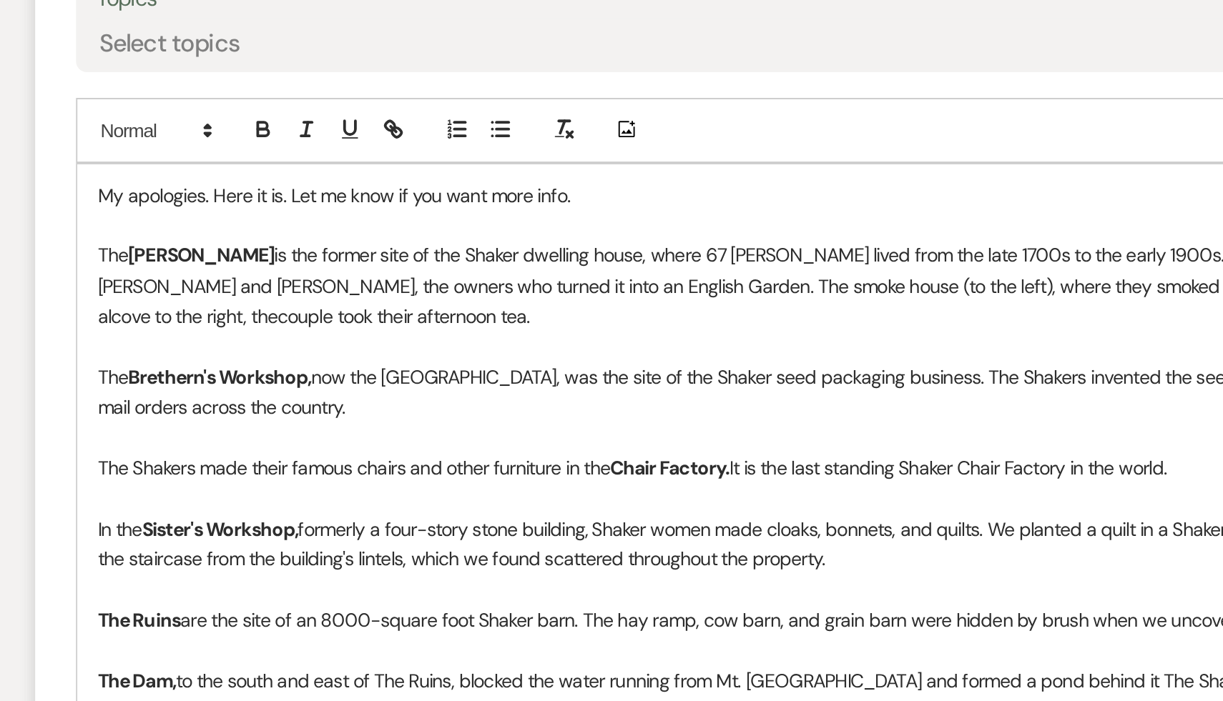
click at [252, 380] on p "The Rose Dwelling is the former site of the Shaker dwelling house, where 67 Sha…" at bounding box center [611, 365] width 749 height 48
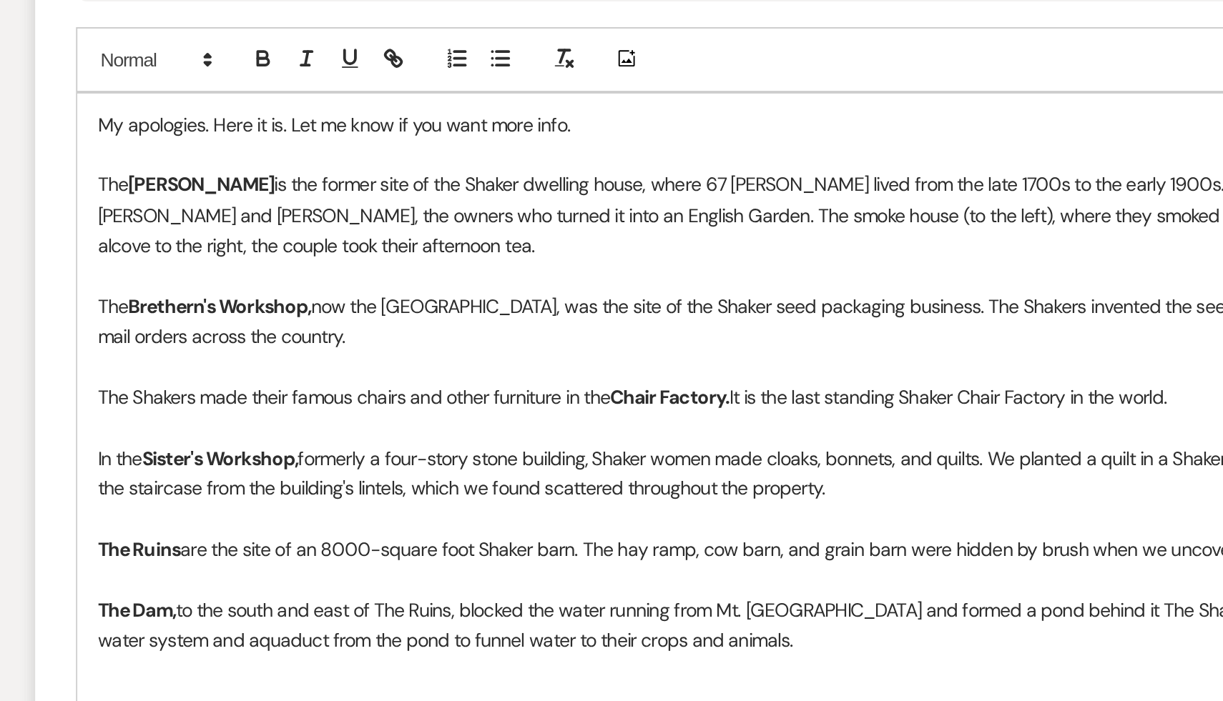
click at [459, 447] on p at bounding box center [611, 446] width 749 height 16
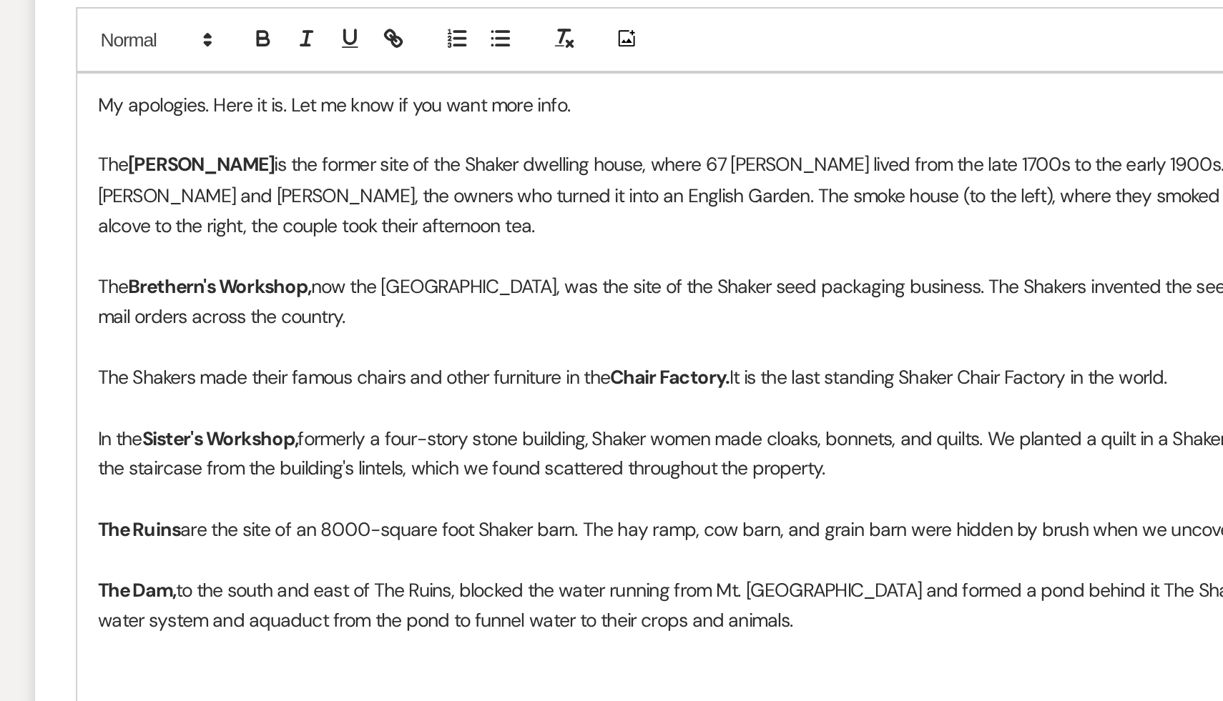
click at [449, 490] on p "In the Sister's Workshop, formerly a four-story stone building, Shaker women ma…" at bounding box center [611, 502] width 749 height 32
click at [289, 413] on strong "Brethern's Workshop," at bounding box center [300, 413] width 97 height 13
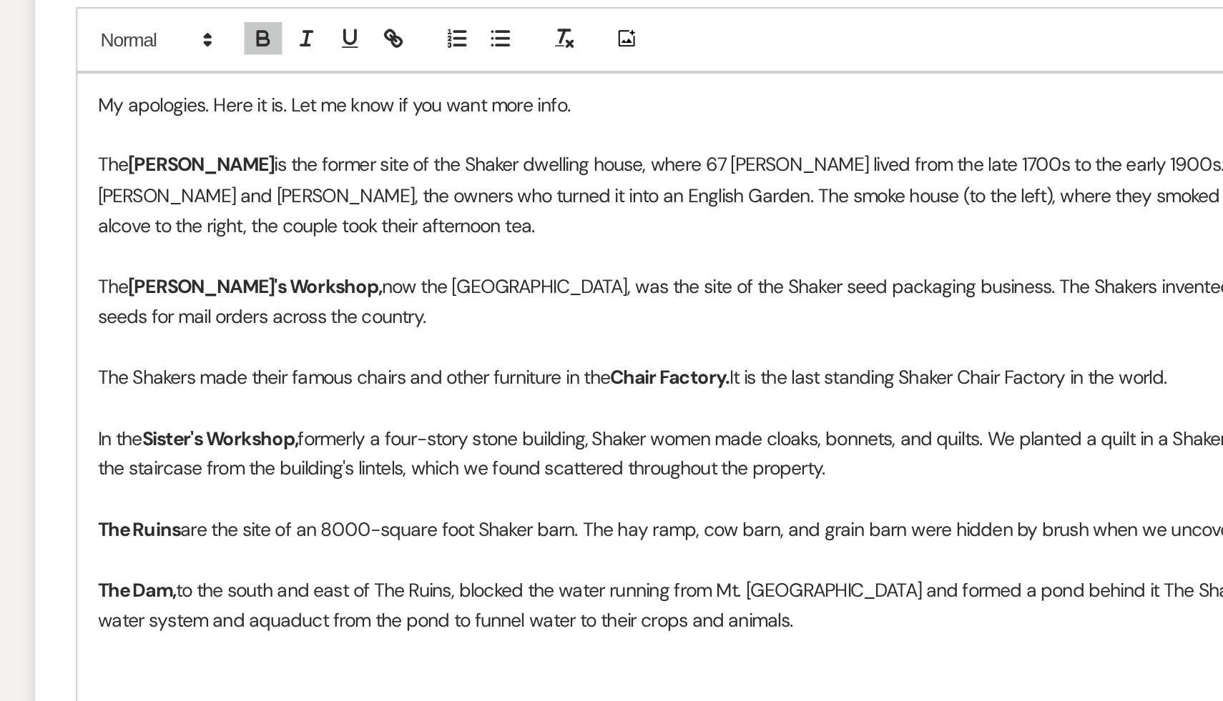
click at [344, 483] on p at bounding box center [611, 477] width 749 height 16
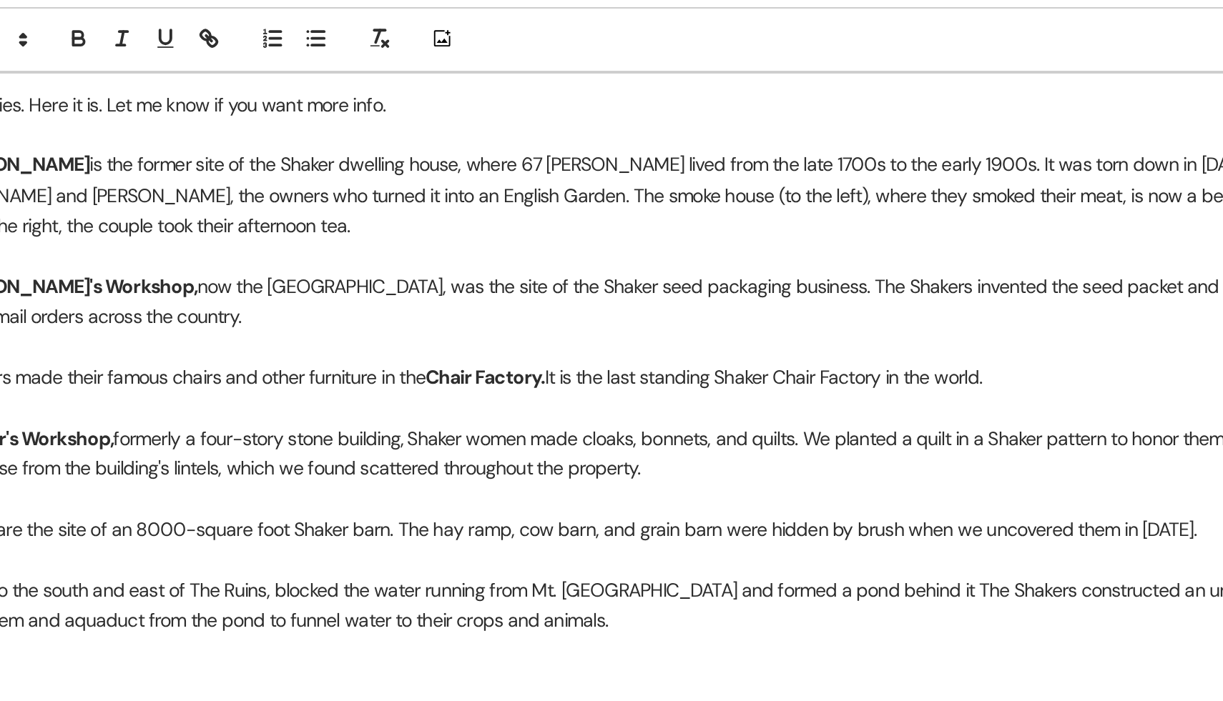
click at [591, 435] on p "The Brethren's Workshop, now the [GEOGRAPHIC_DATA], was the site of the Shaker …" at bounding box center [611, 421] width 749 height 32
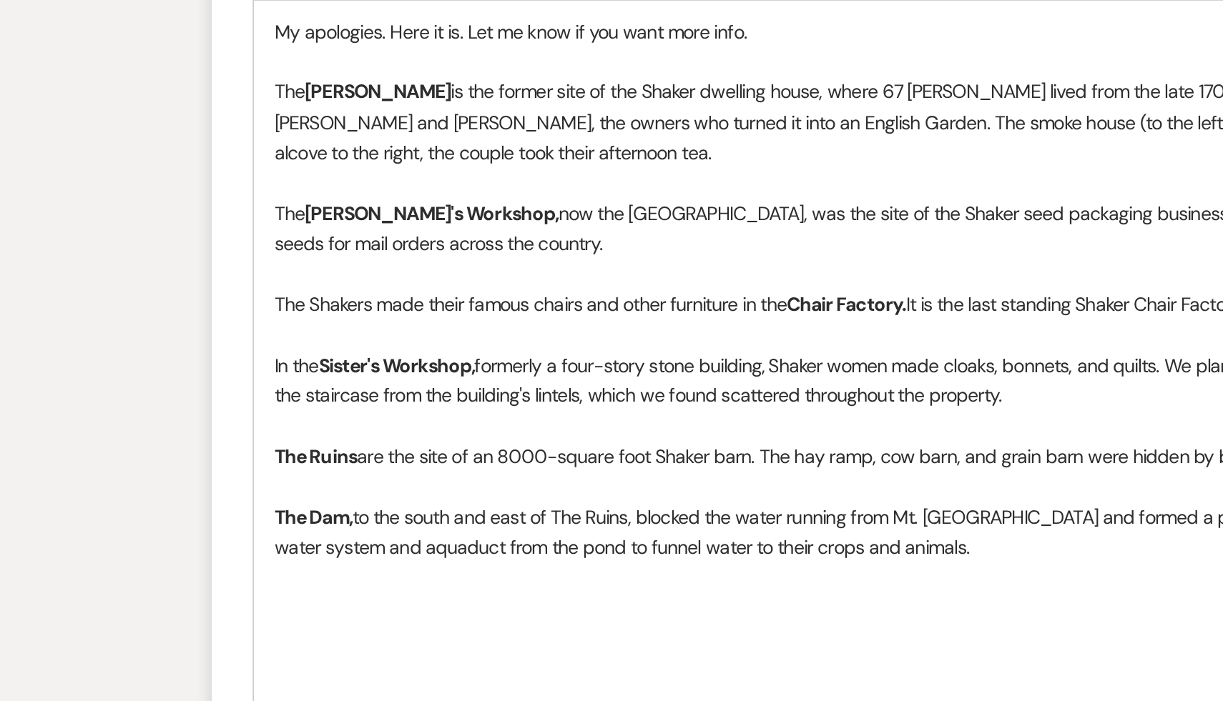
click at [311, 584] on p "The Dam, to the south and east of The Ruins, blocked the water running from Mt.…" at bounding box center [611, 582] width 749 height 32
click at [287, 606] on p at bounding box center [611, 606] width 749 height 16
click at [276, 588] on p "The Dam, to the south and east of The Ruins, blocked the water running from Mt.…" at bounding box center [611, 582] width 749 height 32
click at [276, 640] on p at bounding box center [611, 637] width 749 height 16
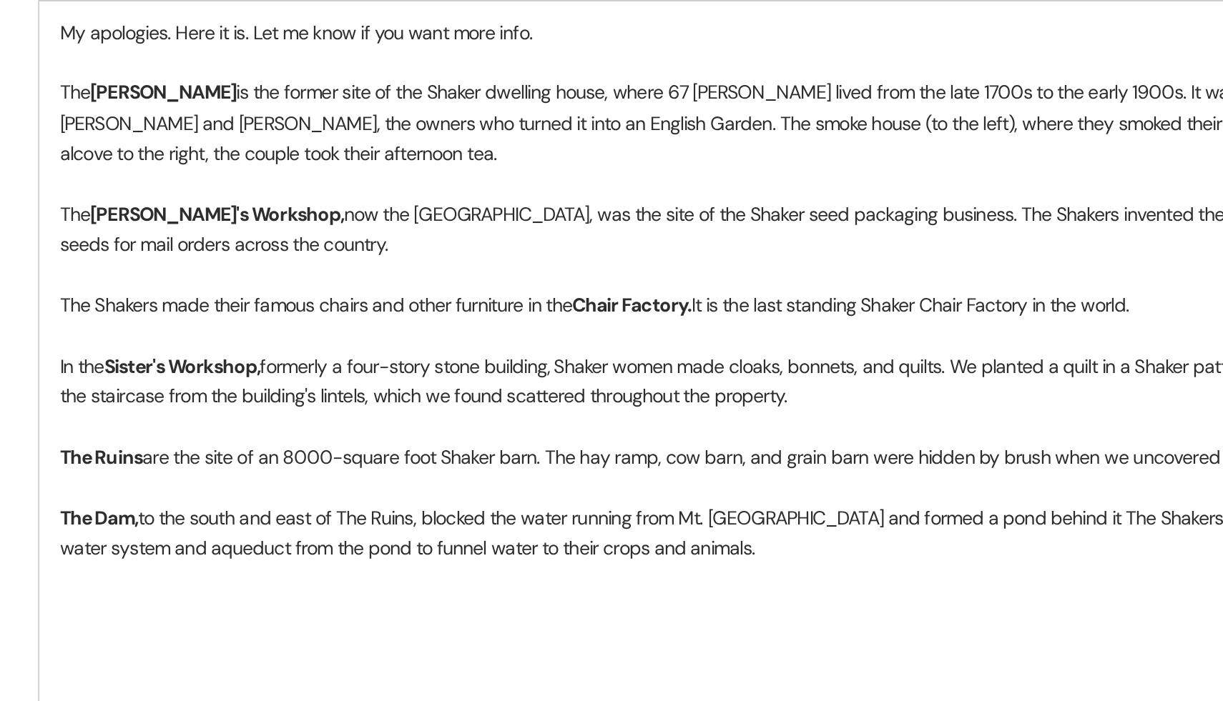
click at [518, 524] on p at bounding box center [611, 526] width 749 height 16
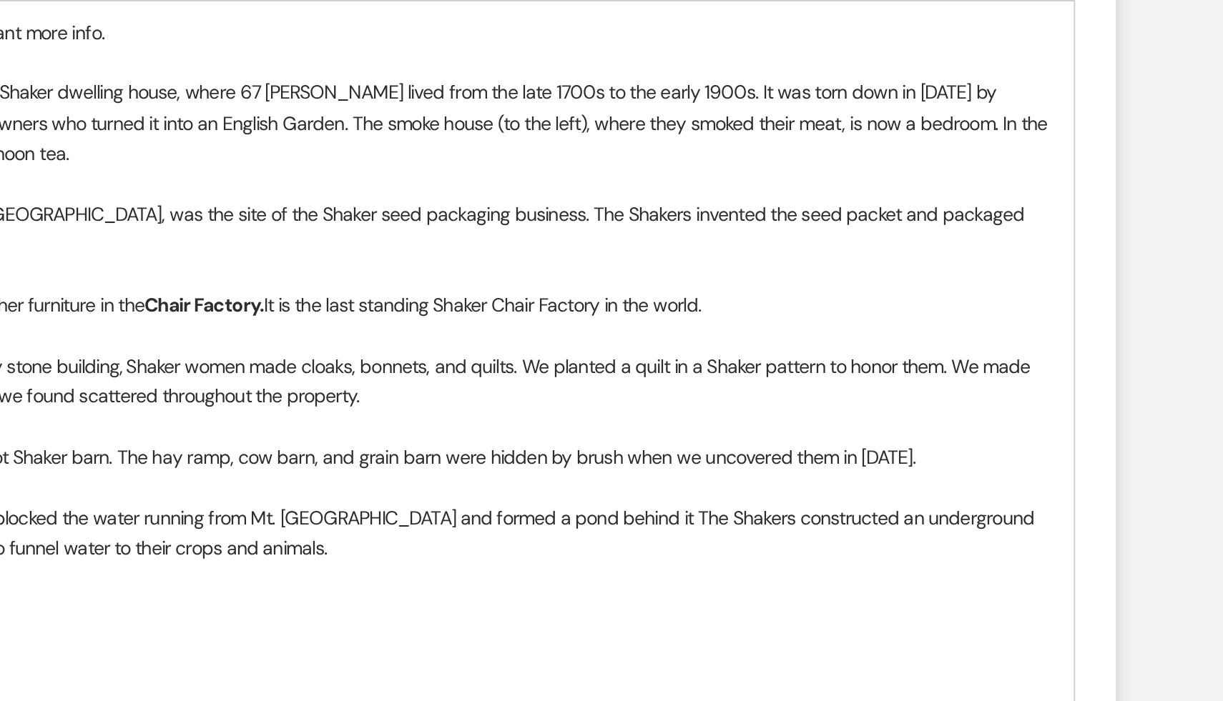
click at [930, 493] on p "In the Sister's Workshop, formerly a four-story stone building, Shaker women ma…" at bounding box center [611, 502] width 749 height 32
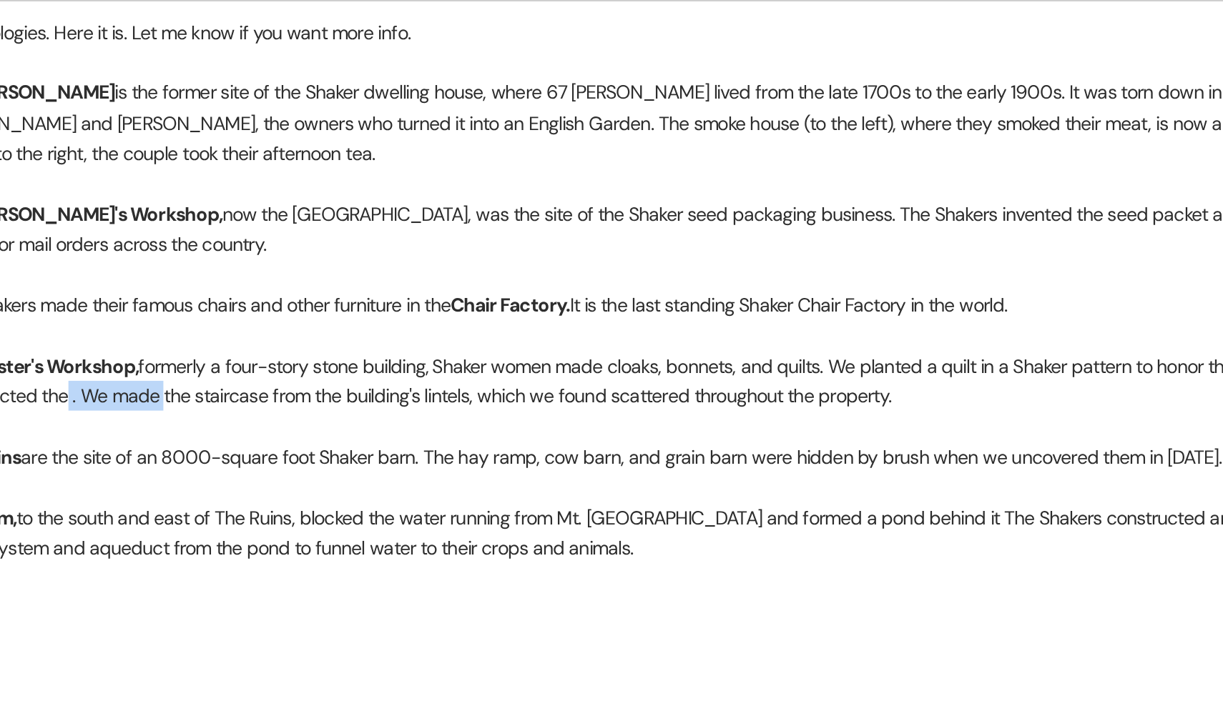
drag, startPoint x: 354, startPoint y: 509, endPoint x: 306, endPoint y: 509, distance: 47.9
click at [306, 509] on p "In the Sister's Workshop, formerly a four-story stone building, Shaker women ma…" at bounding box center [611, 502] width 749 height 32
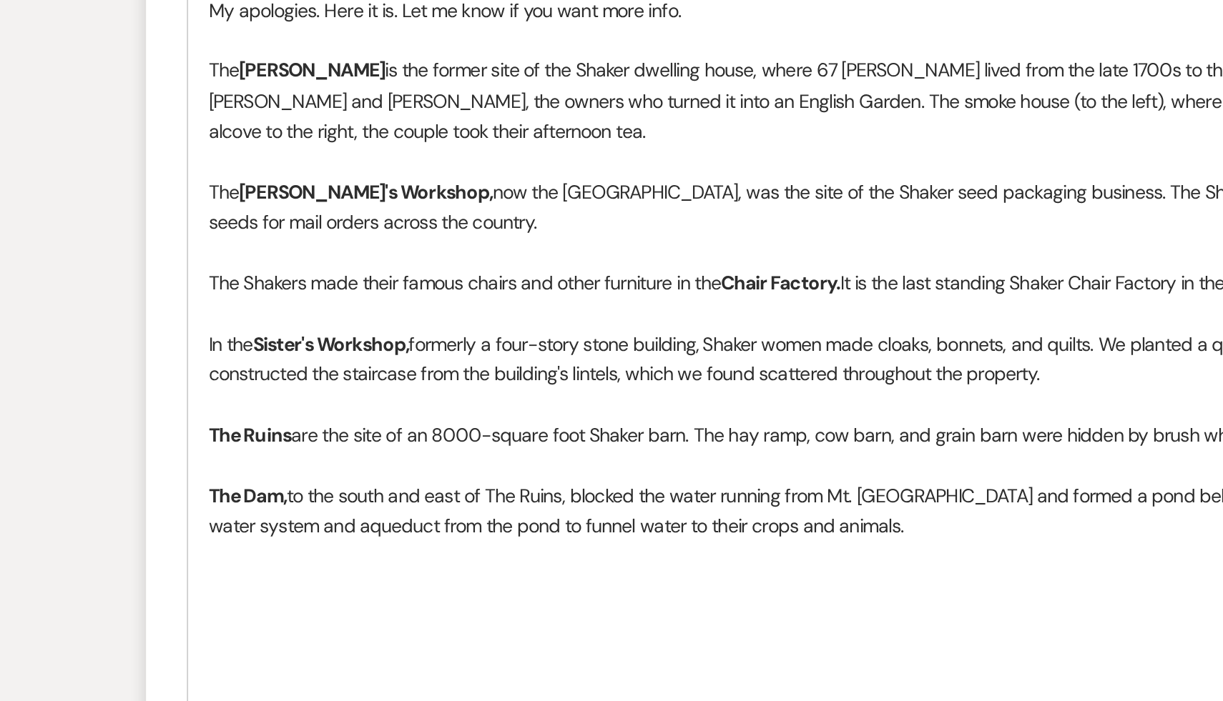
click at [270, 616] on p at bounding box center [611, 622] width 749 height 16
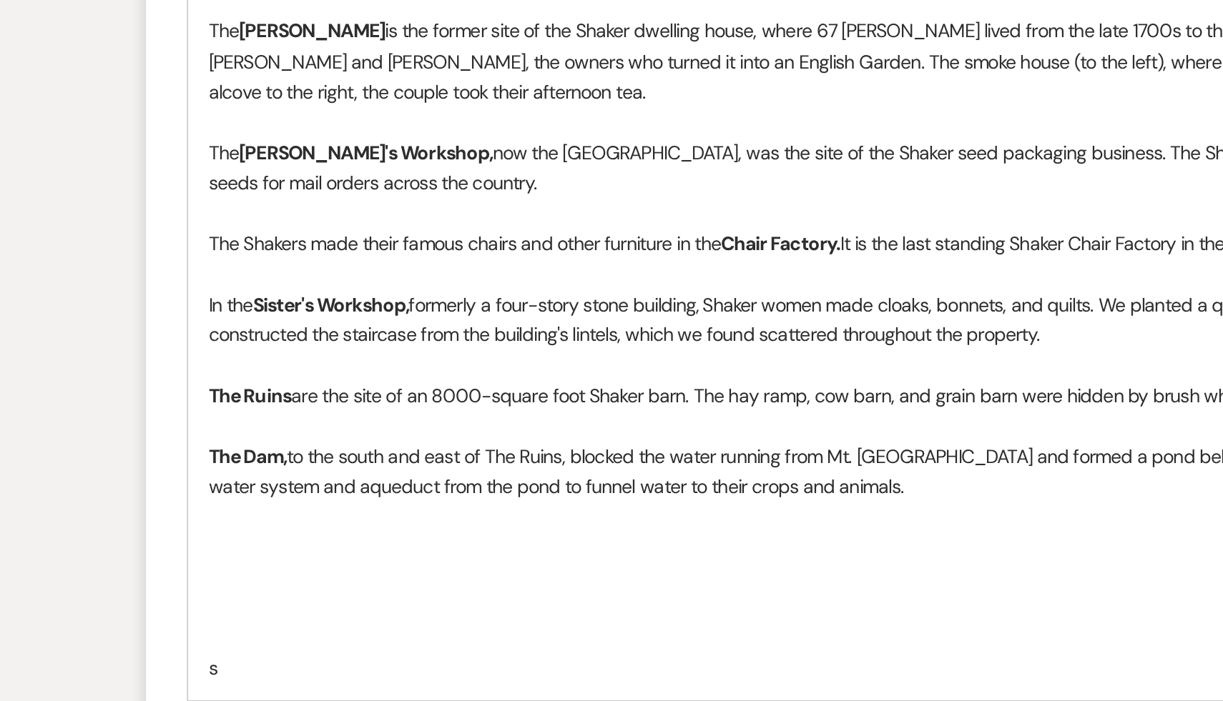
scroll to position [1127, 0]
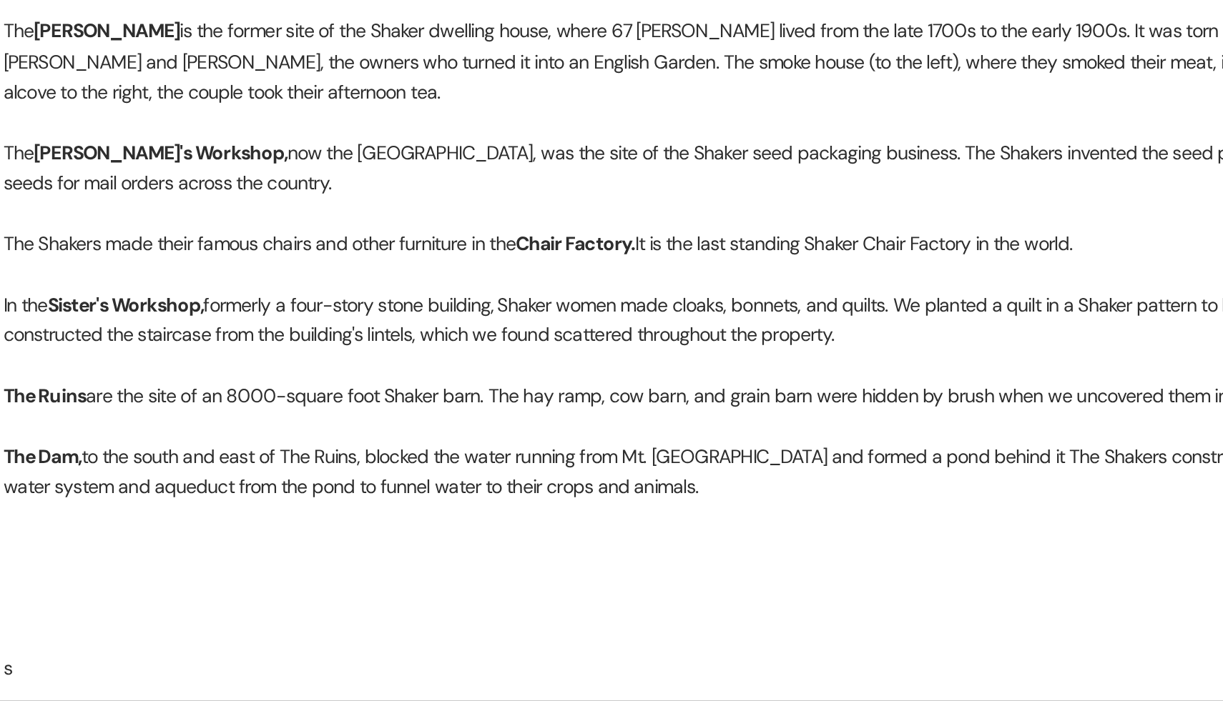
click at [366, 644] on p at bounding box center [611, 652] width 749 height 16
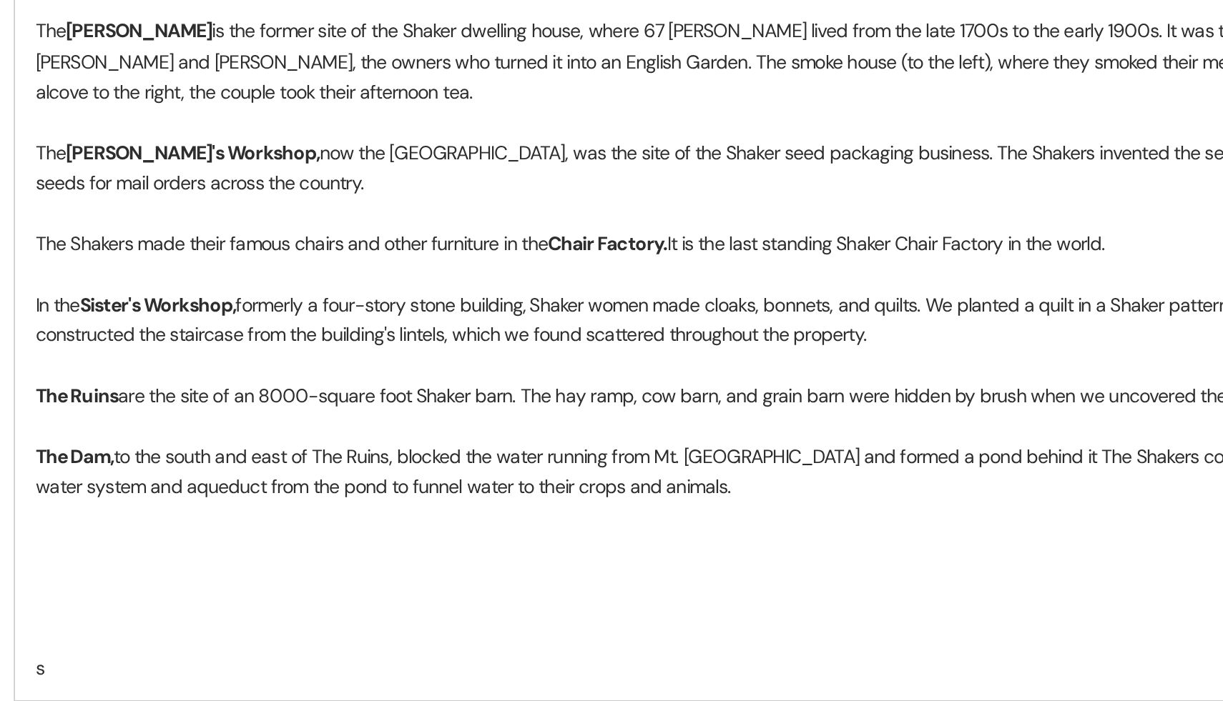
click at [510, 538] on p "The Ruins are the site of an 8000-square foot Shaker barn. The hay ramp, cow ba…" at bounding box center [611, 540] width 749 height 16
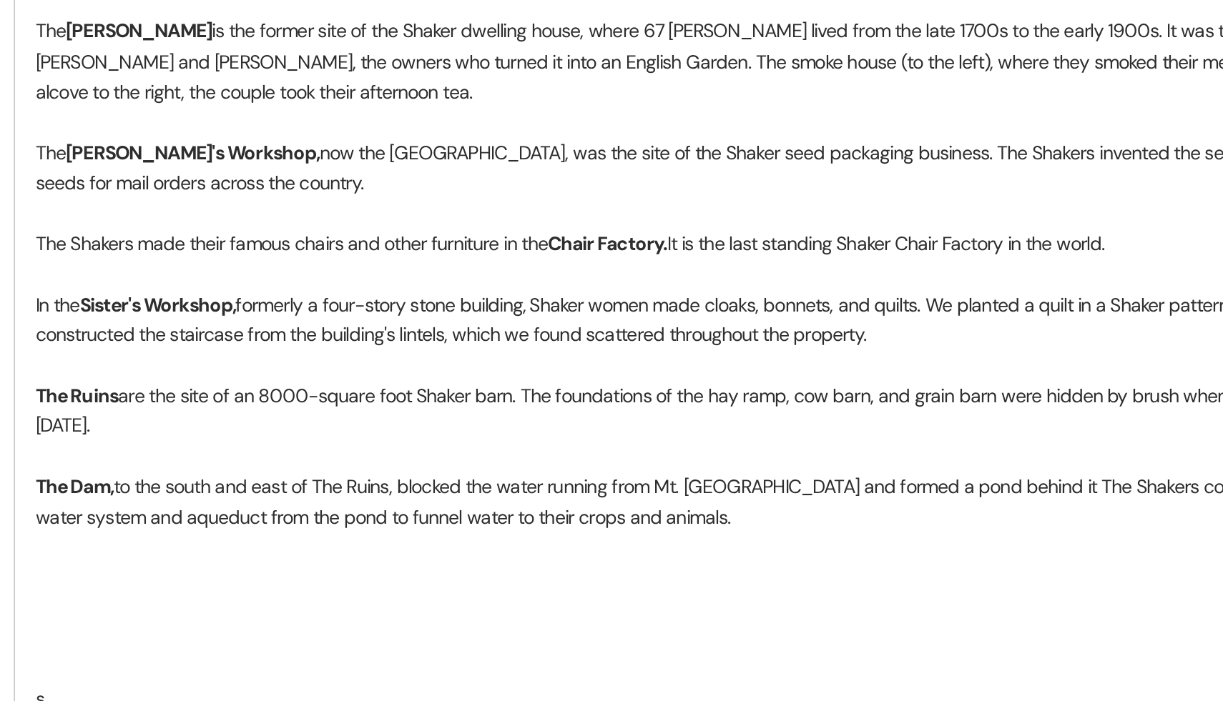
click at [523, 644] on p at bounding box center [611, 652] width 749 height 16
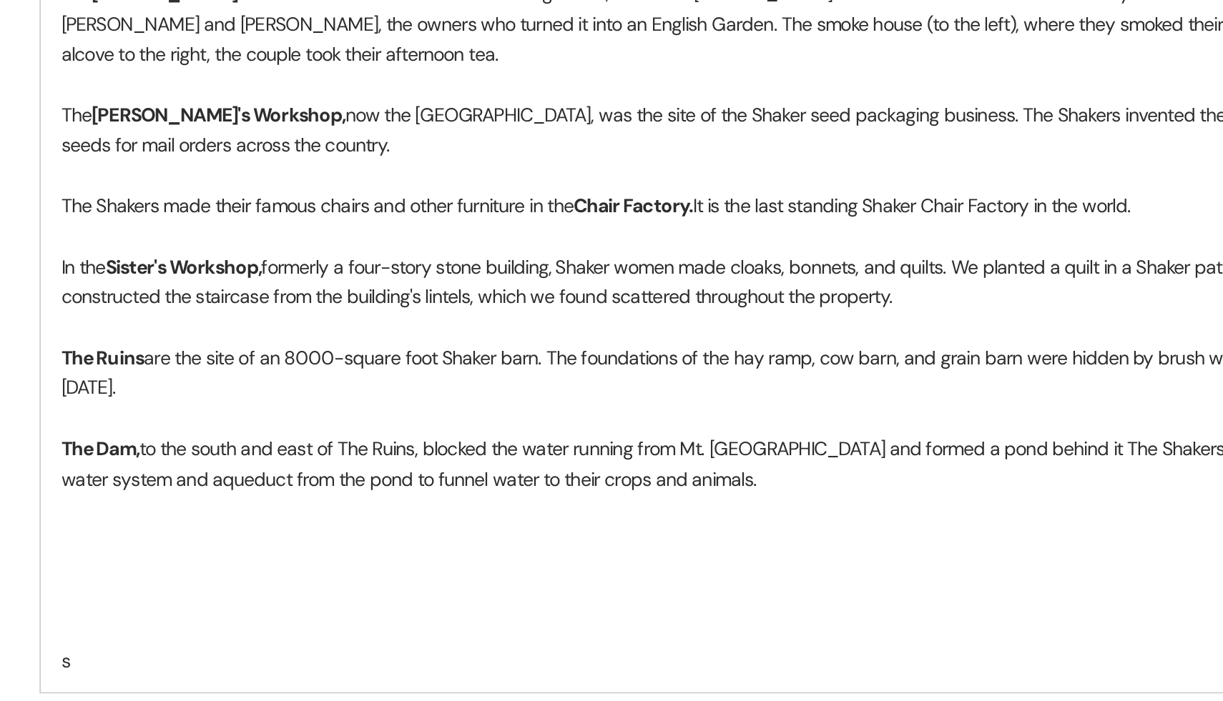
scroll to position [1151, 0]
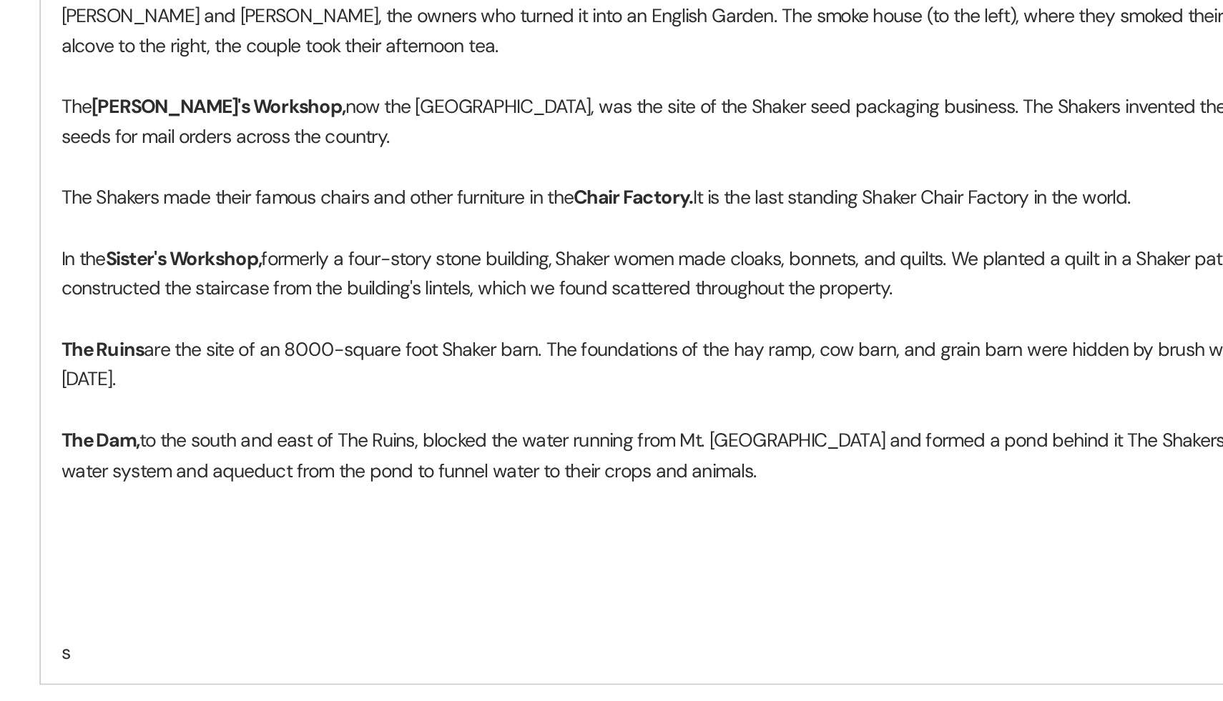
click at [458, 620] on p at bounding box center [611, 628] width 749 height 16
click at [481, 556] on p "The Dam, to the south and east of The Ruins, blocked the water running from Mt.…" at bounding box center [611, 572] width 749 height 32
click at [492, 651] on p at bounding box center [611, 659] width 749 height 16
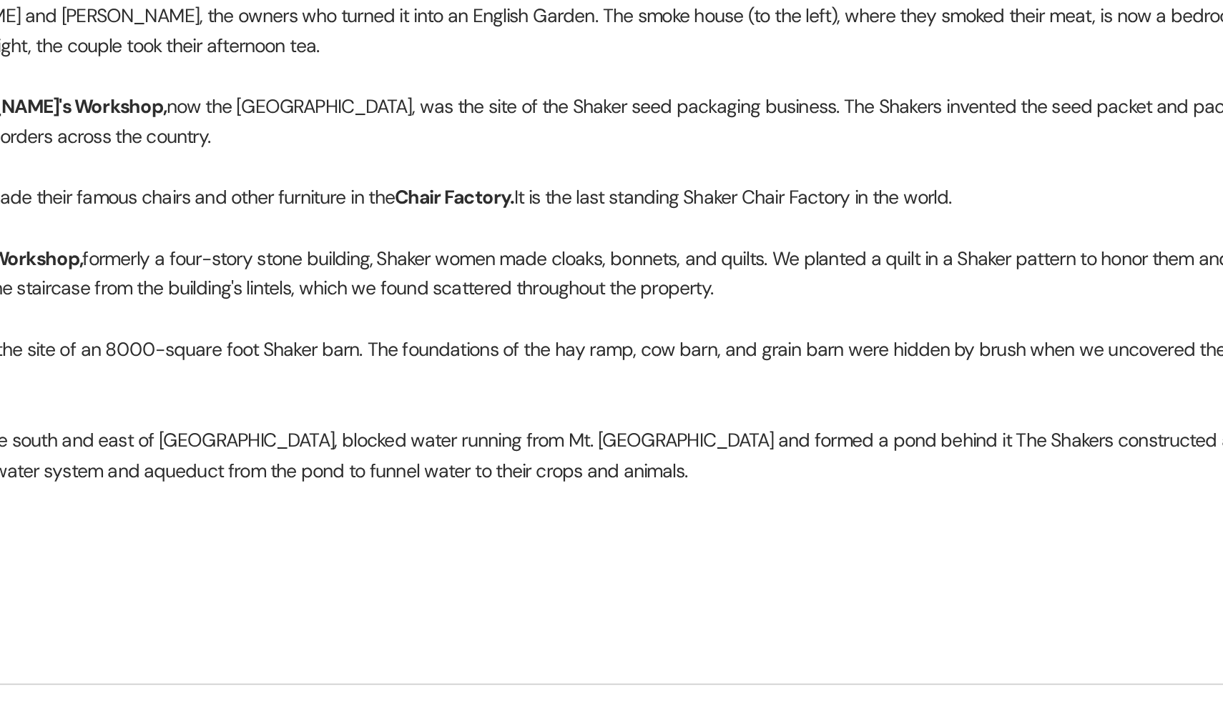
click at [619, 556] on p "The Dam, to the south and east of [GEOGRAPHIC_DATA], blocked water running from…" at bounding box center [611, 572] width 749 height 32
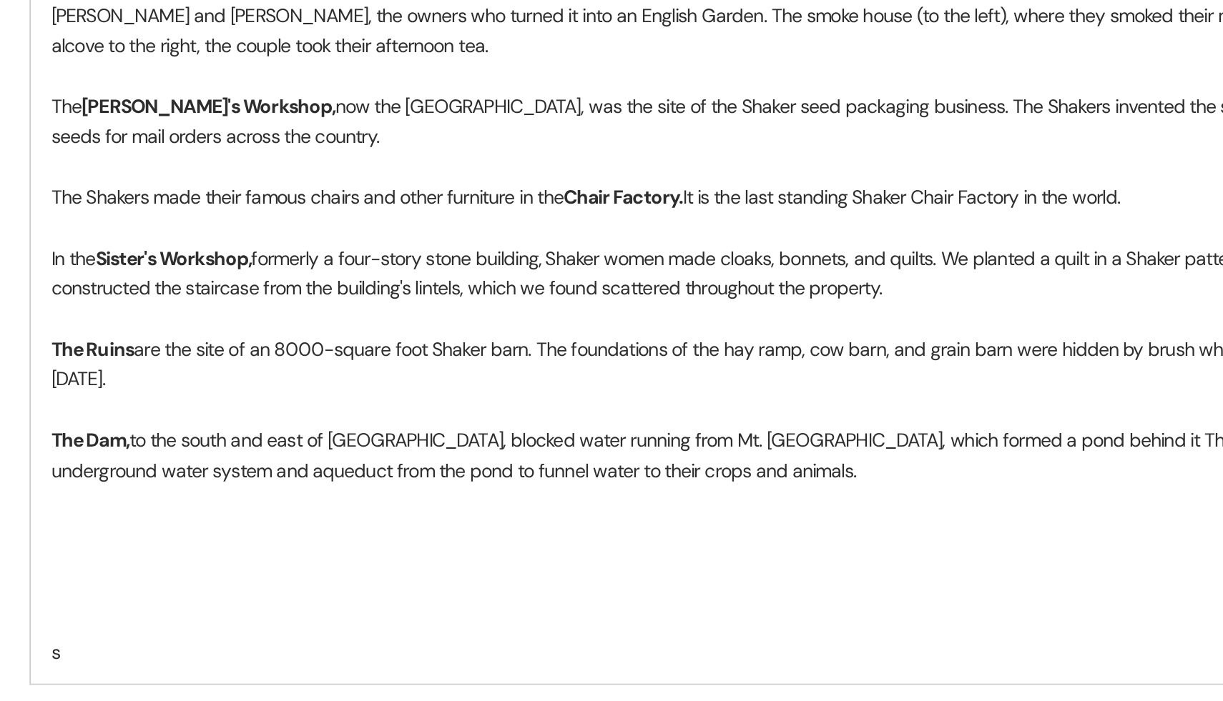
click at [537, 620] on p at bounding box center [611, 628] width 749 height 16
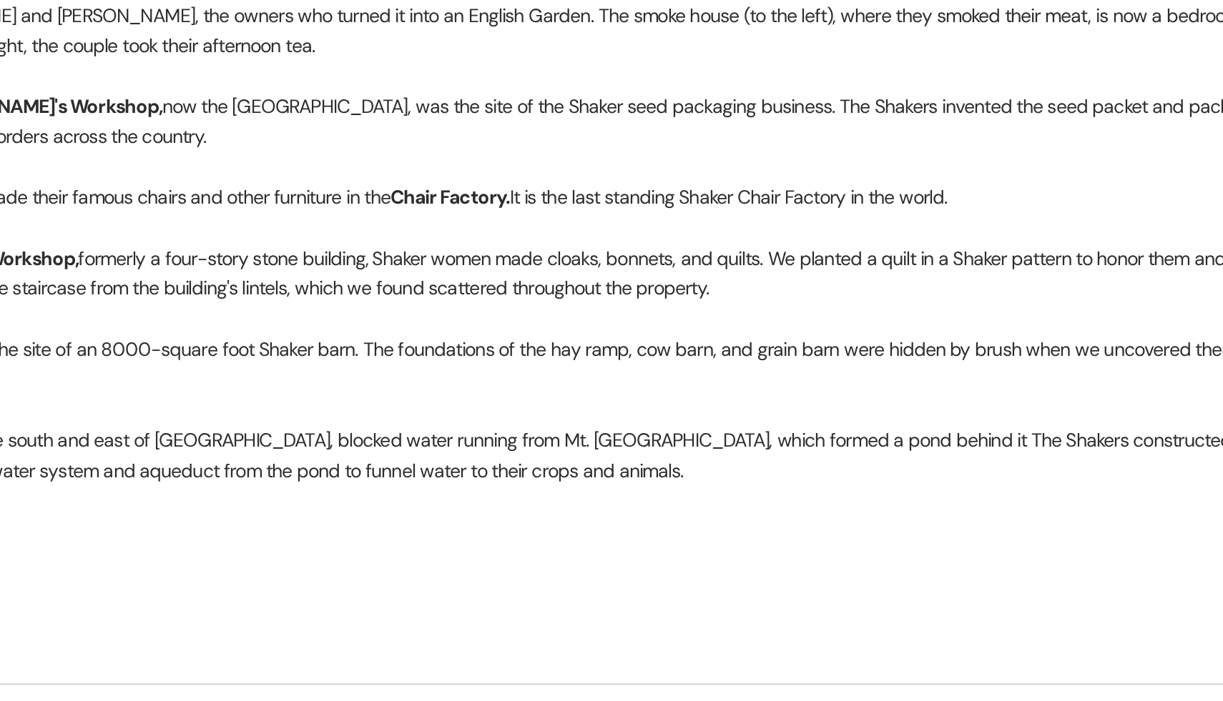
click at [630, 556] on p "The Dam, to the south and east of [GEOGRAPHIC_DATA], blocked water running from…" at bounding box center [611, 572] width 749 height 32
click at [628, 603] on p at bounding box center [611, 611] width 749 height 16
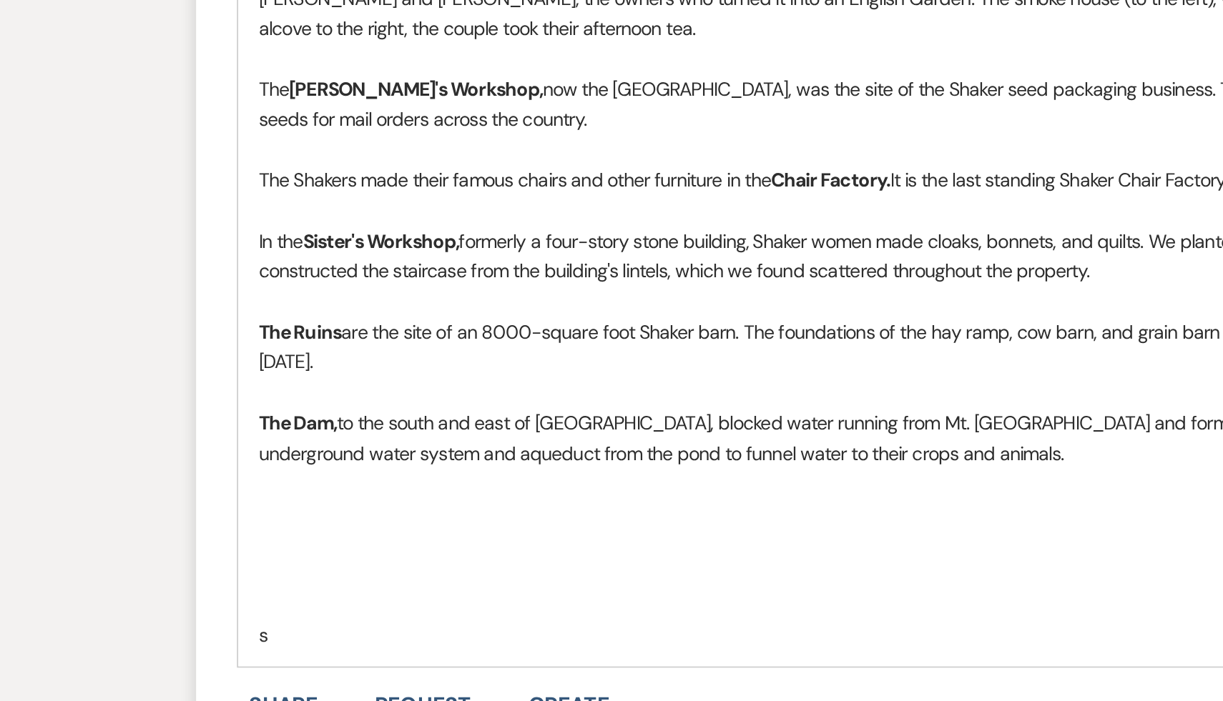
scroll to position [1161, 0]
click at [381, 553] on p "The Dam, to the south and east of [GEOGRAPHIC_DATA], blocked water running from…" at bounding box center [611, 562] width 749 height 32
click at [350, 611] on p at bounding box center [611, 619] width 749 height 16
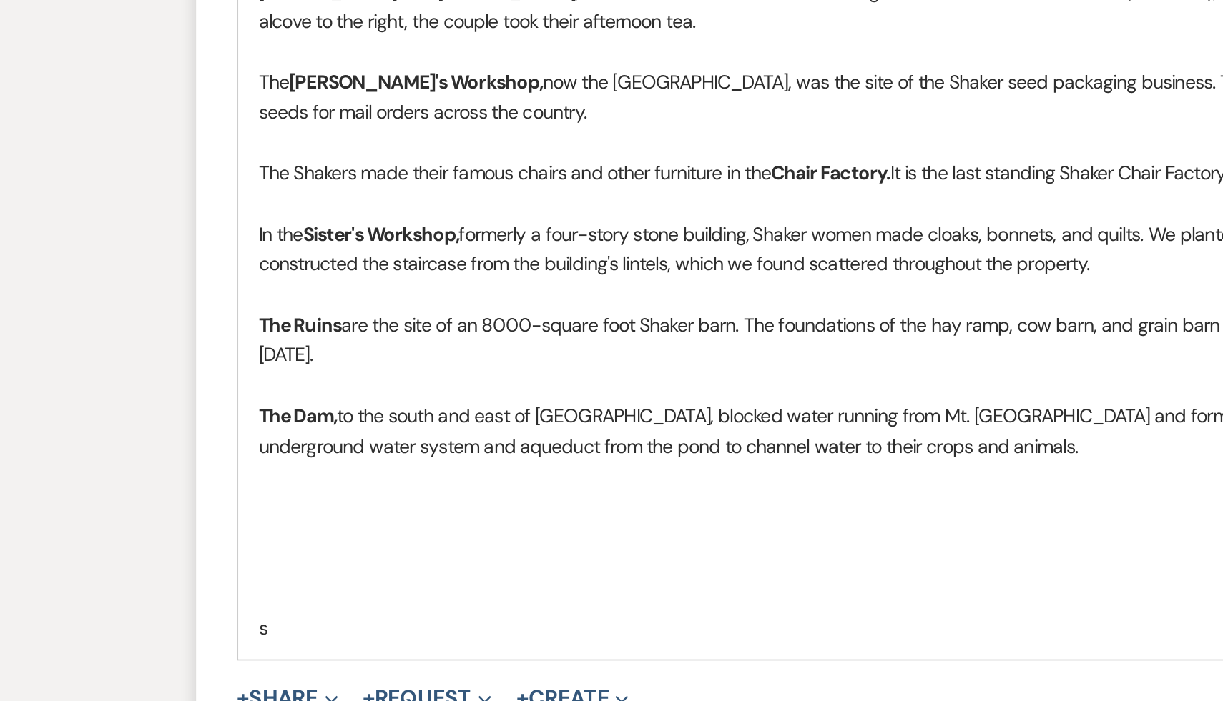
scroll to position [1183, 0]
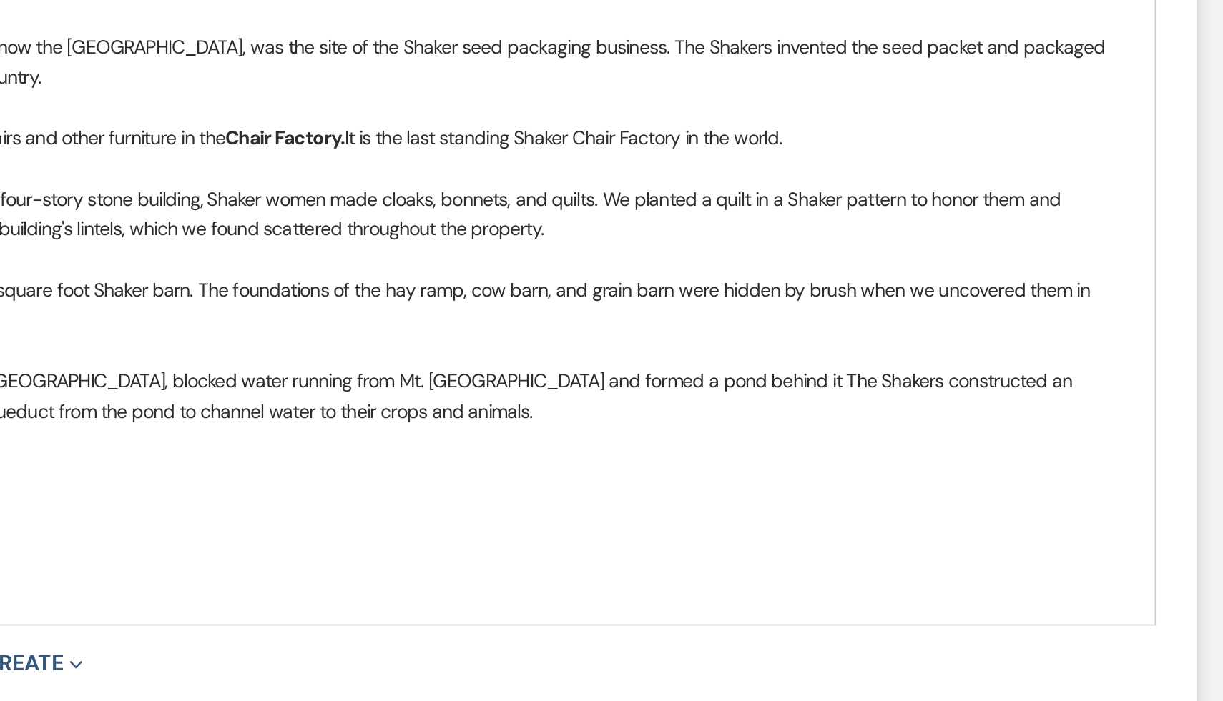
click at [581, 572] on p at bounding box center [611, 580] width 749 height 16
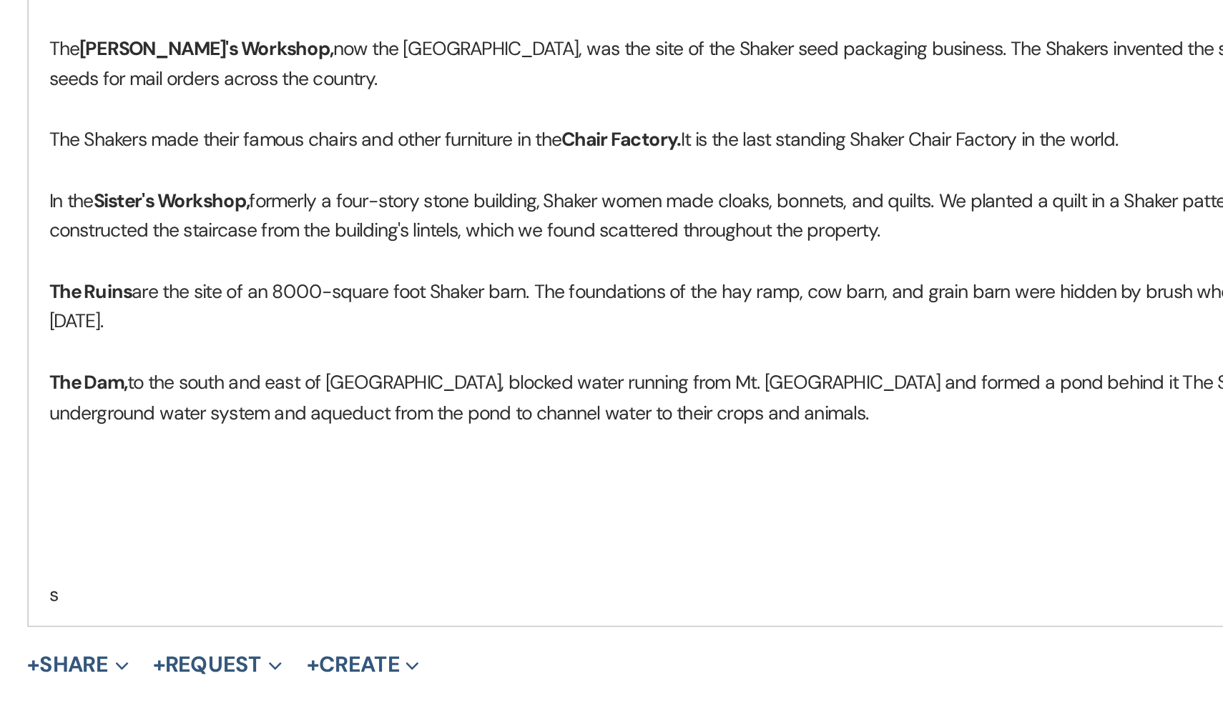
click at [345, 531] on p "The Dam, to the south and east of [GEOGRAPHIC_DATA], blocked water running from…" at bounding box center [611, 540] width 749 height 32
click at [649, 533] on p "The Dam, to the south and east of [GEOGRAPHIC_DATA], blocked water running from…" at bounding box center [611, 540] width 749 height 32
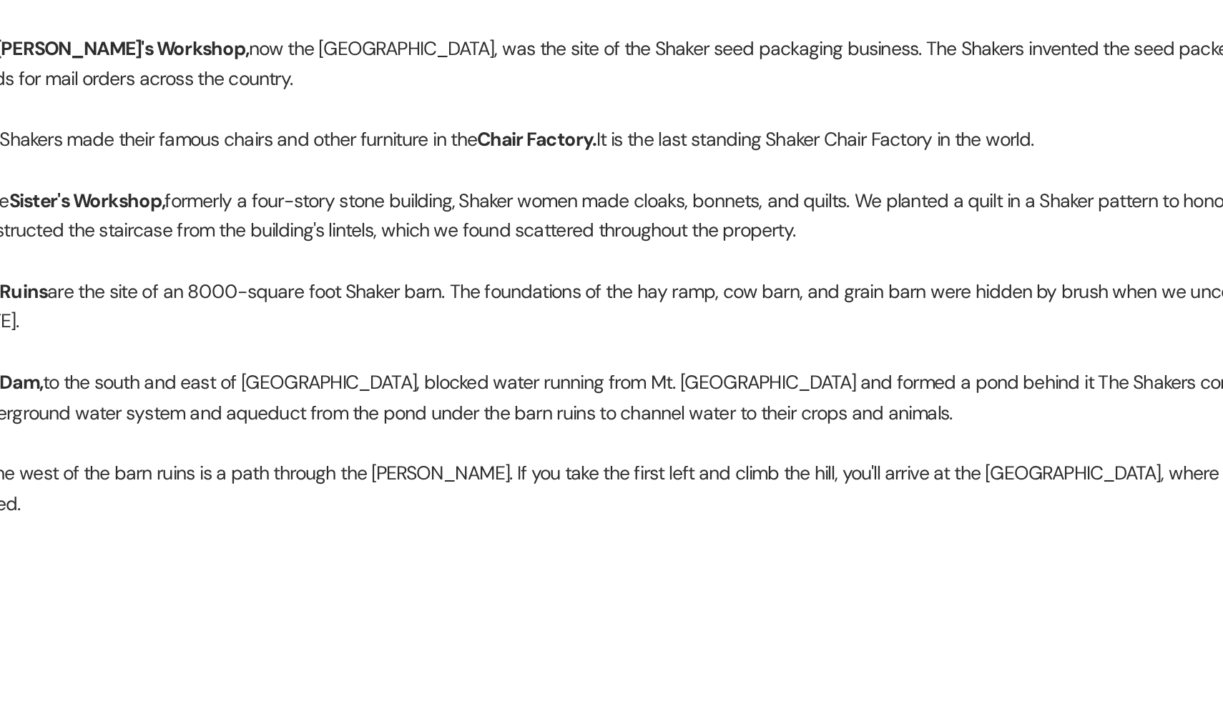
click at [679, 620] on p at bounding box center [611, 628] width 749 height 16
drag, startPoint x: 772, startPoint y: 563, endPoint x: 731, endPoint y: 563, distance: 40.8
click at [731, 572] on p "To the west of the barn ruins is a path through the [PERSON_NAME]. If you take …" at bounding box center [611, 588] width 749 height 32
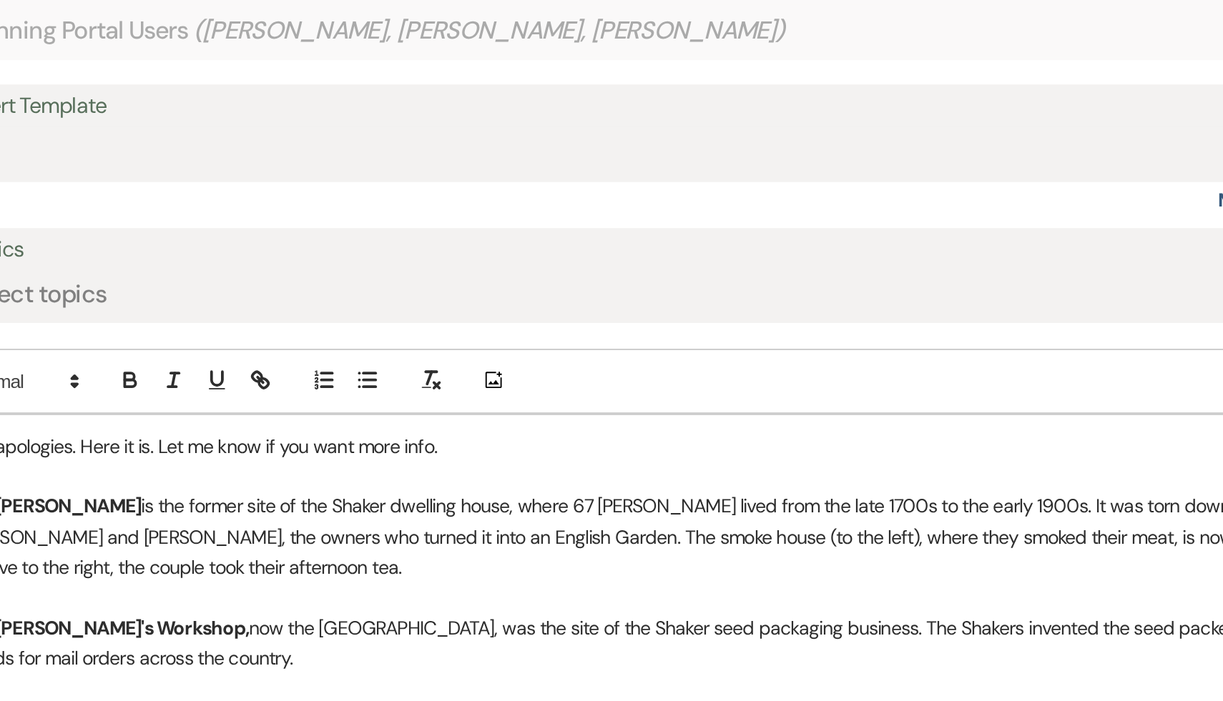
scroll to position [1161, 0]
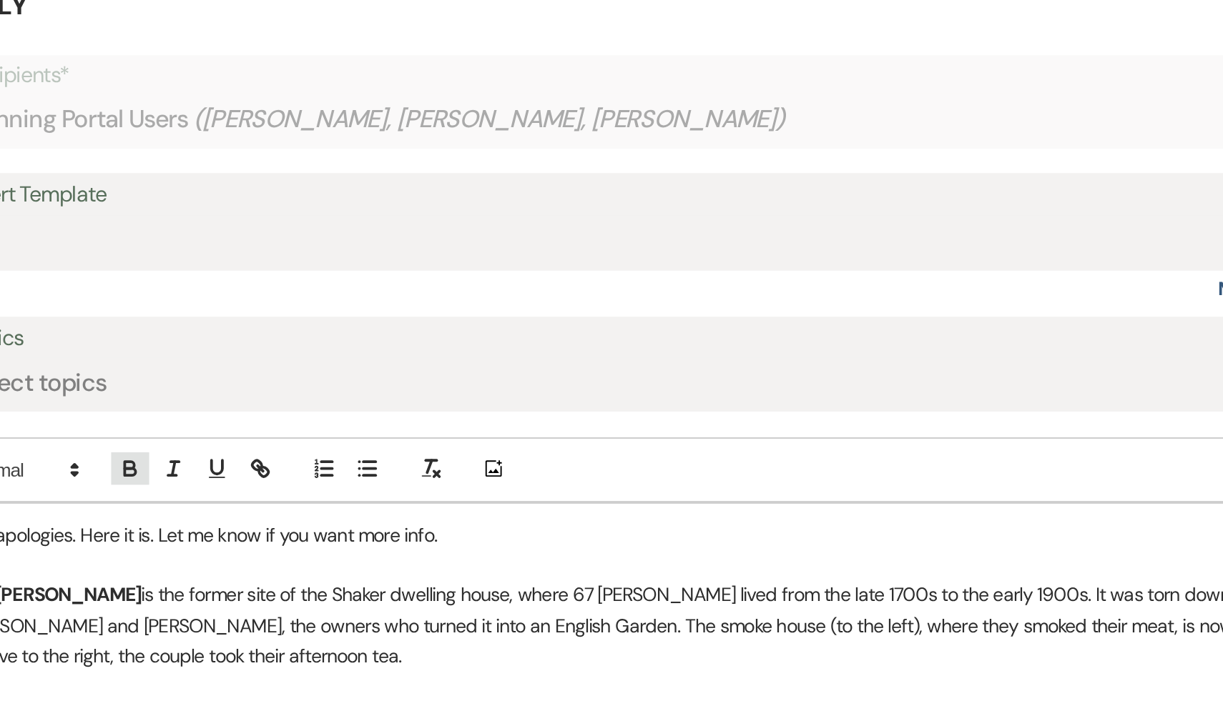
click at [325, 245] on icon "button" at bounding box center [323, 247] width 13 height 13
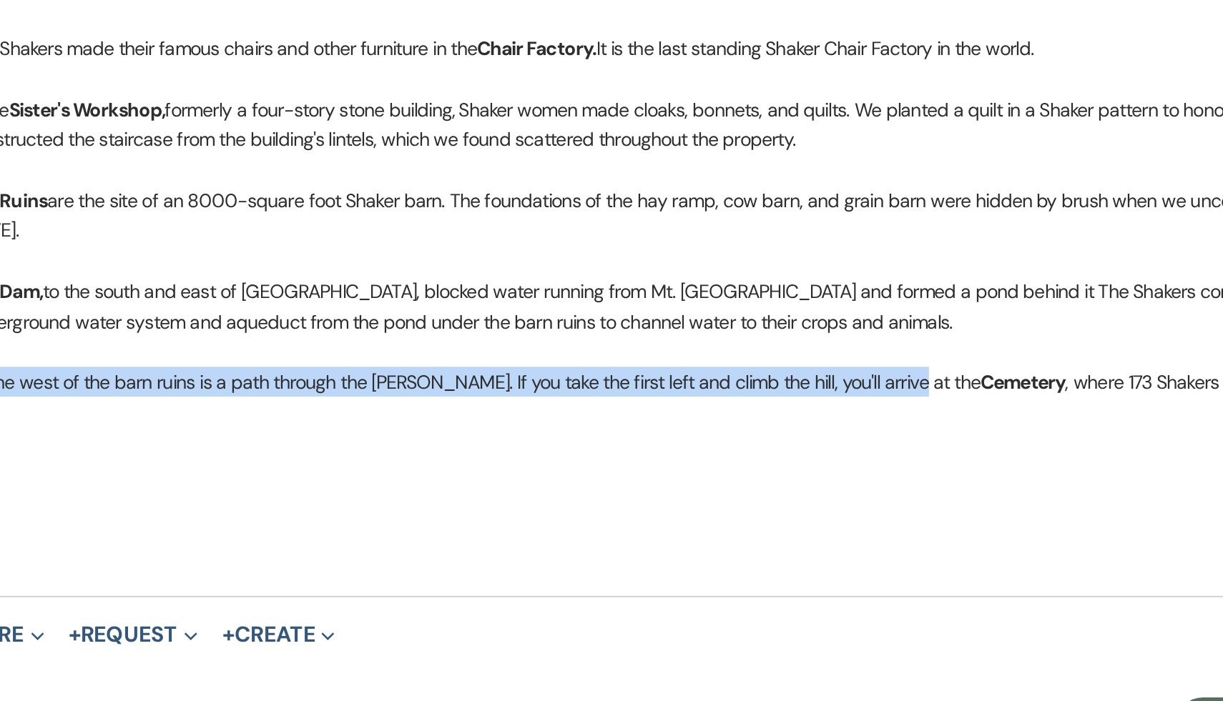
scroll to position [1231, 0]
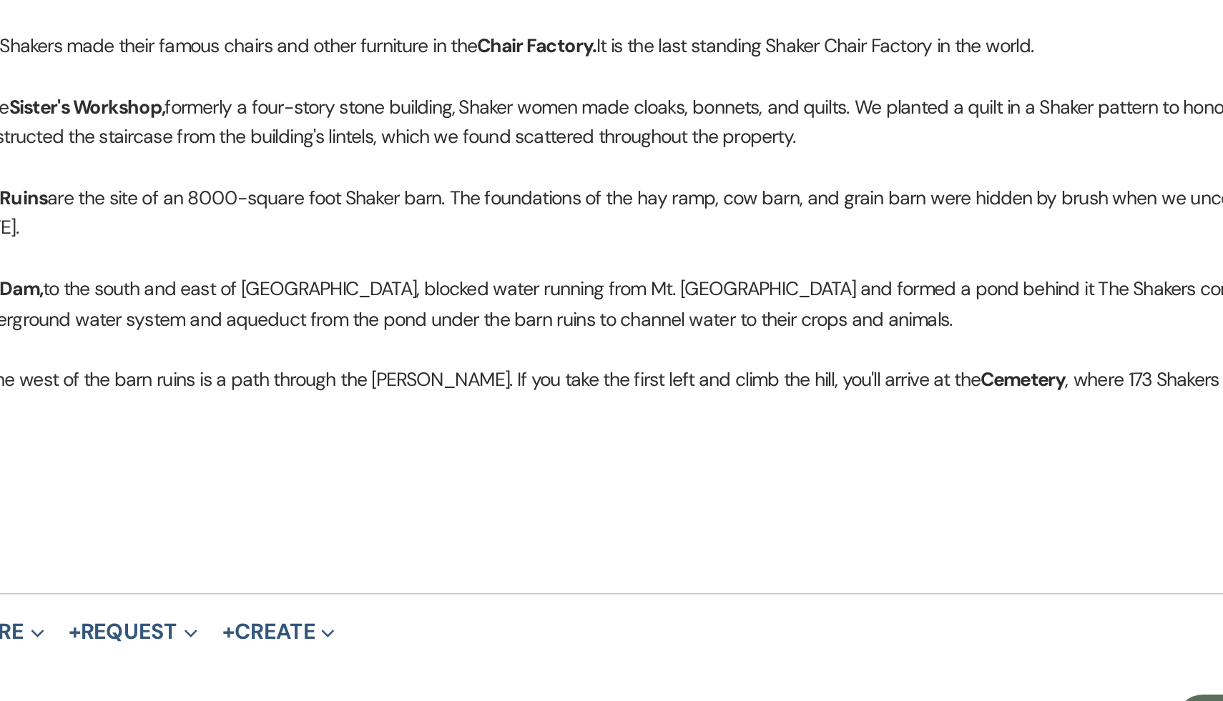
click at [420, 571] on p at bounding box center [611, 579] width 749 height 16
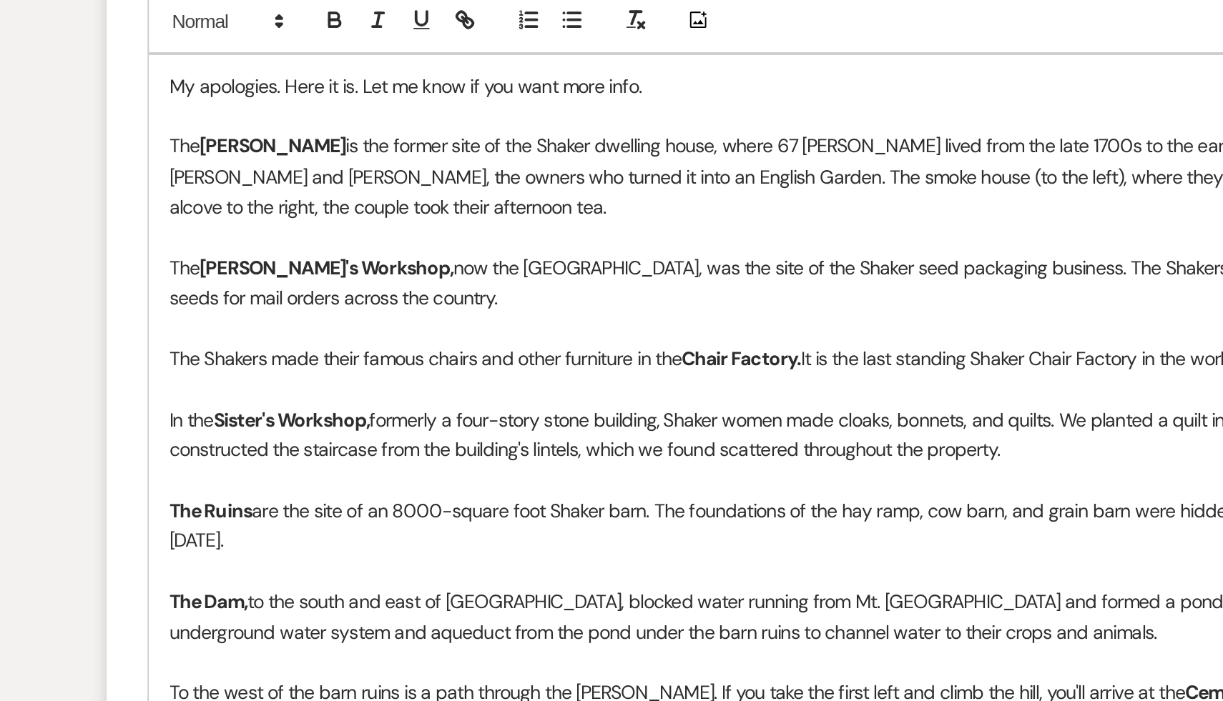
click at [428, 375] on p at bounding box center [611, 371] width 749 height 16
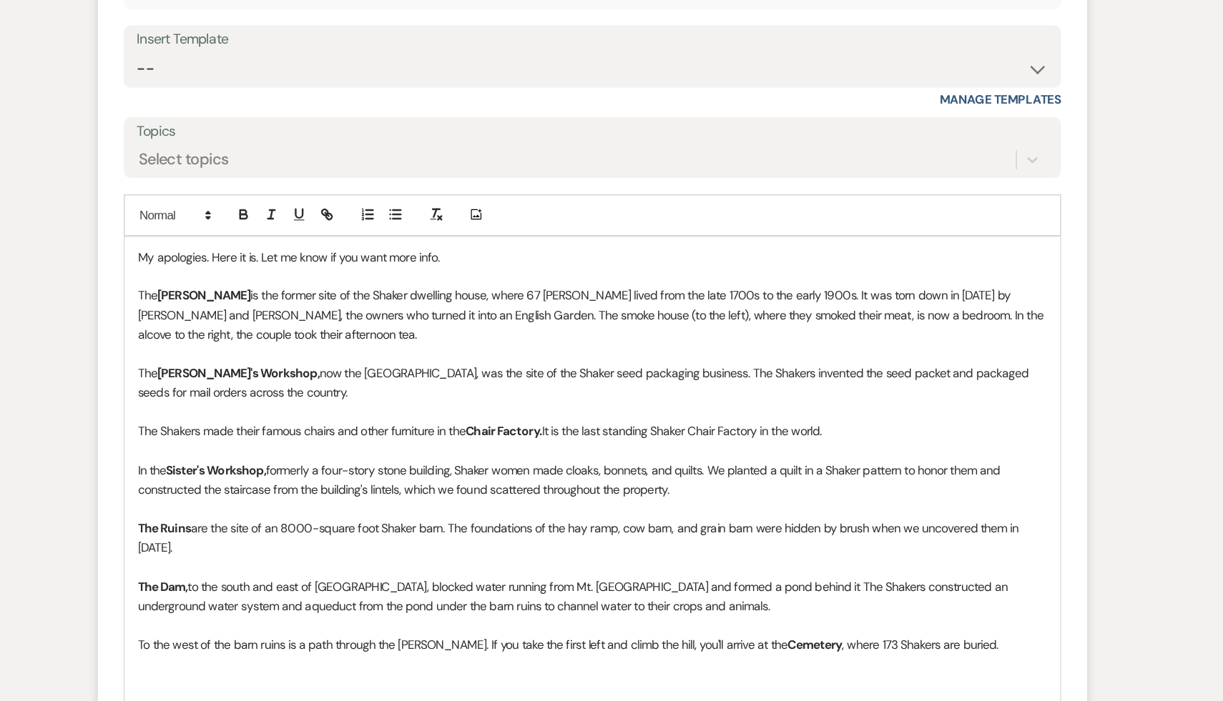
click at [498, 329] on p "The Brethren's Workshop, now the [GEOGRAPHIC_DATA], was the site of the Shaker …" at bounding box center [611, 316] width 749 height 32
click at [322, 257] on p "The Rose Dwelling is the former site of the Shaker dwelling house, where 67 Sha…" at bounding box center [611, 259] width 749 height 48
click at [340, 332] on p at bounding box center [611, 340] width 749 height 16
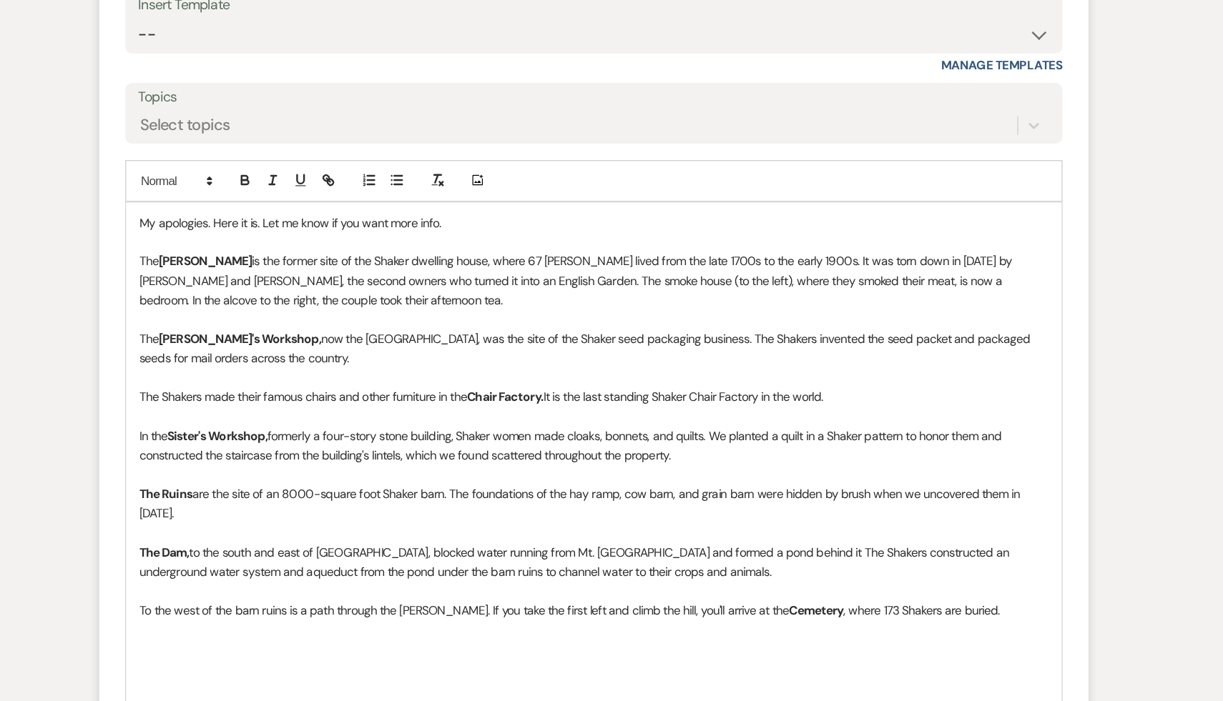
click at [386, 422] on p at bounding box center [611, 420] width 749 height 16
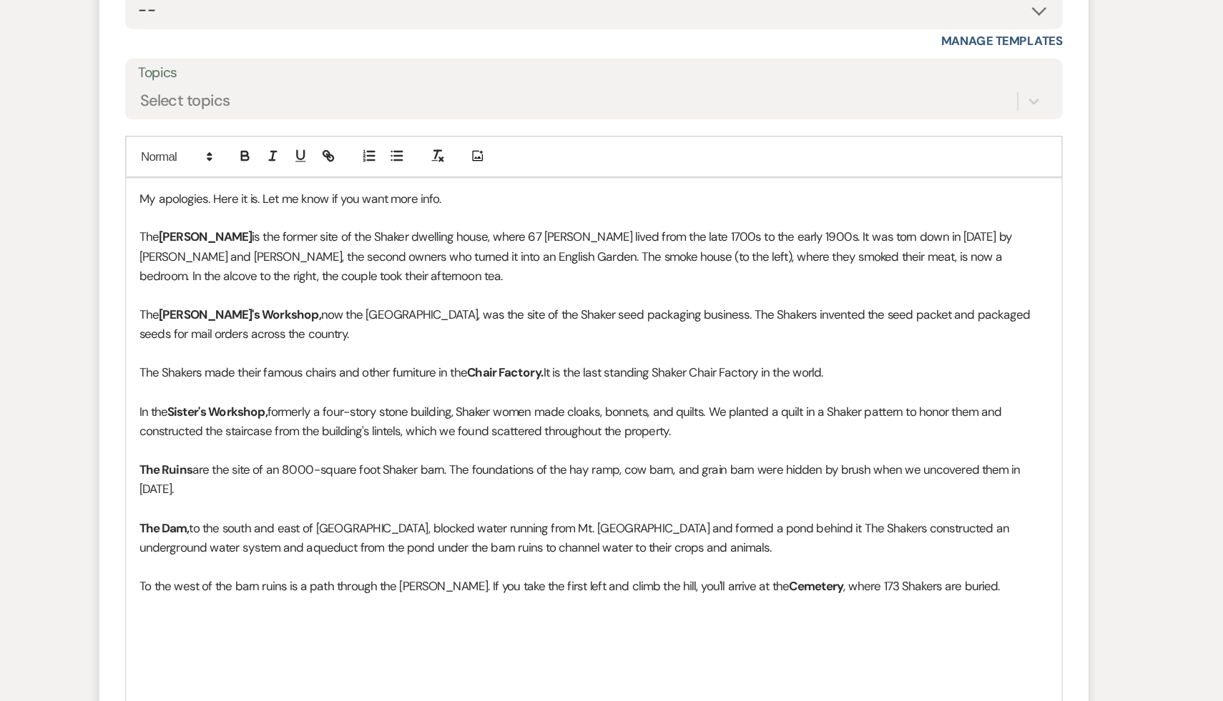
click at [380, 571] on p at bounding box center [611, 579] width 749 height 16
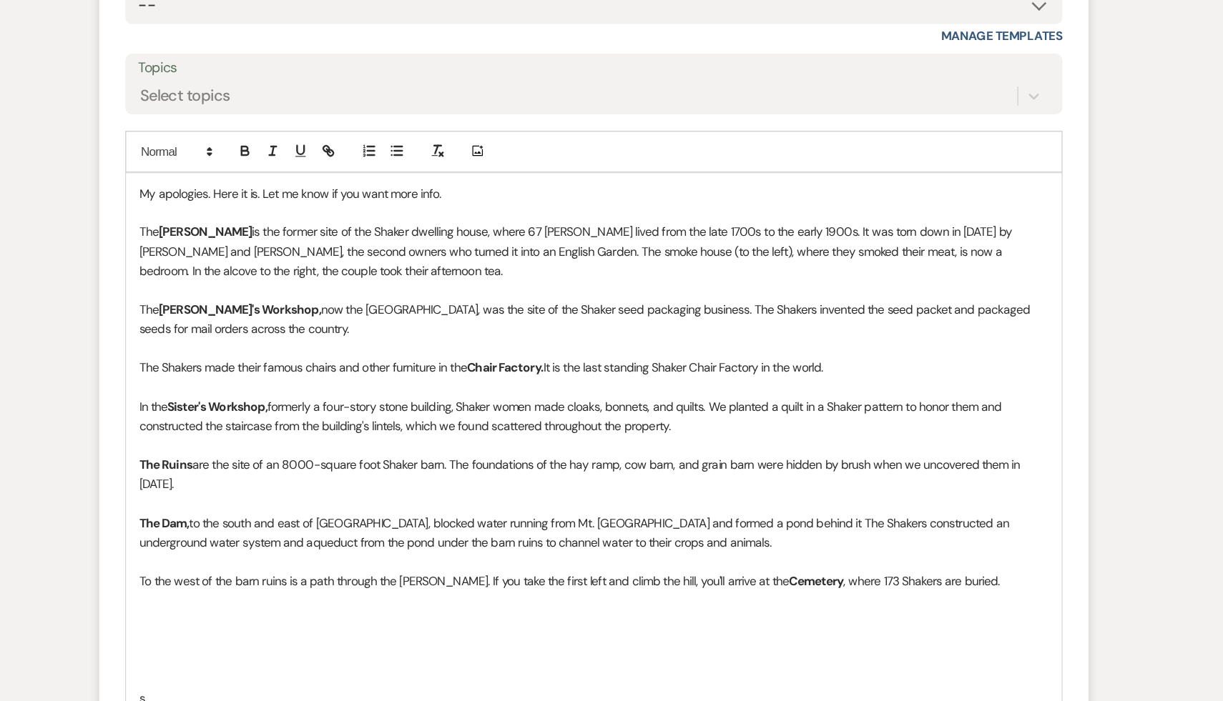
click at [380, 571] on p at bounding box center [611, 579] width 749 height 16
click at [377, 571] on p at bounding box center [611, 579] width 749 height 16
click at [362, 571] on p at bounding box center [611, 579] width 749 height 16
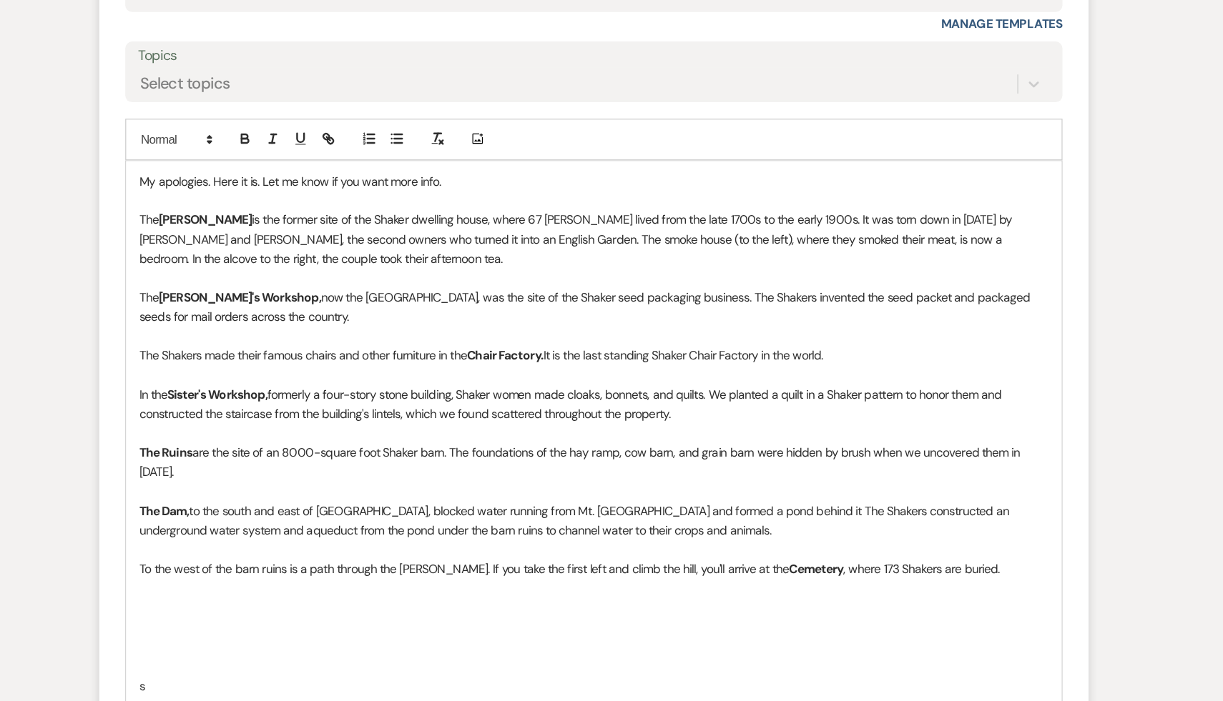
click at [386, 571] on p at bounding box center [611, 579] width 749 height 16
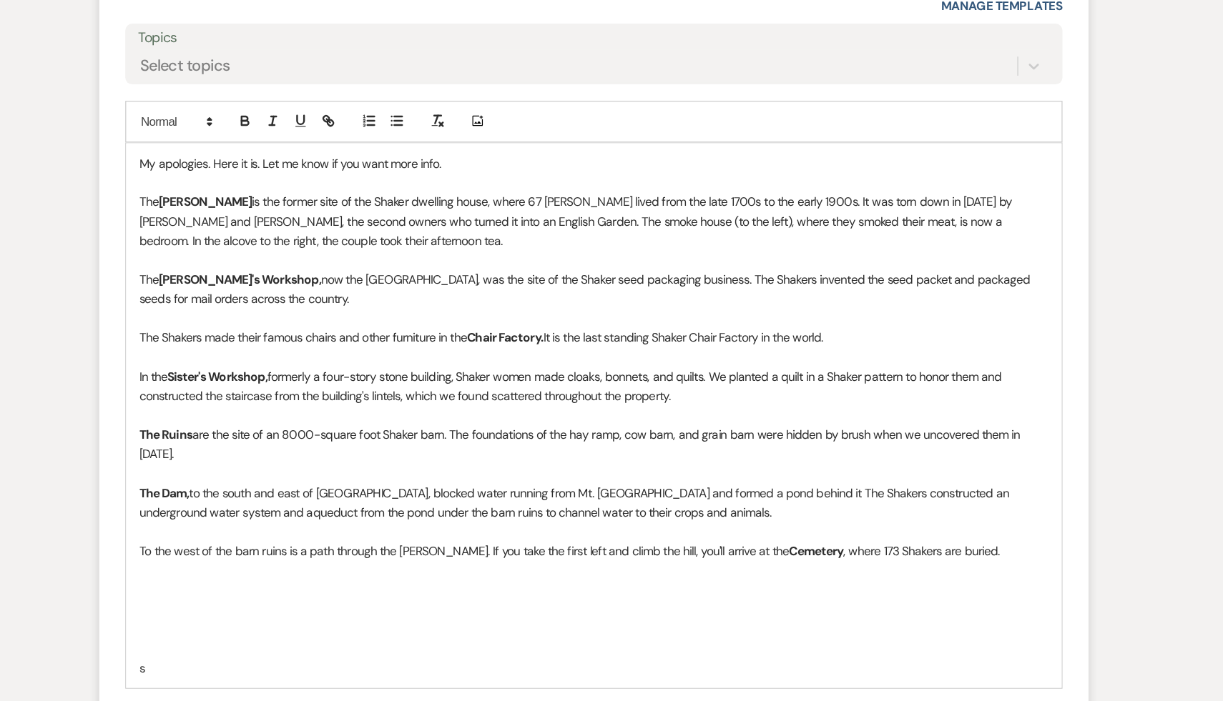
click at [361, 571] on p at bounding box center [611, 579] width 749 height 16
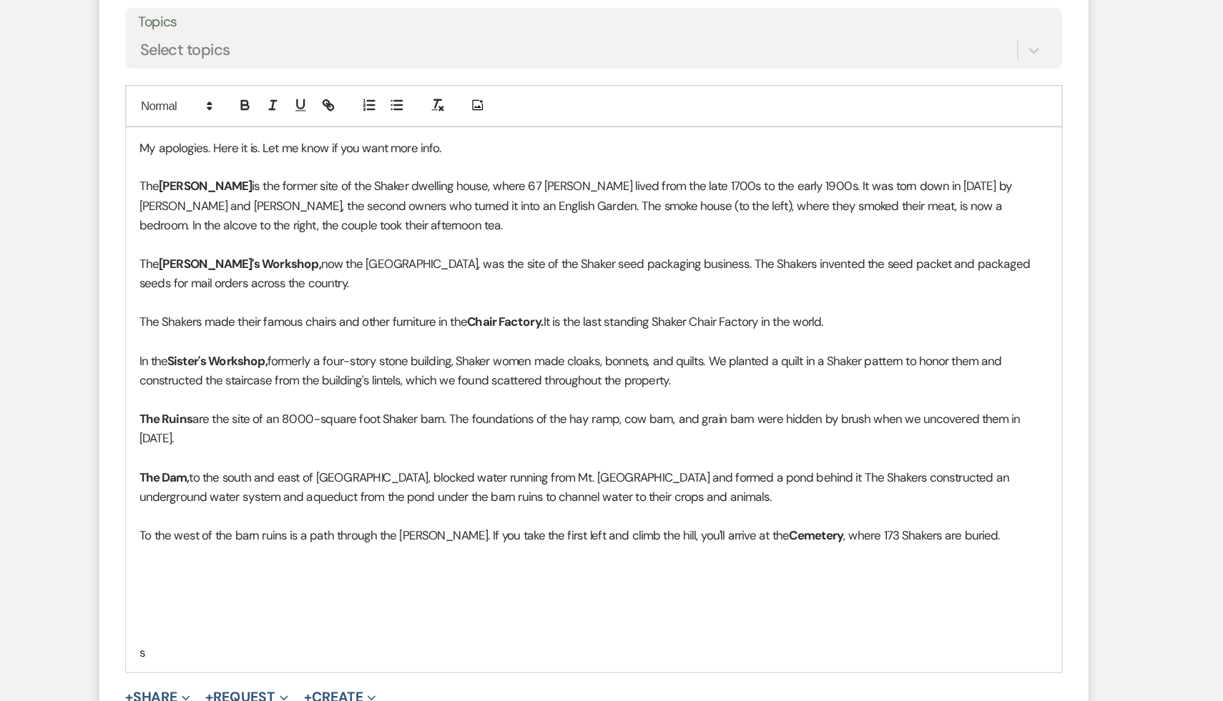
click at [361, 588] on p at bounding box center [611, 596] width 749 height 16
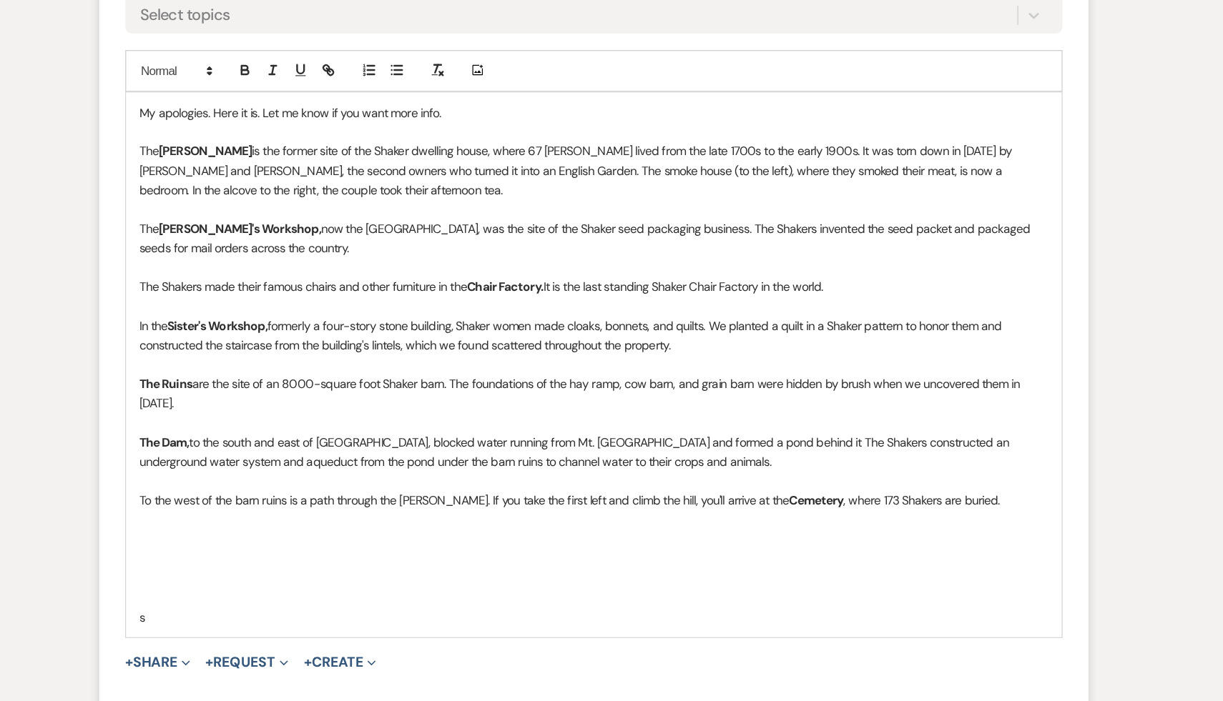
click at [472, 588] on p at bounding box center [611, 596] width 749 height 16
click at [384, 556] on p at bounding box center [611, 564] width 749 height 16
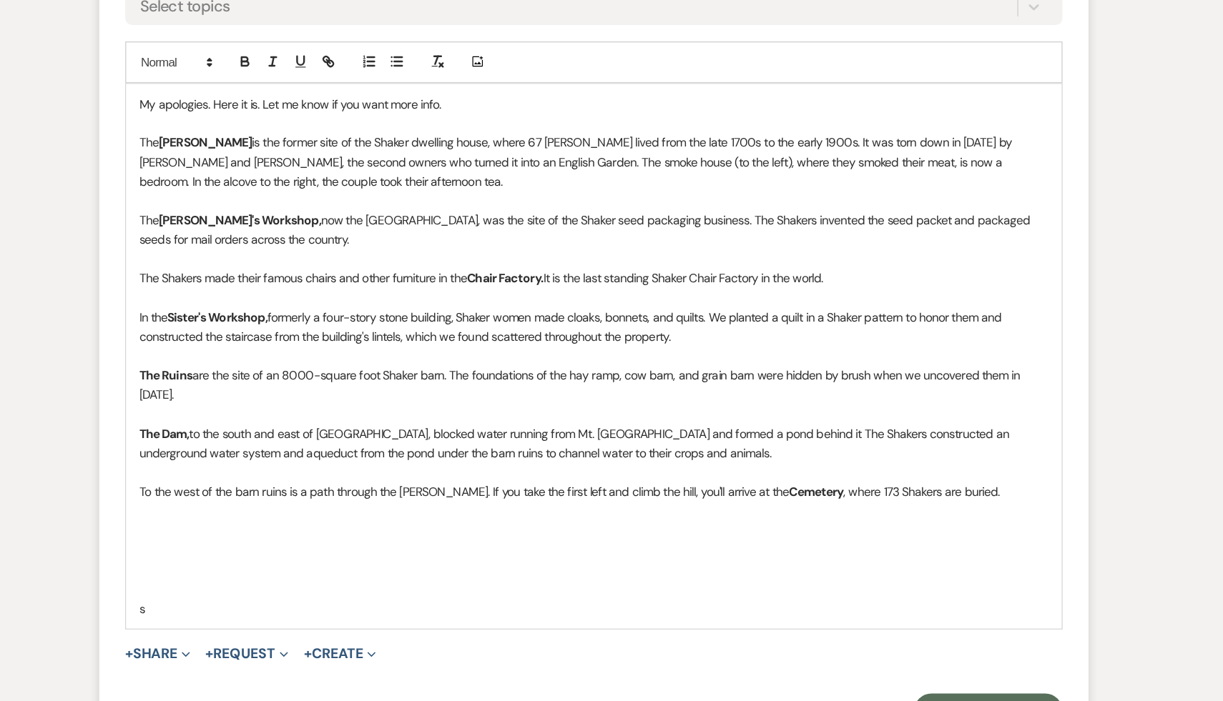
click at [332, 568] on p at bounding box center [611, 576] width 749 height 16
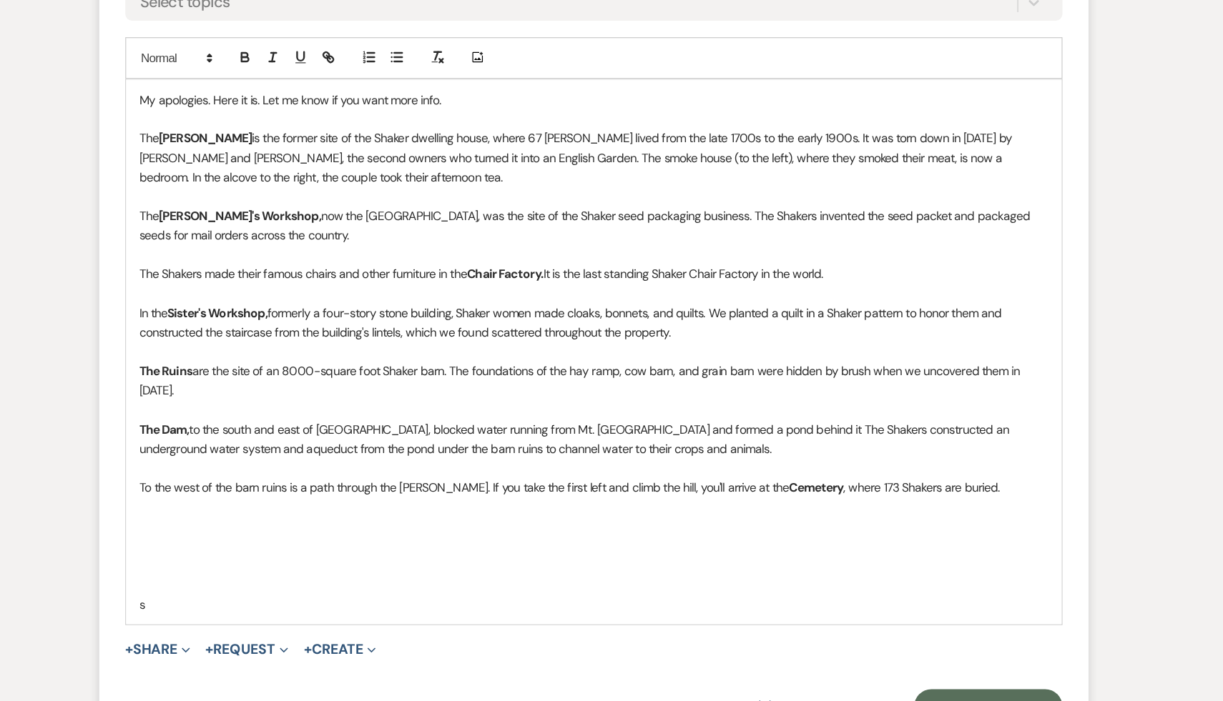
click at [332, 581] on p at bounding box center [611, 589] width 749 height 16
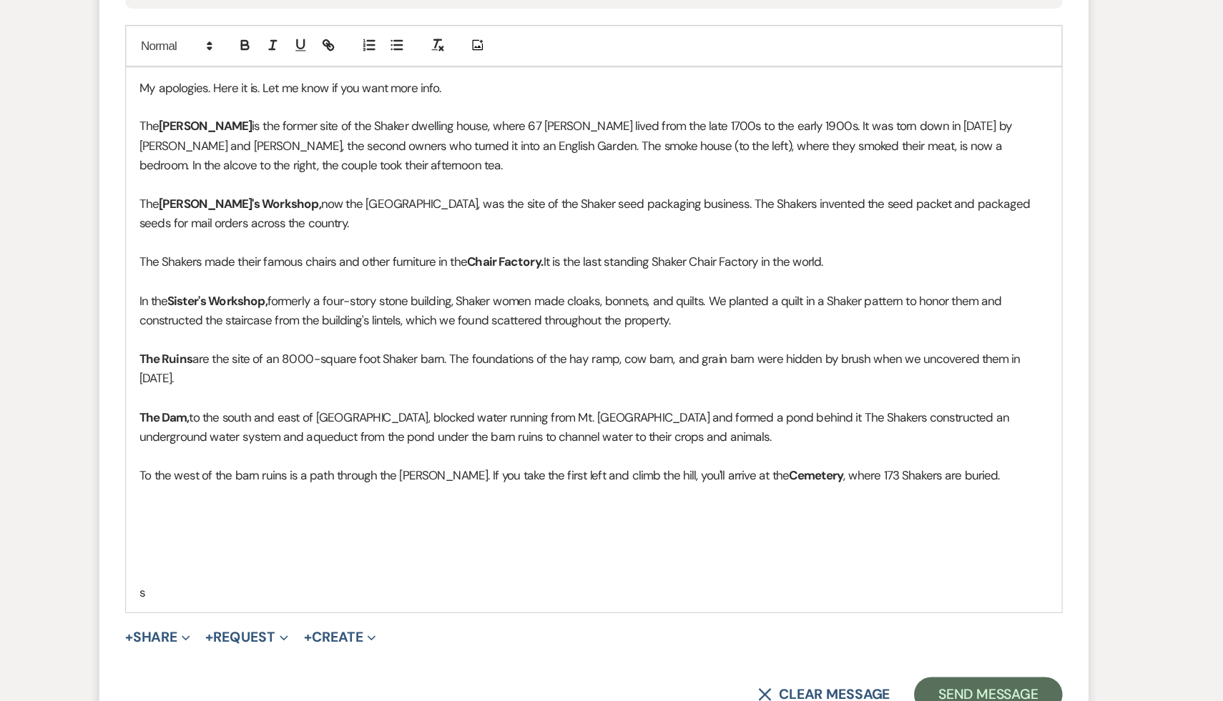
scroll to position [1251, 0]
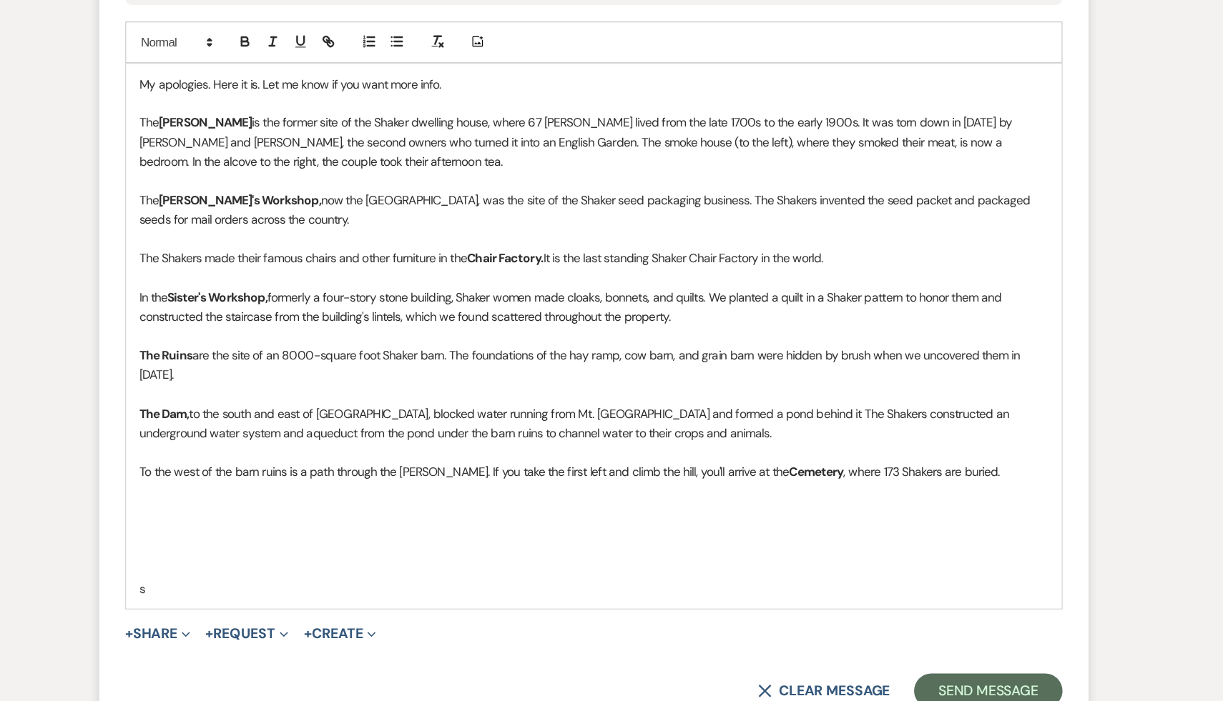
click at [279, 568] on p at bounding box center [611, 576] width 749 height 16
click at [355, 568] on p at bounding box center [611, 576] width 749 height 16
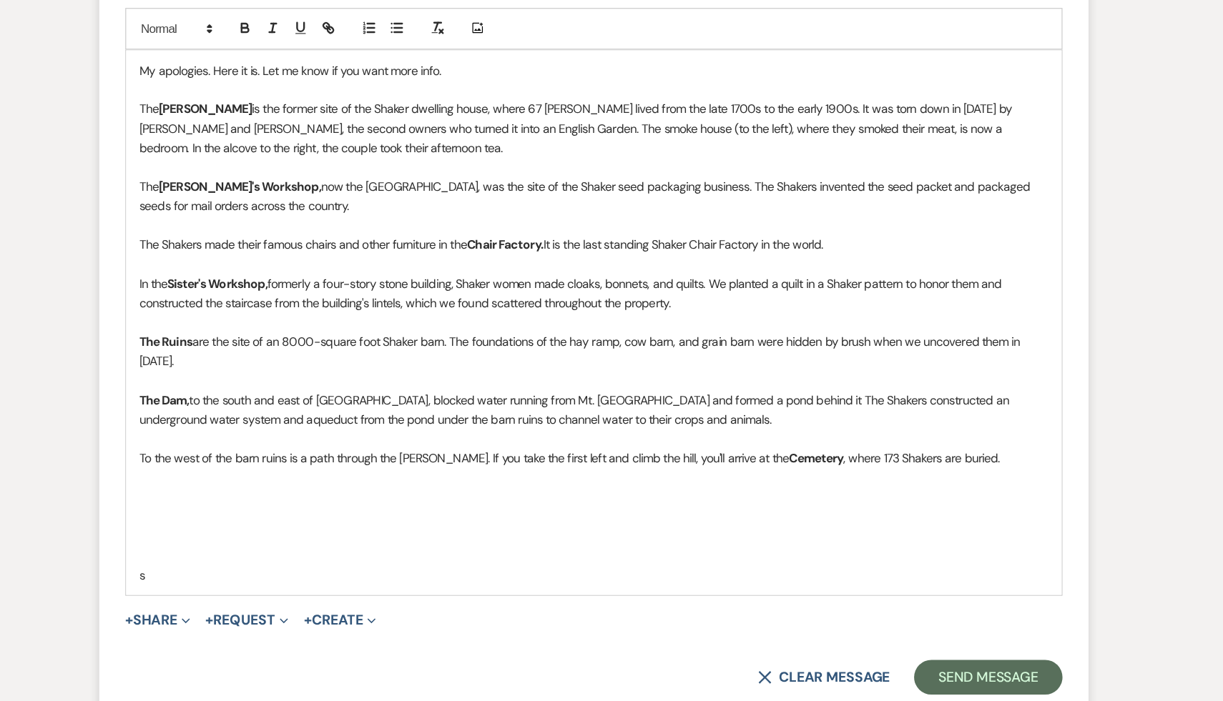
scroll to position [1266, 0]
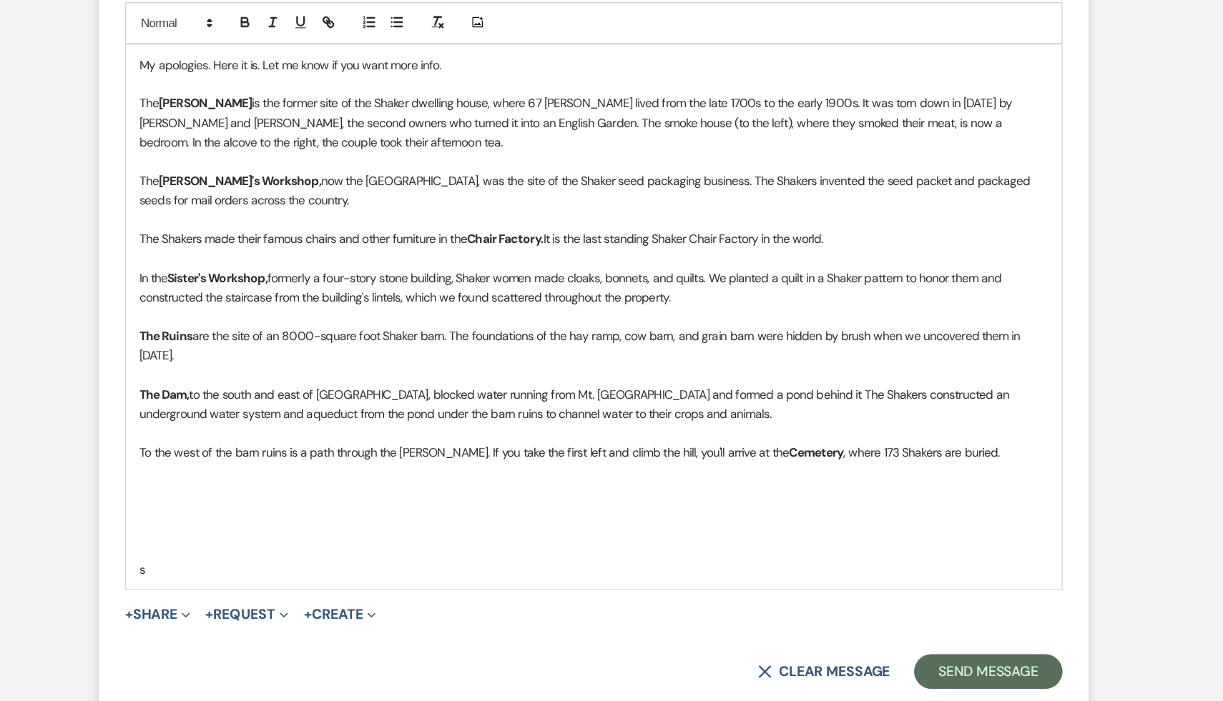
click at [355, 568] on p at bounding box center [611, 576] width 749 height 16
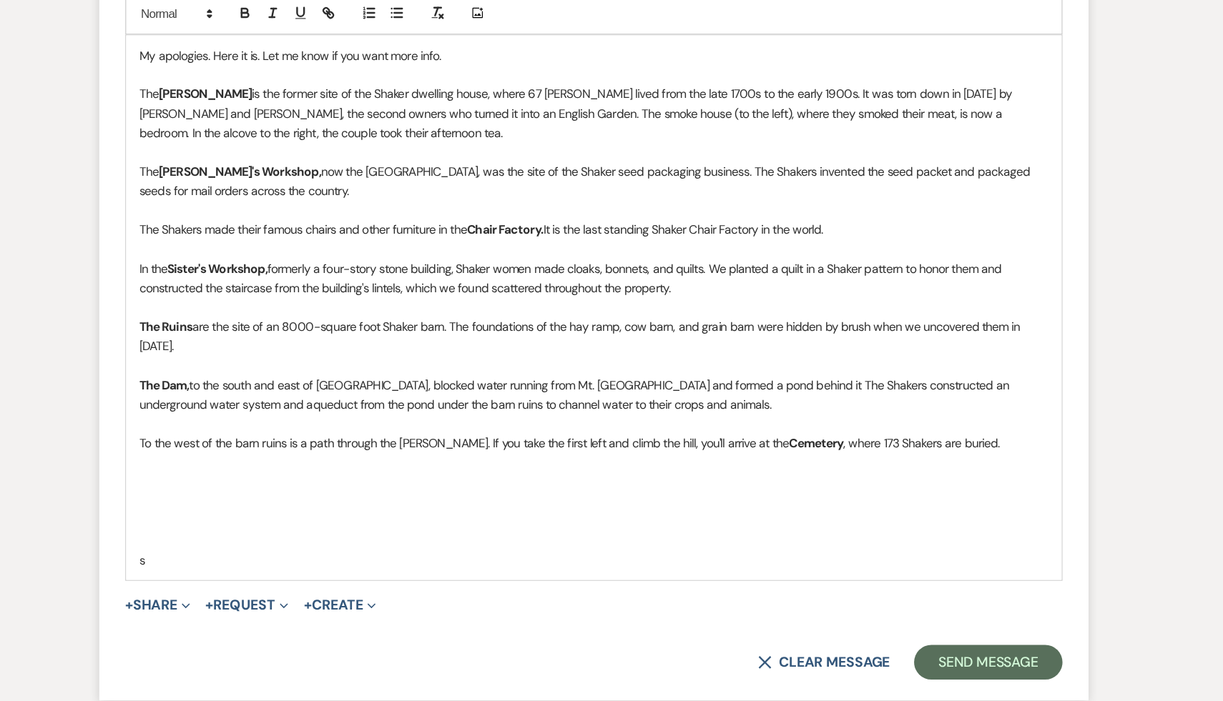
scroll to position [1274, 0]
click at [351, 545] on p at bounding box center [611, 553] width 749 height 16
click at [355, 528] on p at bounding box center [611, 536] width 749 height 16
click at [363, 545] on p at bounding box center [611, 553] width 749 height 16
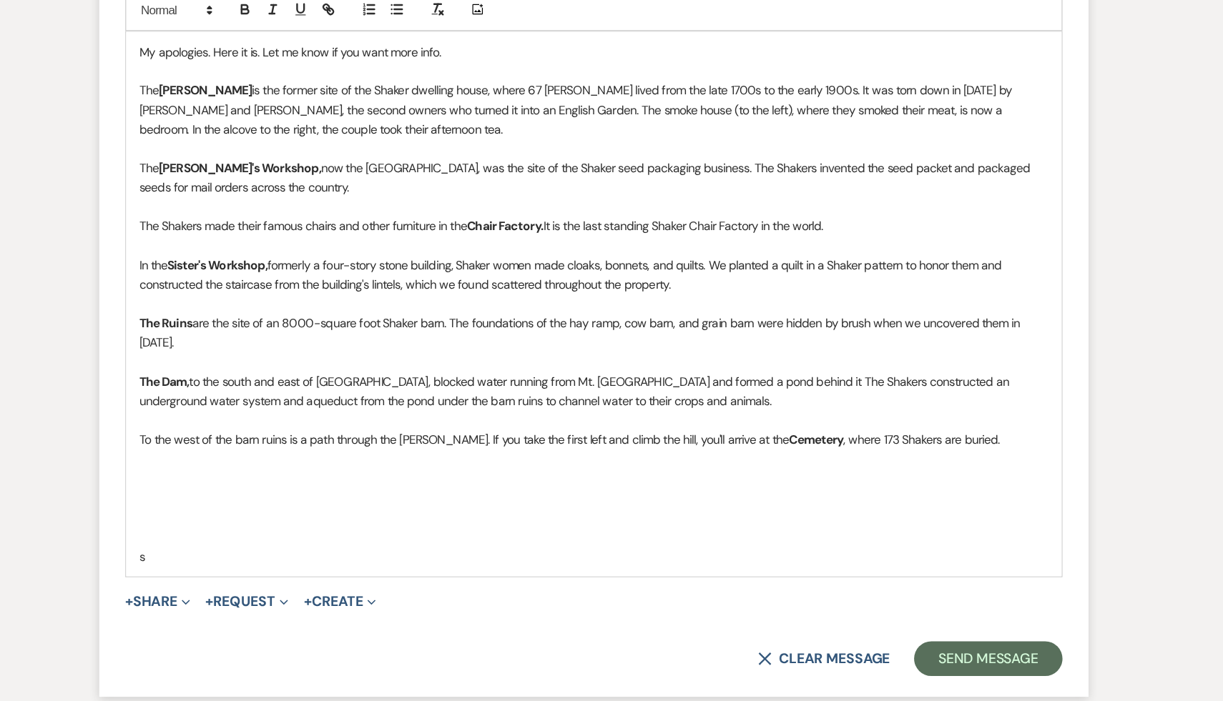
scroll to position [1291, 0]
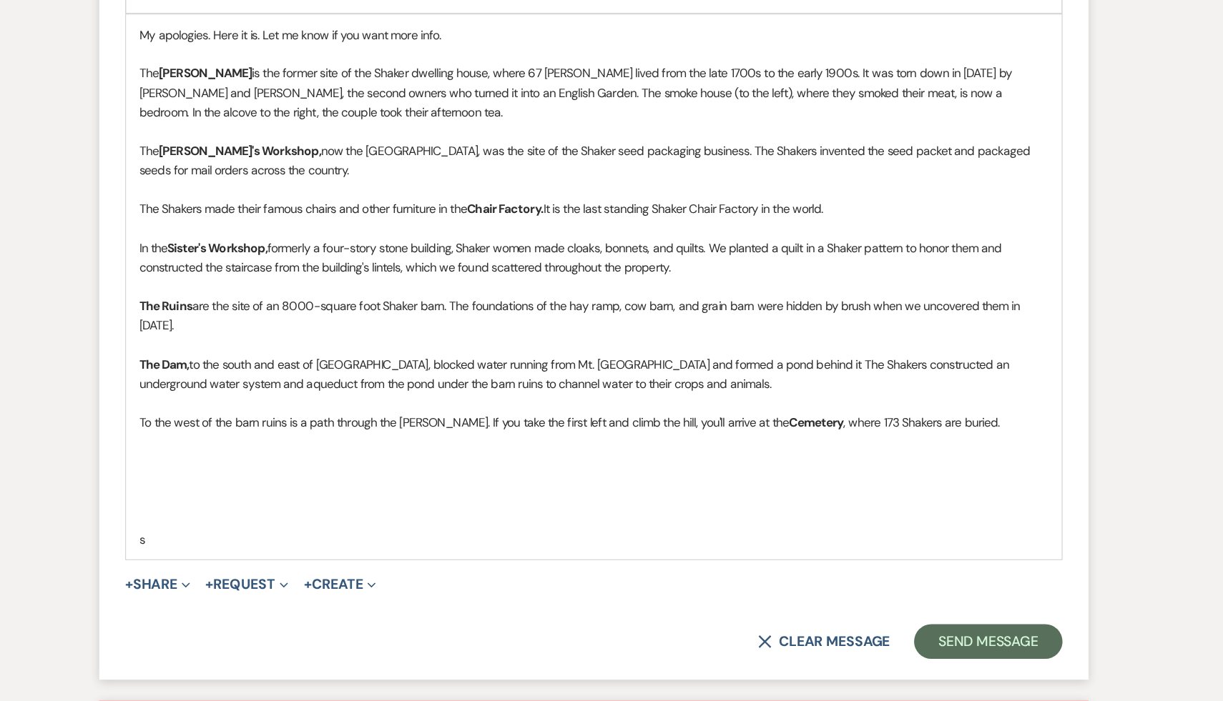
click at [467, 480] on p at bounding box center [611, 488] width 749 height 16
click at [606, 543] on p at bounding box center [611, 551] width 749 height 16
click at [518, 511] on p at bounding box center [611, 519] width 749 height 16
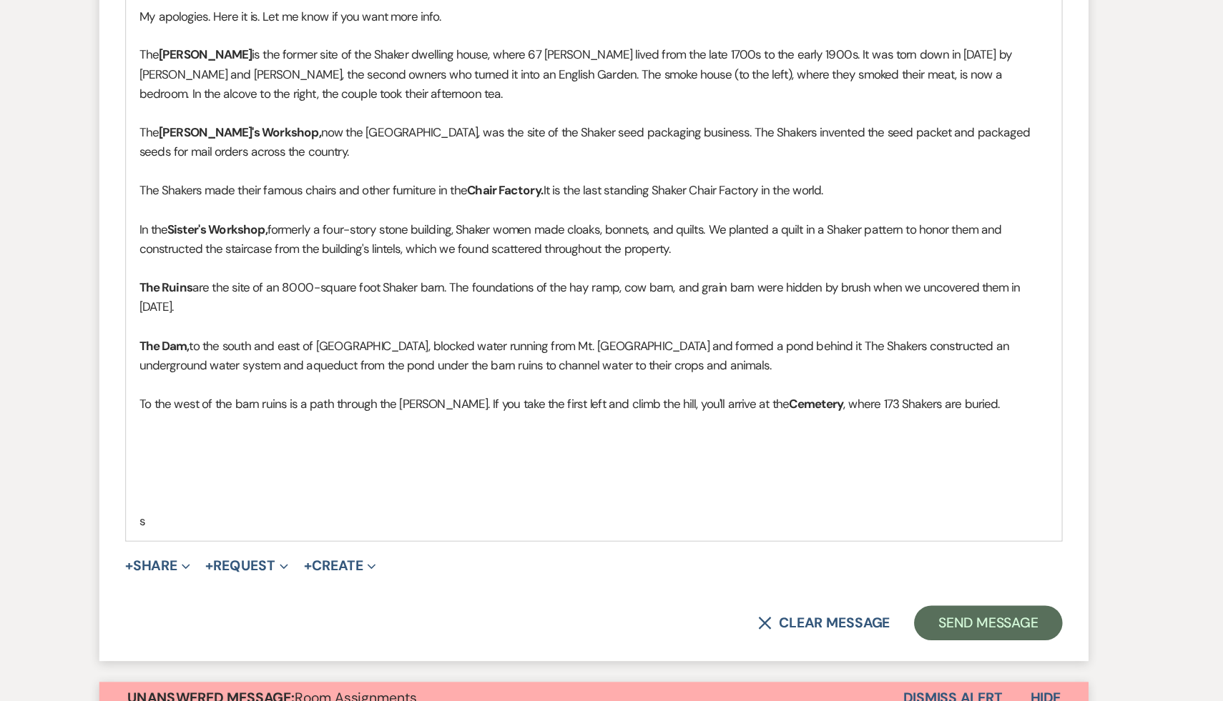
scroll to position [1307, 0]
click at [518, 512] on p at bounding box center [611, 520] width 749 height 16
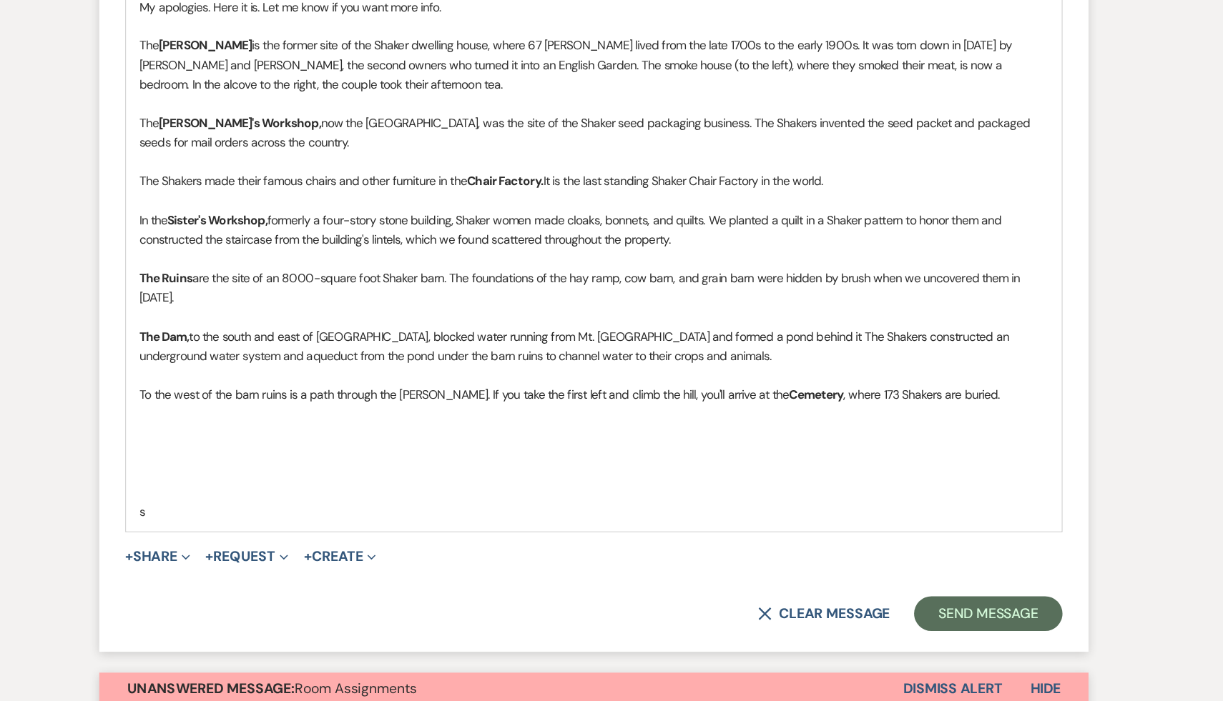
scroll to position [1317, 0]
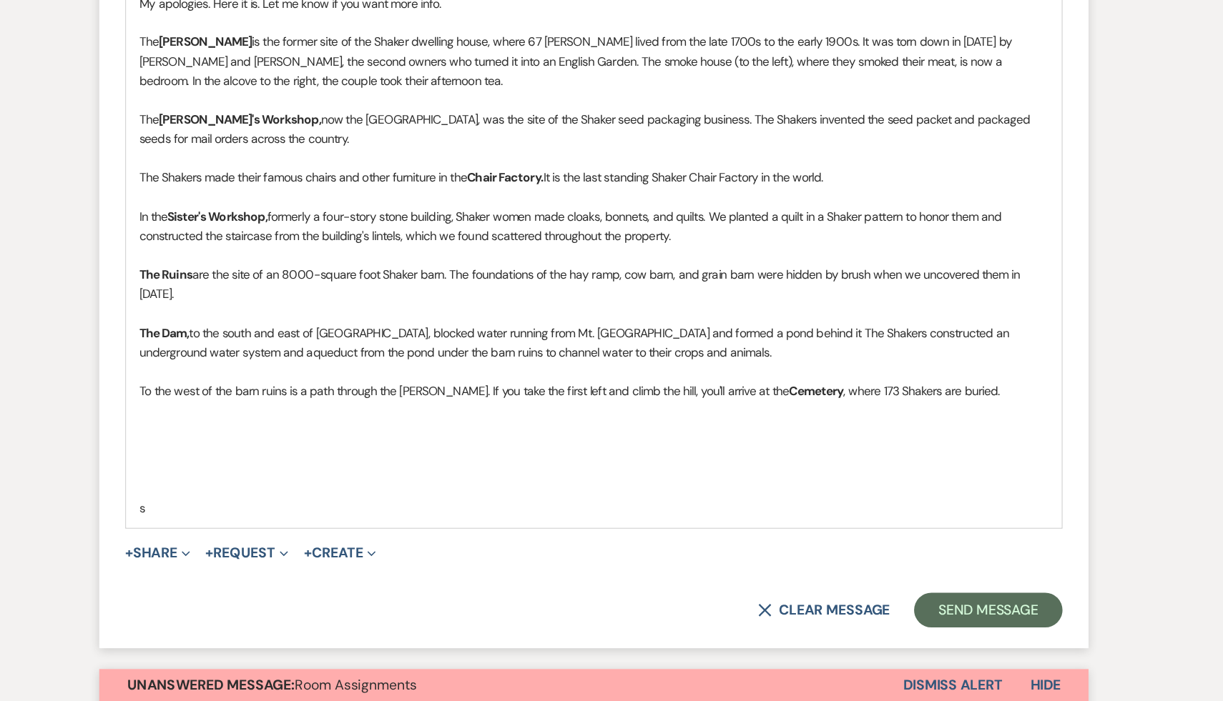
click at [516, 502] on p at bounding box center [611, 510] width 749 height 16
click at [459, 486] on p at bounding box center [611, 494] width 749 height 16
click at [548, 470] on p at bounding box center [611, 478] width 749 height 16
click at [724, 390] on p "The Dam, to the south and east of [GEOGRAPHIC_DATA], blocked water running from…" at bounding box center [611, 406] width 749 height 32
click at [722, 502] on p at bounding box center [611, 510] width 749 height 16
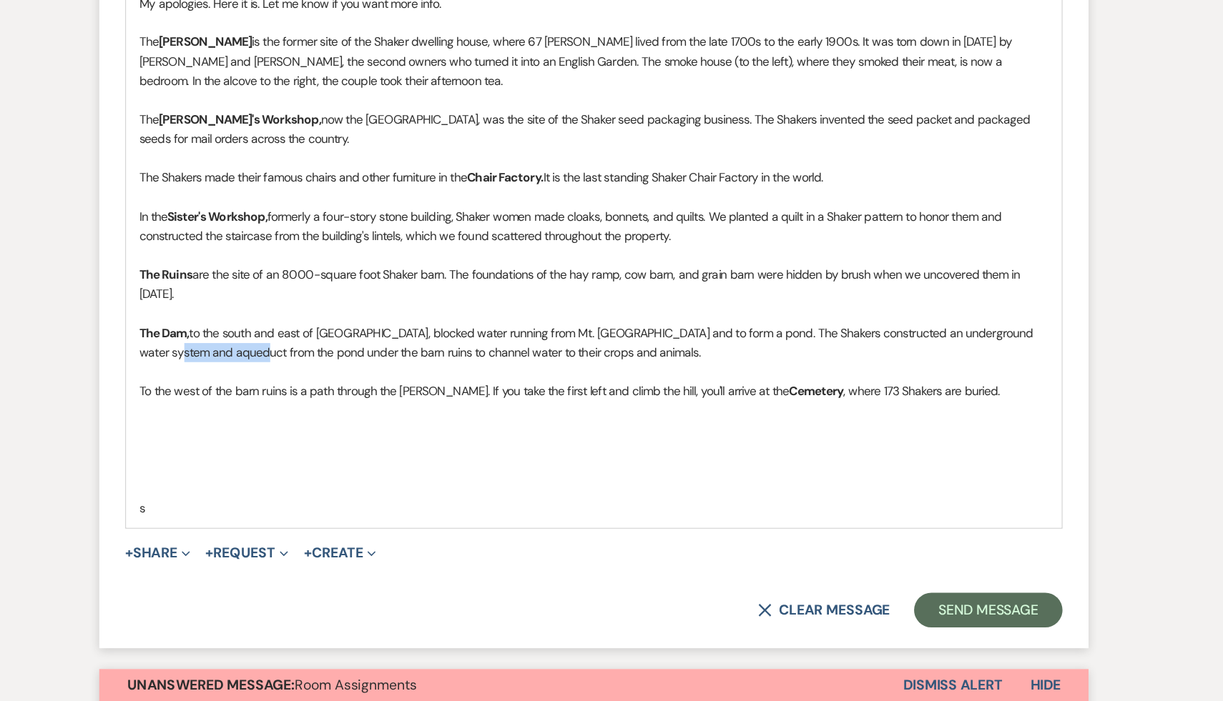
drag, startPoint x: 343, startPoint y: 398, endPoint x: 282, endPoint y: 400, distance: 61.5
click at [282, 400] on p "The Dam, to the south and east of [GEOGRAPHIC_DATA], blocked water running from…" at bounding box center [611, 406] width 749 height 32
click at [513, 398] on p "The Dam, to the south and east of [GEOGRAPHIC_DATA], blocked water running from…" at bounding box center [611, 406] width 749 height 32
click at [354, 396] on p "The Dam, to the south and east of [GEOGRAPHIC_DATA], blocked water running from…" at bounding box center [611, 406] width 749 height 32
click at [506, 398] on p "The Dam, to the south and east of [GEOGRAPHIC_DATA], blocked water running from…" at bounding box center [611, 406] width 749 height 32
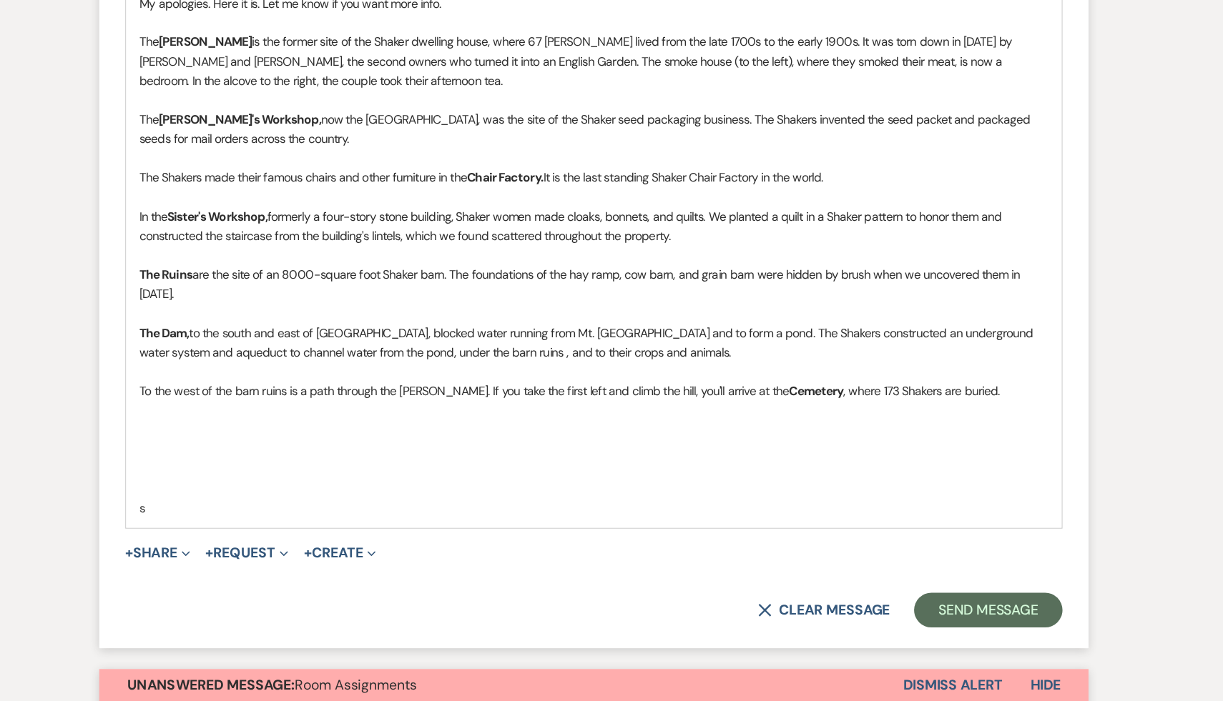
click at [500, 454] on p at bounding box center [611, 462] width 749 height 16
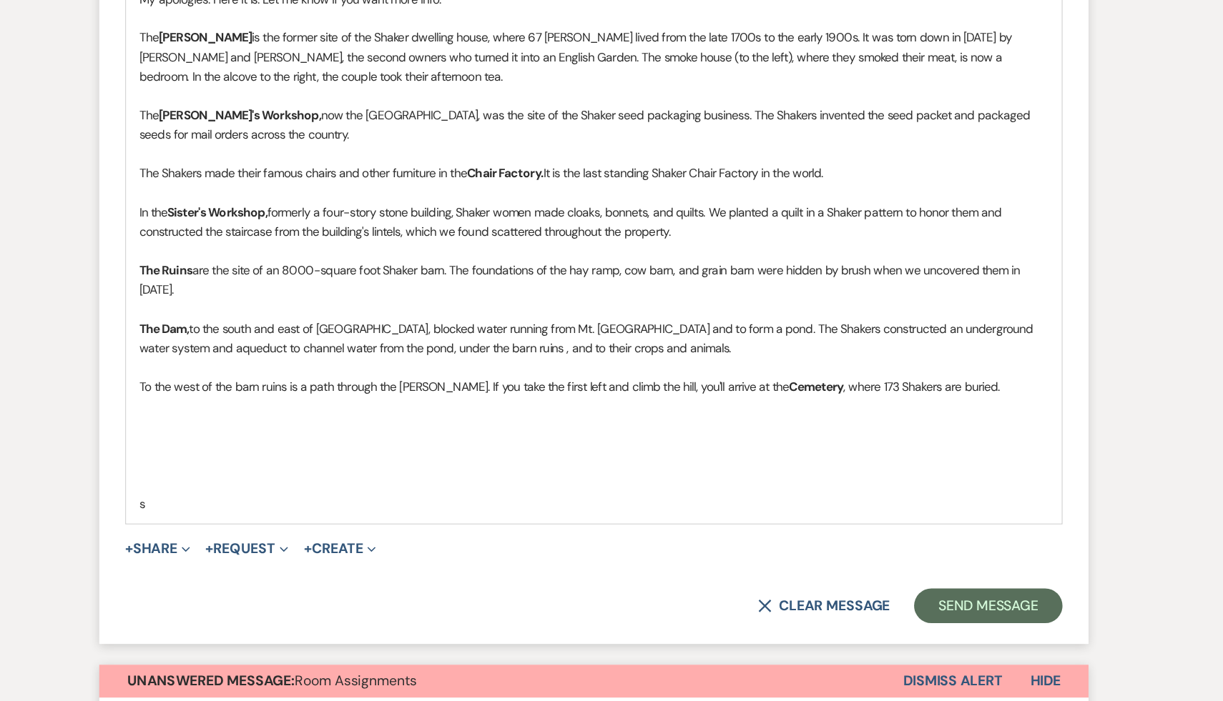
scroll to position [1324, 0]
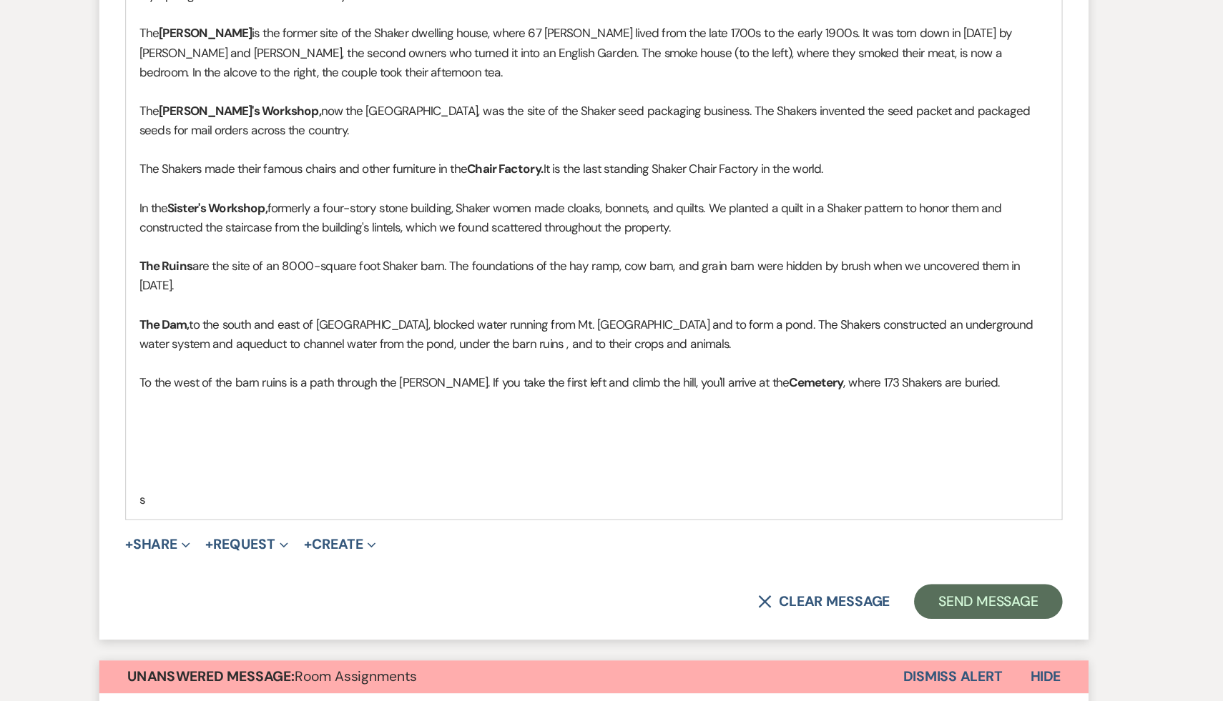
click at [499, 463] on p at bounding box center [611, 471] width 749 height 16
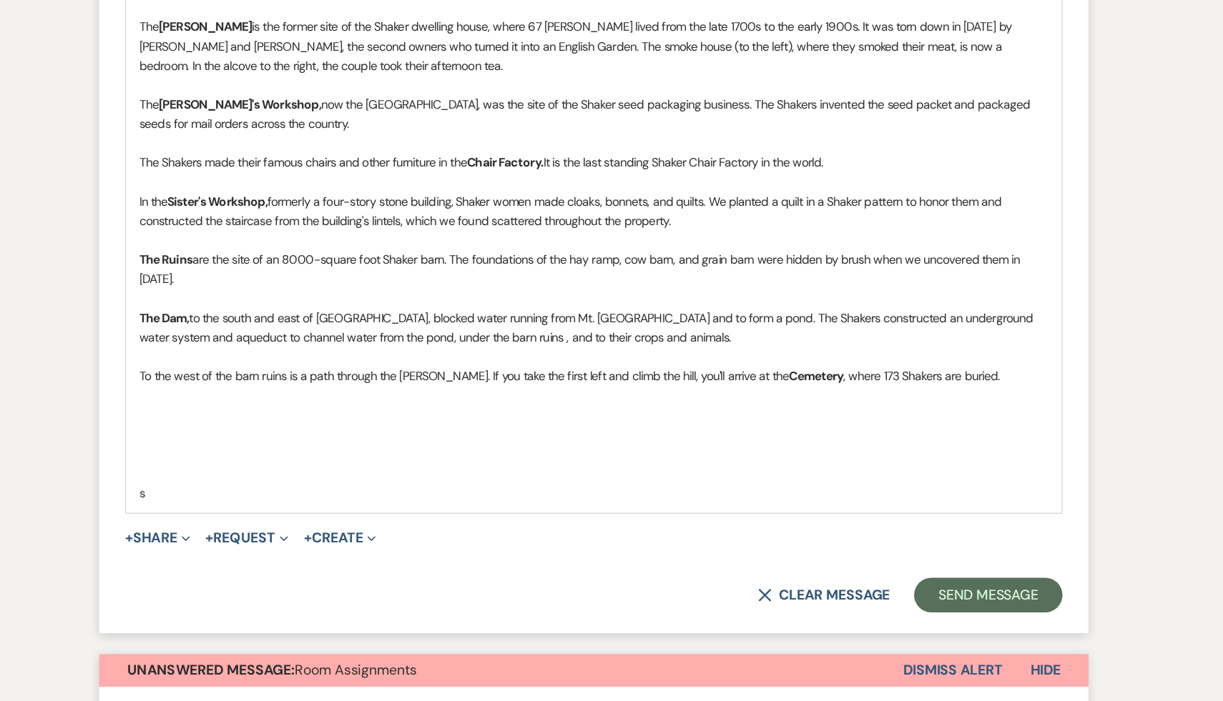
scroll to position [1331, 0]
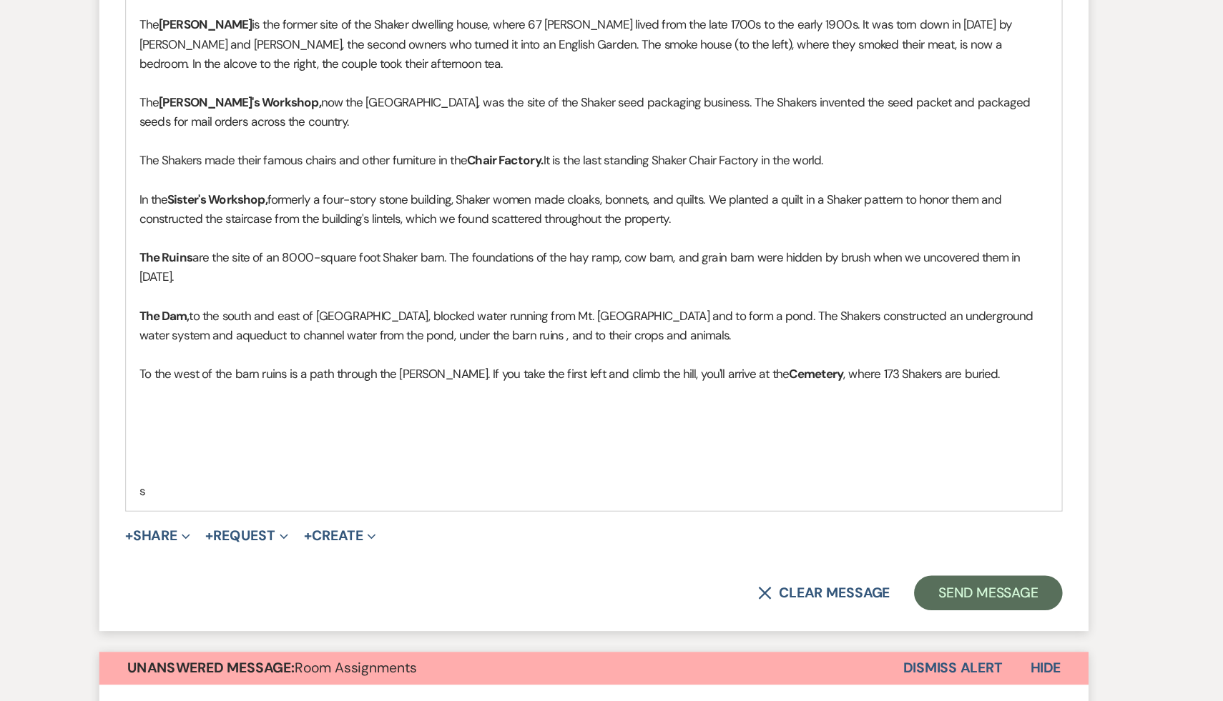
click at [500, 455] on p at bounding box center [611, 463] width 749 height 16
click at [622, 375] on p "The Dam, to the south and east of [GEOGRAPHIC_DATA], blocked water running from…" at bounding box center [611, 391] width 749 height 32
click at [504, 440] on p at bounding box center [611, 448] width 749 height 16
click at [507, 488] on p at bounding box center [611, 496] width 749 height 16
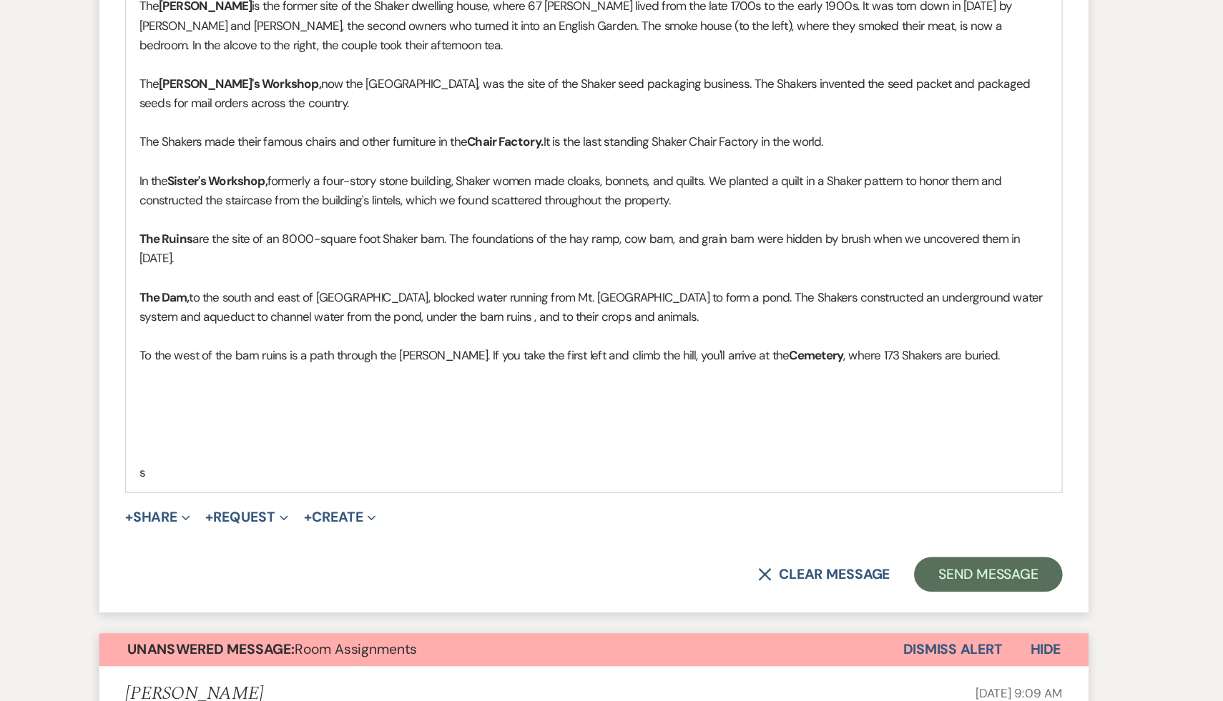
scroll to position [1350, 0]
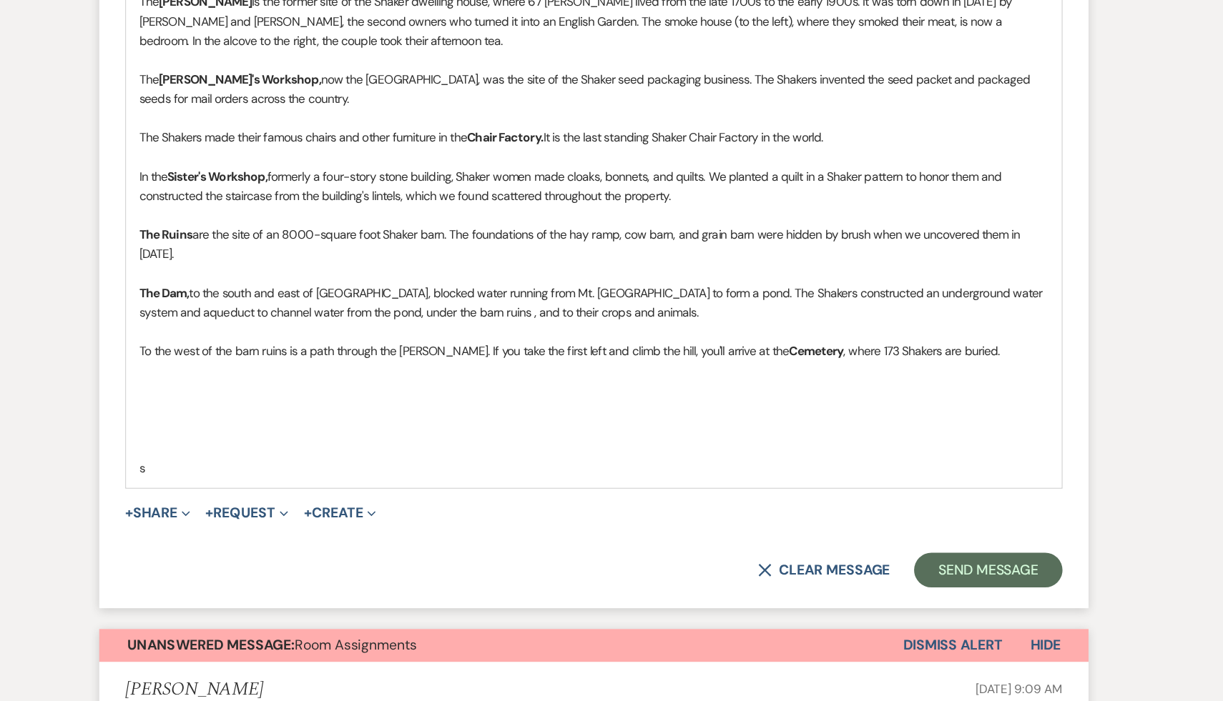
click at [424, 485] on p at bounding box center [611, 493] width 749 height 16
click at [378, 437] on p at bounding box center [611, 445] width 749 height 16
click at [912, 405] on p "To the west of the barn ruins is a path through the [PERSON_NAME]. If you take …" at bounding box center [611, 413] width 749 height 16
click at [955, 579] on button "Send Message" at bounding box center [936, 593] width 122 height 29
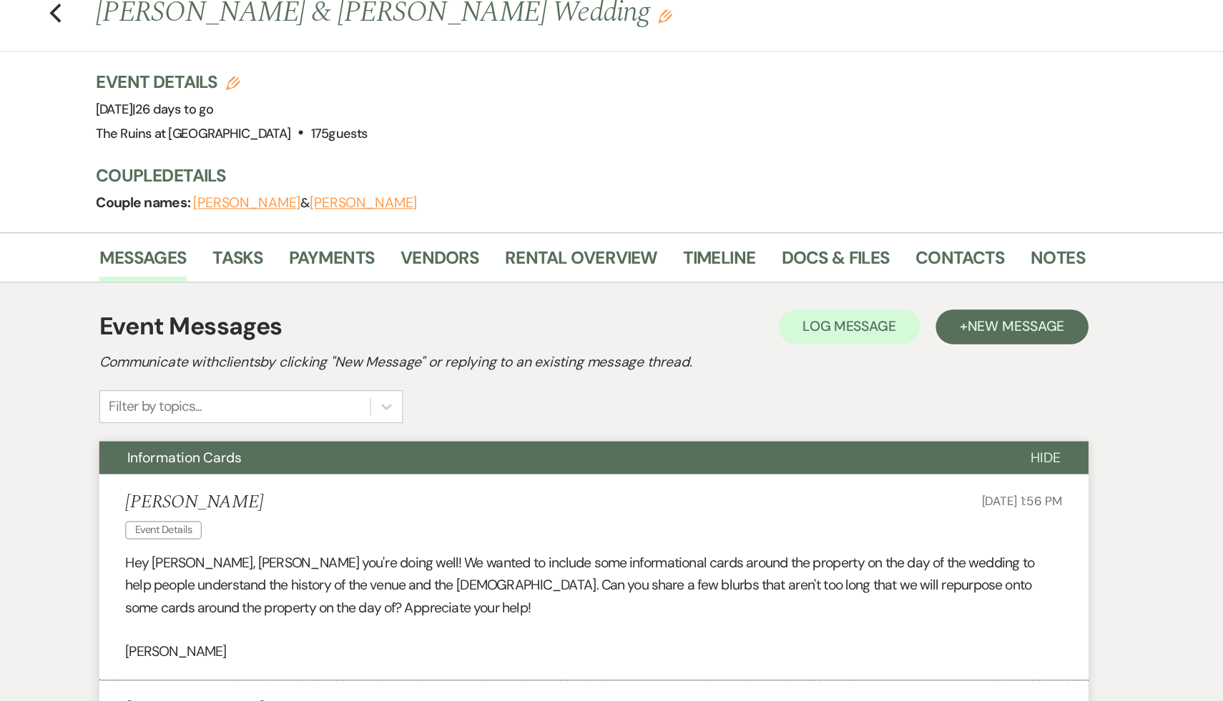
scroll to position [0, 0]
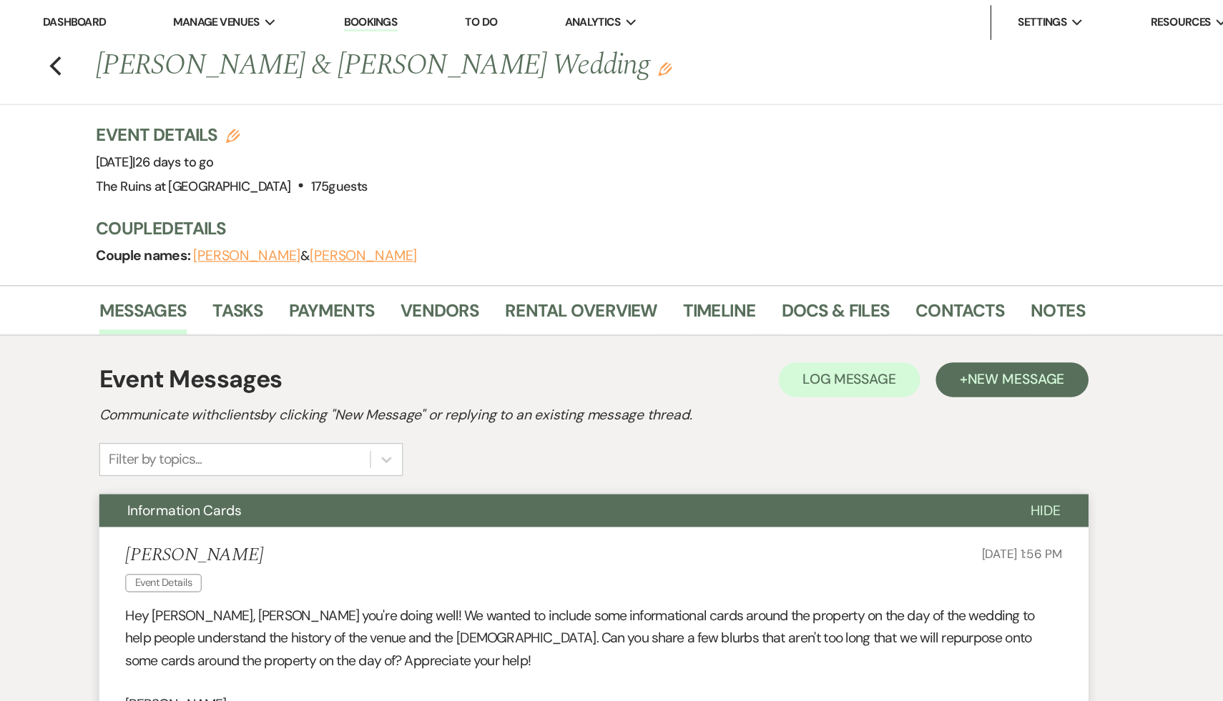
click at [177, 14] on link "Dashboard" at bounding box center [182, 18] width 51 height 12
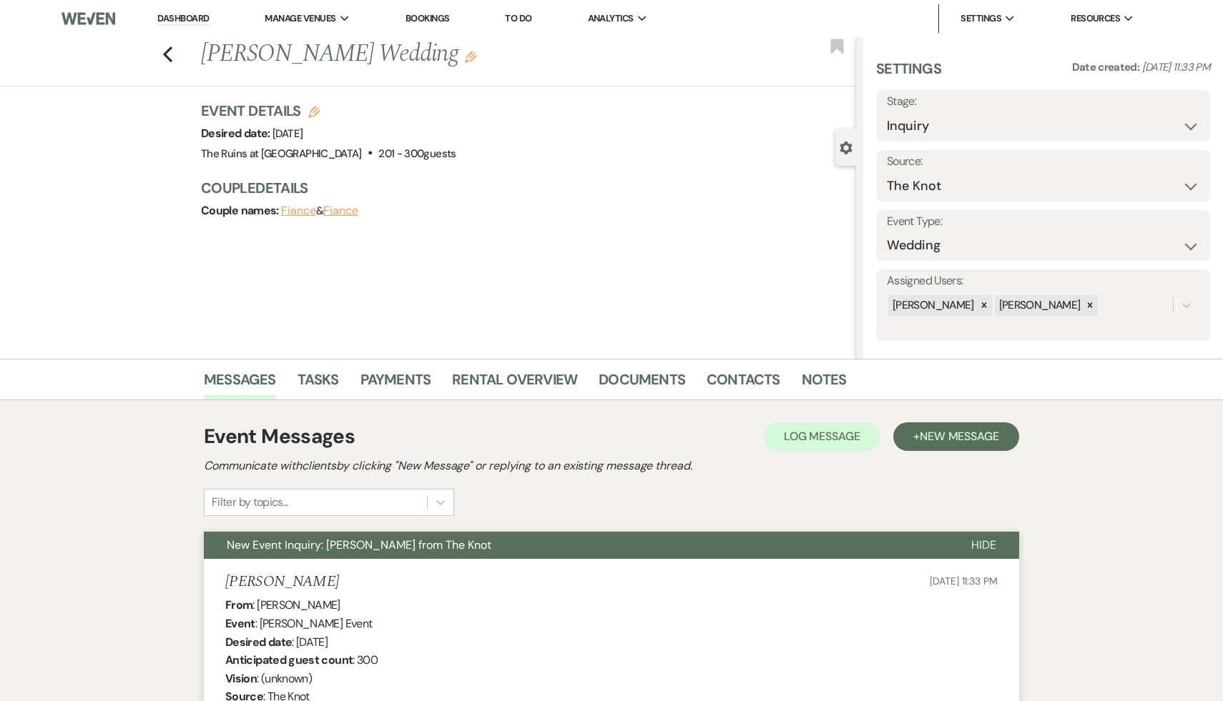
select select "2"
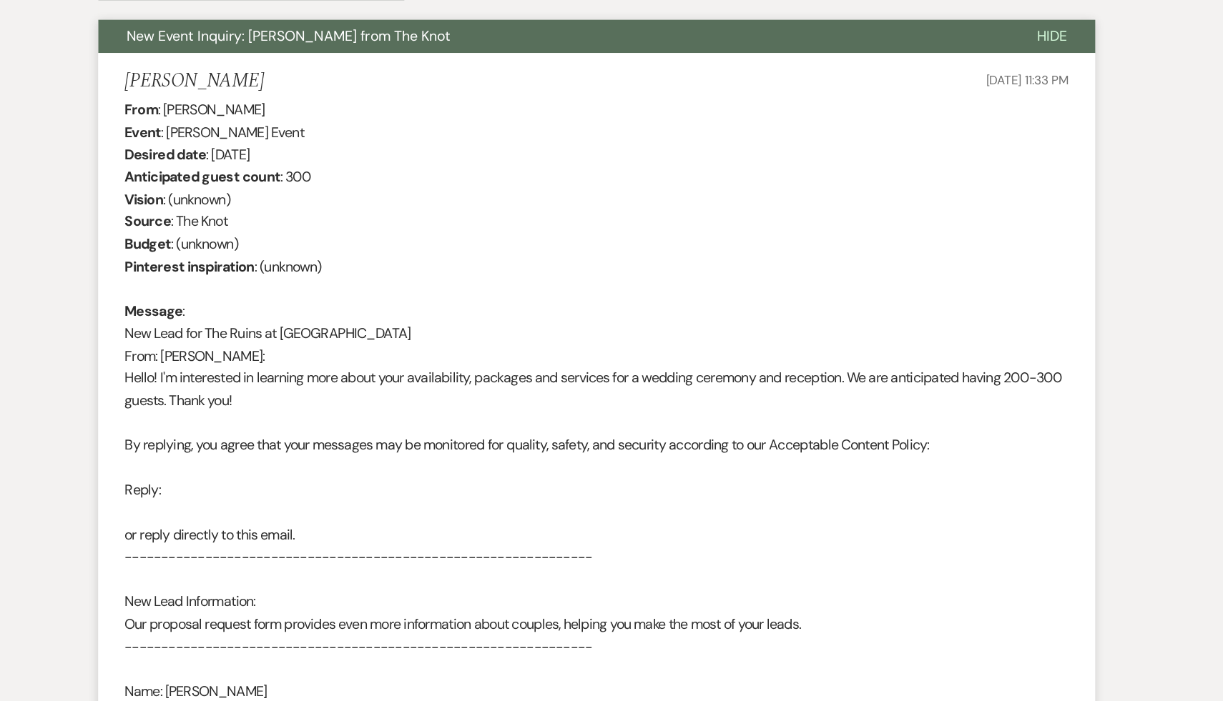
scroll to position [296, 0]
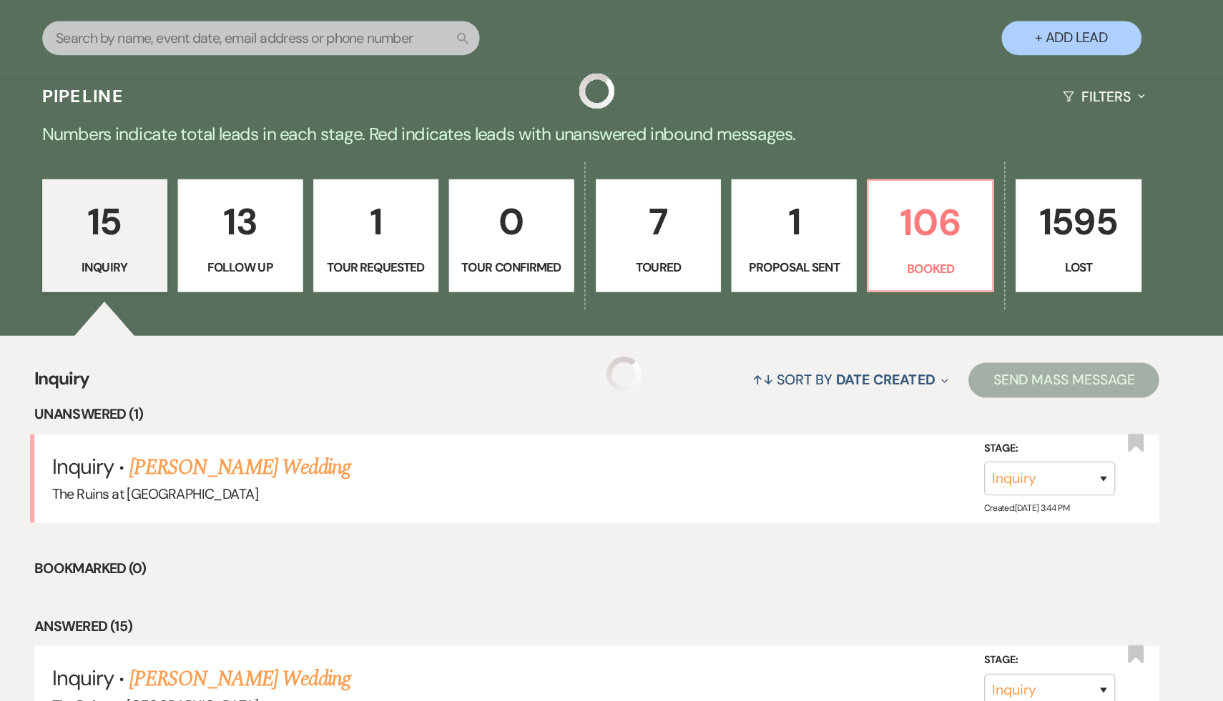
scroll to position [353, 0]
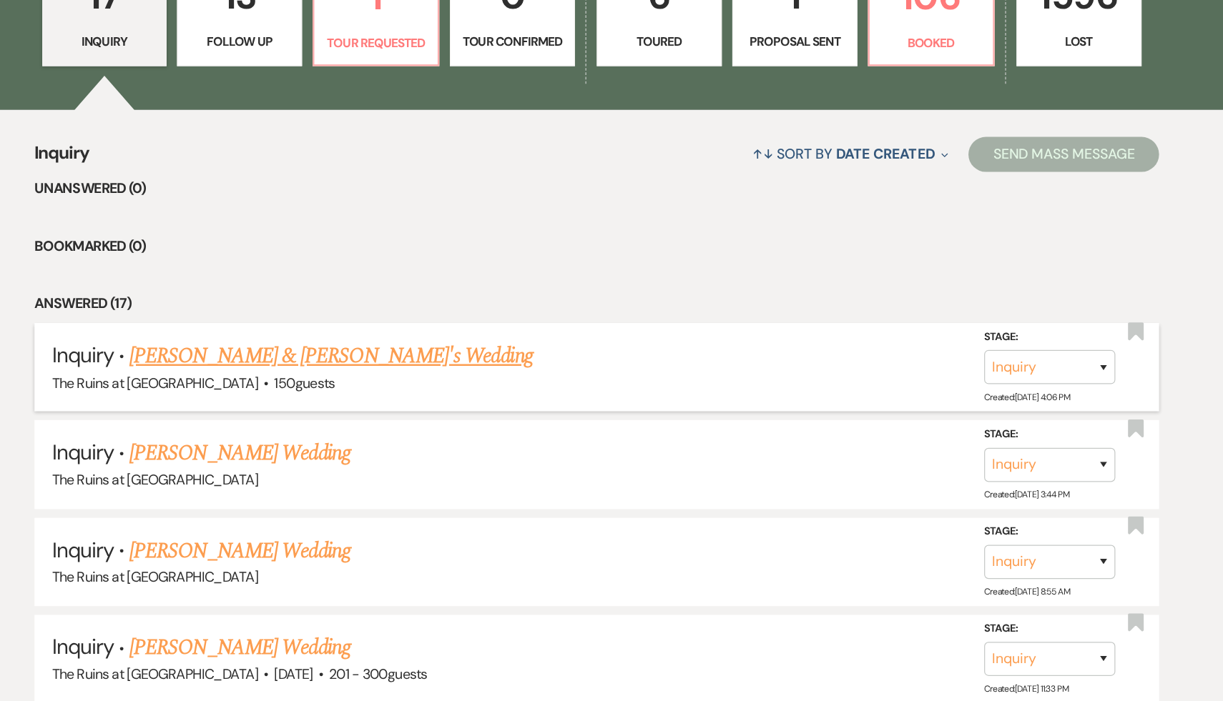
click at [330, 423] on link "[PERSON_NAME] & [PERSON_NAME]'s Wedding" at bounding box center [395, 419] width 330 height 26
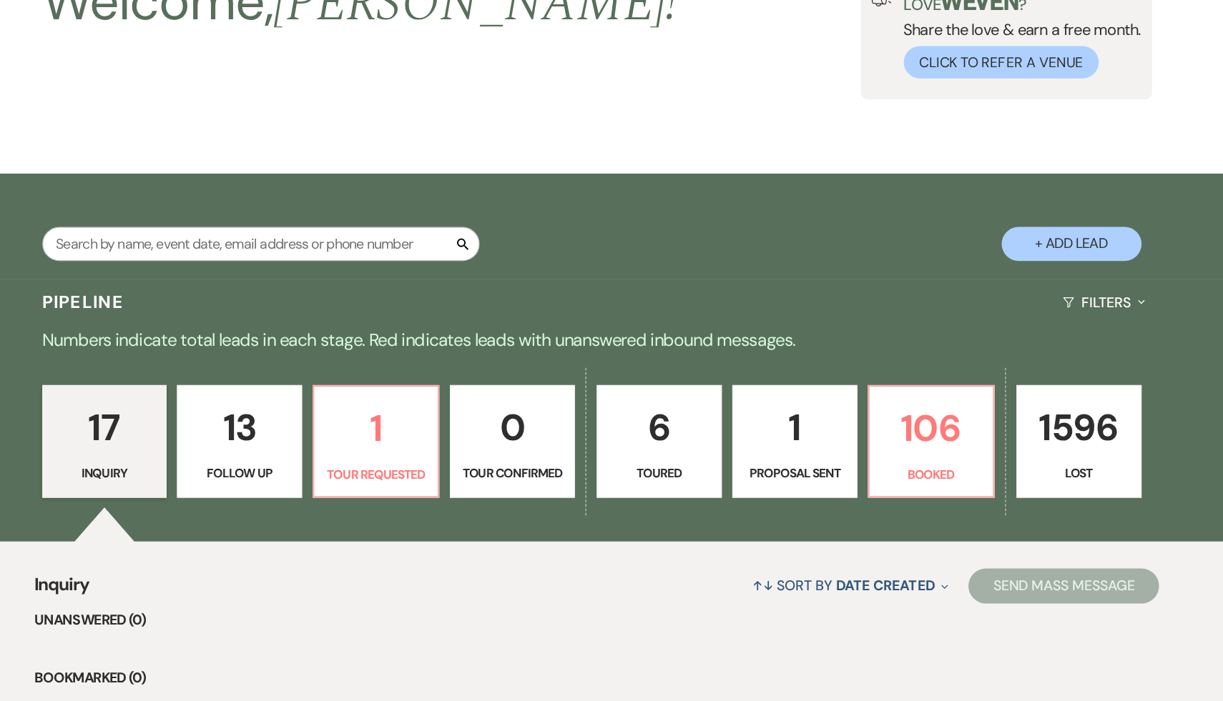
select select "6"
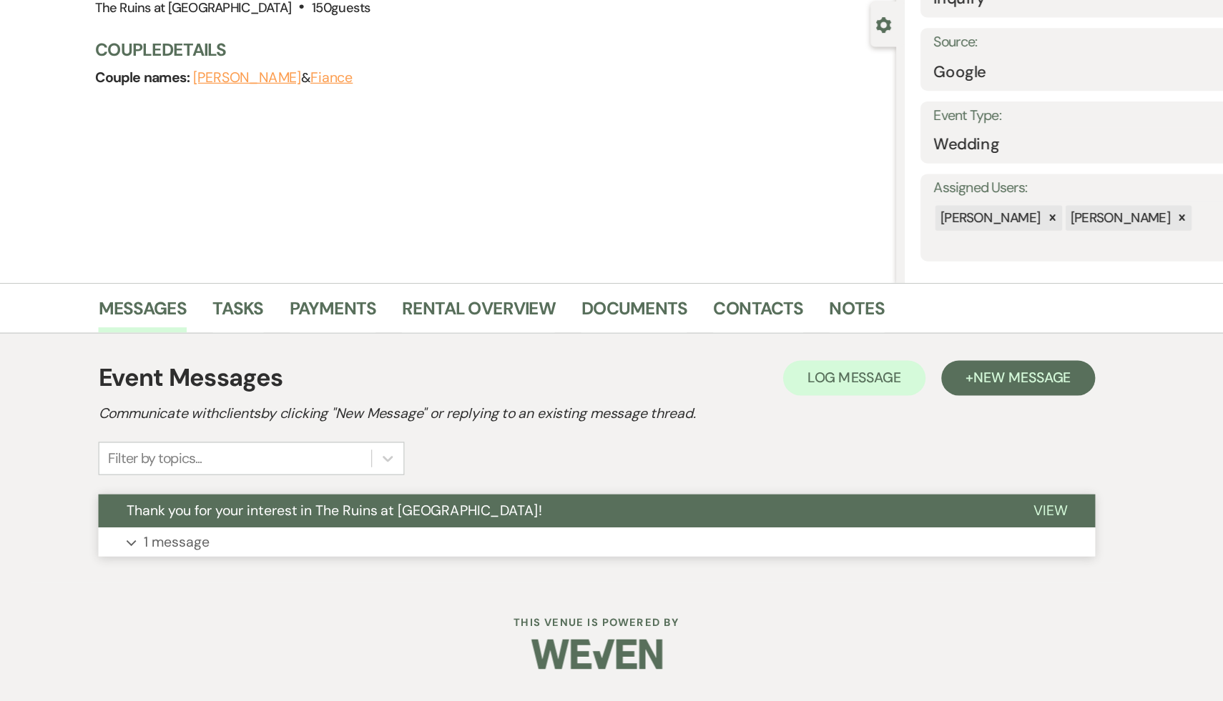
click at [351, 548] on span "Thank you for your interest in The Ruins at [GEOGRAPHIC_DATA]!" at bounding box center [397, 545] width 340 height 15
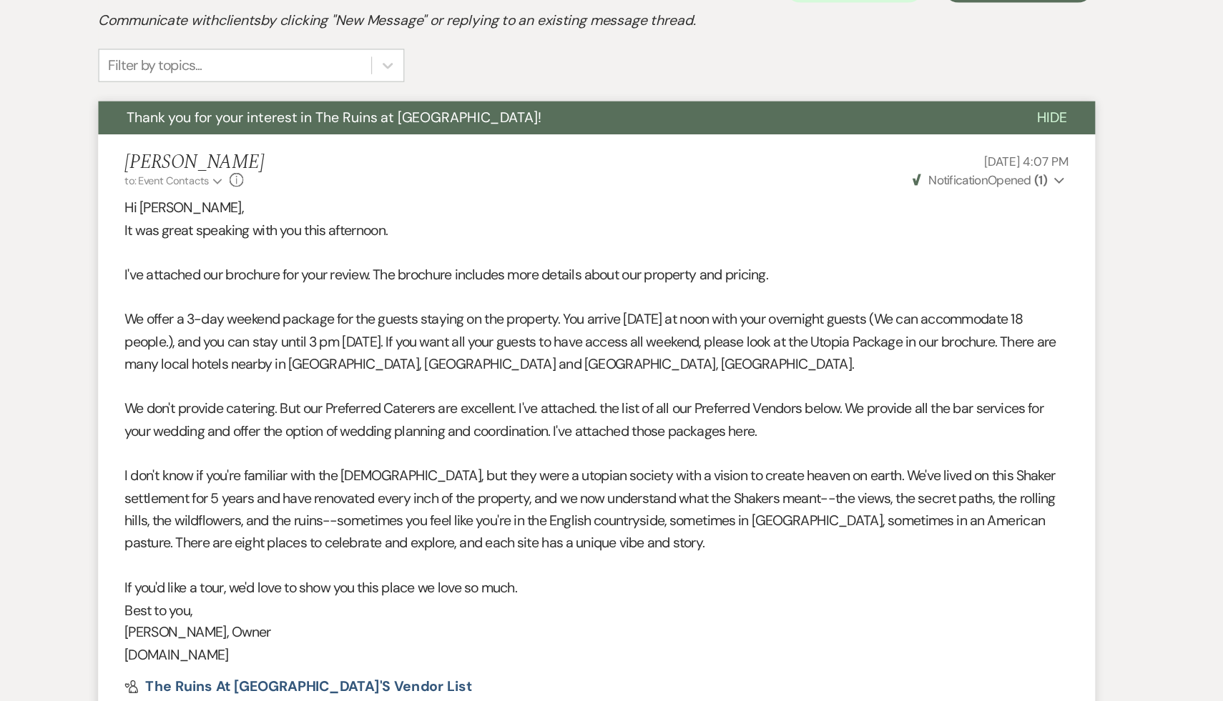
scroll to position [327, 0]
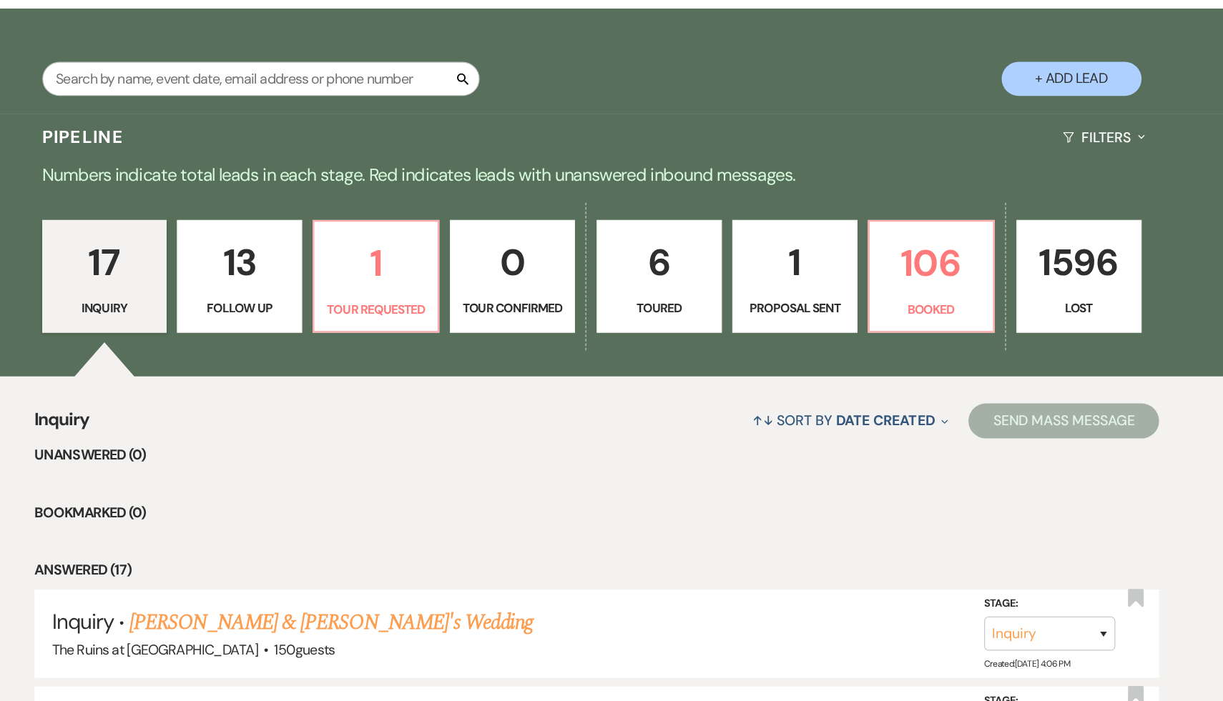
scroll to position [229, 0]
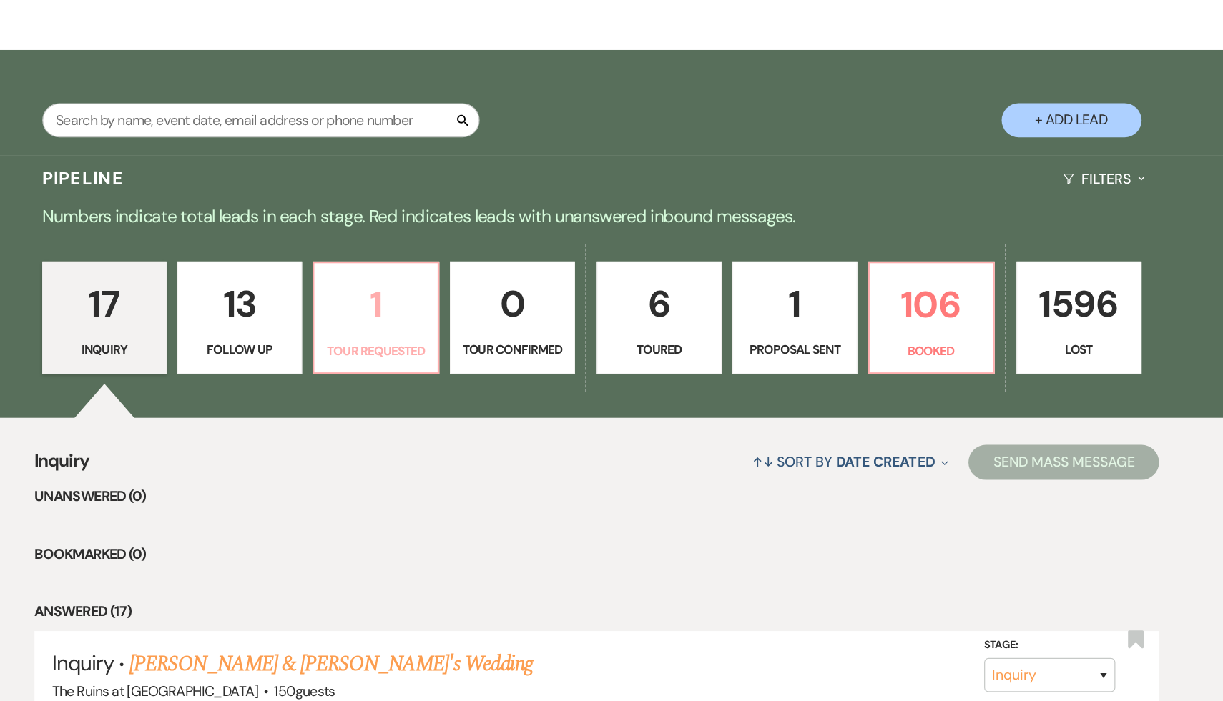
click at [431, 246] on p "1" at bounding box center [431, 249] width 84 height 48
select select "2"
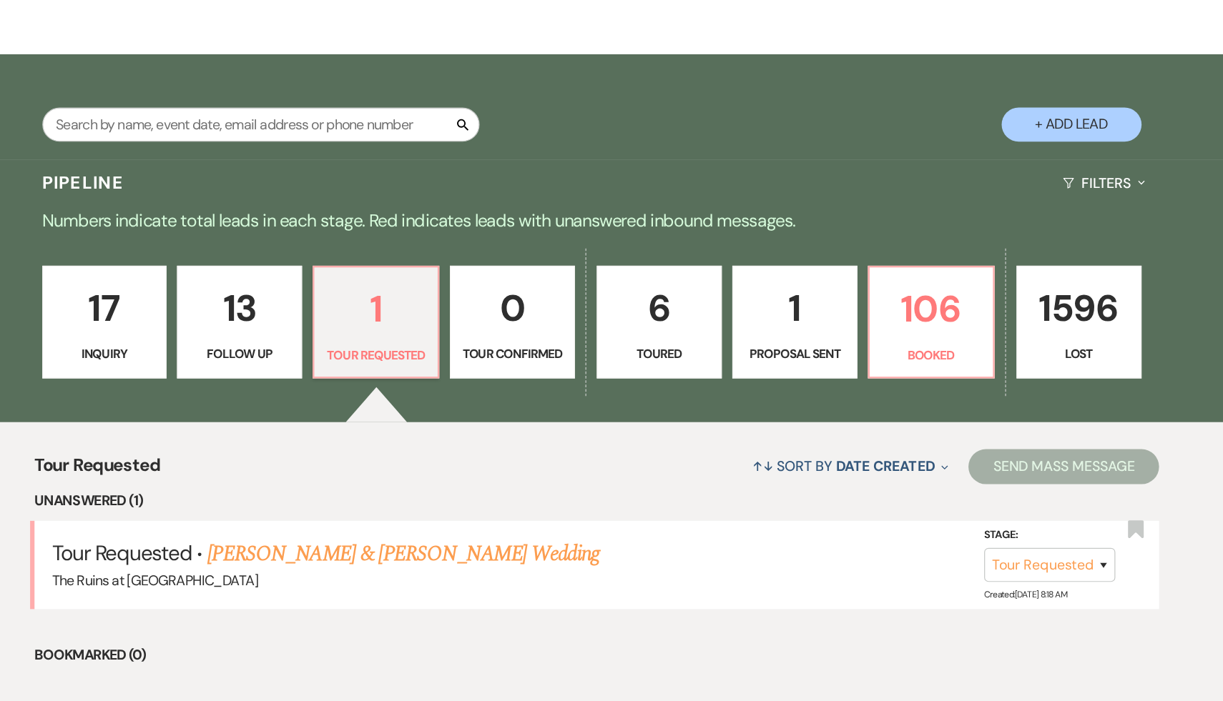
scroll to position [101, 0]
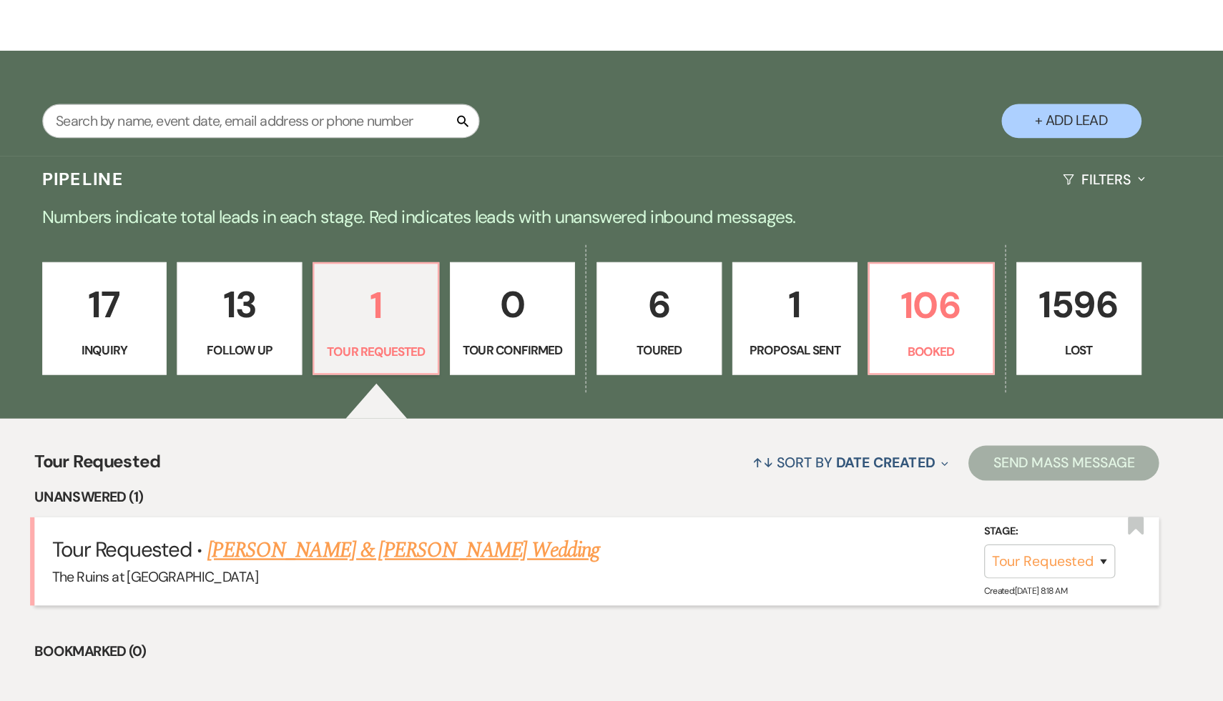
click at [435, 575] on link "[PERSON_NAME] & [PERSON_NAME] Wedding" at bounding box center [453, 578] width 320 height 26
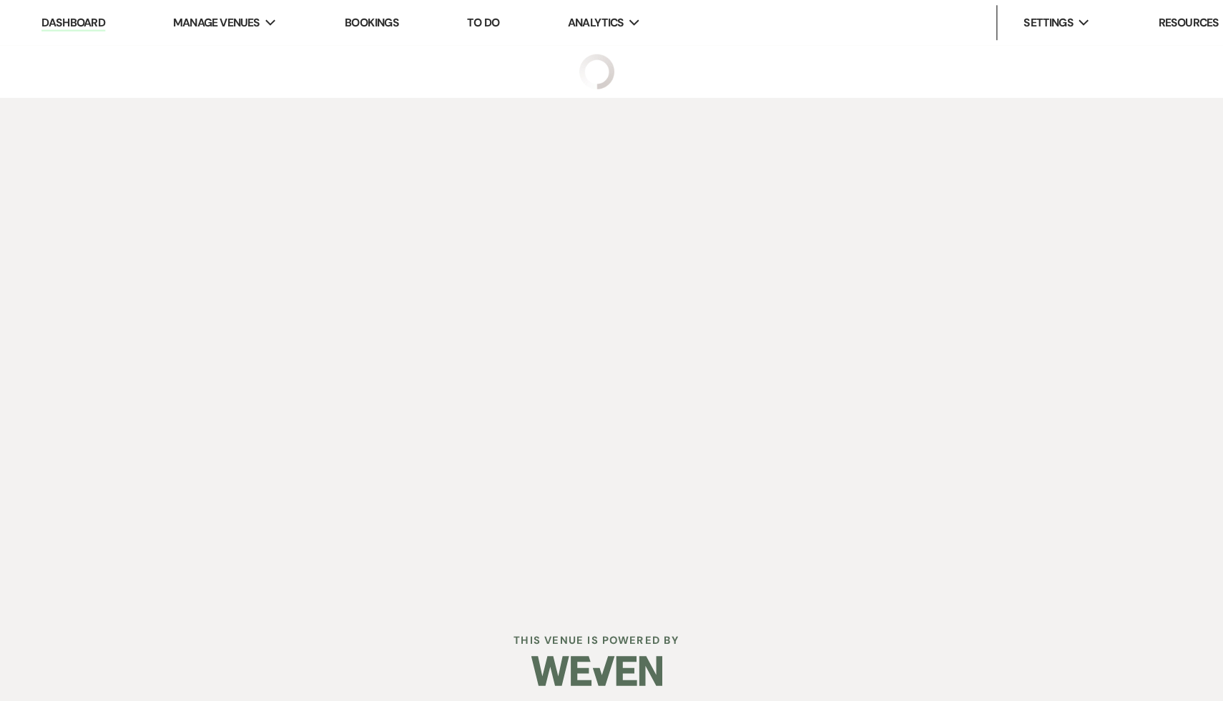
select select "2"
select select "12"
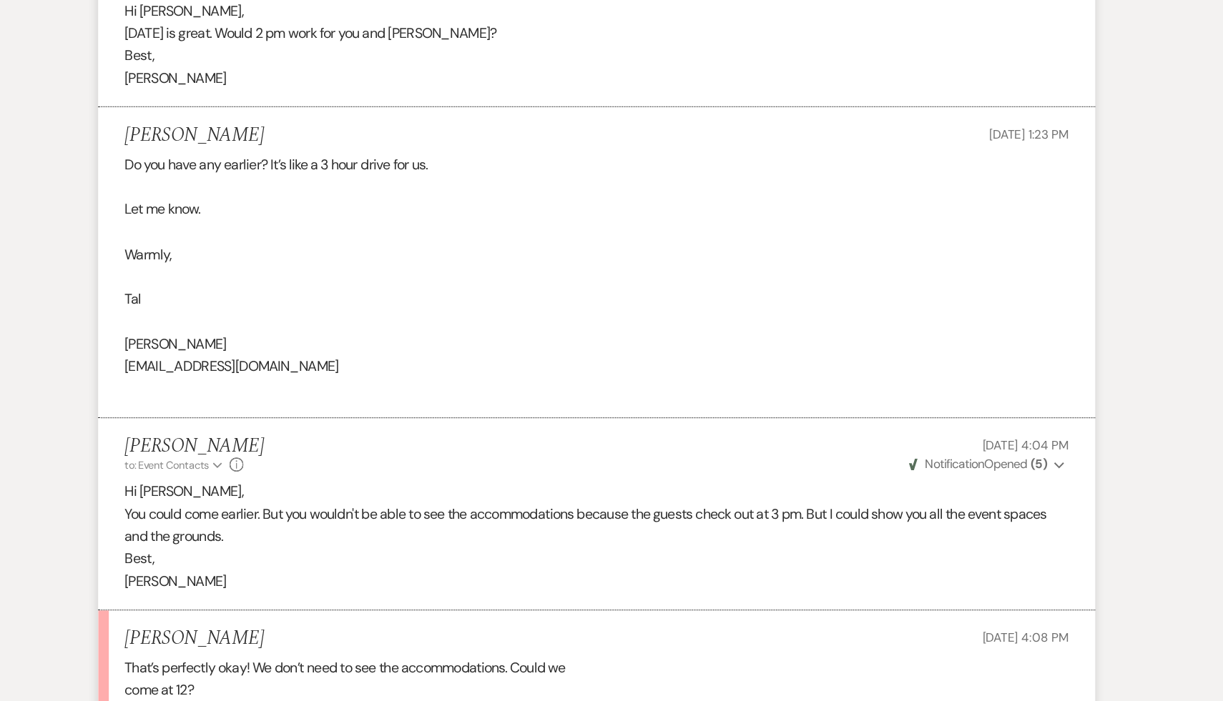
scroll to position [3994, 0]
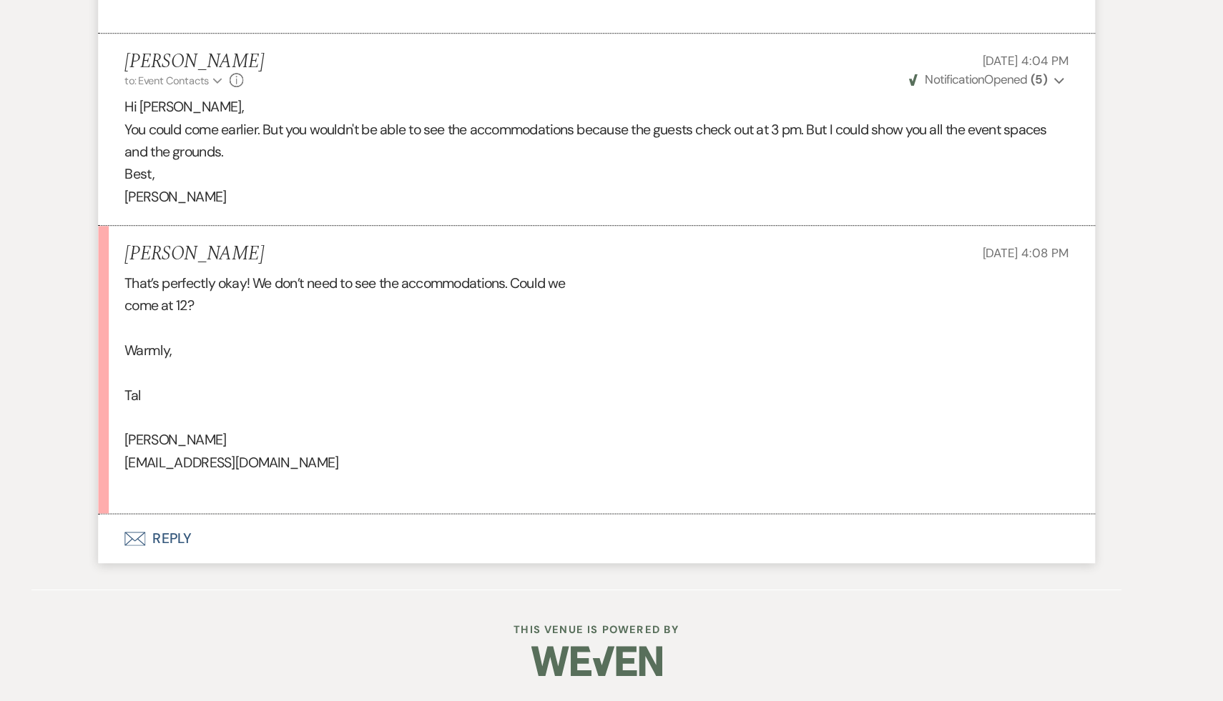
click at [537, 473] on div "That’s perfectly okay! We don’t need to see the accommodations. Could we come a…" at bounding box center [611, 441] width 772 height 183
click at [258, 570] on button "Envelope Reply" at bounding box center [611, 568] width 815 height 40
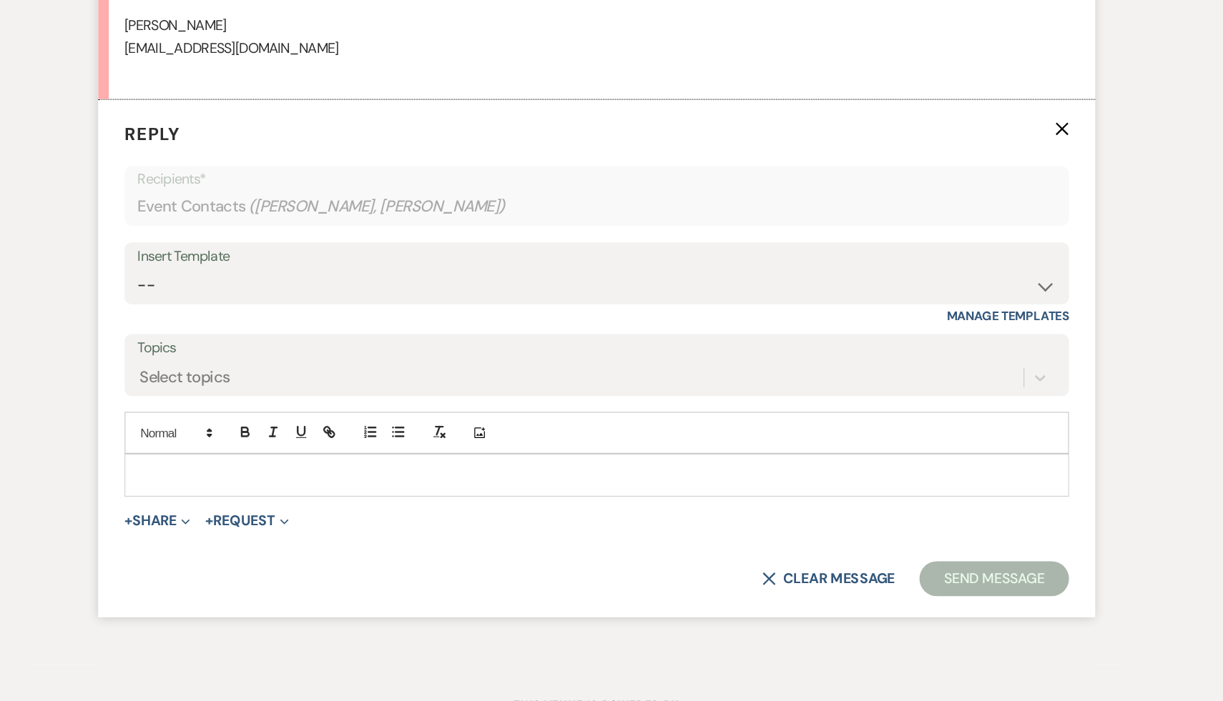
scroll to position [4340, 0]
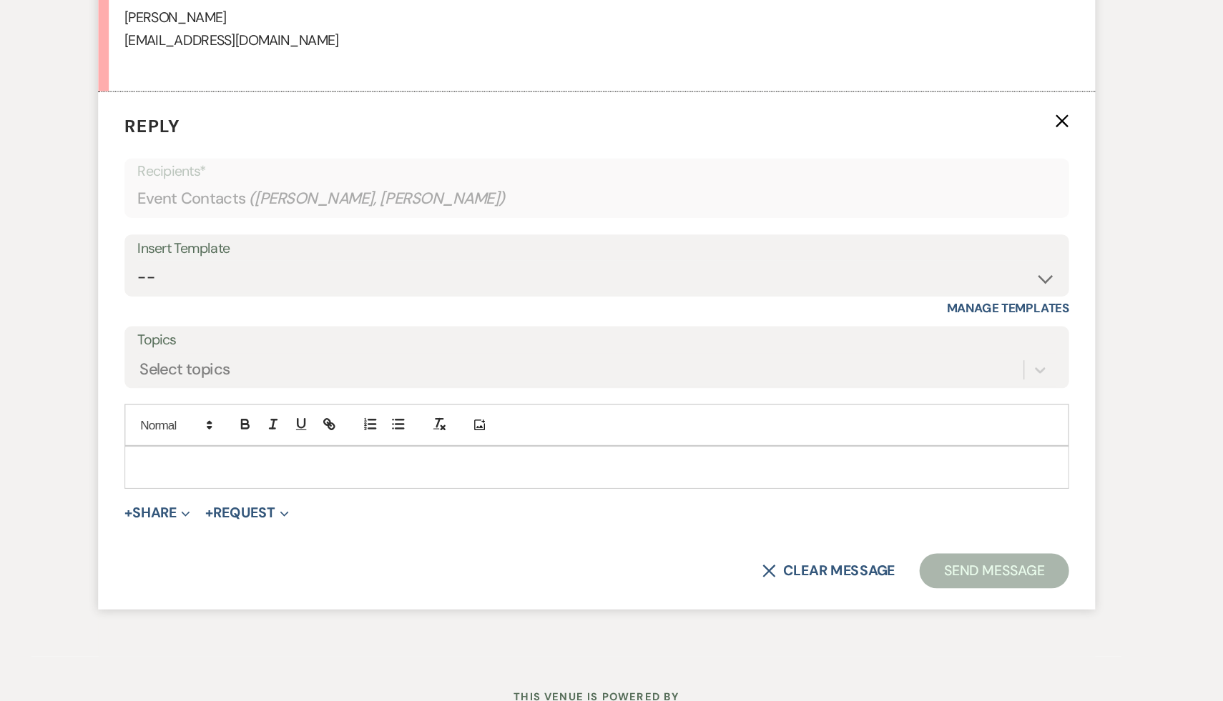
click at [340, 511] on p at bounding box center [611, 510] width 749 height 16
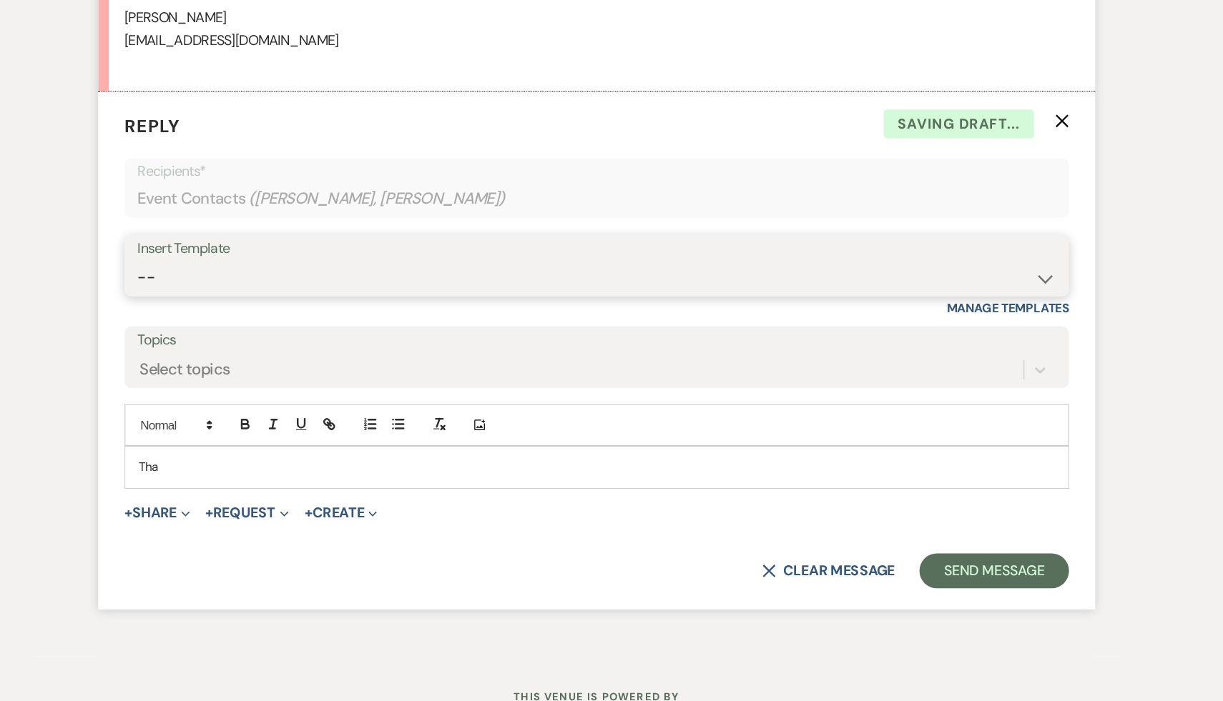
click at [976, 353] on select "-- Weven Planning Portal Introduction (Booked Events) Initial Inquiry Response …" at bounding box center [611, 355] width 751 height 28
select select "3900"
click at [236, 341] on select "-- Weven Planning Portal Introduction (Booked Events) Initial Inquiry Response …" at bounding box center [611, 355] width 751 height 28
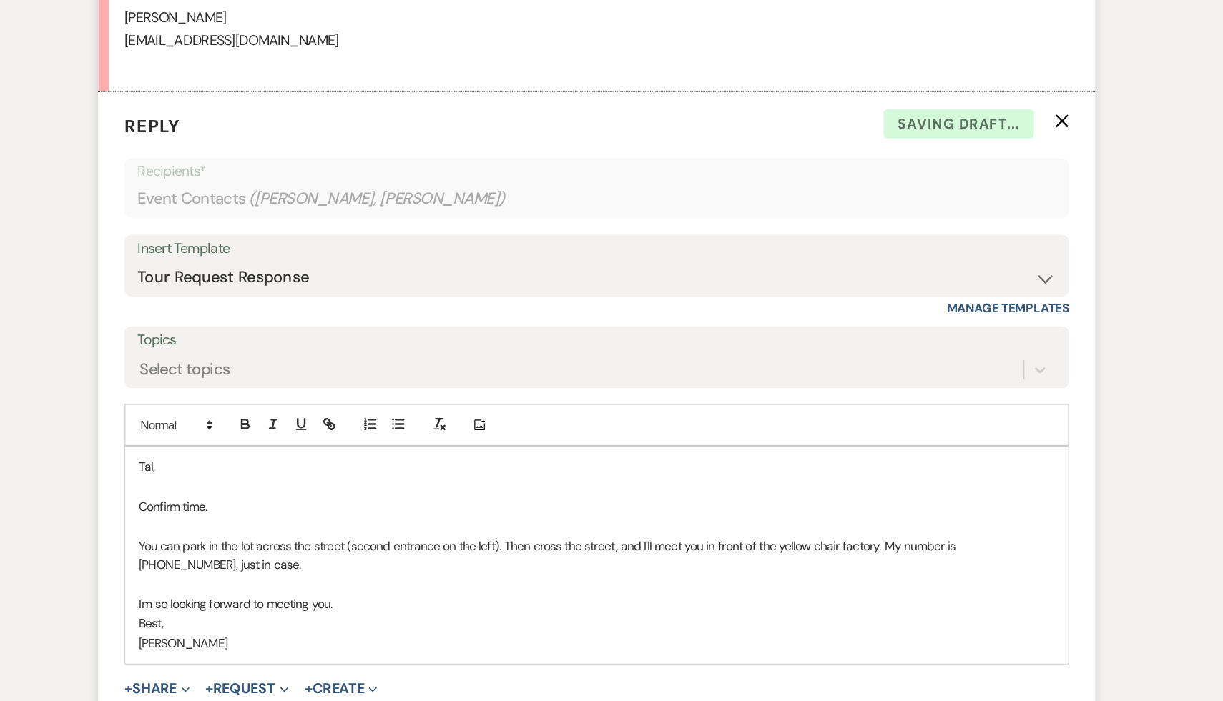
click at [303, 543] on p "Confirm time." at bounding box center [611, 542] width 749 height 16
click at [235, 509] on div "Tal, Confirm time. You can park in the lot across the street (second entrance o…" at bounding box center [611, 581] width 771 height 177
drag, startPoint x: 314, startPoint y: 540, endPoint x: 230, endPoint y: 538, distance: 83.7
click at [230, 538] on div "Hi Tal, Confirm time. You can park in the lot across the street (second entranc…" at bounding box center [611, 581] width 771 height 177
click at [281, 595] on p "You can park in the lot across the street (second entrance on the left). Then c…" at bounding box center [611, 582] width 749 height 32
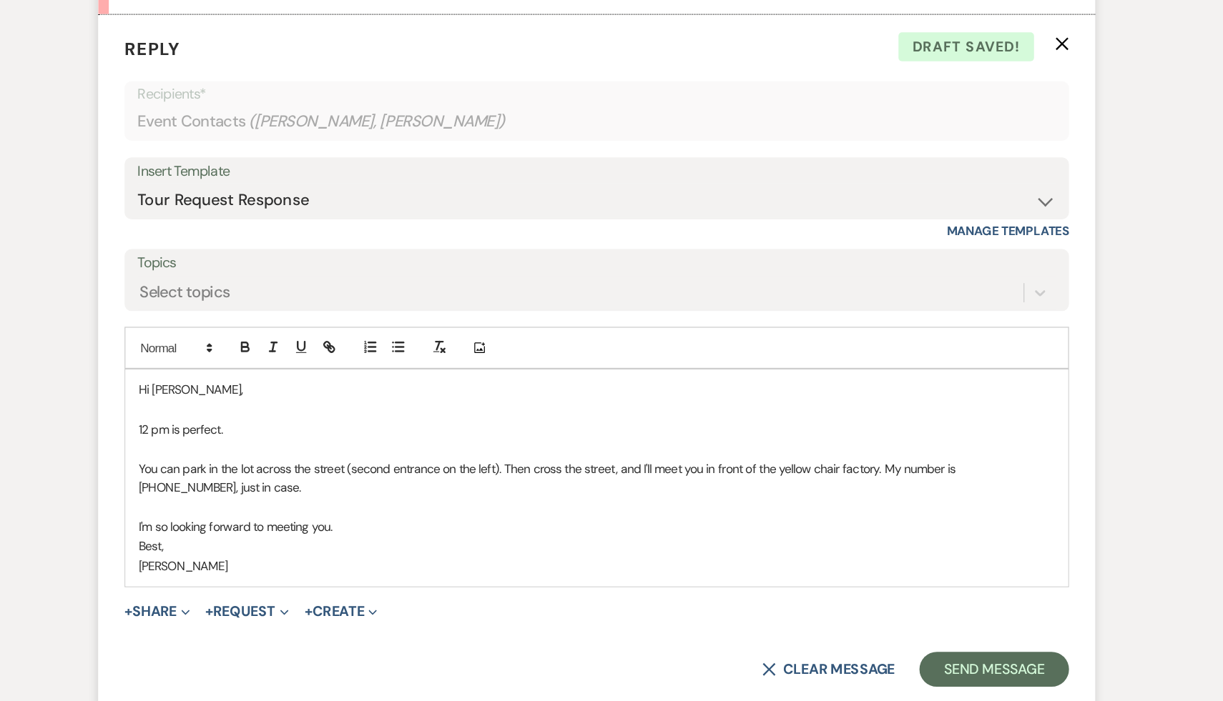
scroll to position [4405, 0]
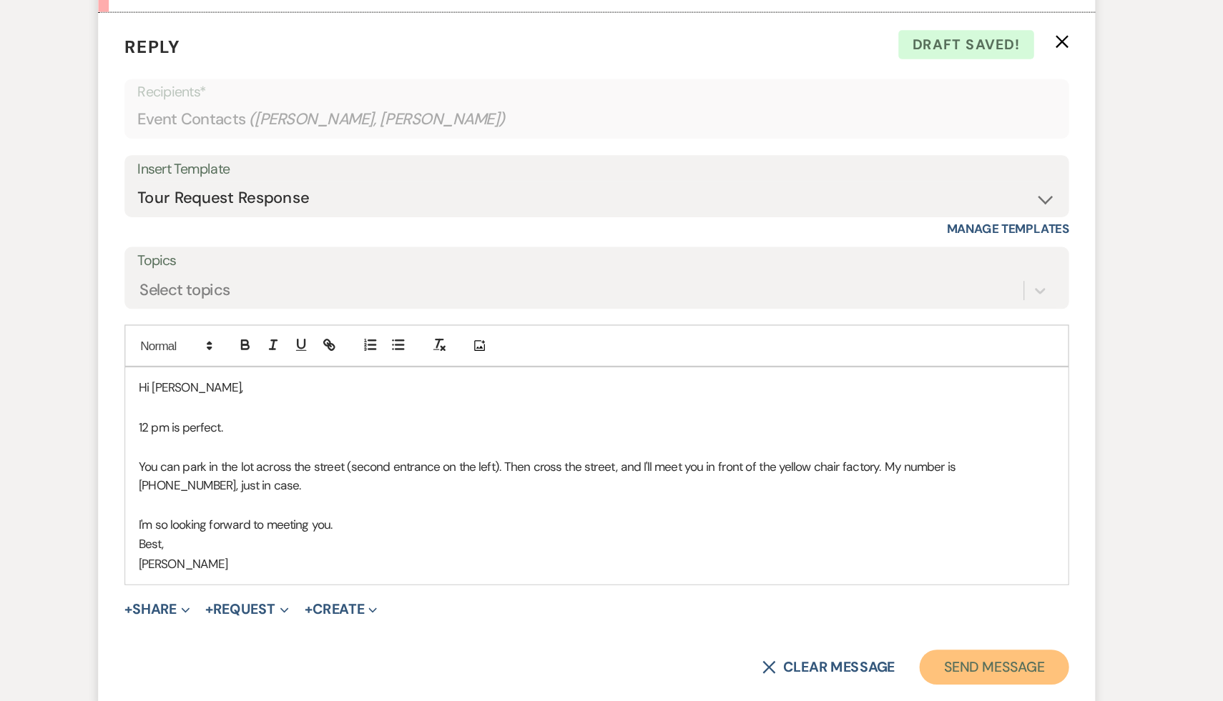
click at [907, 677] on button "Send Message" at bounding box center [936, 673] width 122 height 29
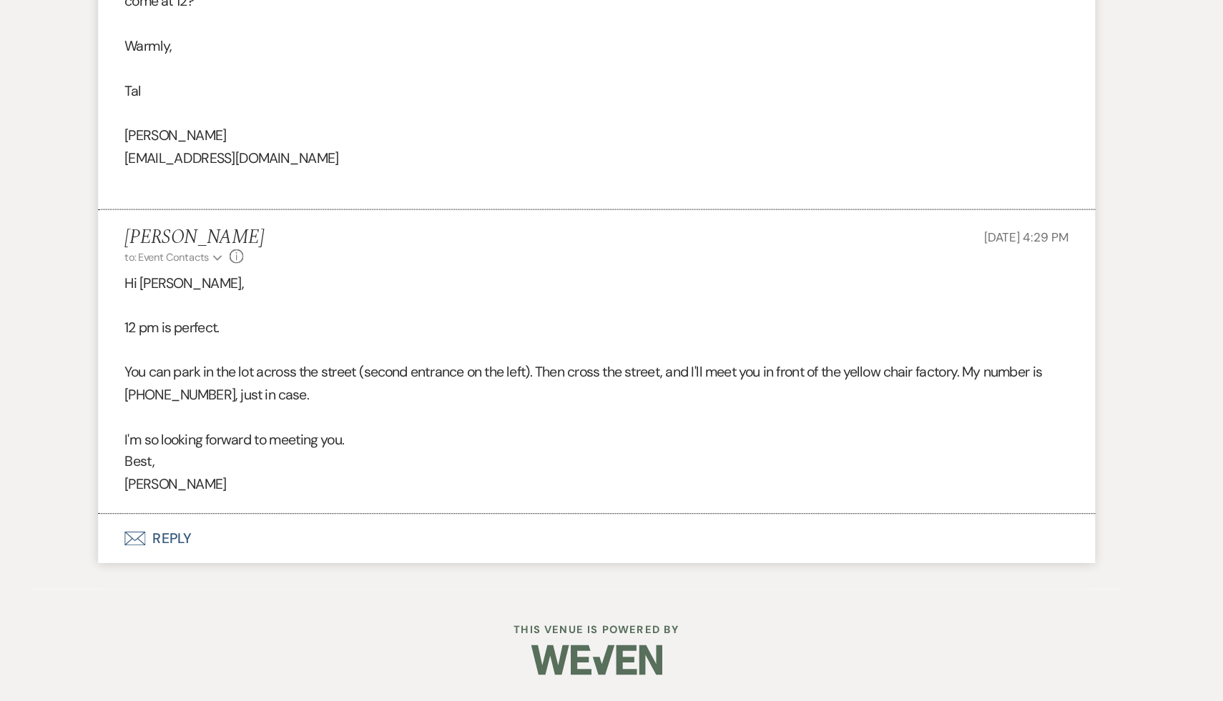
scroll to position [4243, 0]
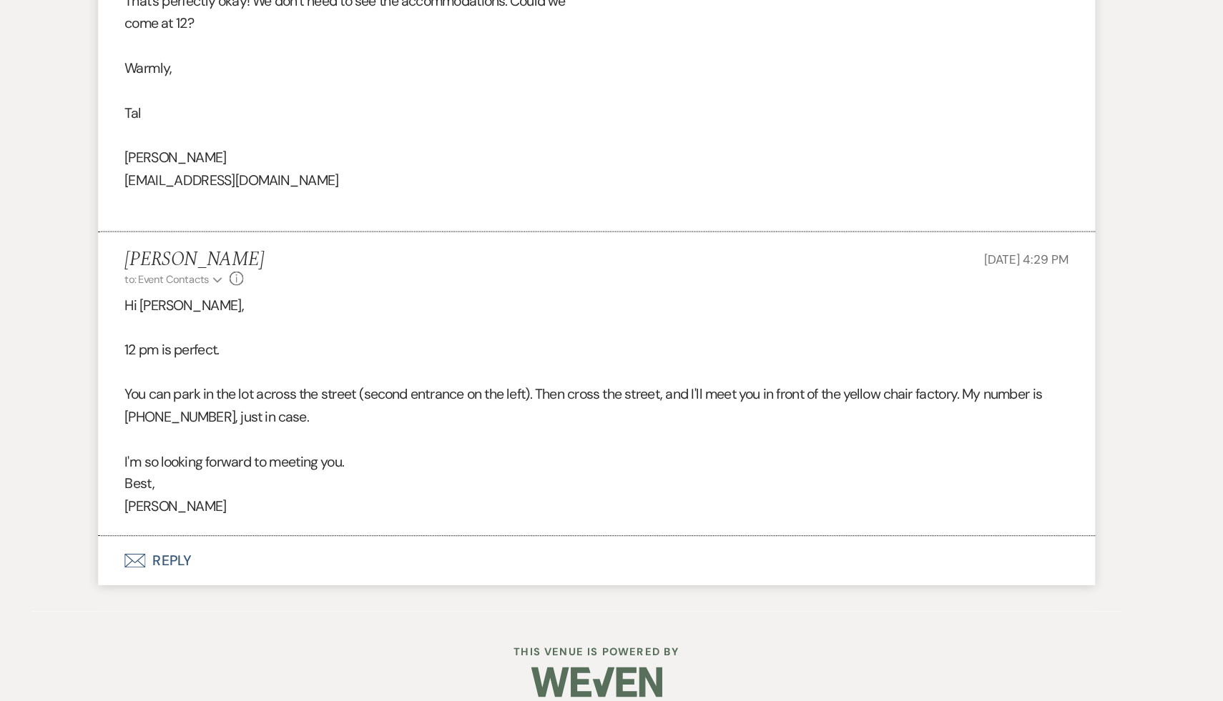
click at [696, 403] on p "12 pm is perfect." at bounding box center [611, 396] width 772 height 19
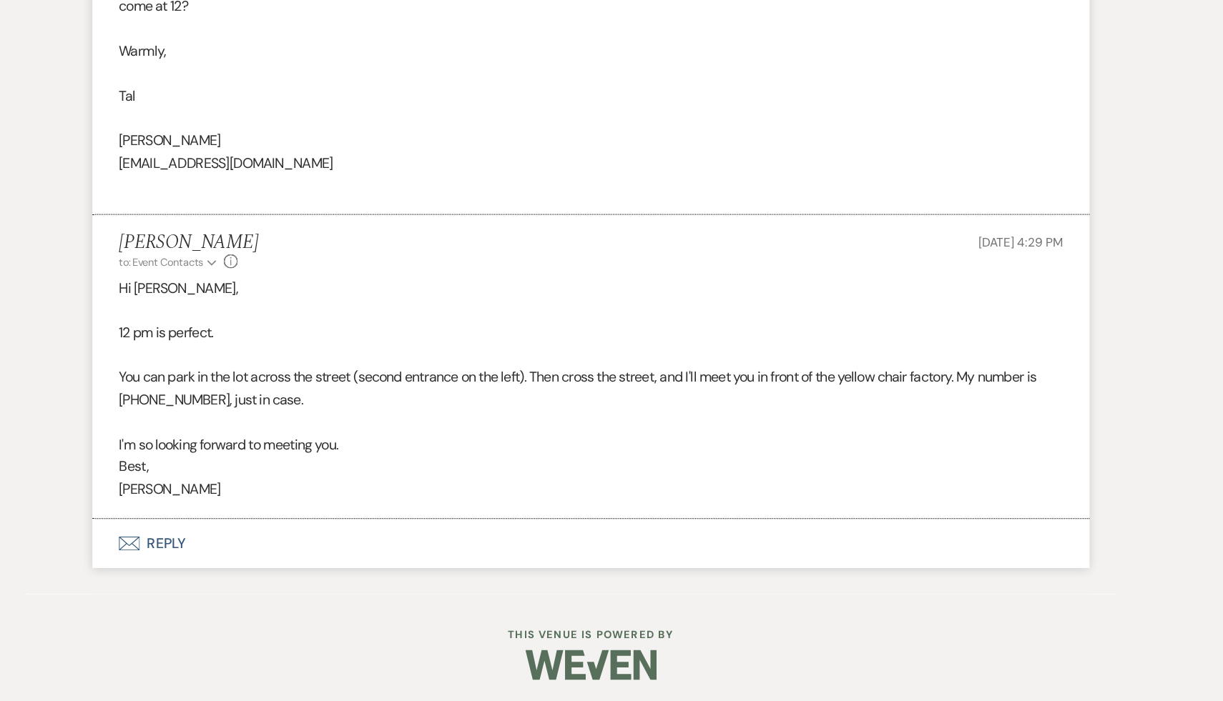
click at [609, 503] on p "Best," at bounding box center [611, 509] width 772 height 19
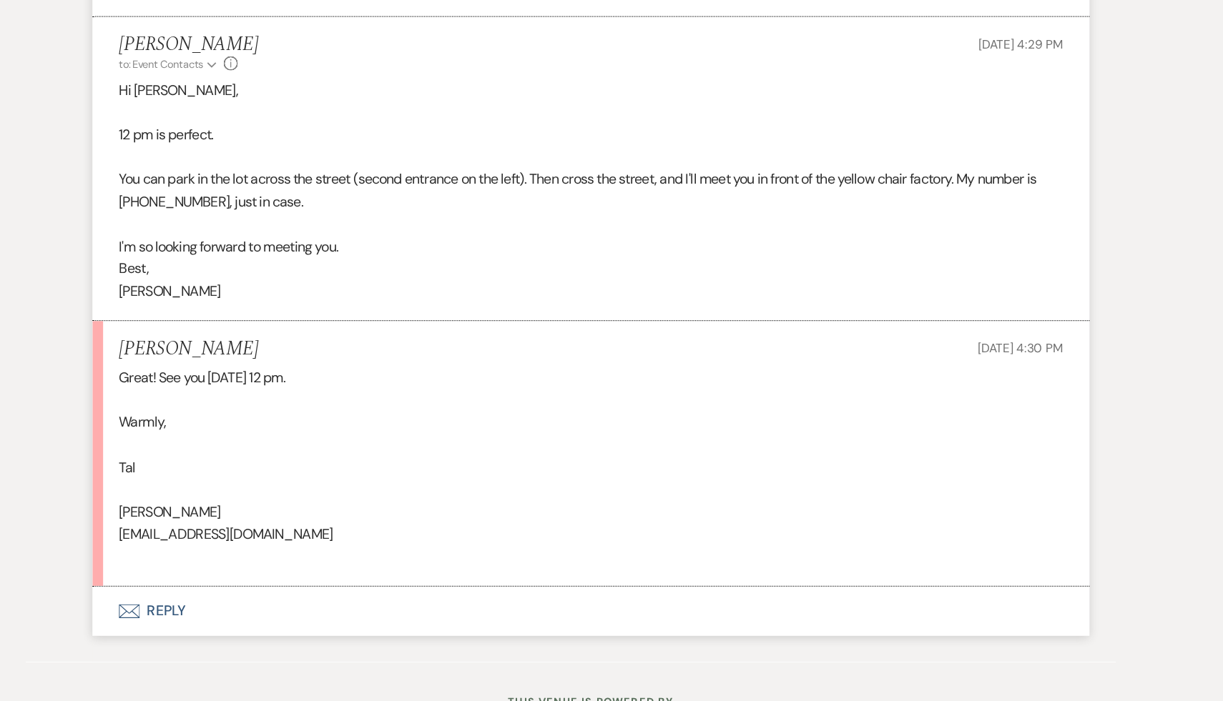
scroll to position [4401, 0]
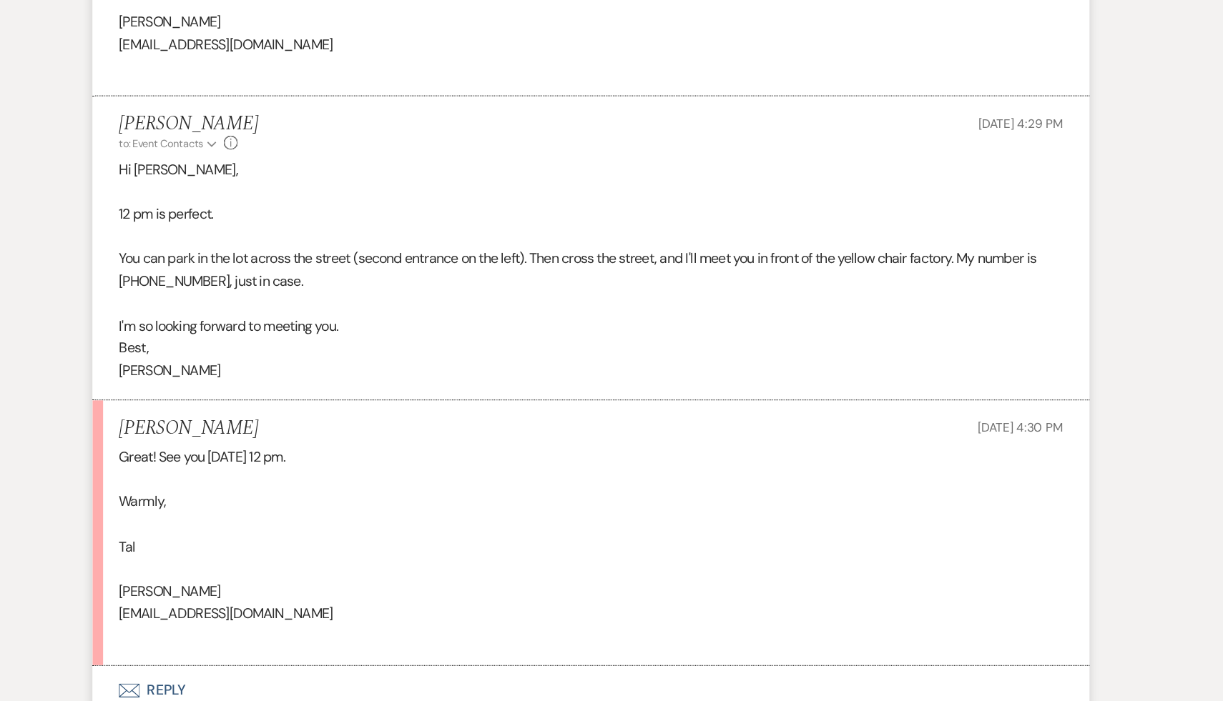
click at [510, 550] on div "Great! See you November 16 at 12 pm. Warmly, Tal Tal Sharon tal.sharon32@gmail.…" at bounding box center [611, 510] width 772 height 164
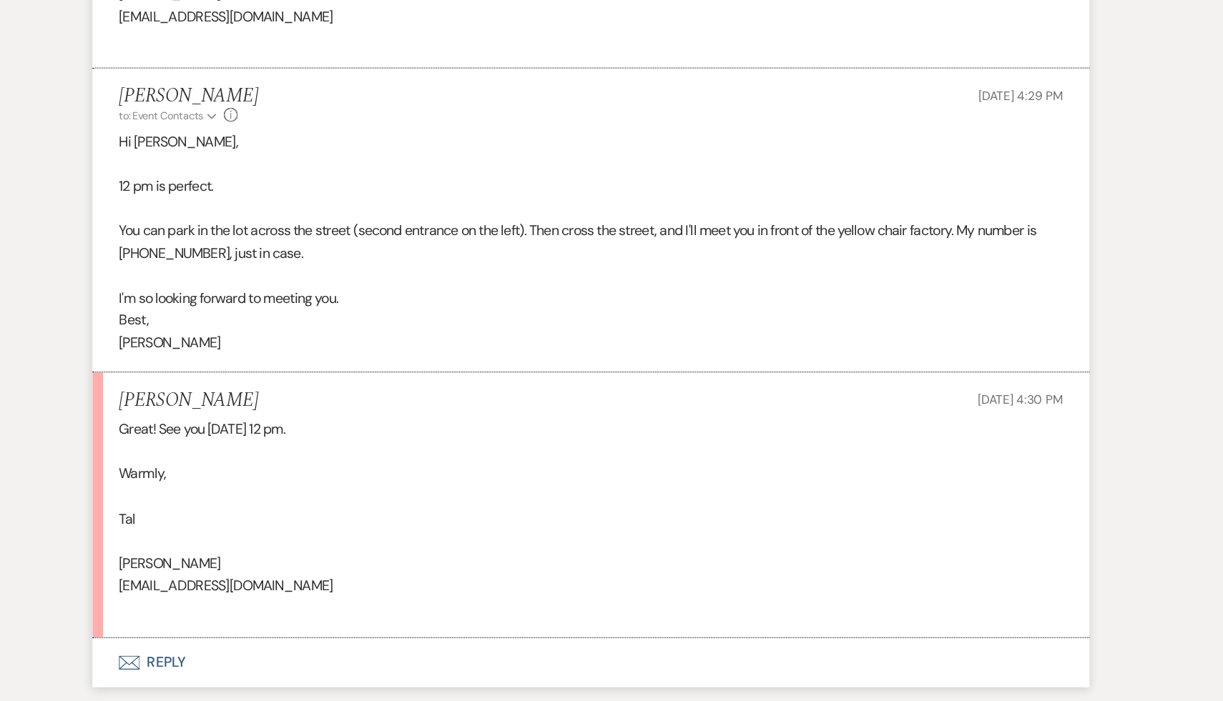
scroll to position [101, 0]
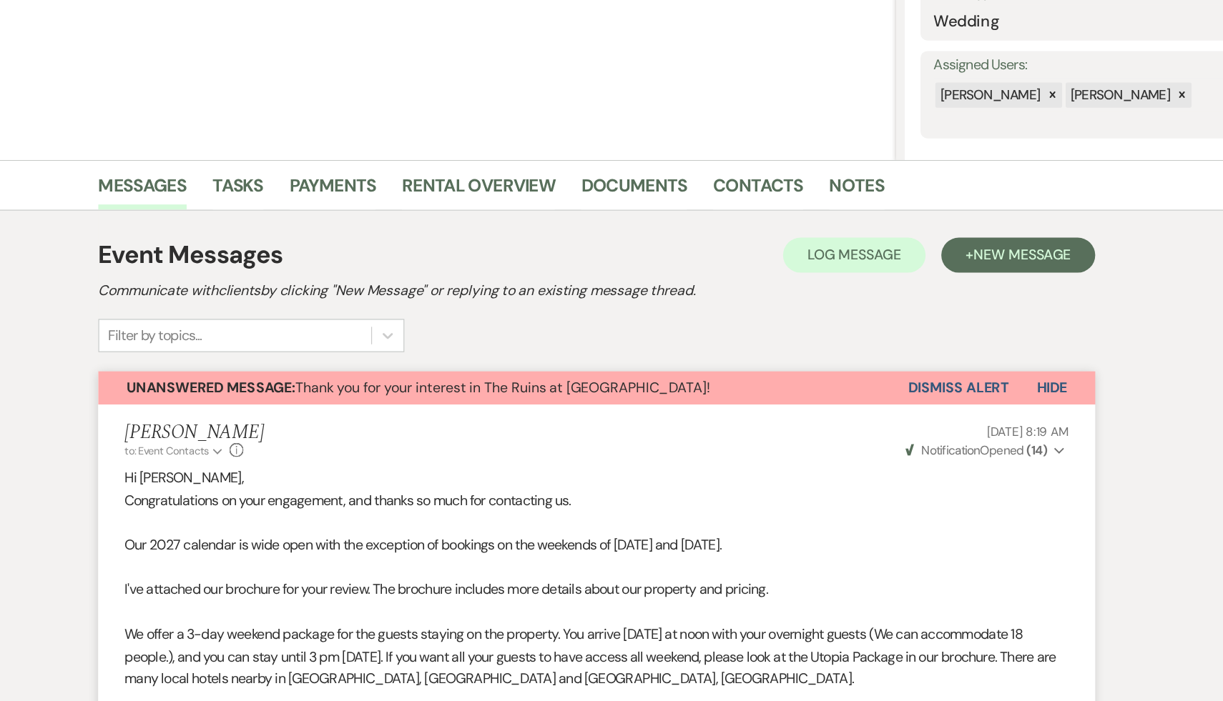
select select "2"
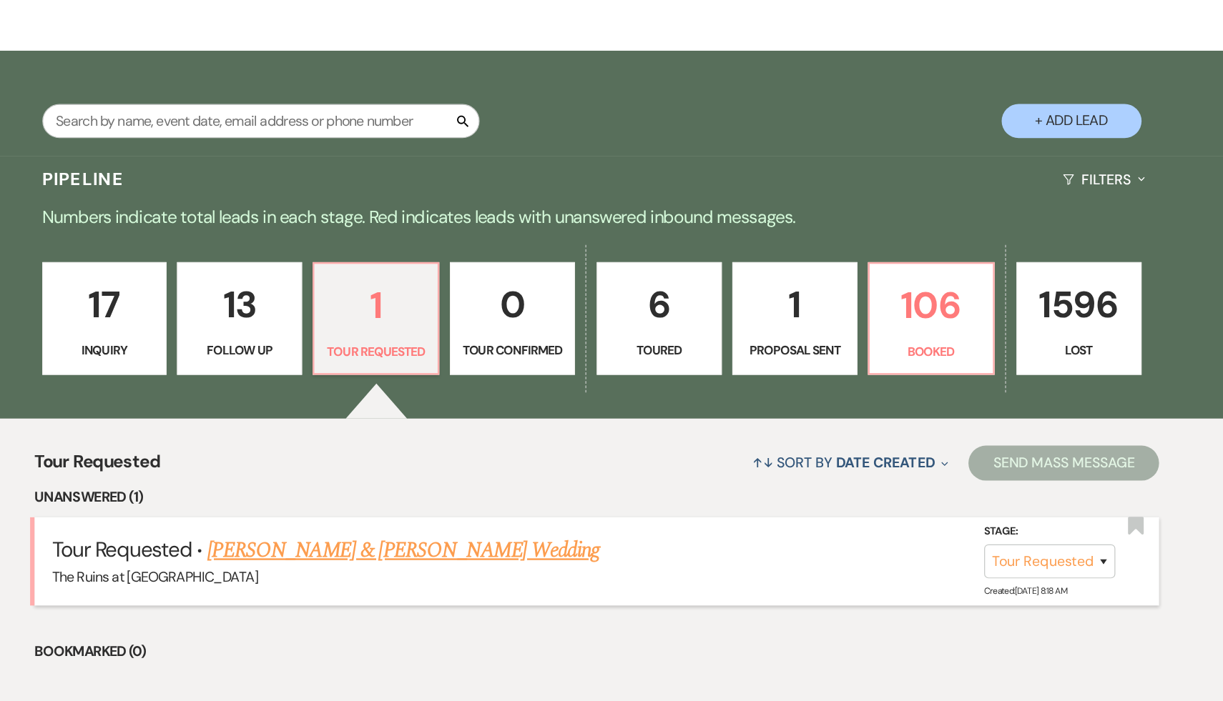
click at [433, 578] on link "[PERSON_NAME] & [PERSON_NAME] Wedding" at bounding box center [453, 578] width 320 height 26
select select "2"
select select "12"
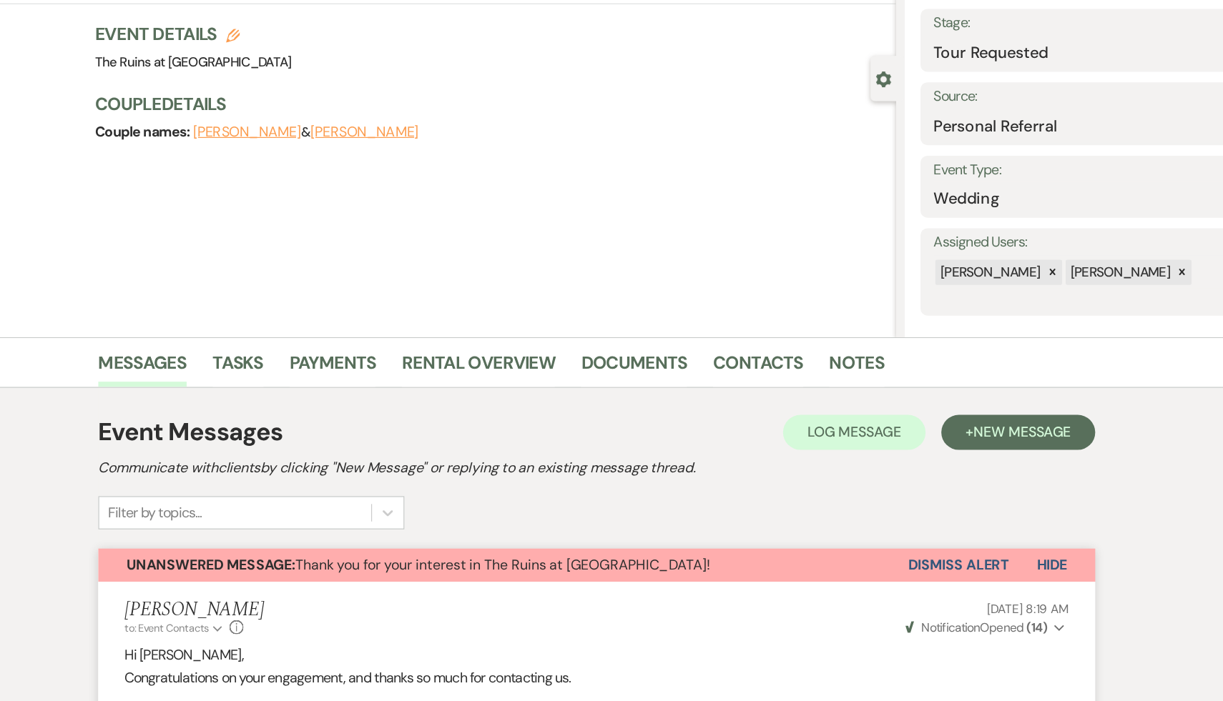
click at [918, 546] on button "Dismiss Alert" at bounding box center [907, 545] width 82 height 27
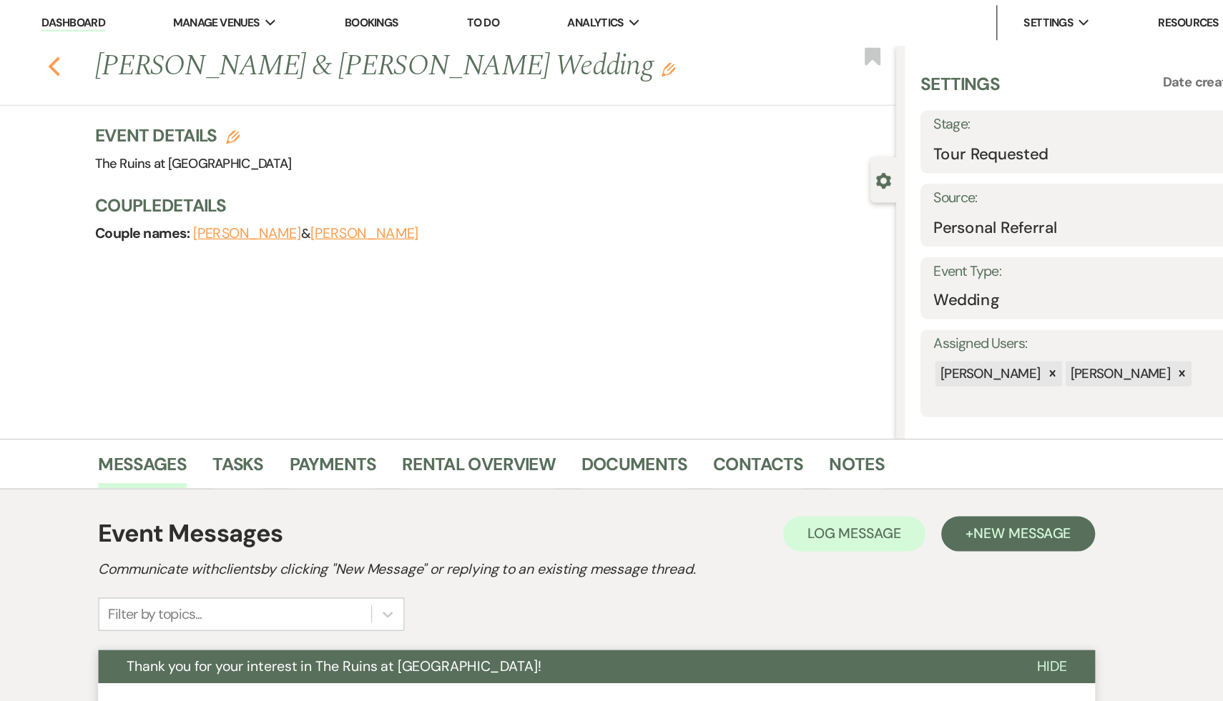
click at [165, 47] on icon "Previous" at bounding box center [167, 54] width 11 height 17
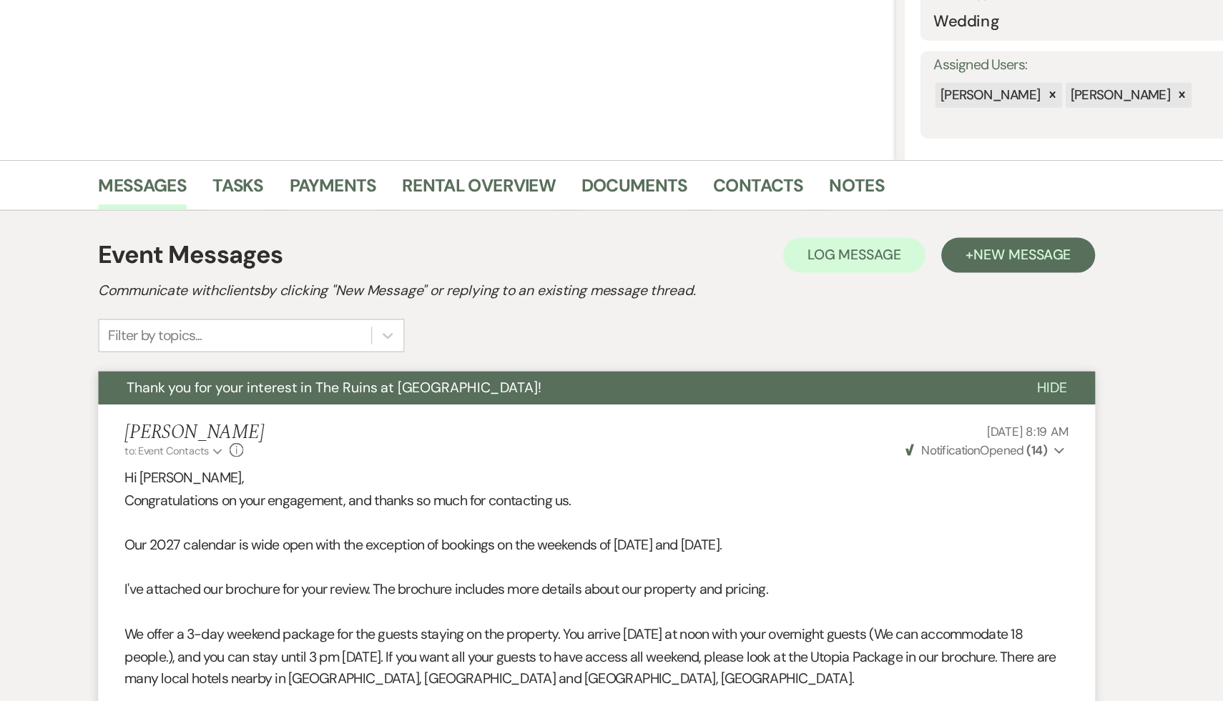
select select "2"
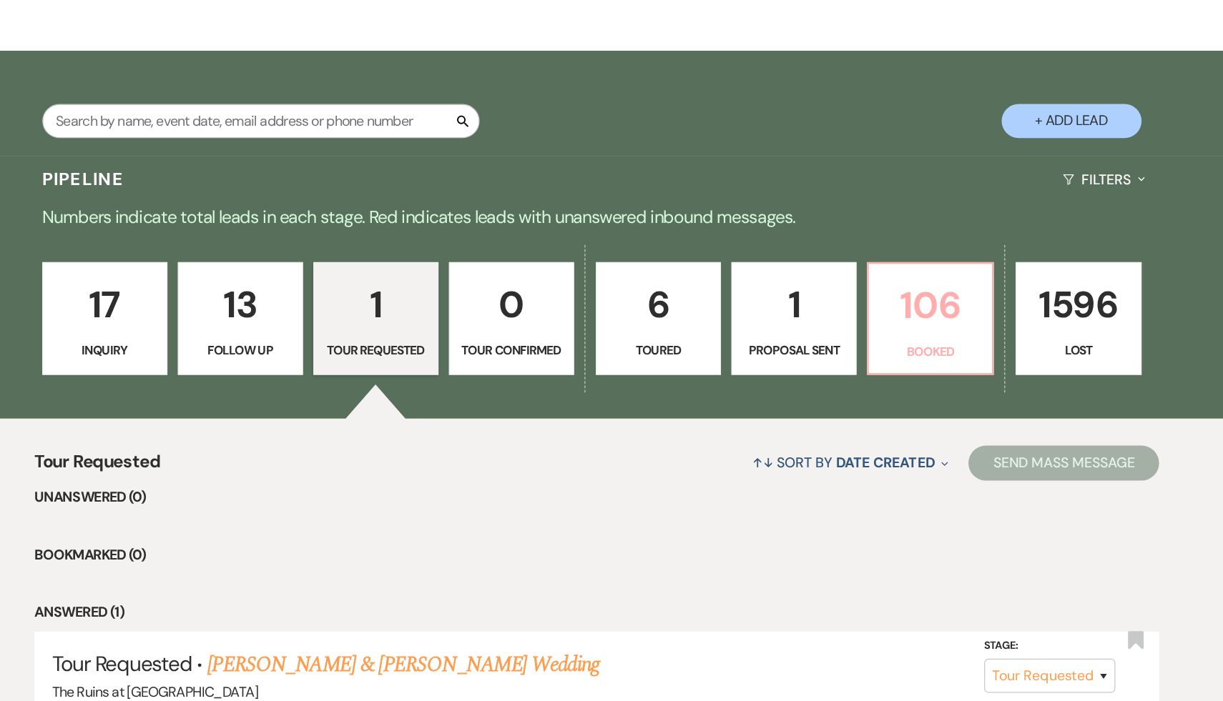
click at [883, 370] on p "106" at bounding box center [884, 377] width 84 height 48
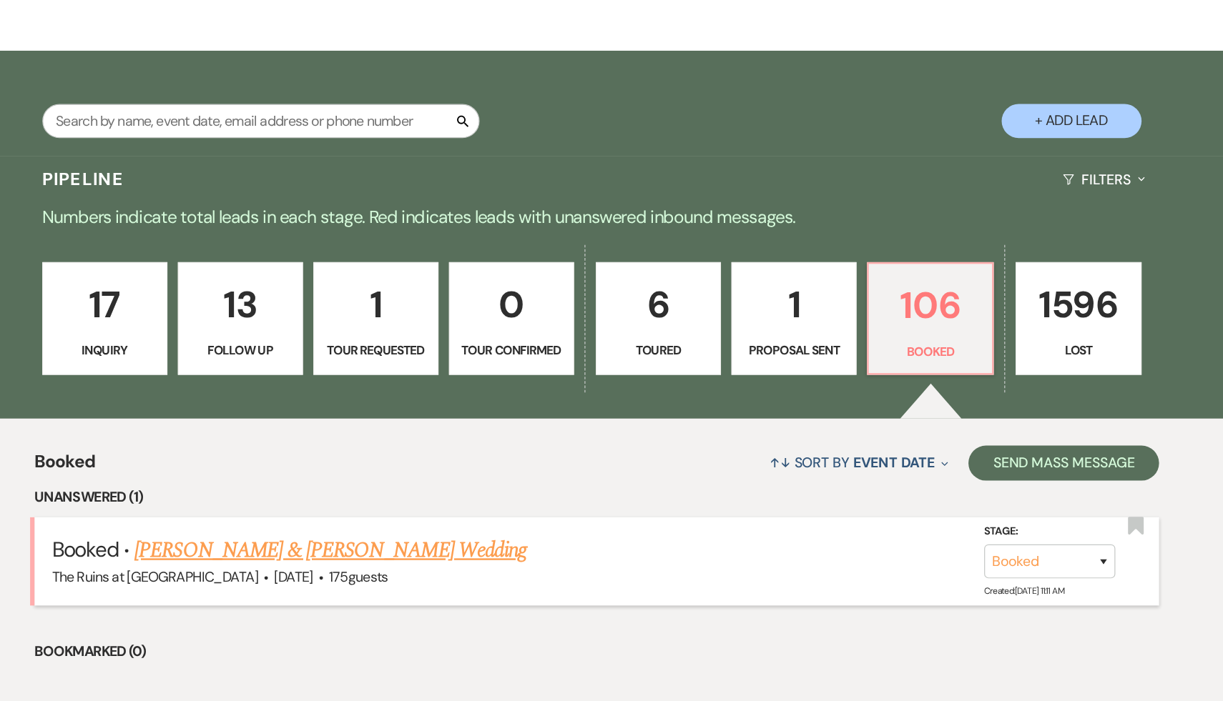
click at [482, 576] on link "[PERSON_NAME] & [PERSON_NAME] Wedding" at bounding box center [394, 578] width 320 height 26
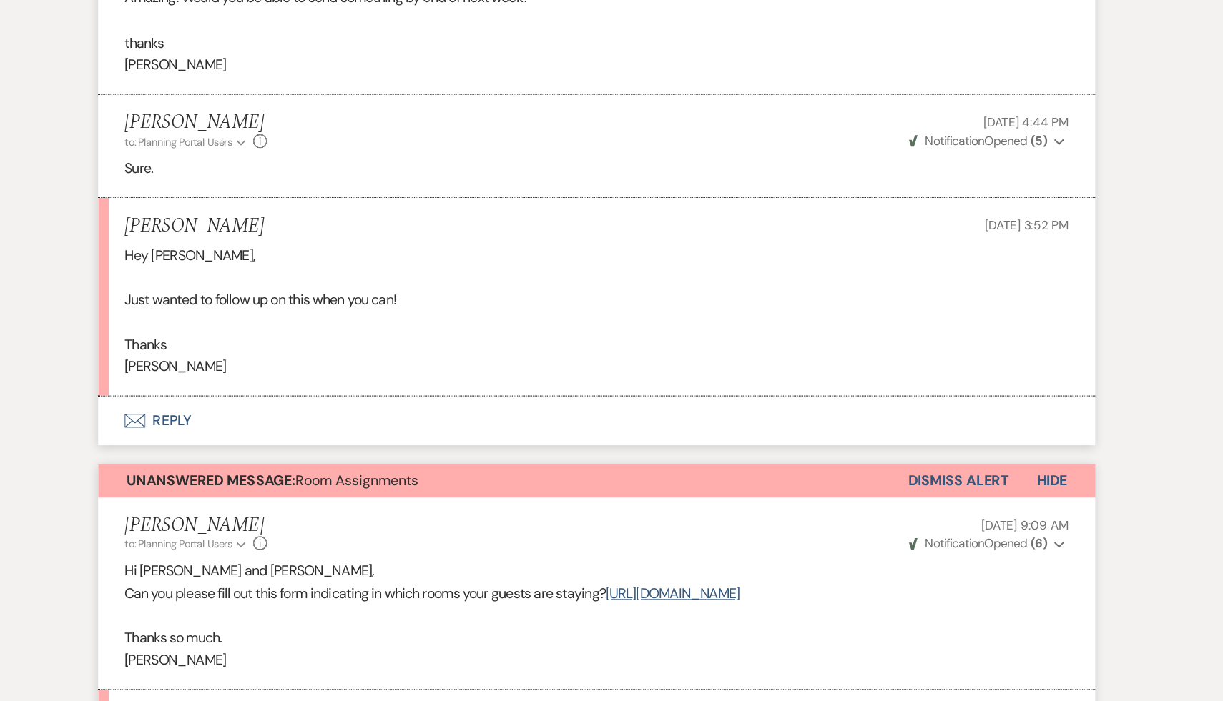
scroll to position [686, 0]
